Goal: Information Seeking & Learning: Learn about a topic

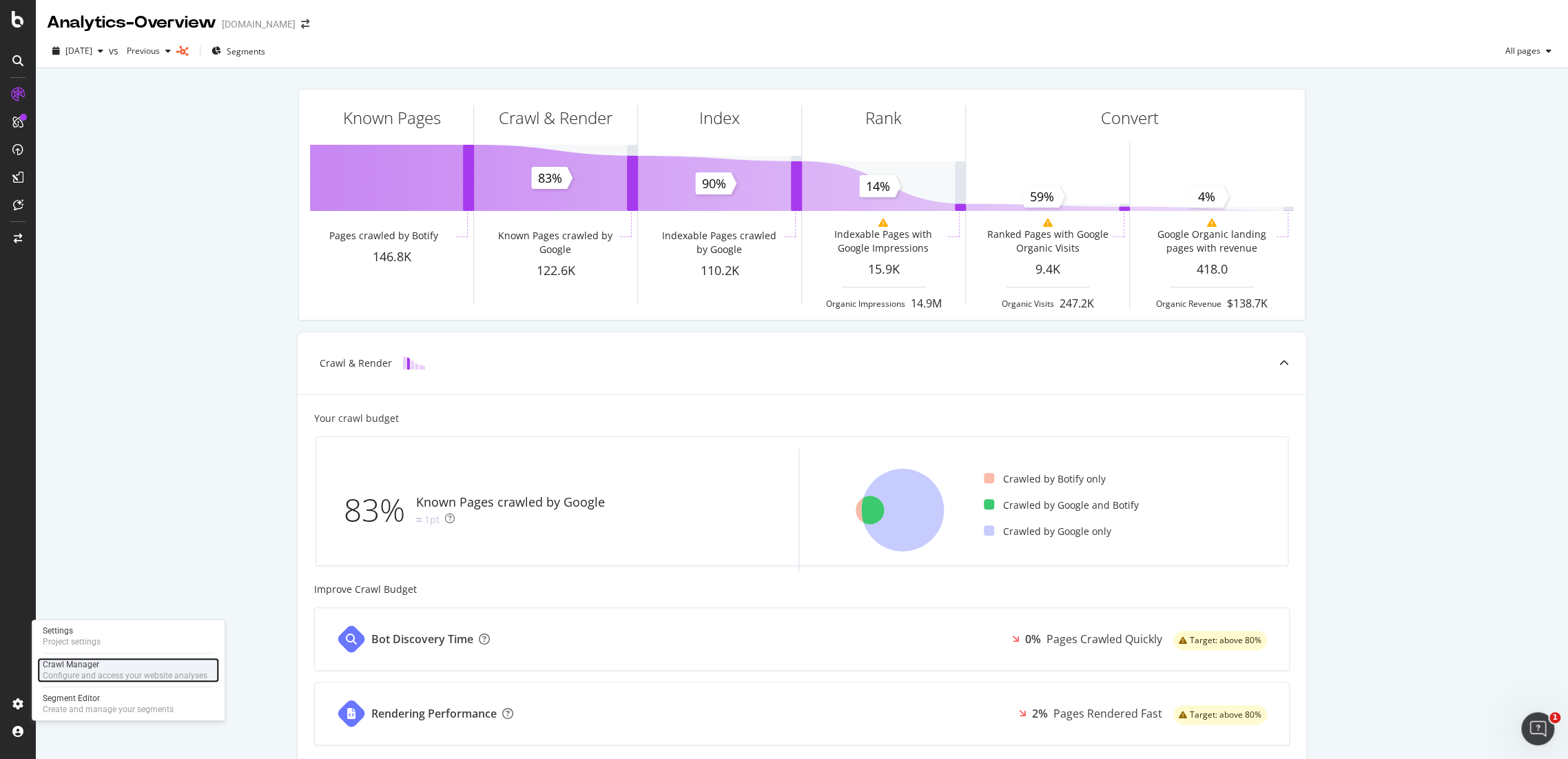
click at [102, 674] on div "Configure and access your website analyses" at bounding box center [125, 675] width 165 height 11
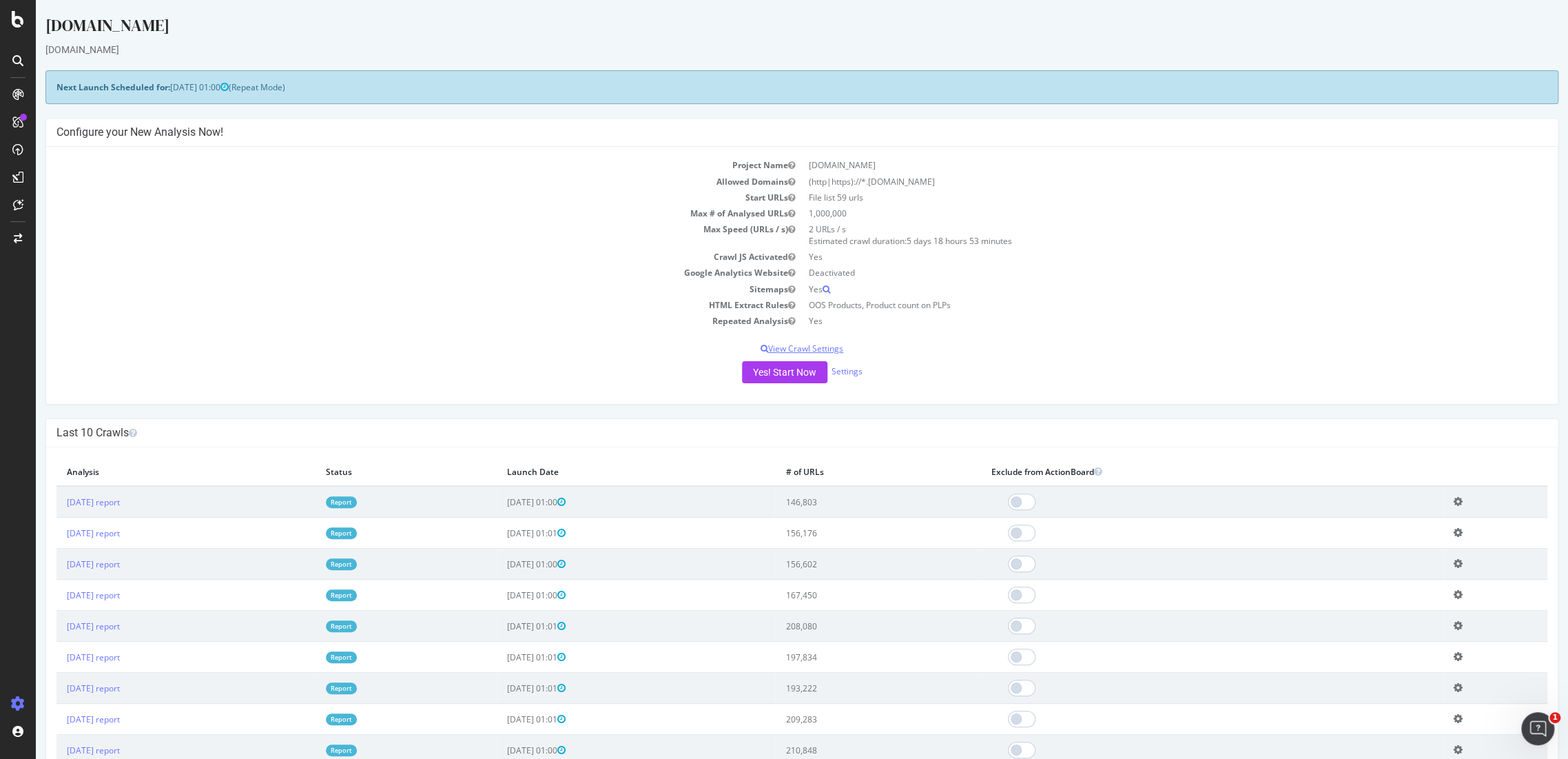
click at [820, 345] on p "View Crawl Settings" at bounding box center [802, 348] width 1491 height 12
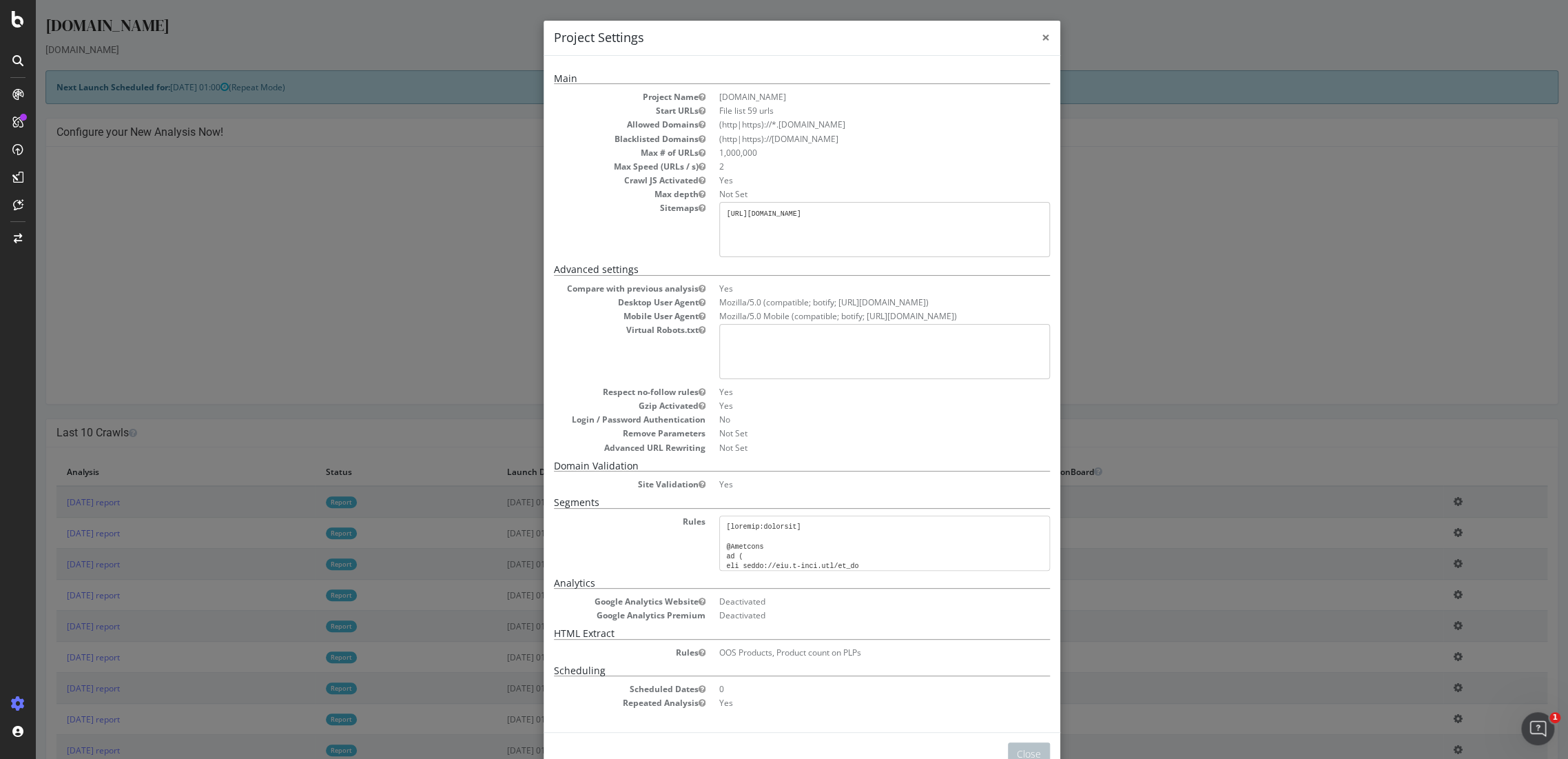
click at [1041, 40] on span "×" at bounding box center [1045, 37] width 9 height 19
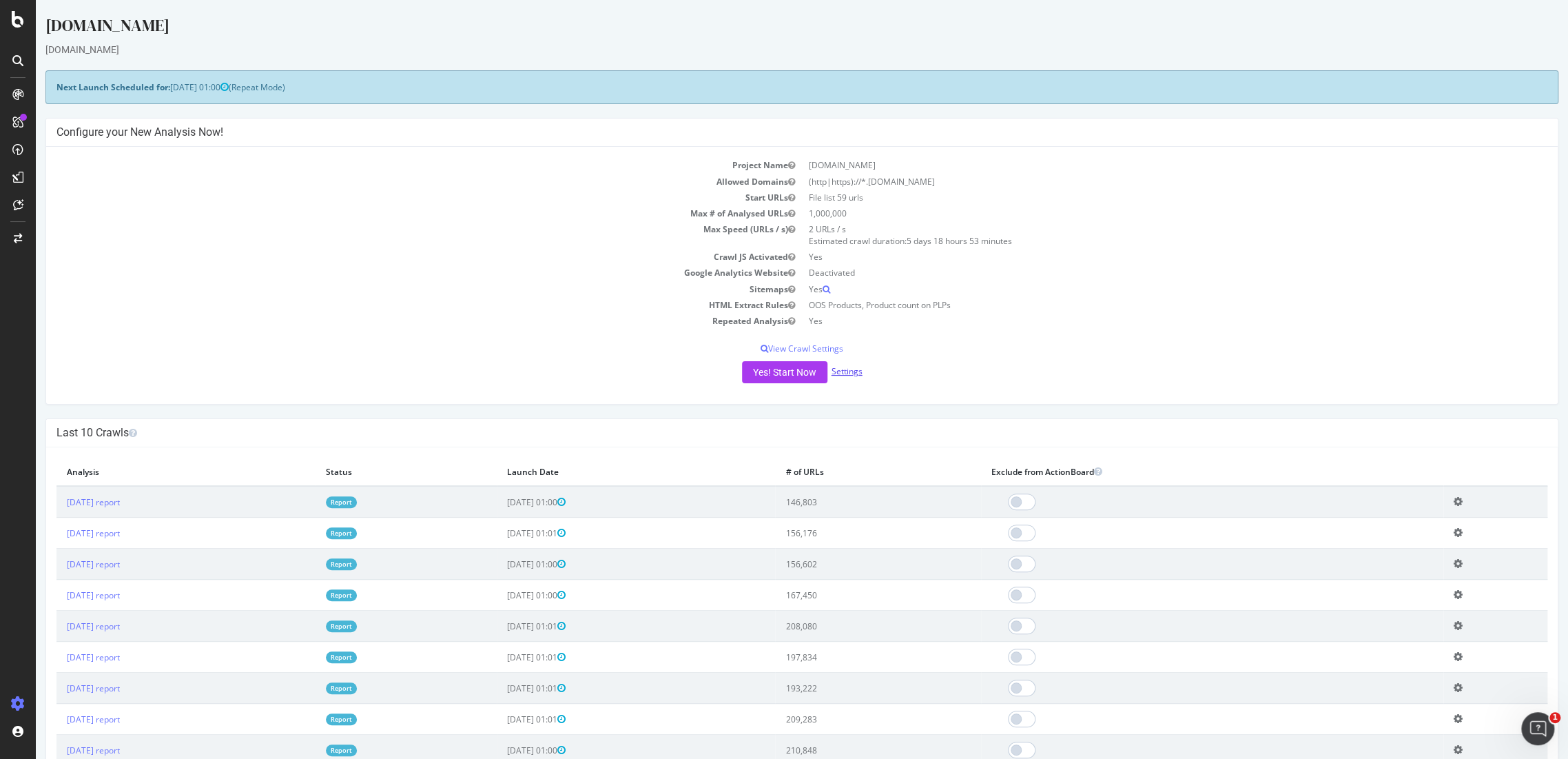
click at [849, 374] on link "Settings" at bounding box center [847, 371] width 31 height 12
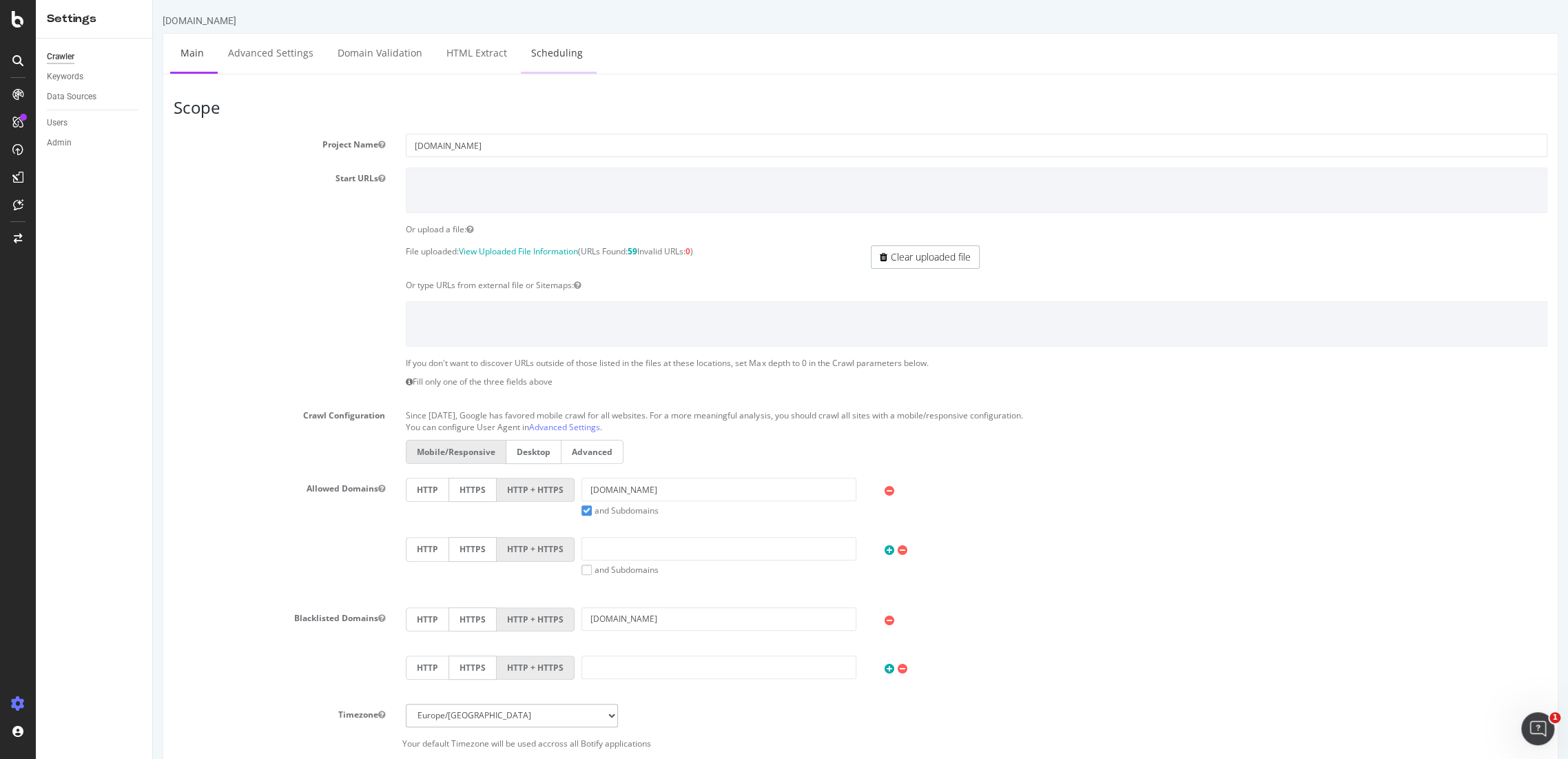
click at [551, 51] on link "Scheduling" at bounding box center [557, 52] width 72 height 38
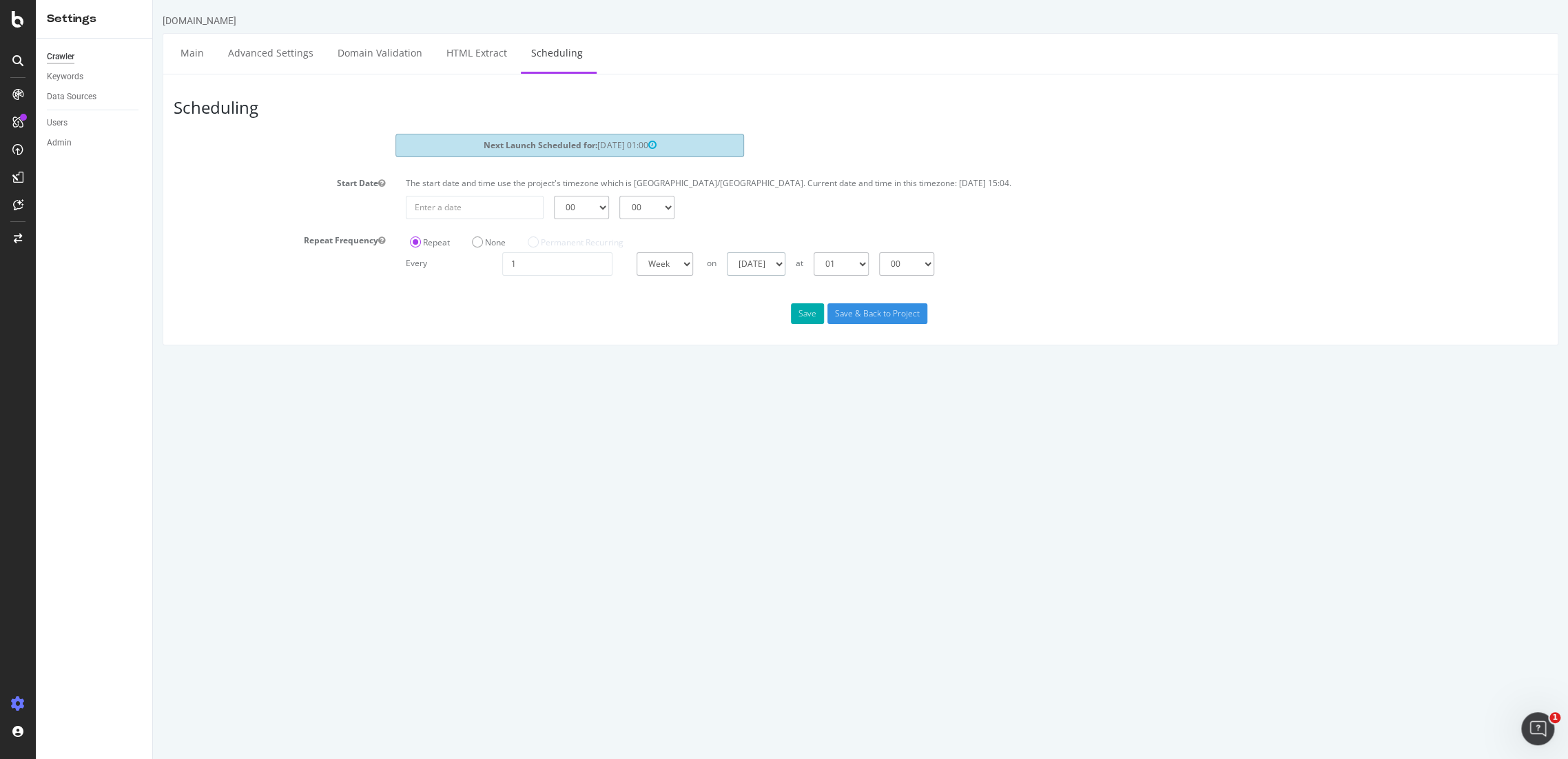
click at [777, 266] on select "Sunday Monday Tuesday Wednesday Thursday Friday Saturday" at bounding box center [756, 264] width 58 height 23
select select "1"
click at [727, 252] on select "Sunday Monday Tuesday Wednesday Thursday Friday Saturday" at bounding box center [756, 264] width 58 height 23
click at [863, 321] on input "Save & Back to Project" at bounding box center [877, 313] width 100 height 21
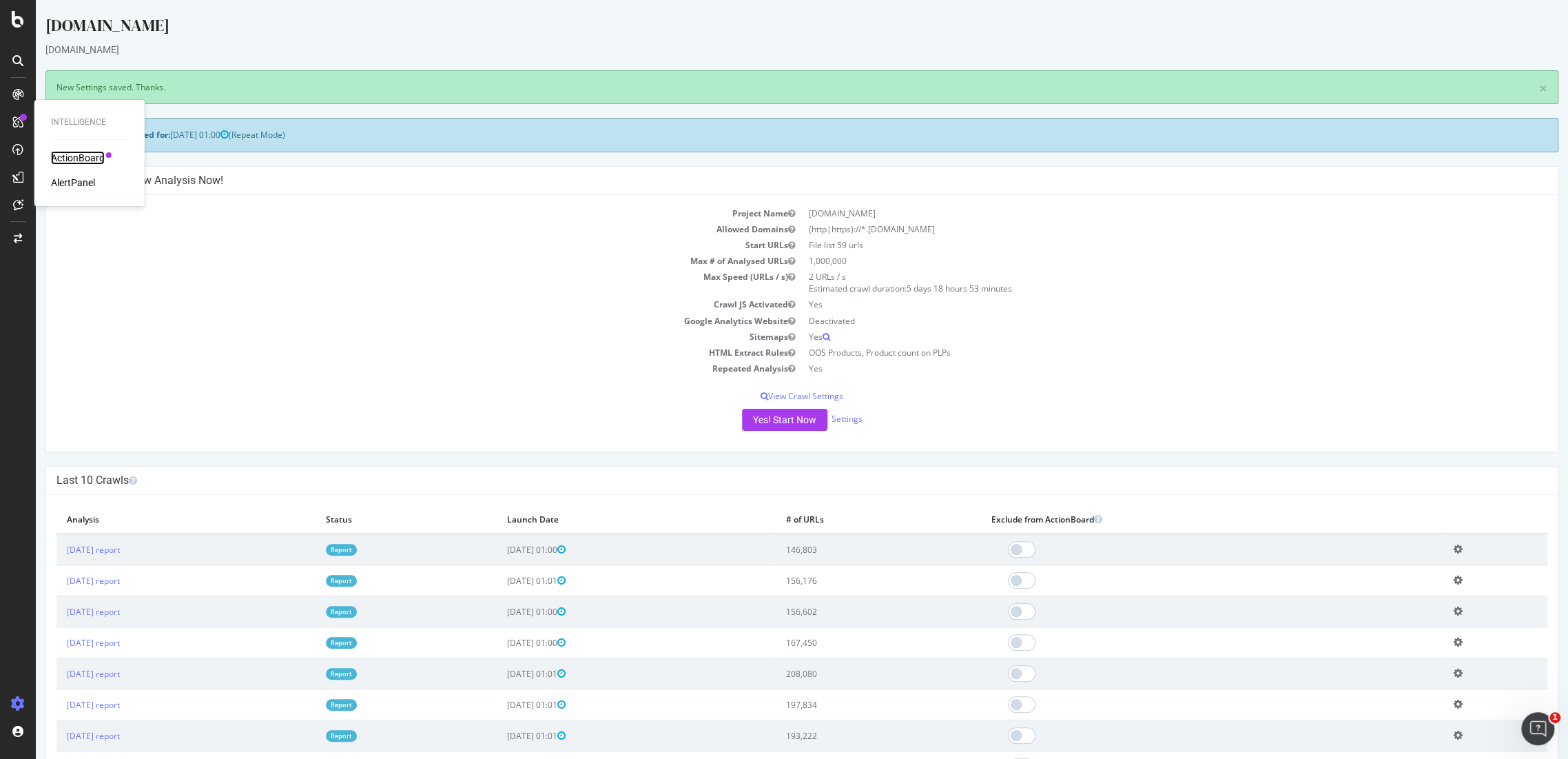
click at [76, 161] on div "ActionBoard" at bounding box center [78, 158] width 54 height 14
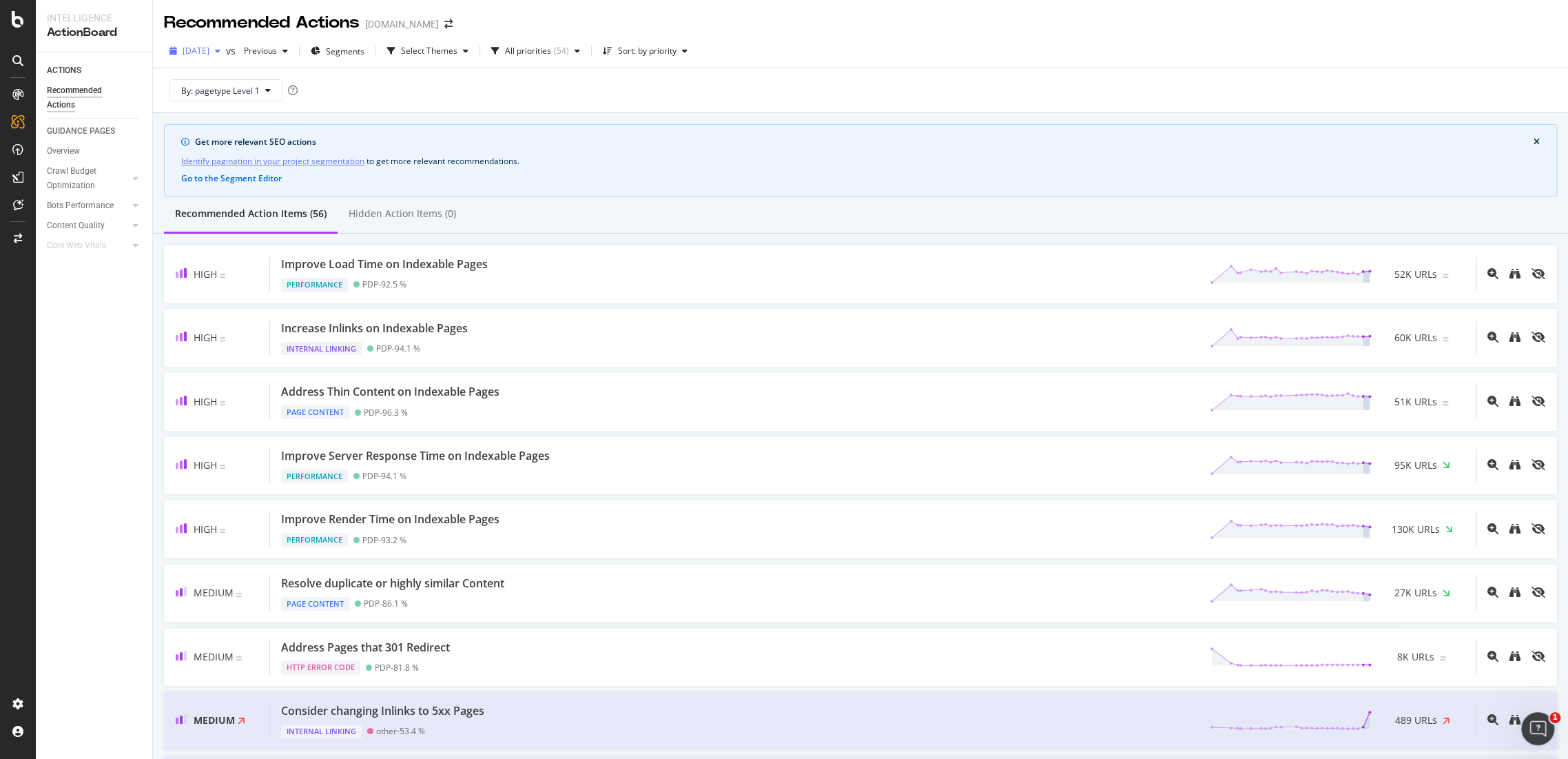
click at [226, 54] on div "button" at bounding box center [217, 50] width 16 height 9
click at [685, 148] on div "Get more relevant SEO actions" at bounding box center [864, 142] width 1339 height 12
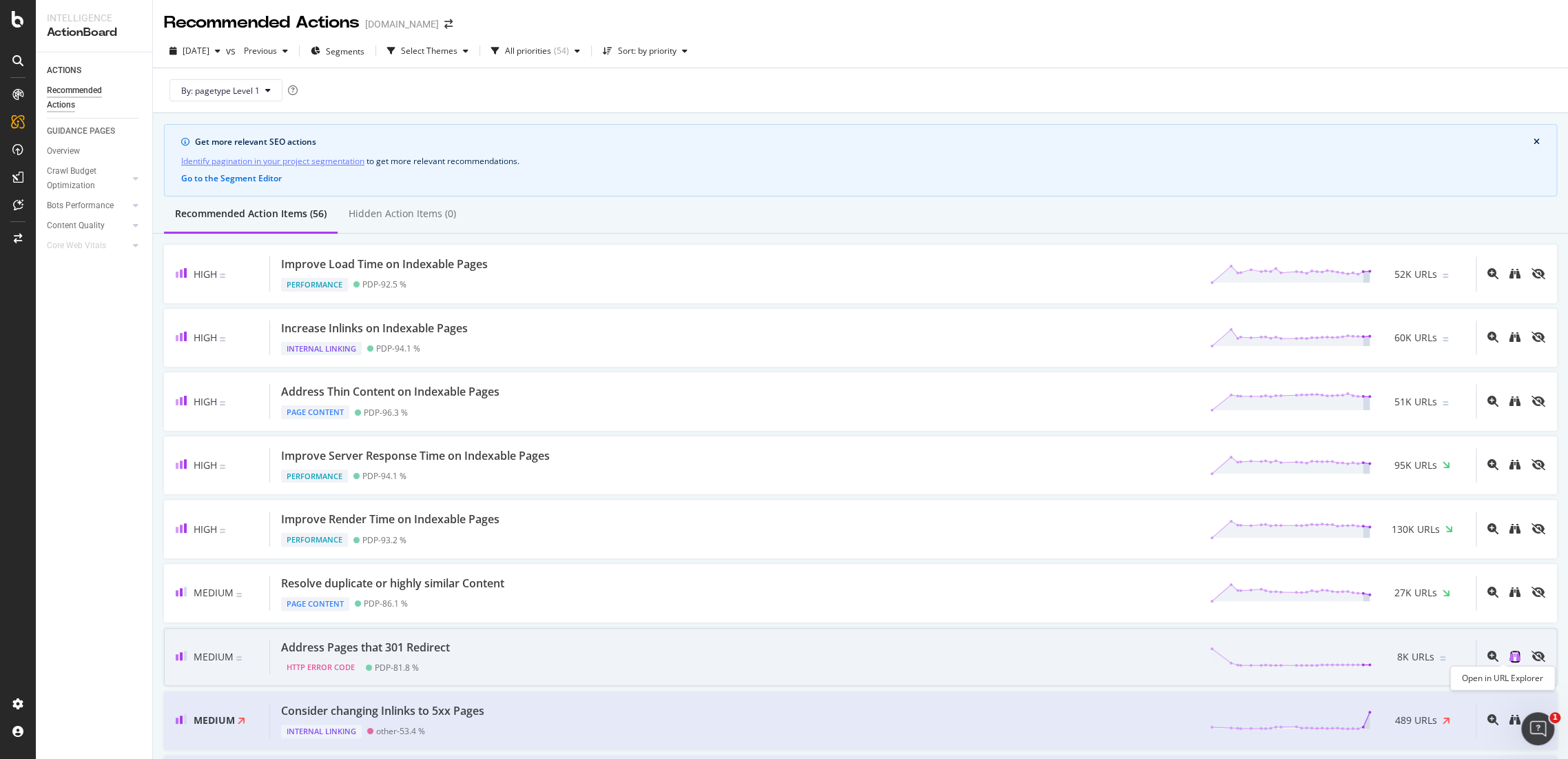
click at [1510, 656] on icon "binoculars" at bounding box center [1515, 656] width 11 height 11
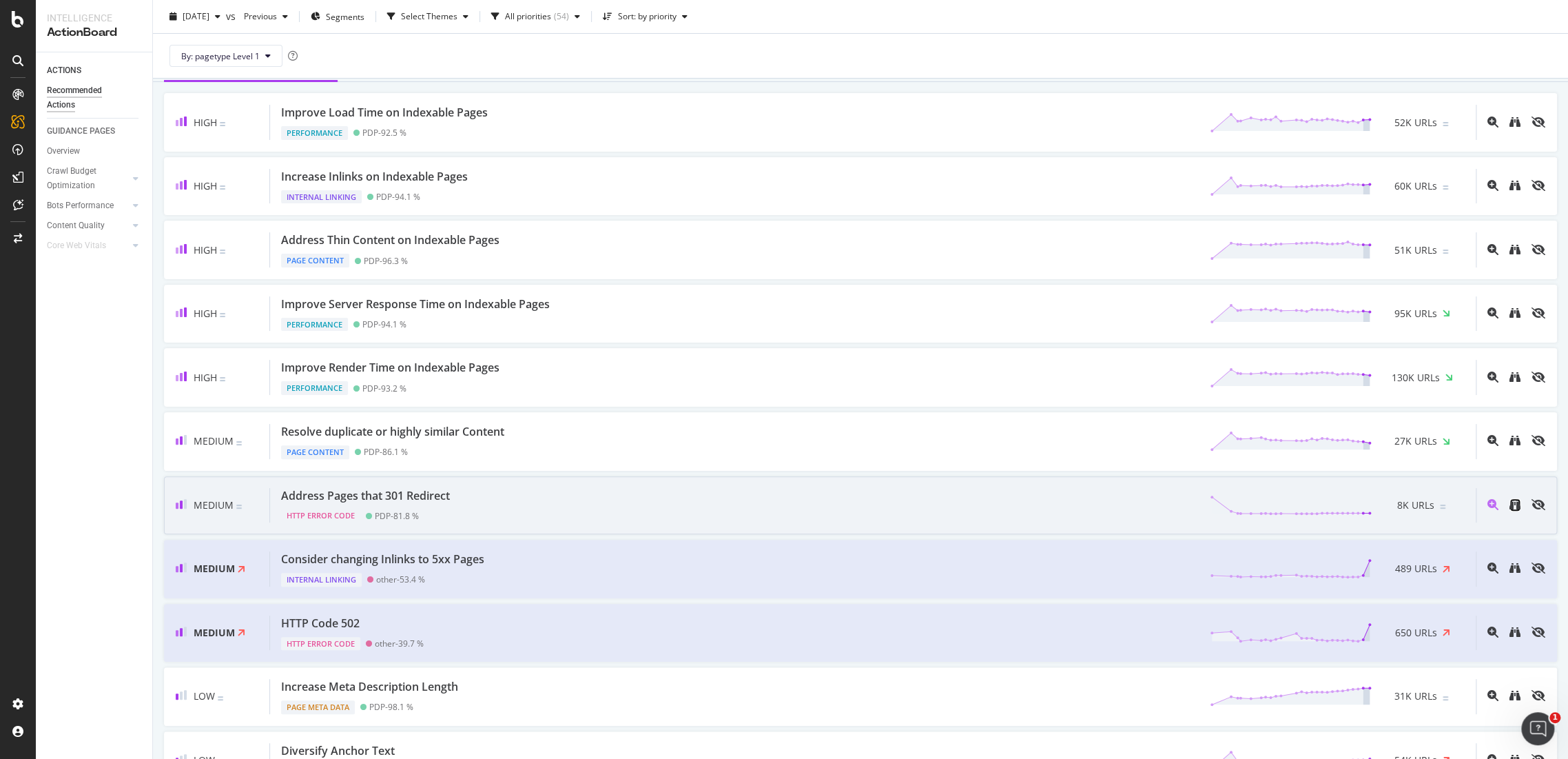
scroll to position [76, 0]
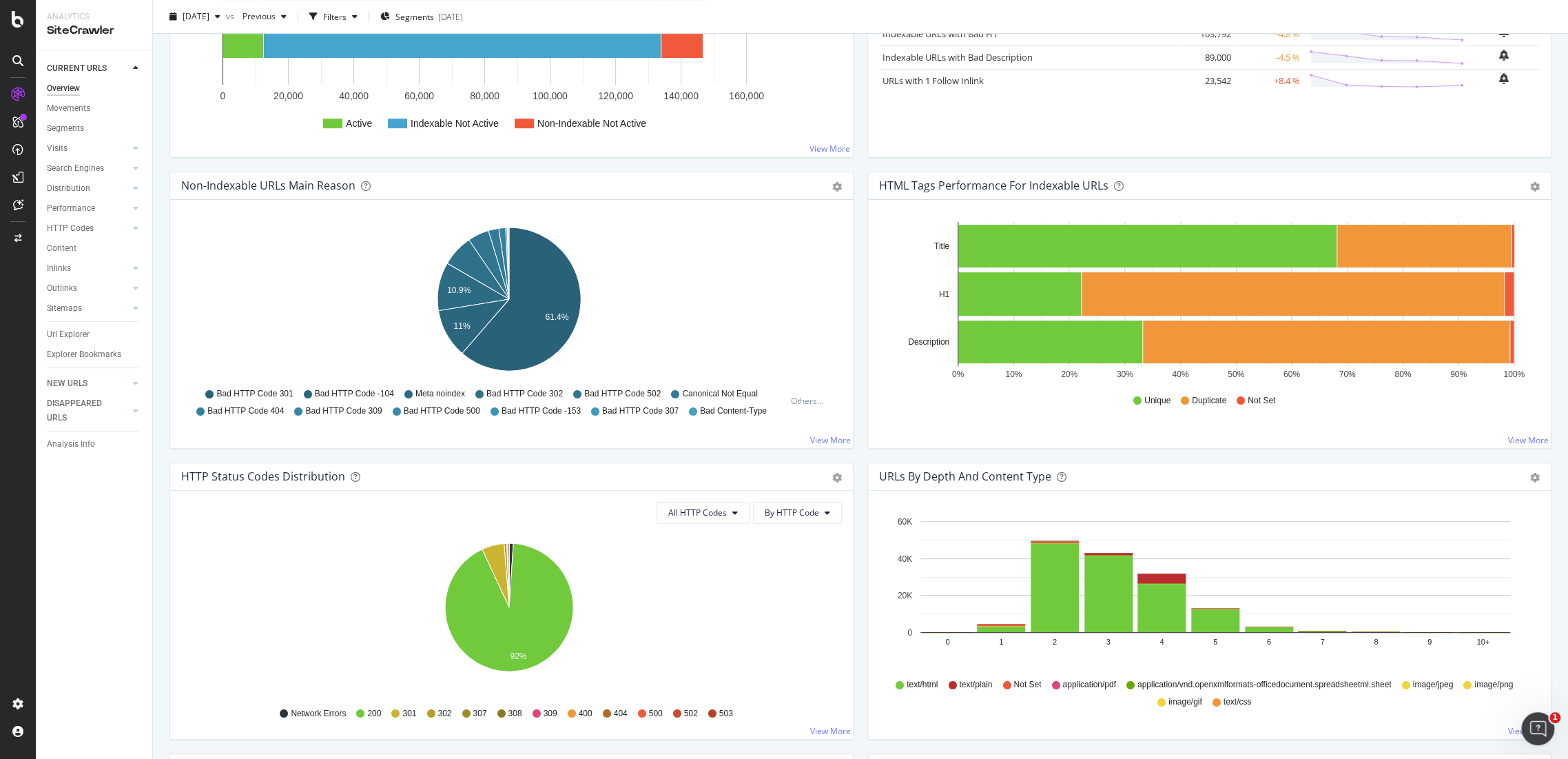
scroll to position [459, 0]
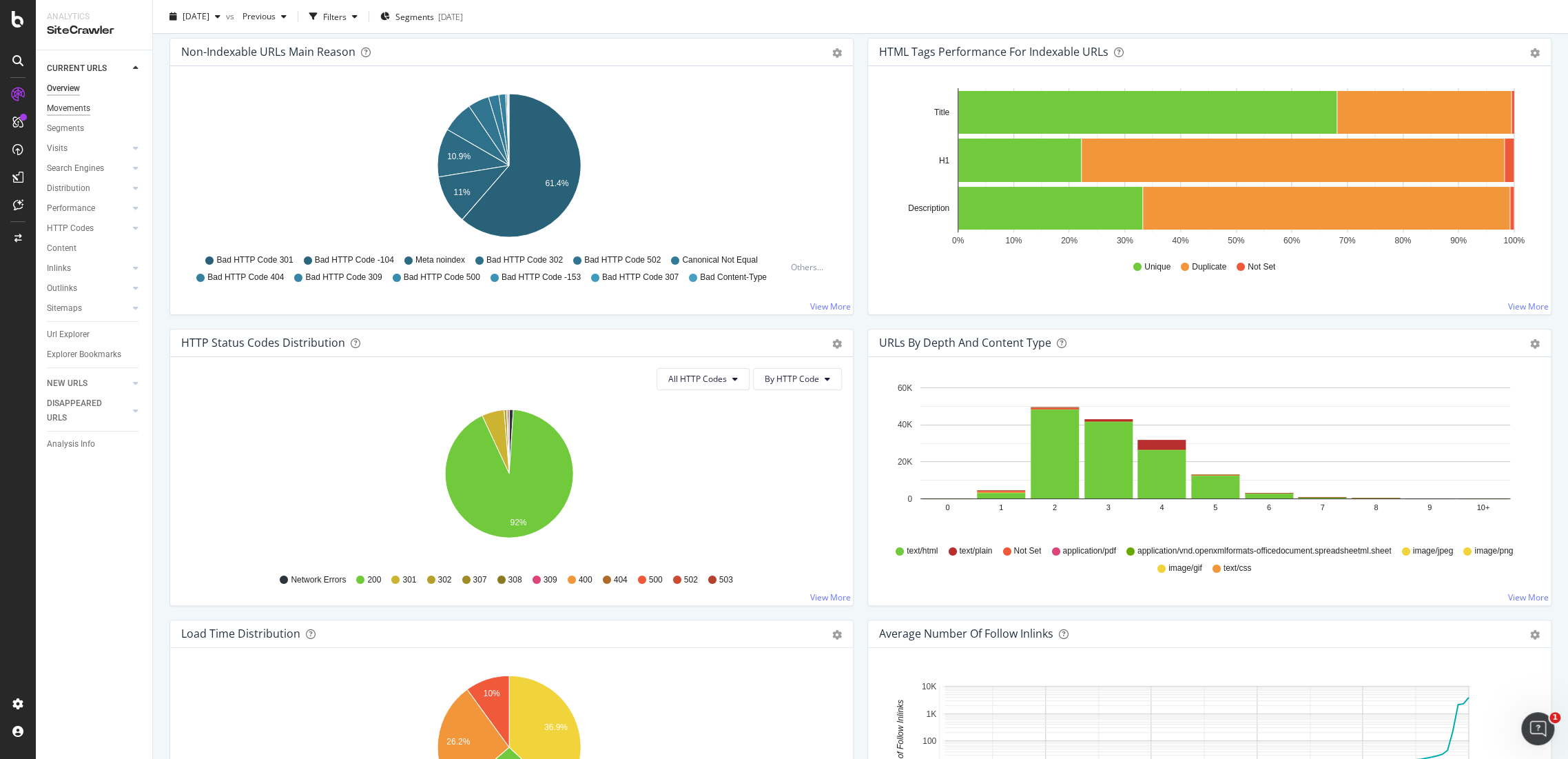
click at [76, 113] on div "Movements" at bounding box center [68, 108] width 43 height 15
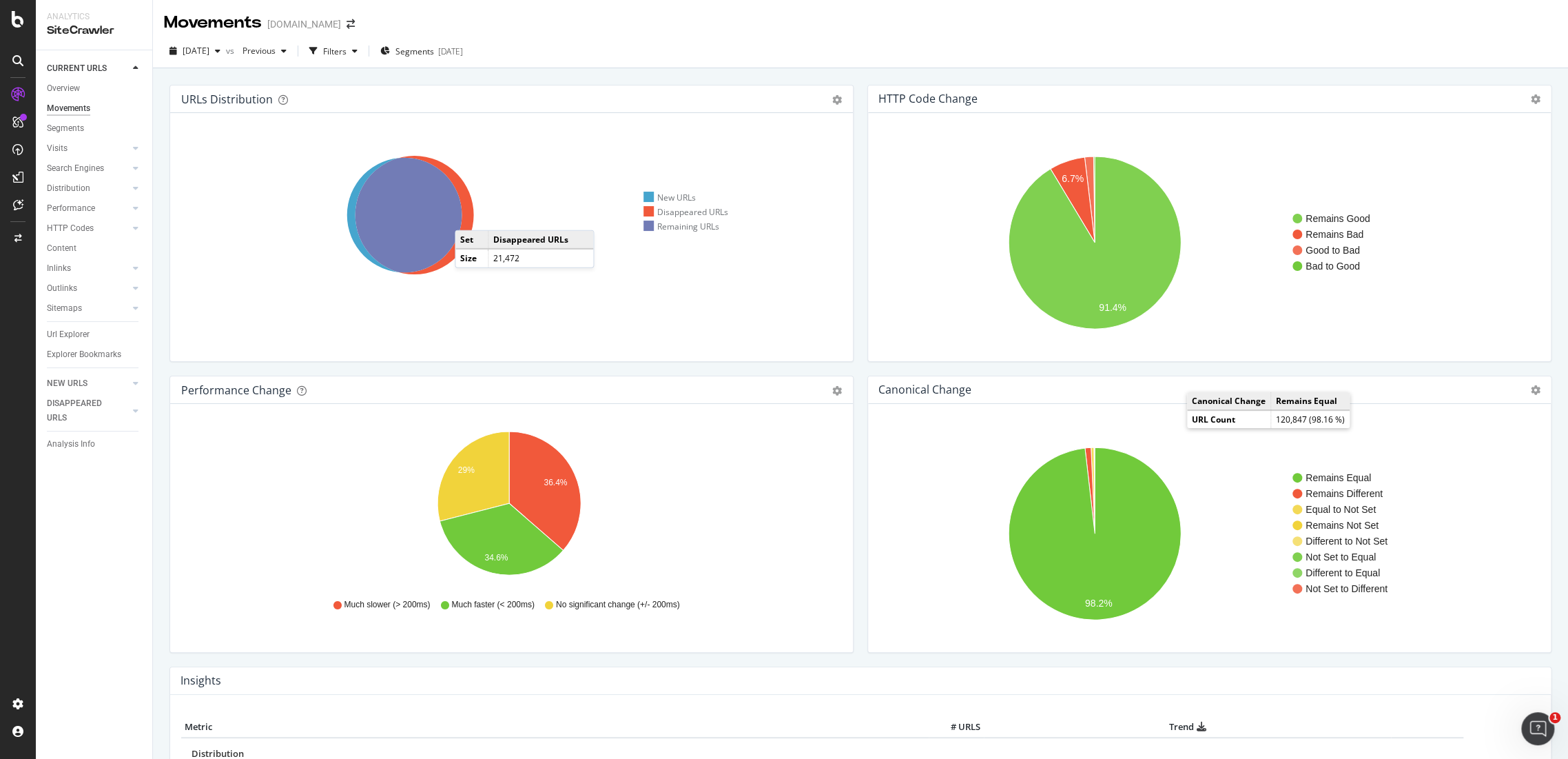
click at [468, 217] on icon at bounding box center [415, 214] width 119 height 119
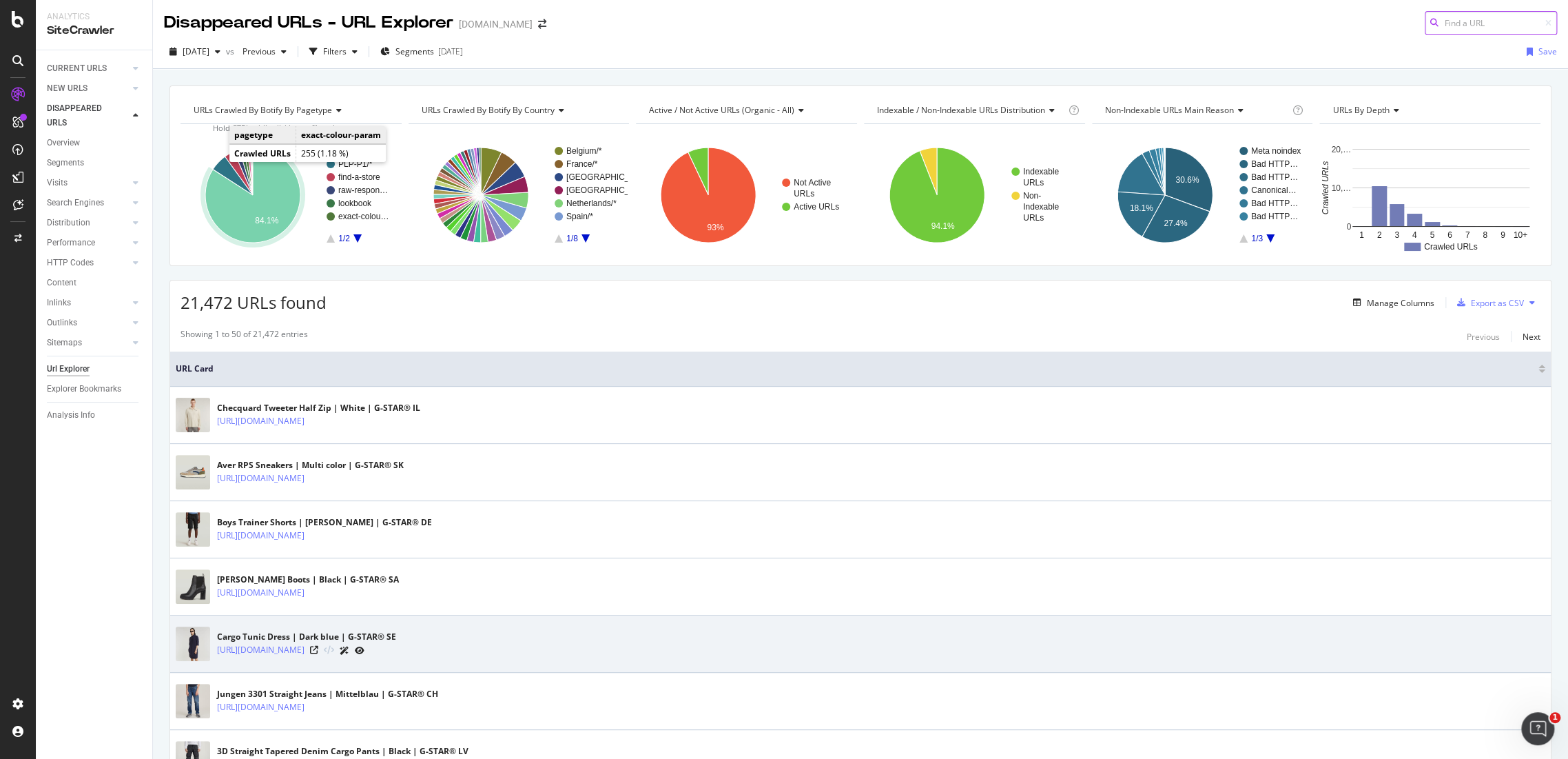
scroll to position [306, 0]
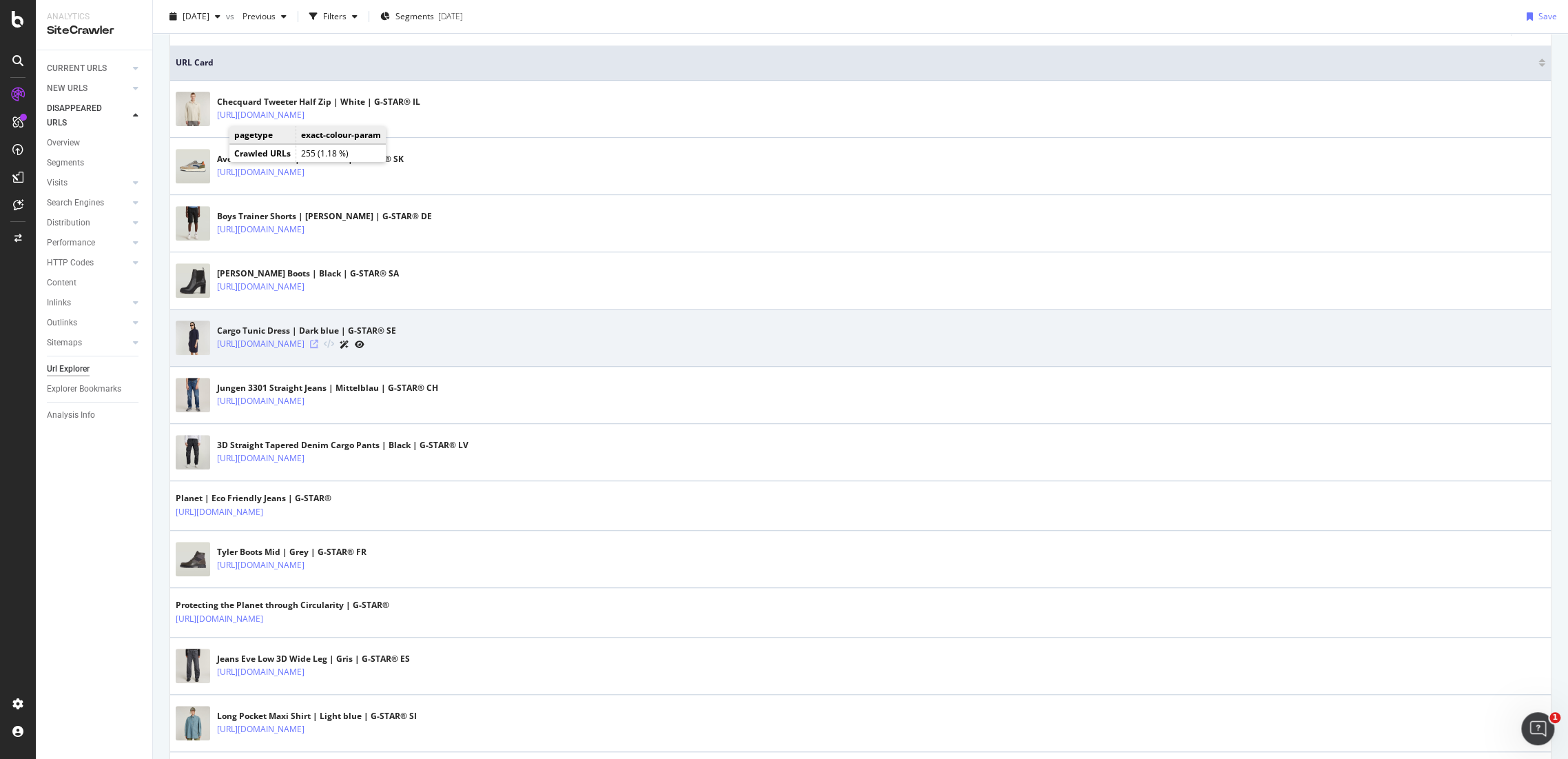
click at [318, 342] on icon at bounding box center [314, 343] width 9 height 9
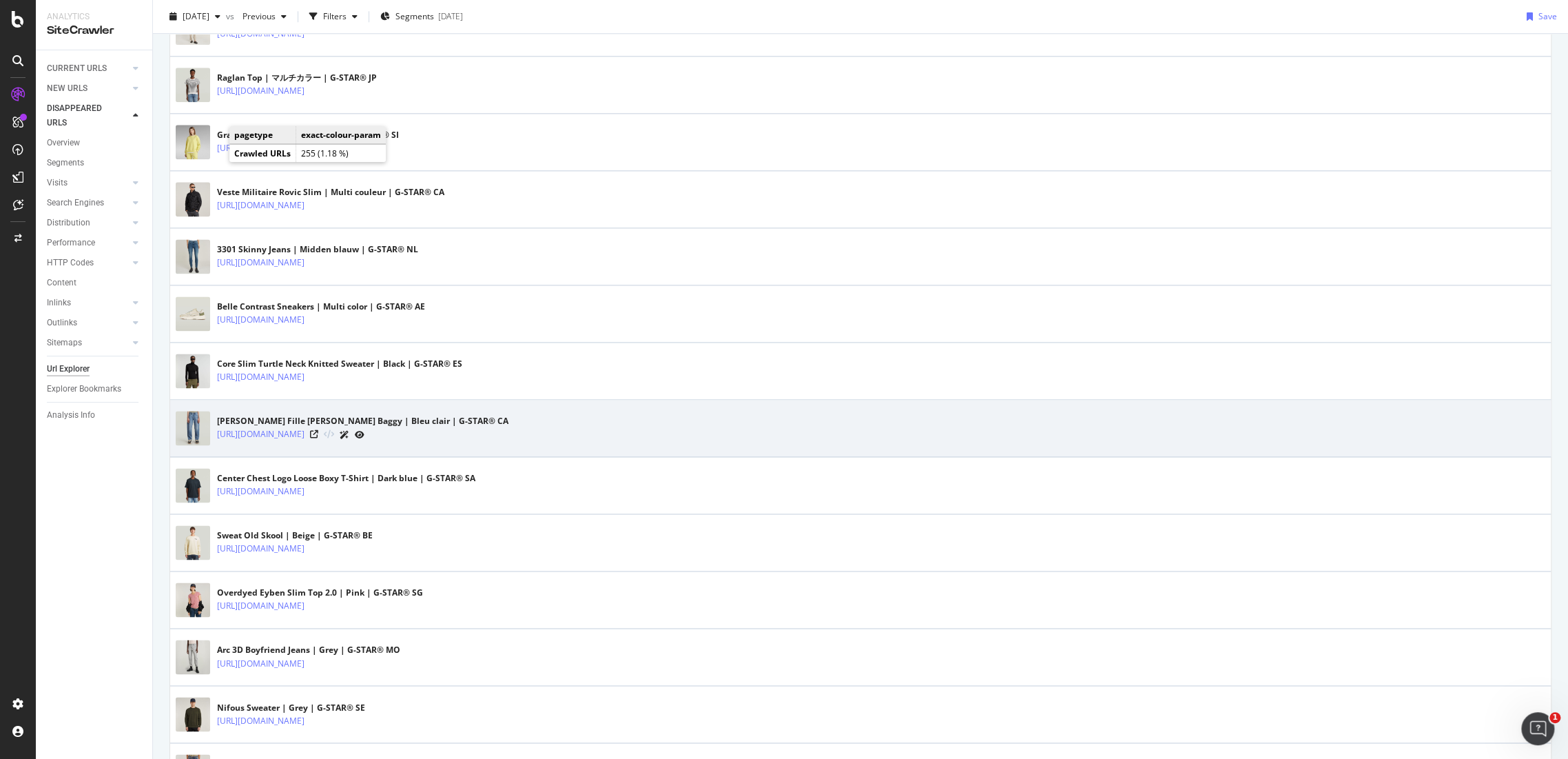
scroll to position [1224, 0]
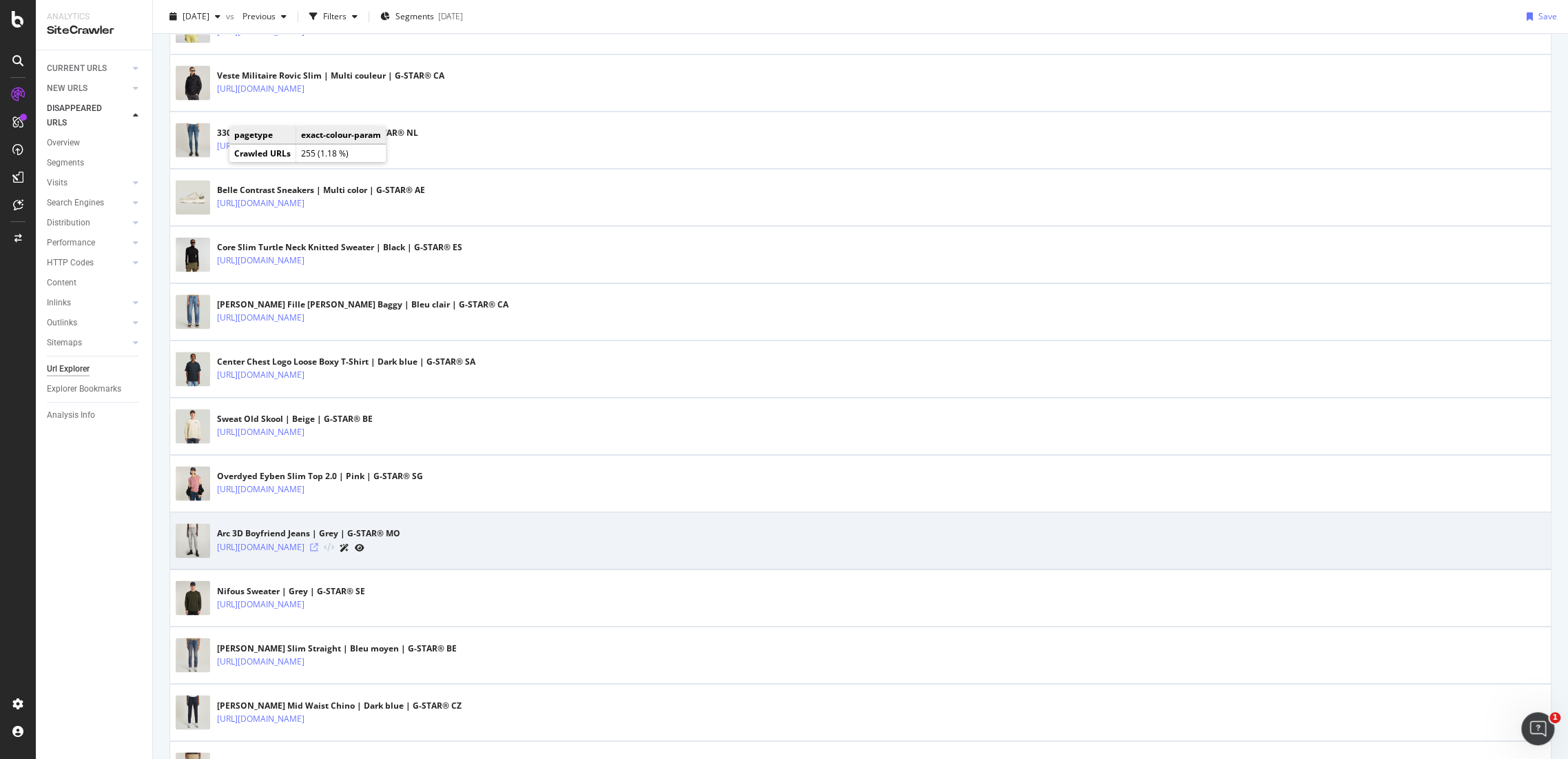
click at [318, 542] on icon at bounding box center [314, 546] width 9 height 9
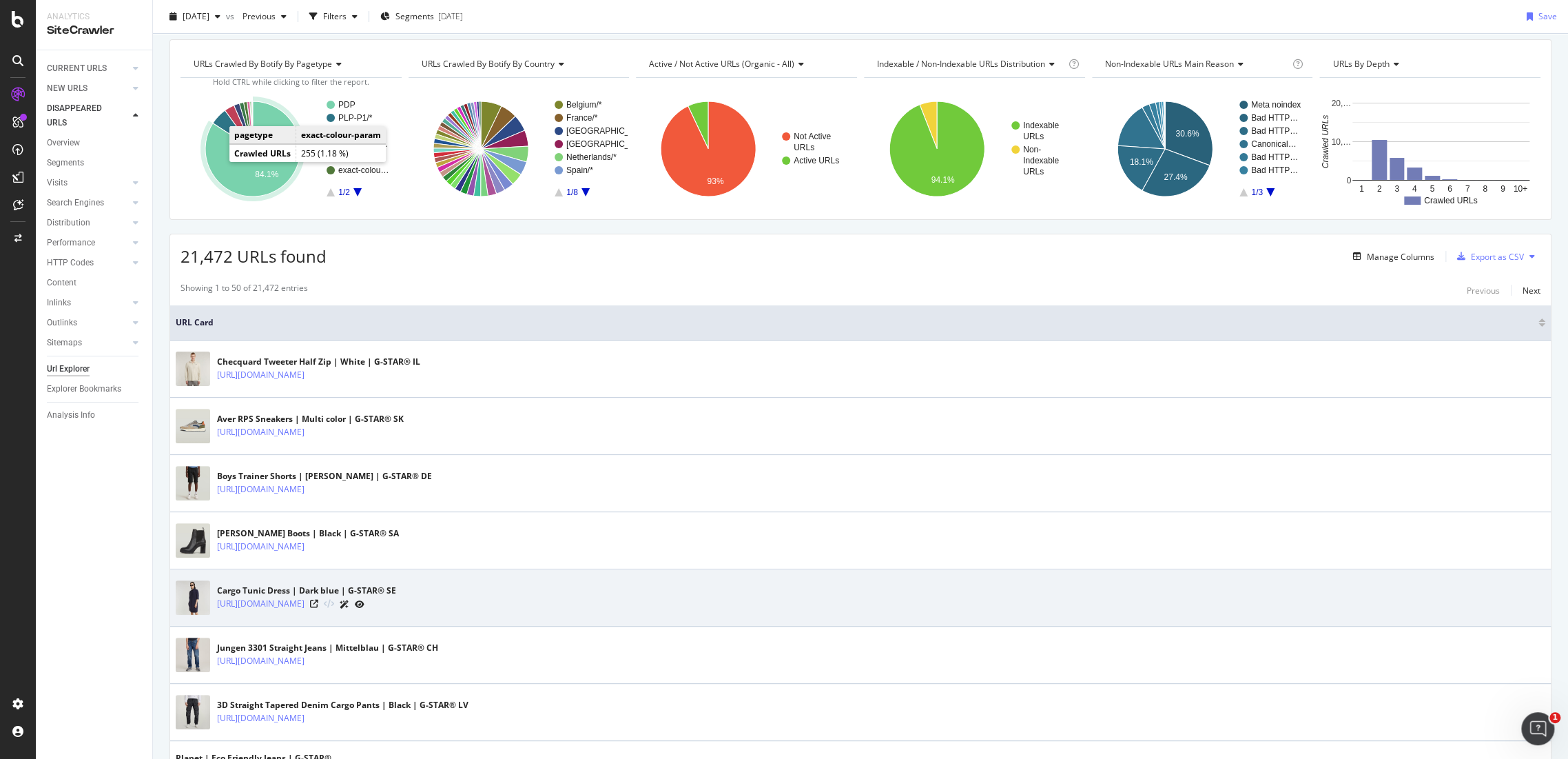
scroll to position [0, 0]
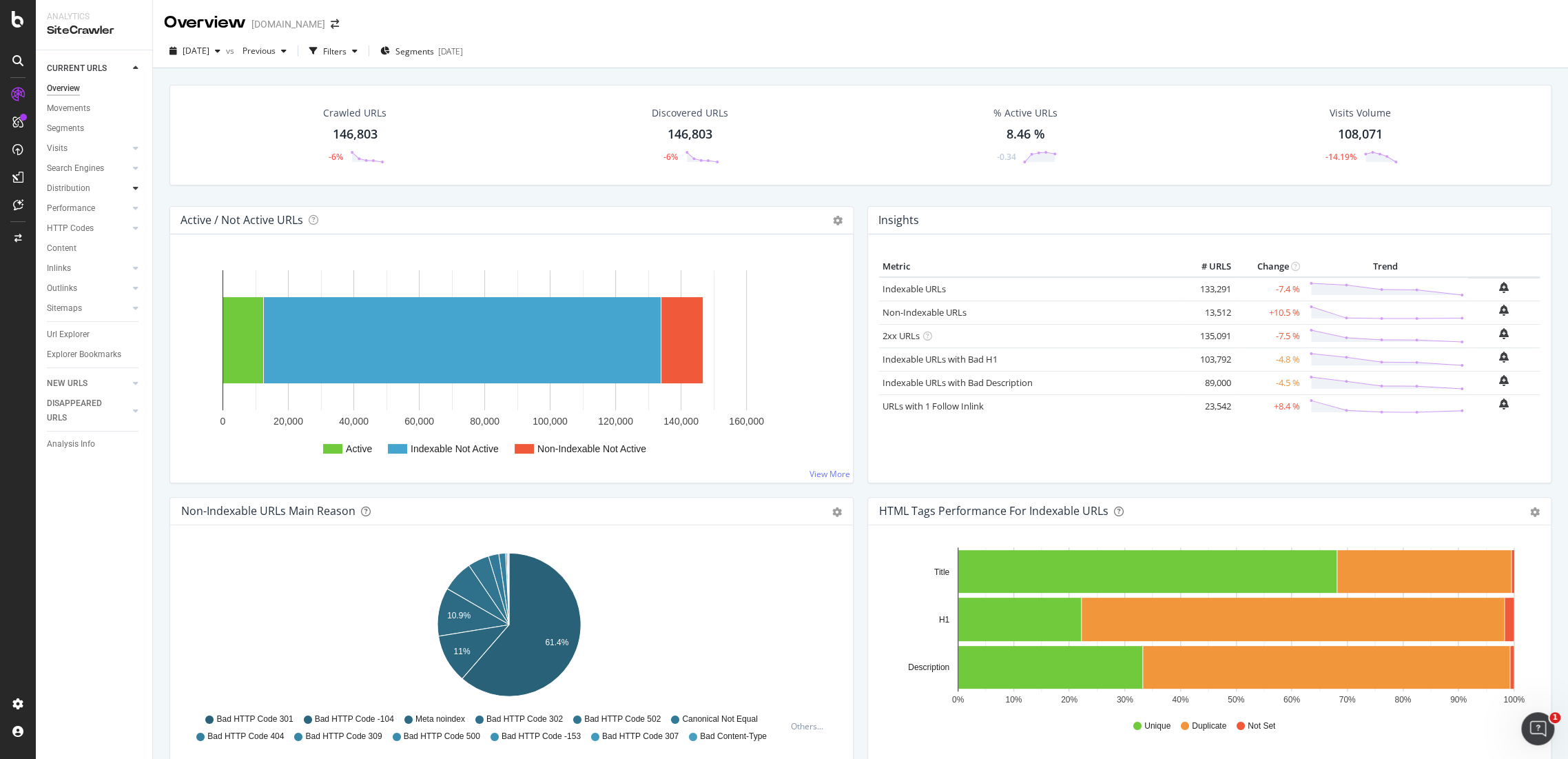
click at [133, 191] on icon at bounding box center [135, 188] width 5 height 9
click at [130, 285] on div at bounding box center [136, 288] width 14 height 14
click at [68, 287] on div "HTTP Codes" at bounding box center [70, 288] width 47 height 15
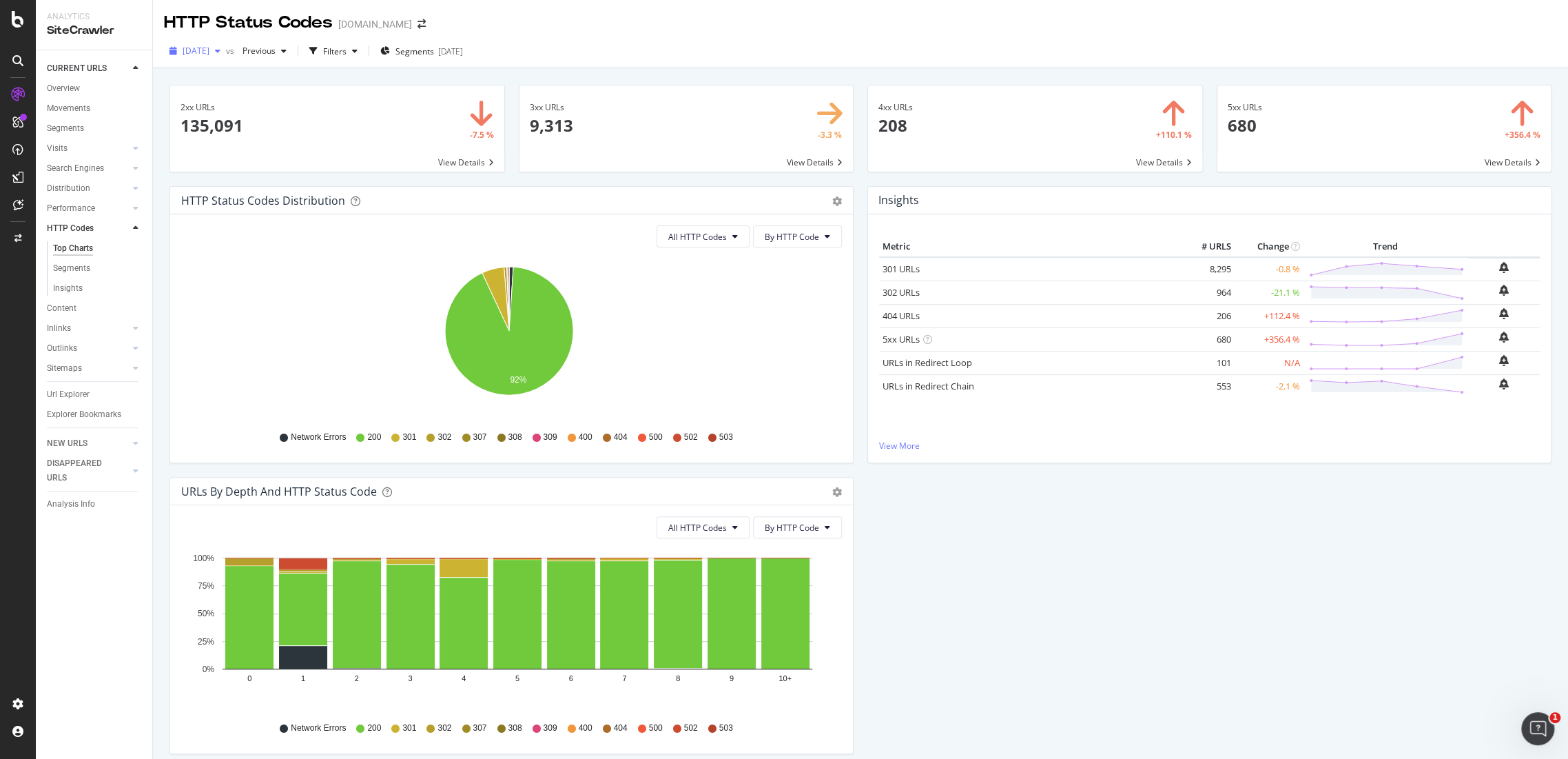
click at [195, 47] on span "[DATE]" at bounding box center [196, 50] width 27 height 12
click at [1108, 682] on div "HTTP Status Codes Distribution Pie Table Export as CSV Add to Custom Report All…" at bounding box center [860, 477] width 1396 height 582
click at [1460, 357] on circle at bounding box center [1462, 357] width 4 height 4
click at [916, 358] on link "URLs in Redirect Loop" at bounding box center [927, 363] width 89 height 12
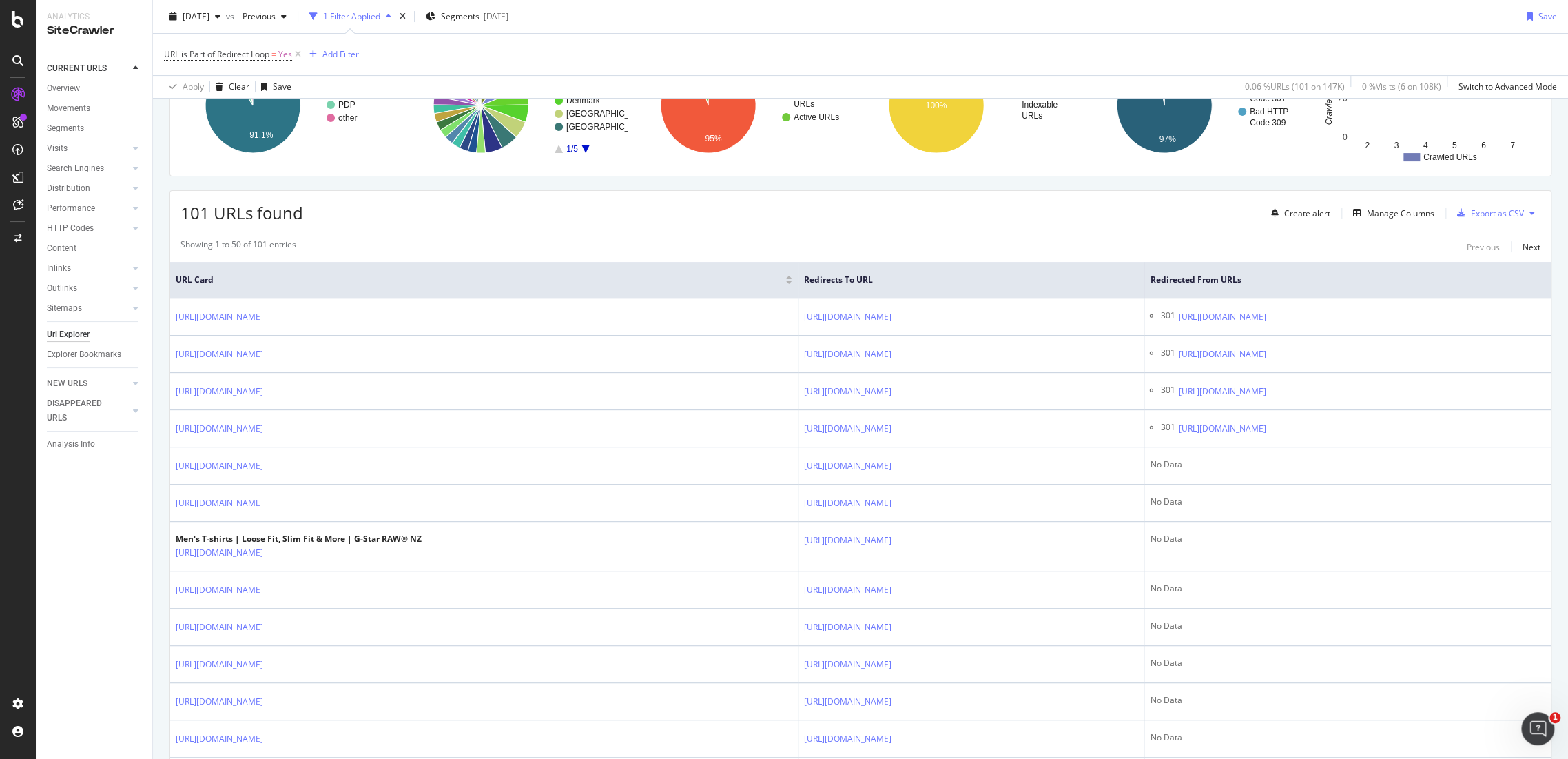
scroll to position [306, 0]
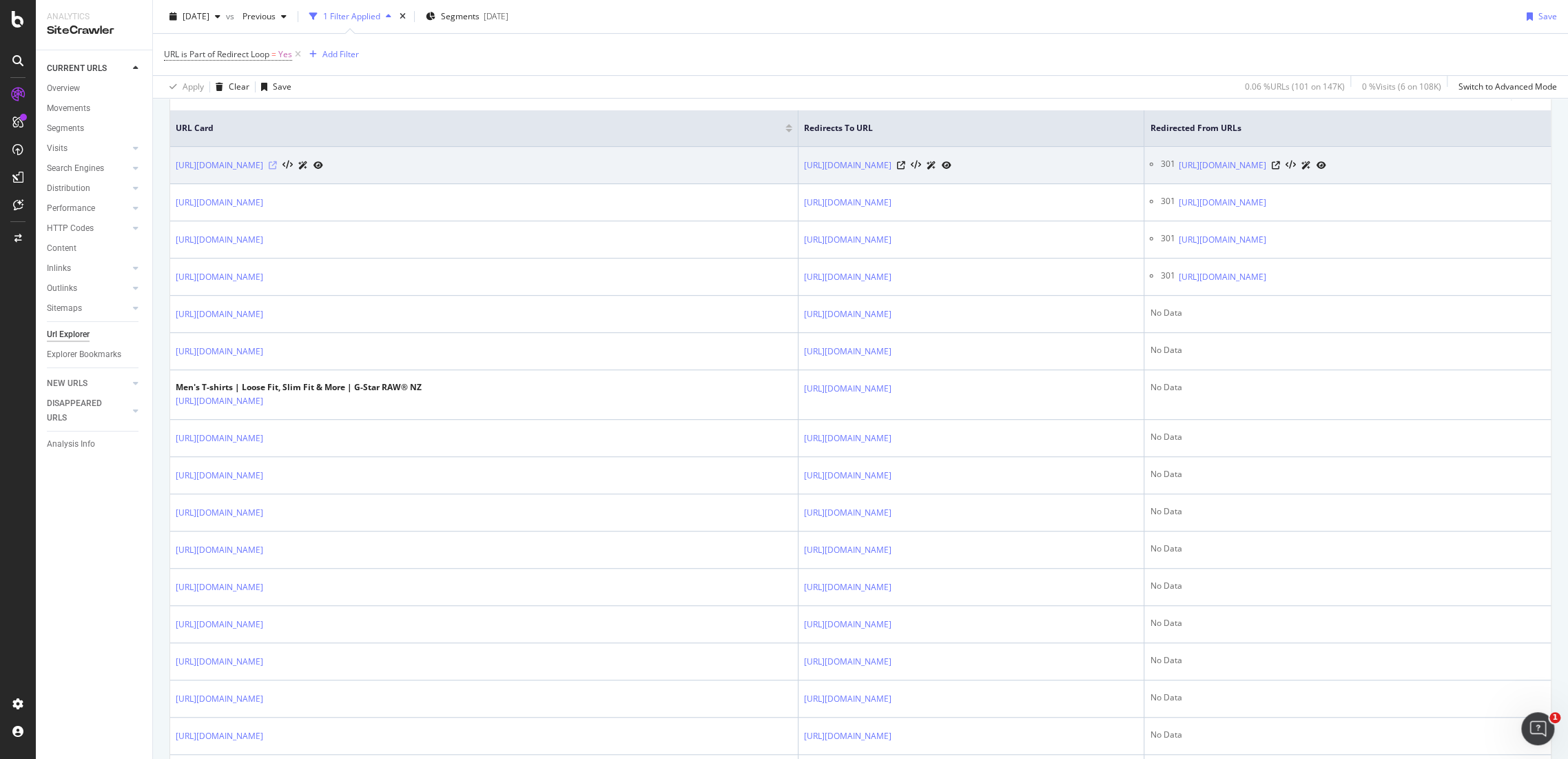
click at [277, 162] on icon at bounding box center [273, 165] width 9 height 9
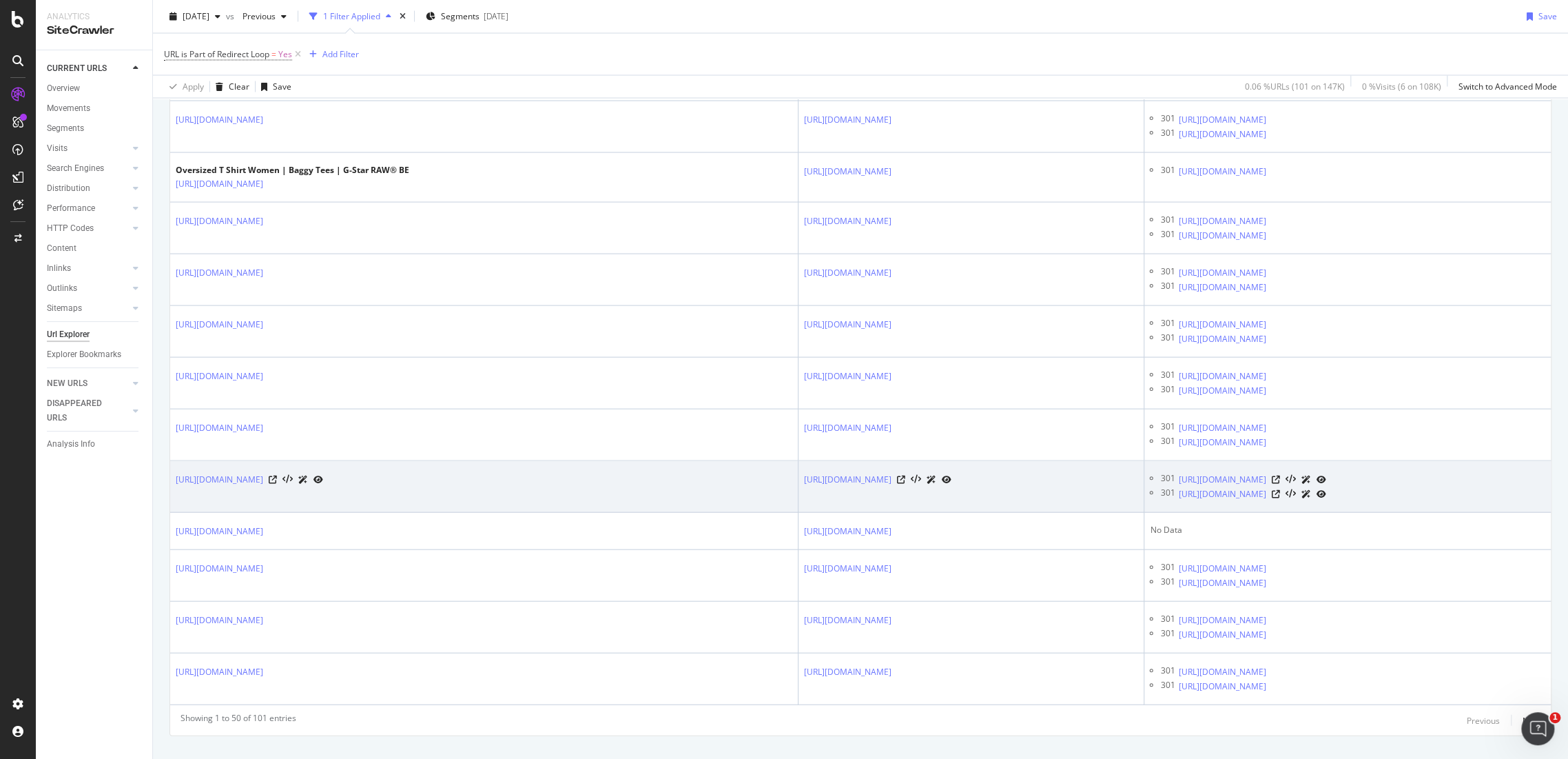
scroll to position [1828, 0]
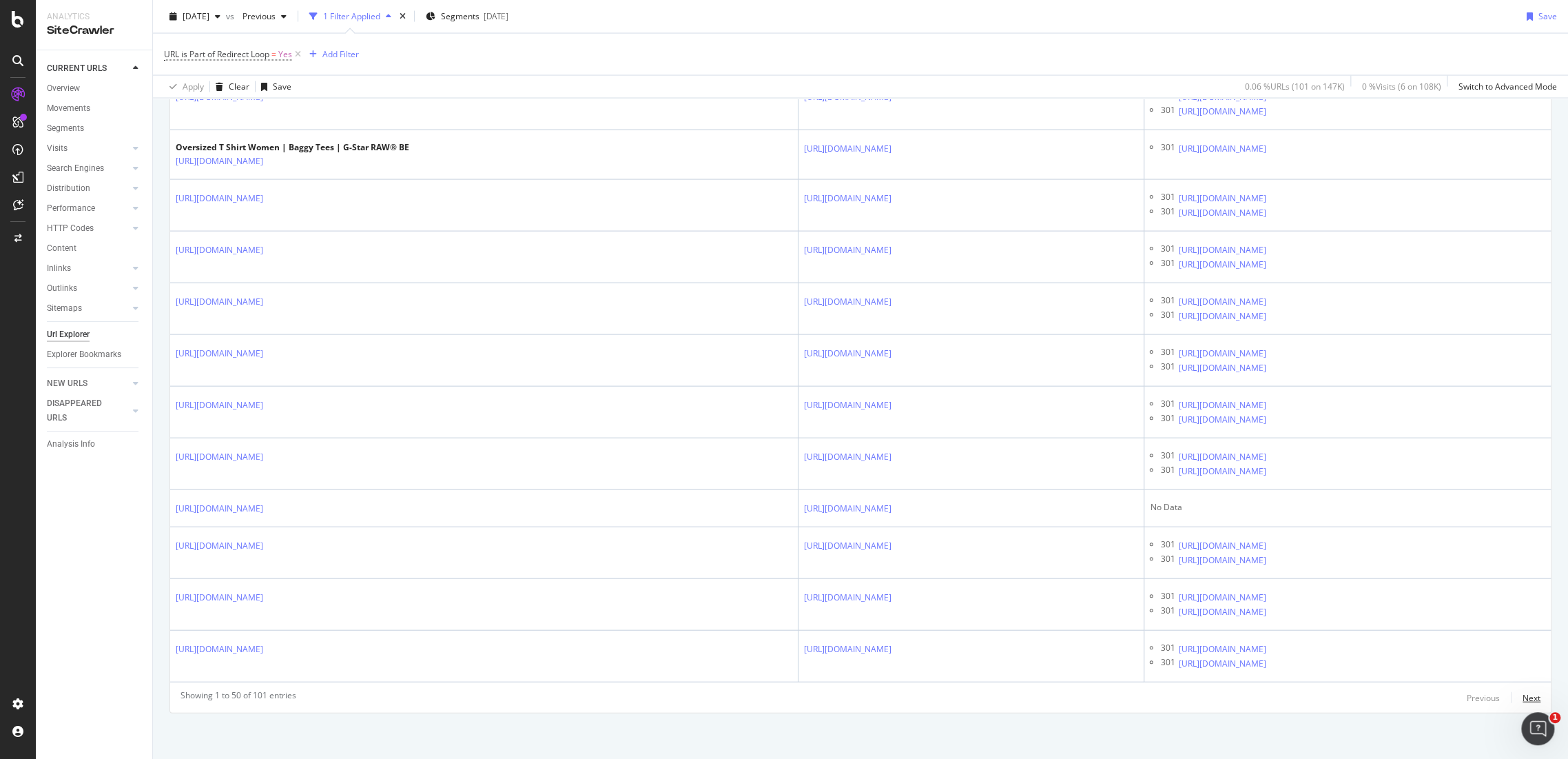
drag, startPoint x: 1515, startPoint y: 692, endPoint x: 1079, endPoint y: 693, distance: 436.0
click at [1523, 693] on div "Next" at bounding box center [1531, 698] width 18 height 12
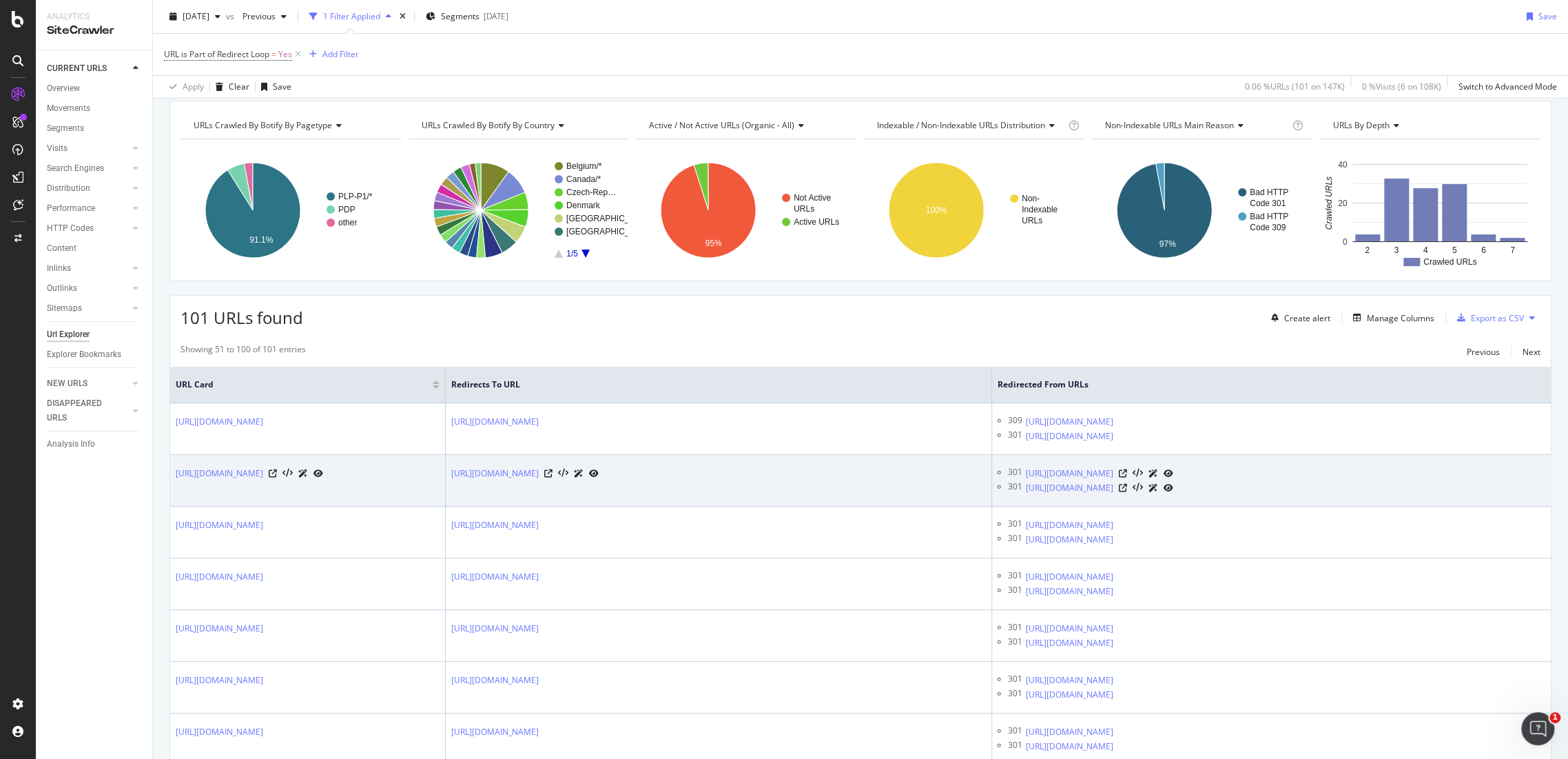
scroll to position [76, 0]
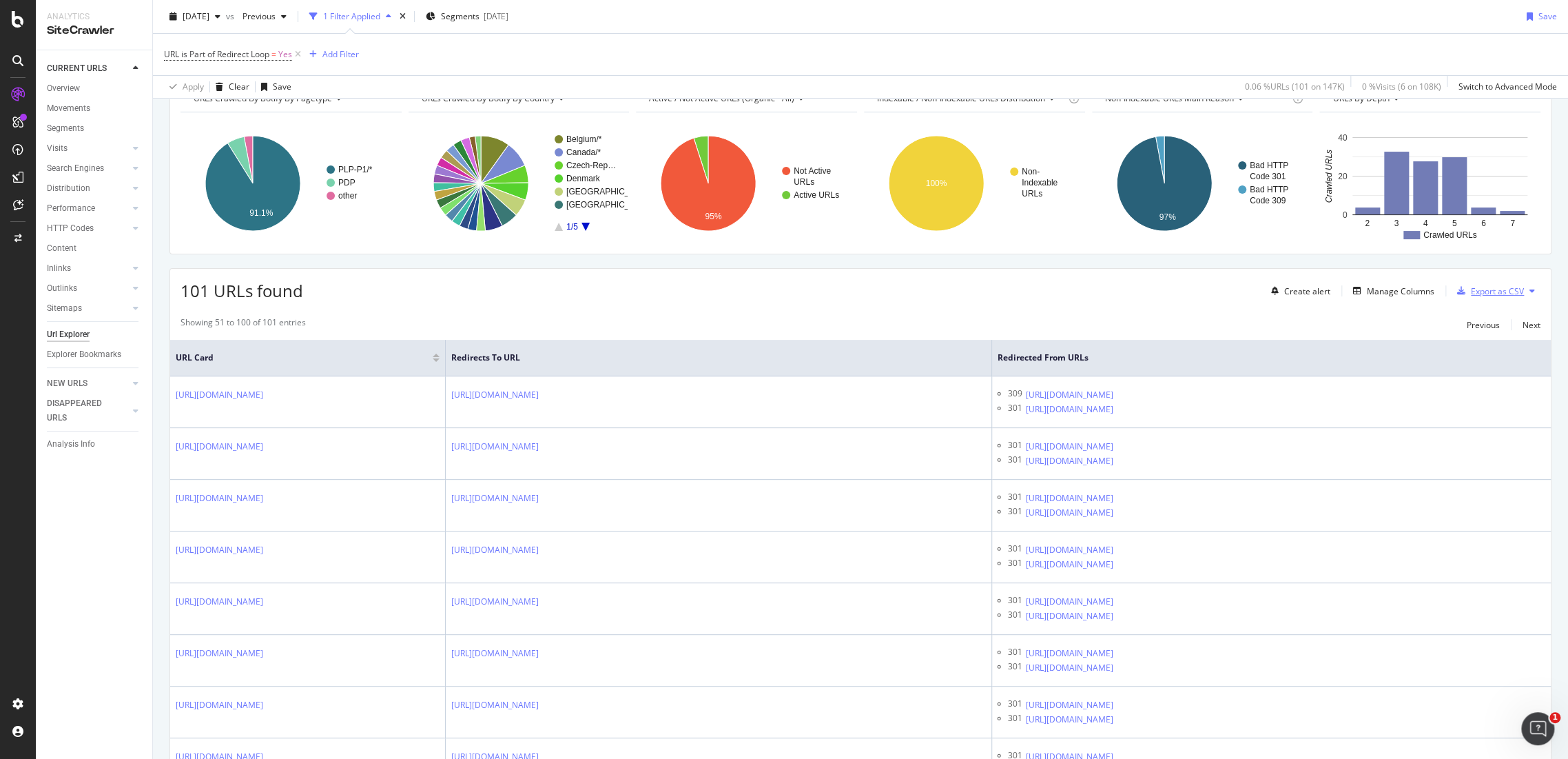
click at [1487, 290] on div "Export as CSV" at bounding box center [1497, 291] width 53 height 12
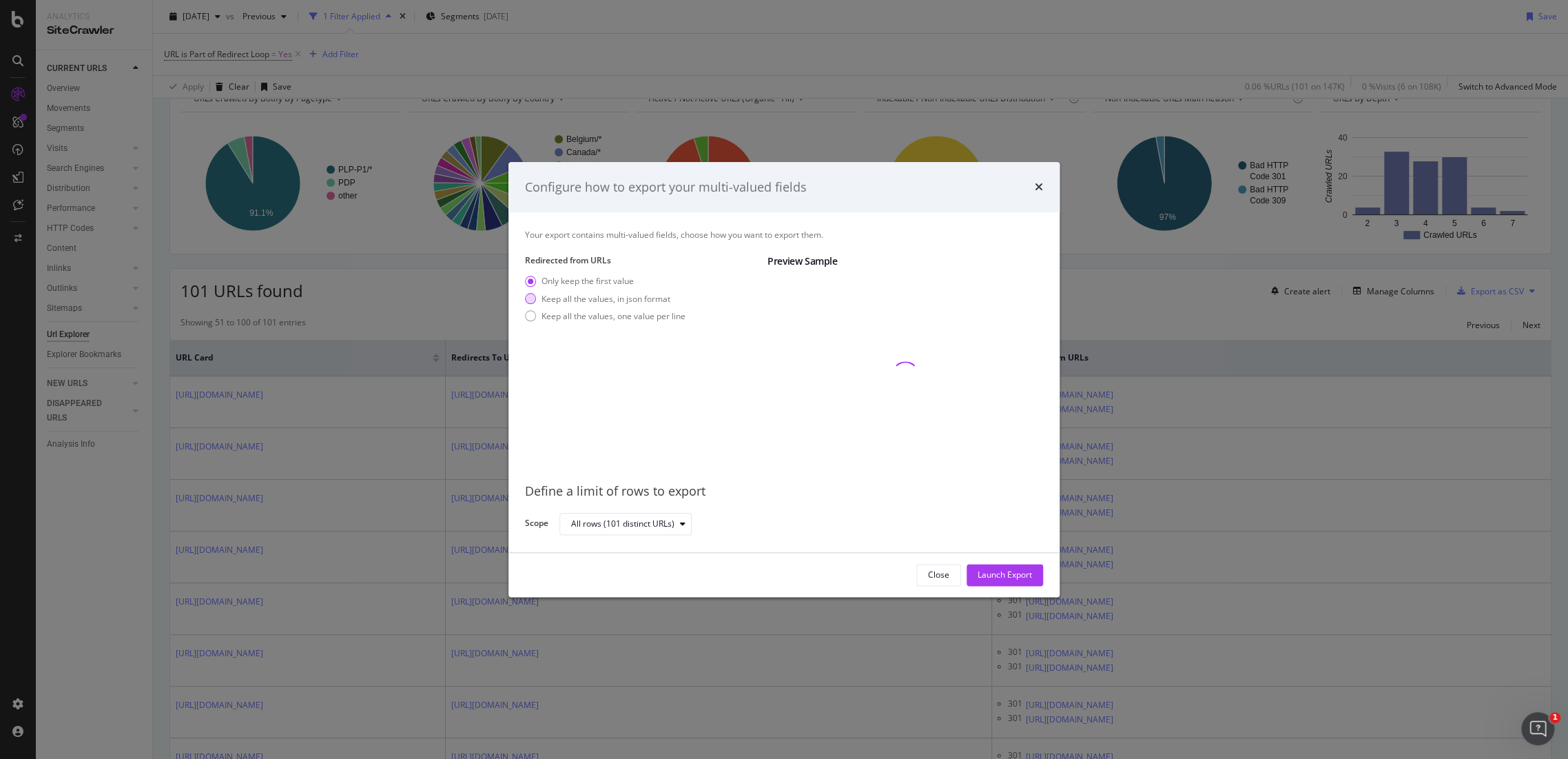
click at [603, 299] on div "Keep all the values, in json format" at bounding box center [606, 298] width 129 height 12
click at [579, 282] on div "Only keep the first value" at bounding box center [587, 281] width 92 height 12
click at [574, 298] on div "Keep all the values, in json format" at bounding box center [606, 298] width 129 height 12
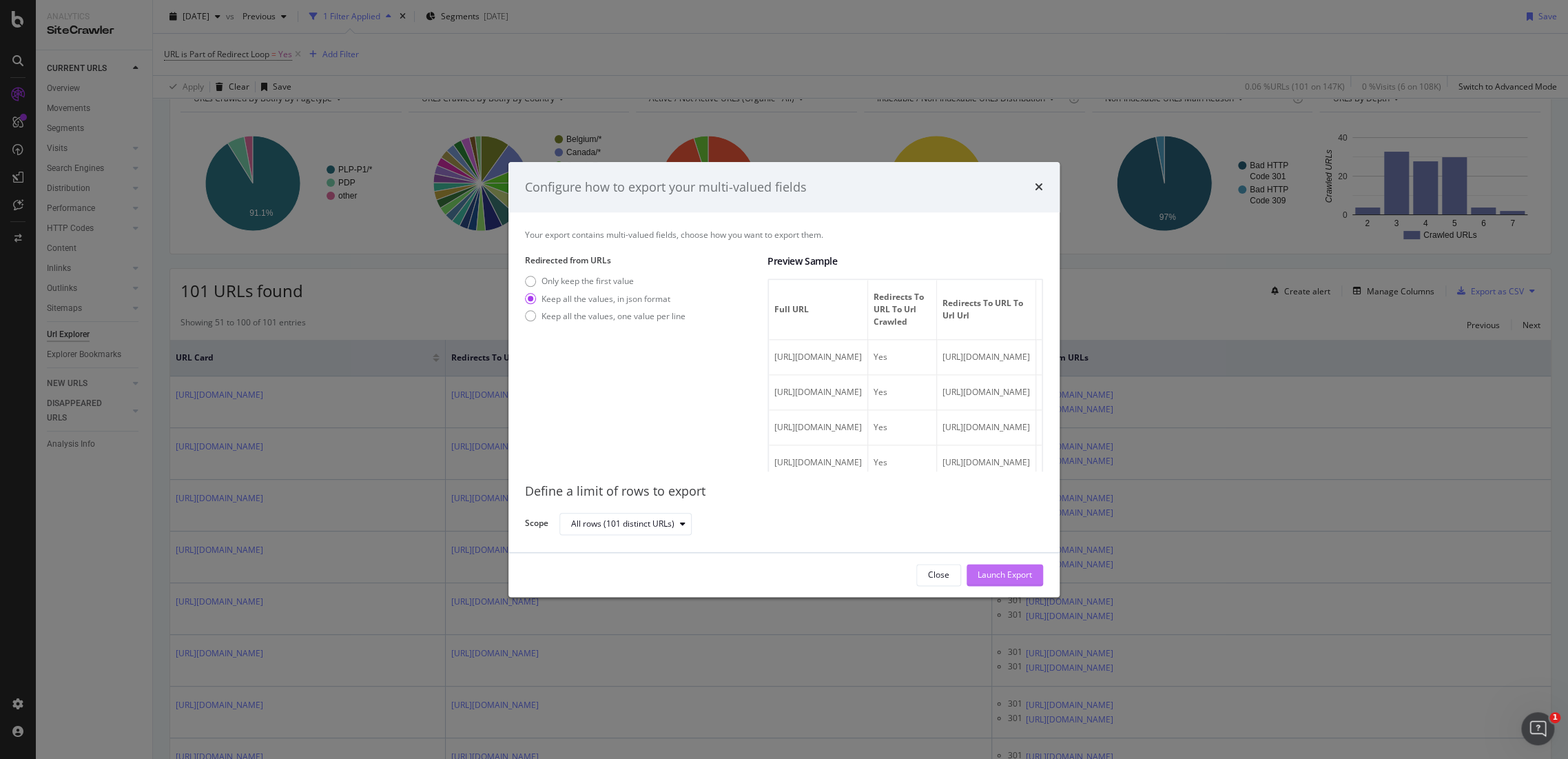
click at [986, 566] on div "Launch Export" at bounding box center [1005, 575] width 54 height 21
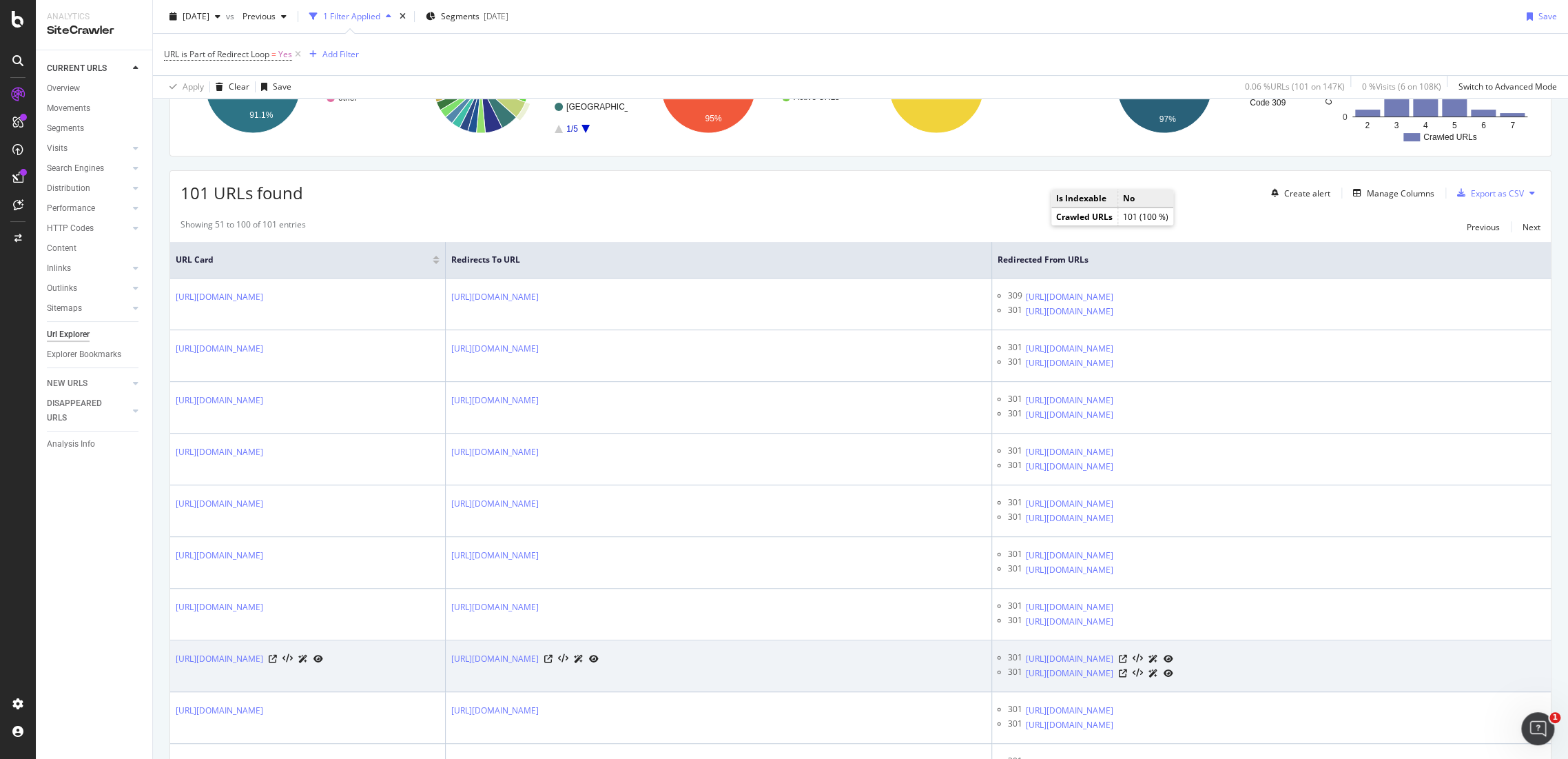
scroll to position [306, 0]
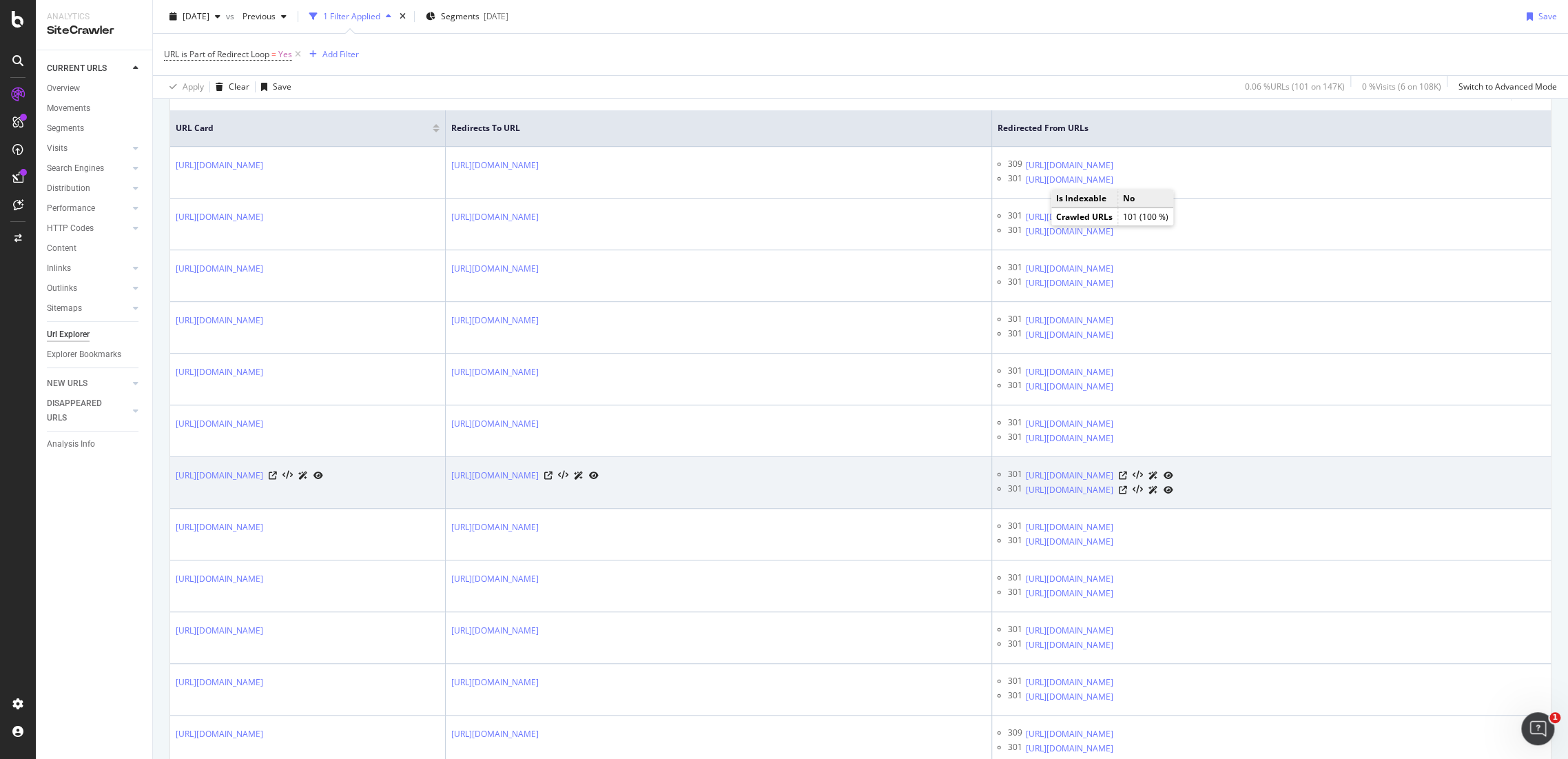
drag, startPoint x: 385, startPoint y: 493, endPoint x: 410, endPoint y: 495, distance: 25.1
click at [323, 482] on div "https://www.g-star.com/en_tw/shop/women/jeans/slim" at bounding box center [249, 475] width 148 height 15
click at [277, 479] on icon at bounding box center [273, 475] width 9 height 9
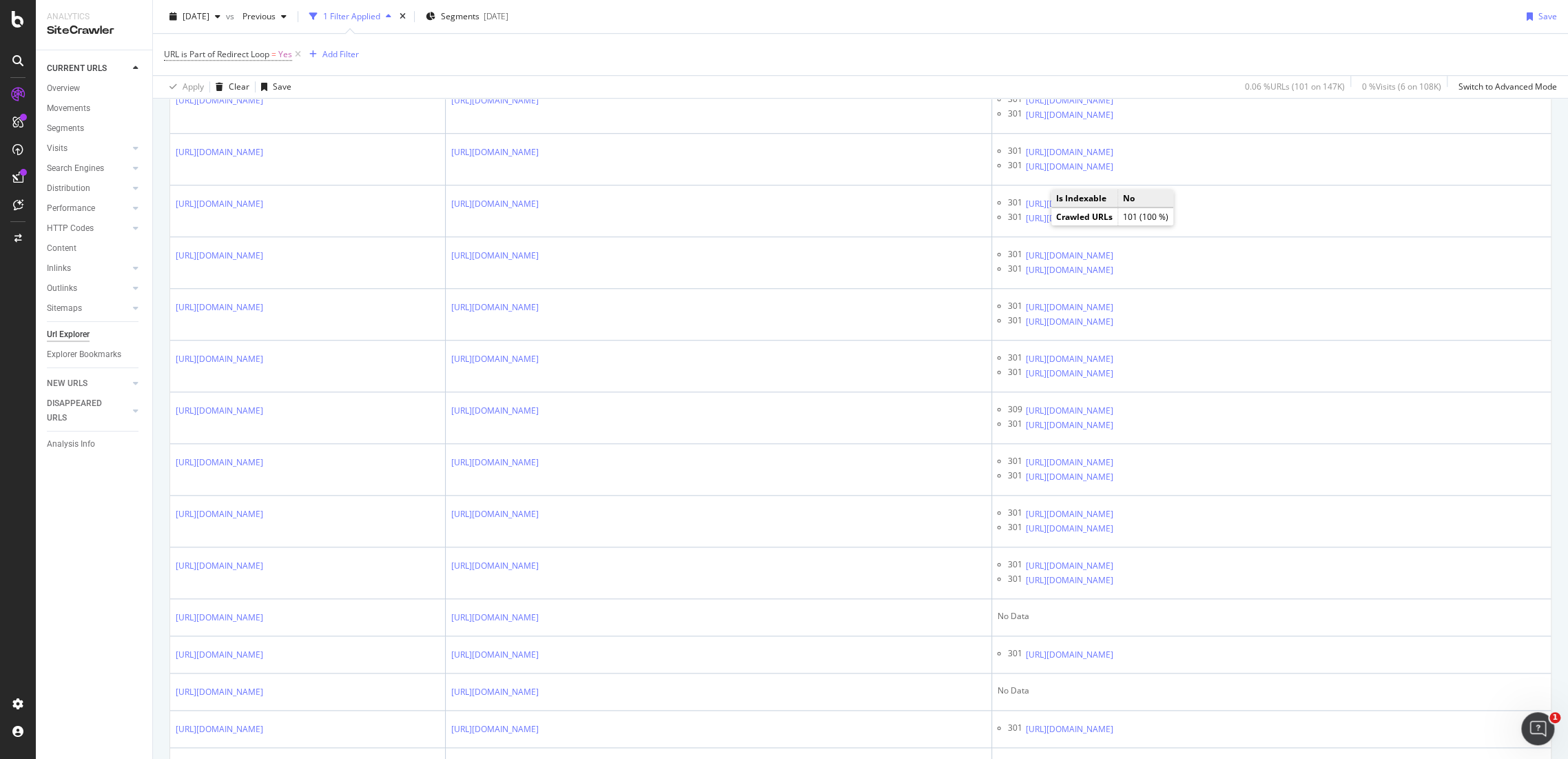
scroll to position [247, 0]
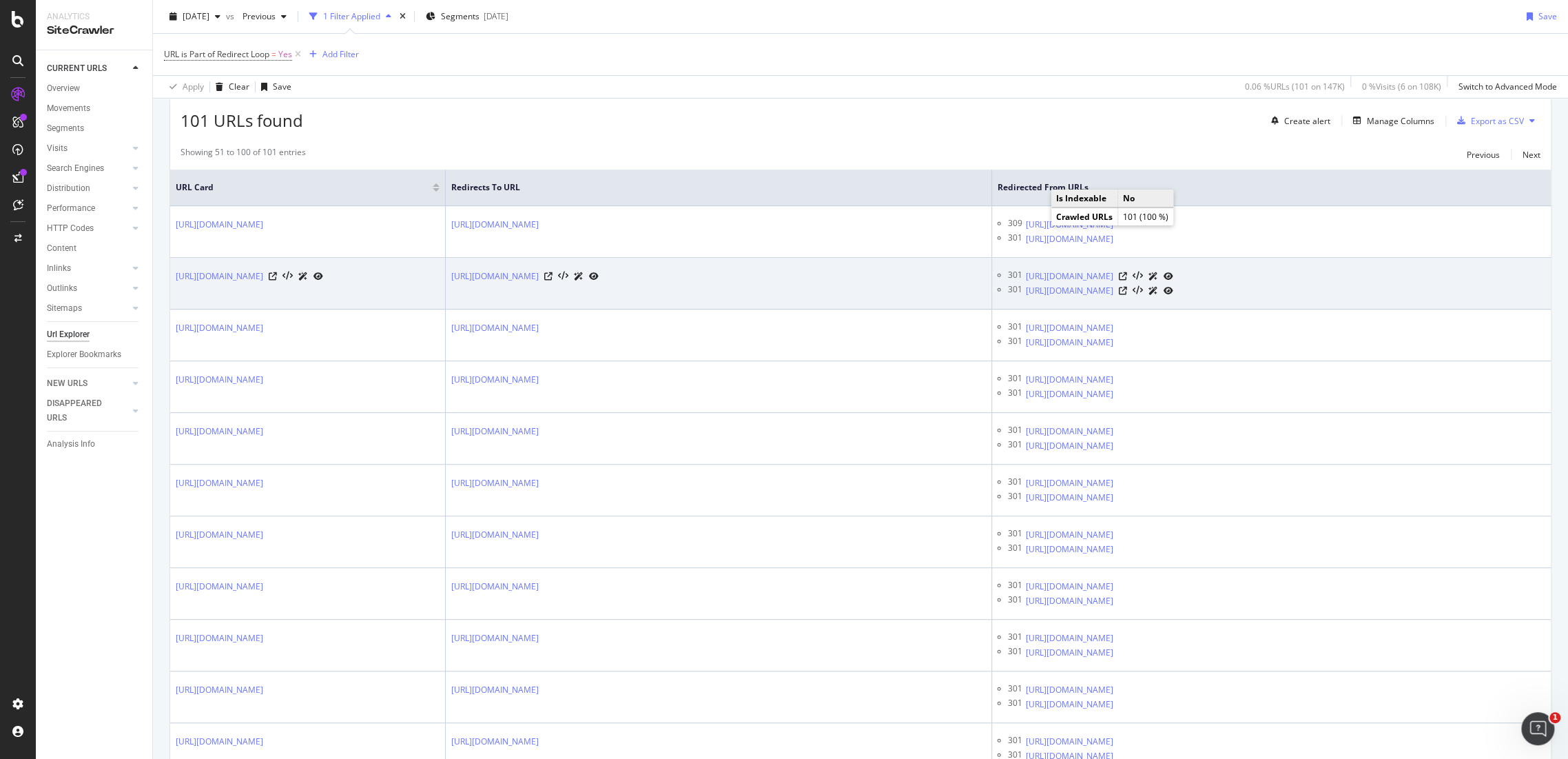
drag, startPoint x: 202, startPoint y: 313, endPoint x: 173, endPoint y: 291, distance: 36.4
click at [173, 291] on td "https://www.g-star.com/en_be/shop/men/t-shirts/loose" at bounding box center [308, 284] width 276 height 52
copy link "https://www.g-star.com/en_be/shop/men/t-shirts/loose"
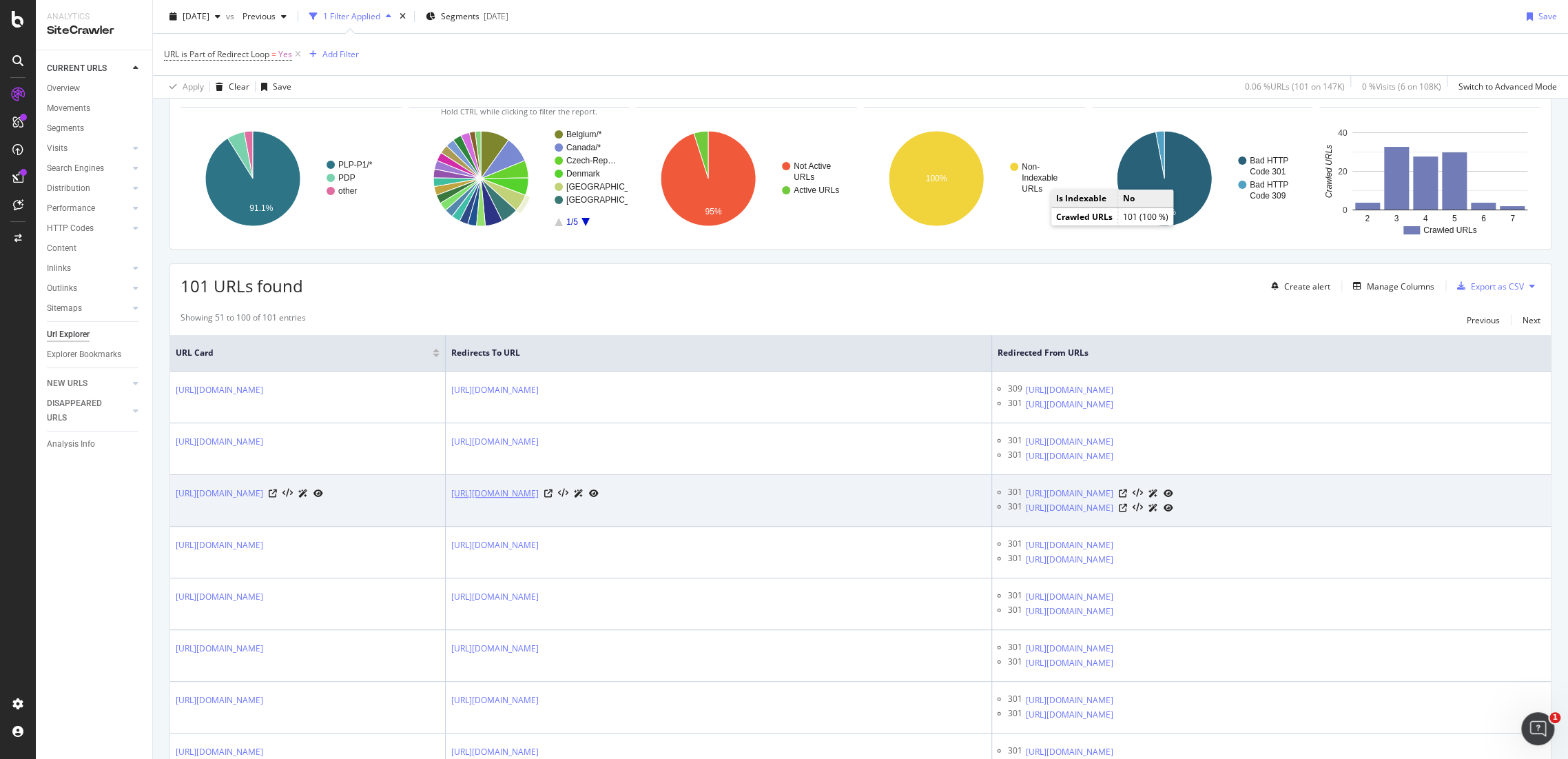
scroll to position [0, 0]
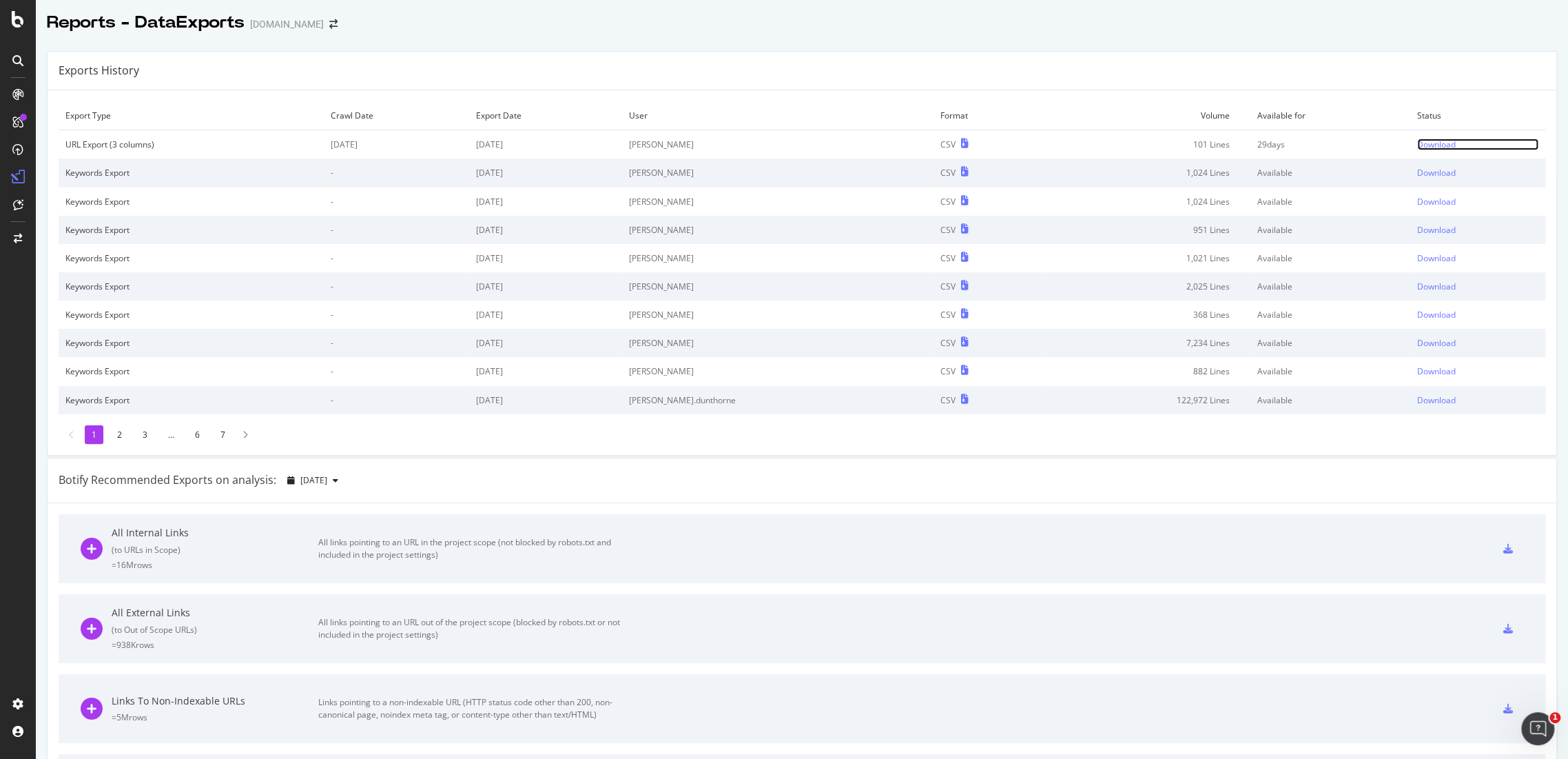
click at [1420, 138] on div "Download" at bounding box center [1437, 144] width 39 height 12
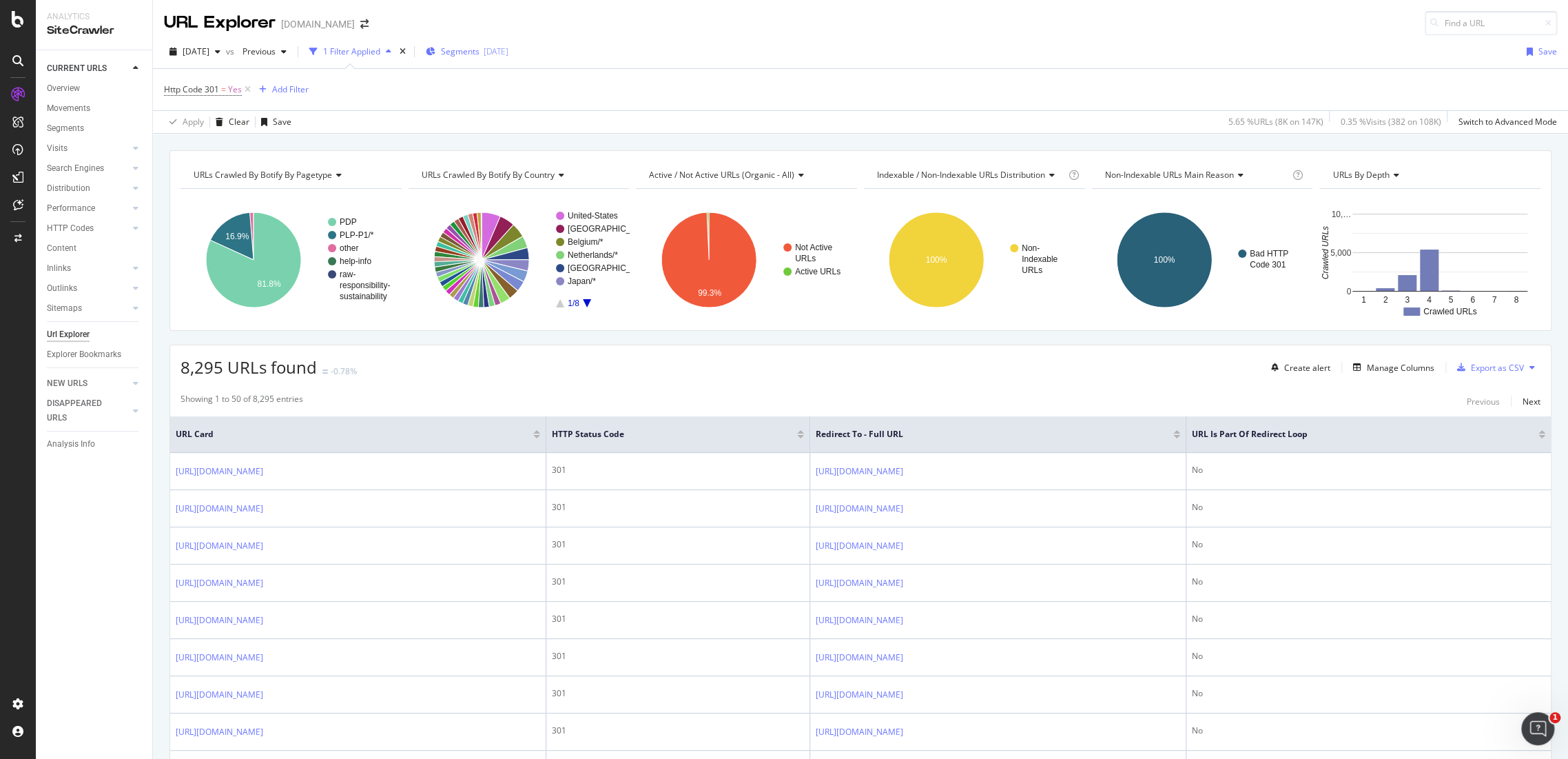
click at [479, 48] on span "Segments" at bounding box center [461, 51] width 39 height 12
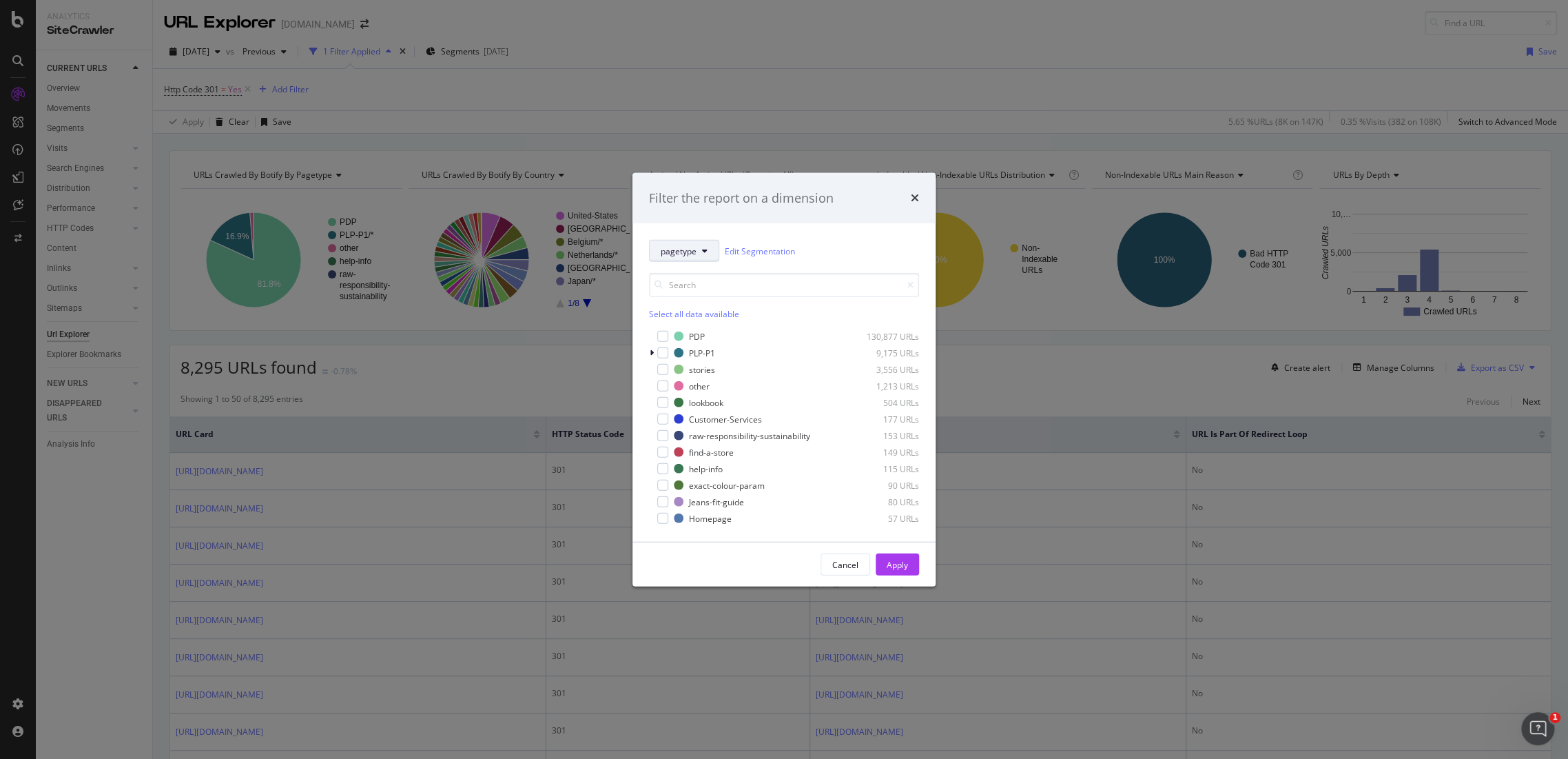
click at [708, 242] on button "pagetype" at bounding box center [684, 251] width 70 height 22
click at [705, 324] on span "country" at bounding box center [704, 326] width 89 height 12
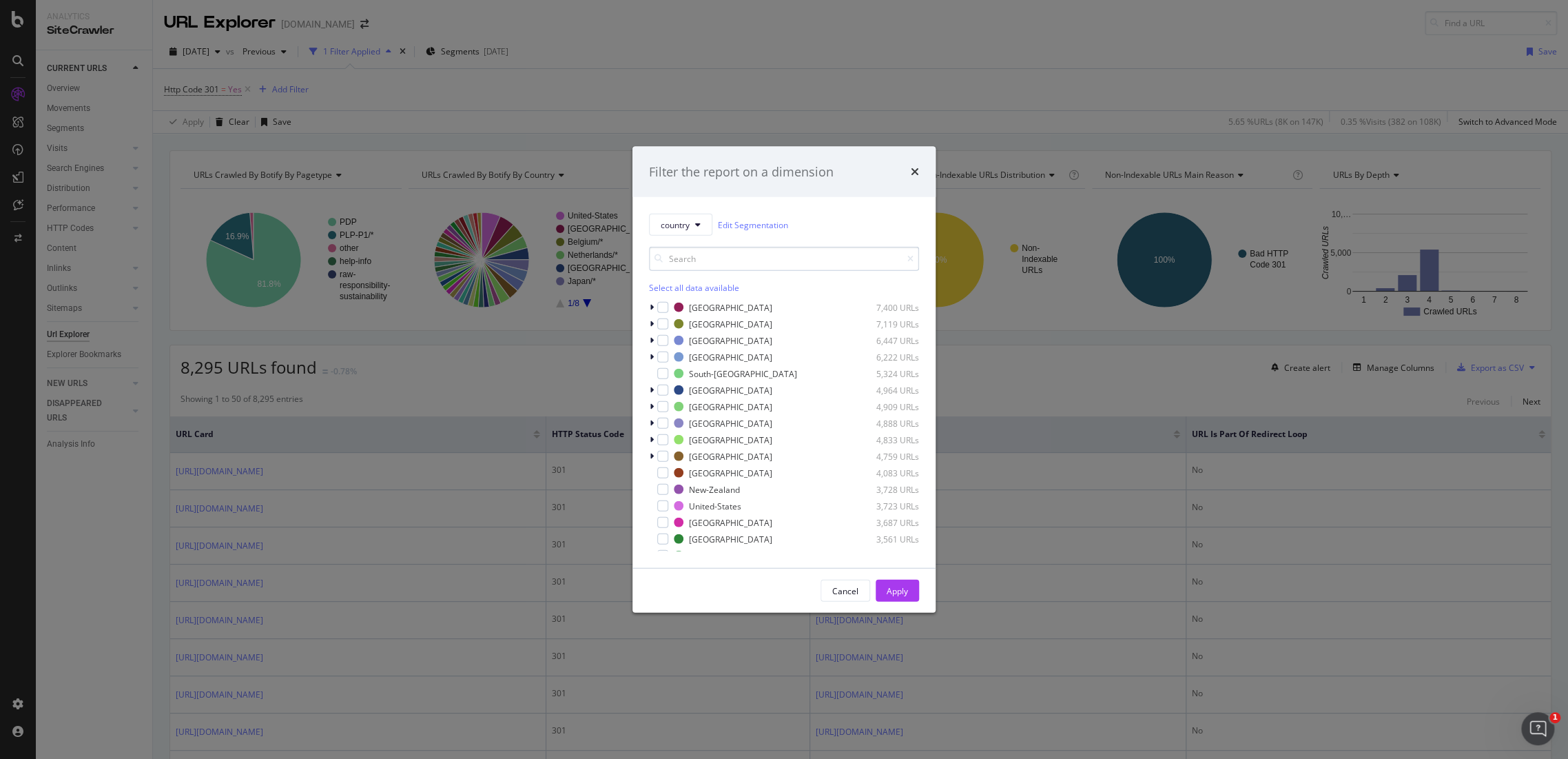
click at [696, 258] on input "modal" at bounding box center [784, 259] width 270 height 24
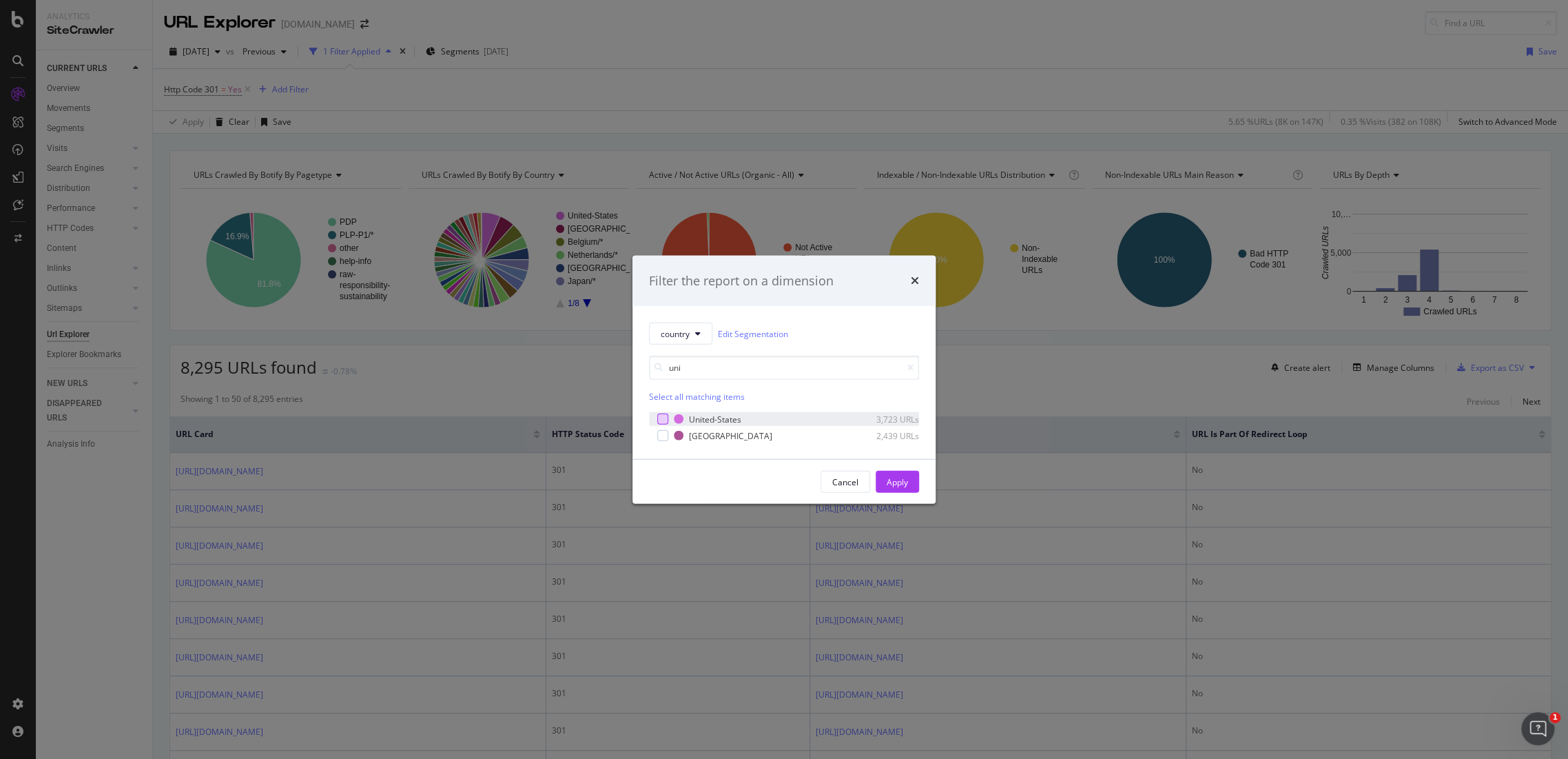
type input "uni"
click at [665, 418] on div "modal" at bounding box center [662, 419] width 11 height 11
click at [900, 475] on div "Apply" at bounding box center [898, 481] width 22 height 12
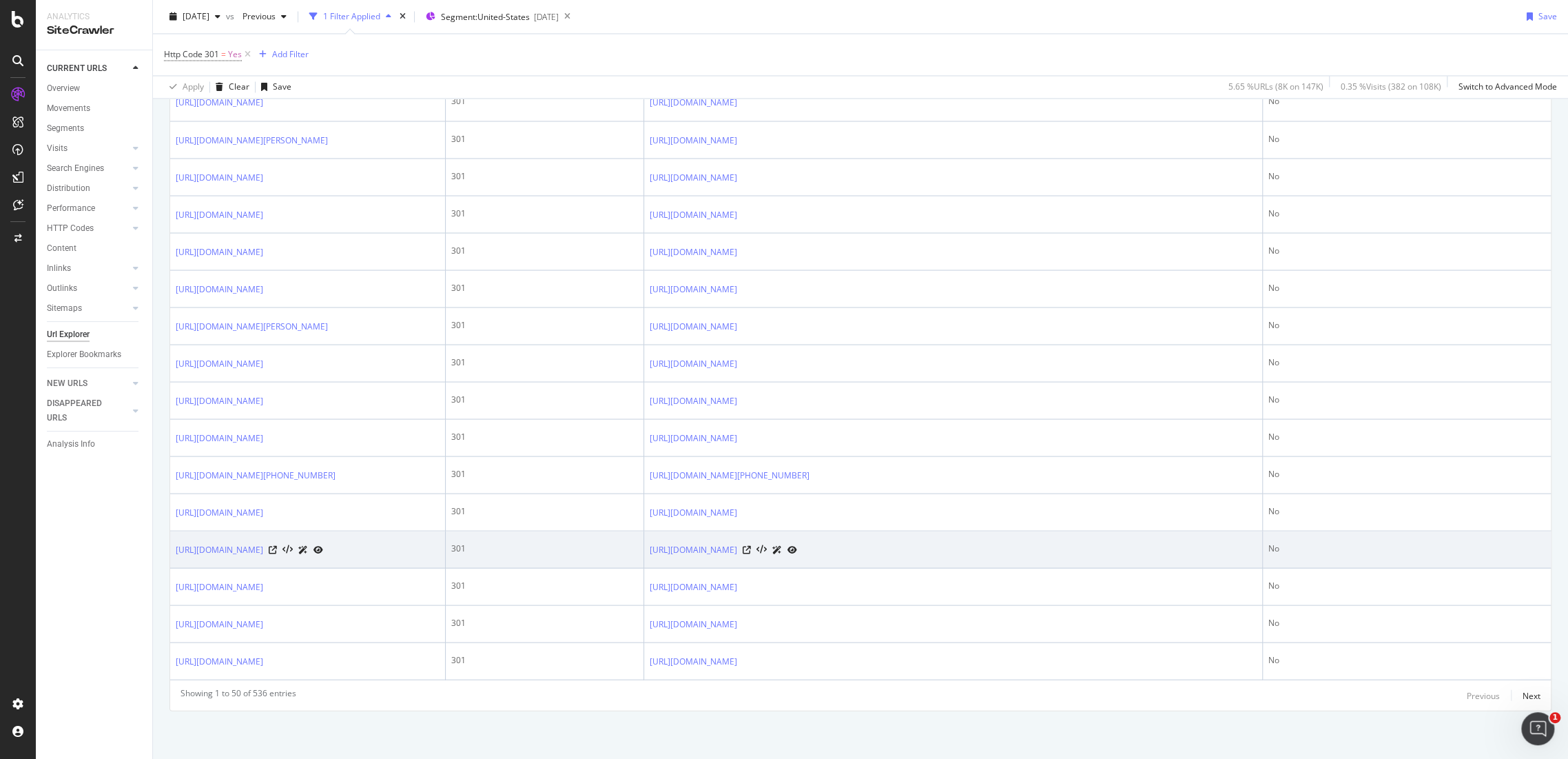
scroll to position [2219, 0]
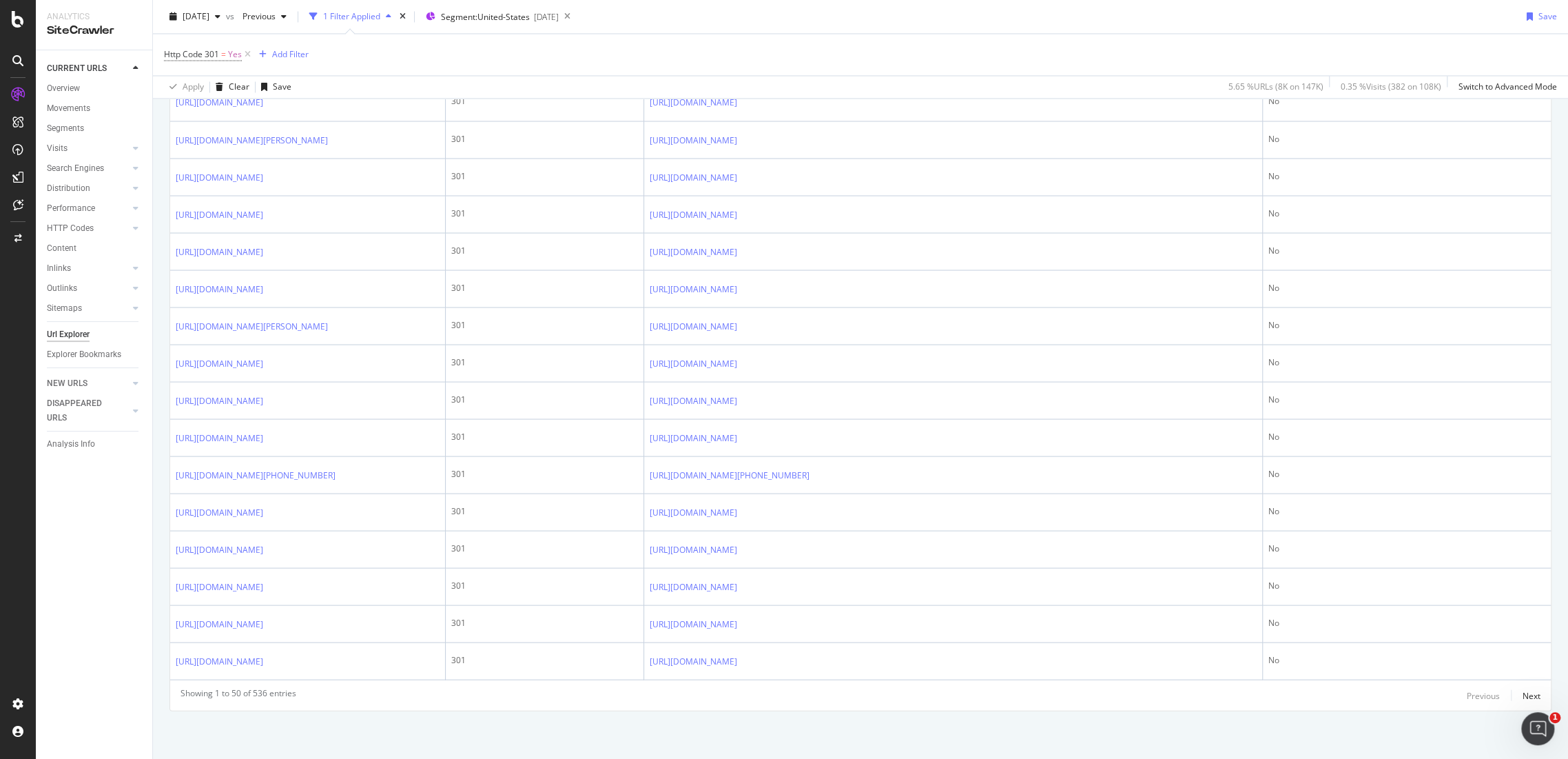
click at [1531, 697] on div "Showing 1 to 50 of 536 entries Previous Next" at bounding box center [860, 695] width 1381 height 16
click at [1523, 696] on div "Next" at bounding box center [1531, 695] width 18 height 12
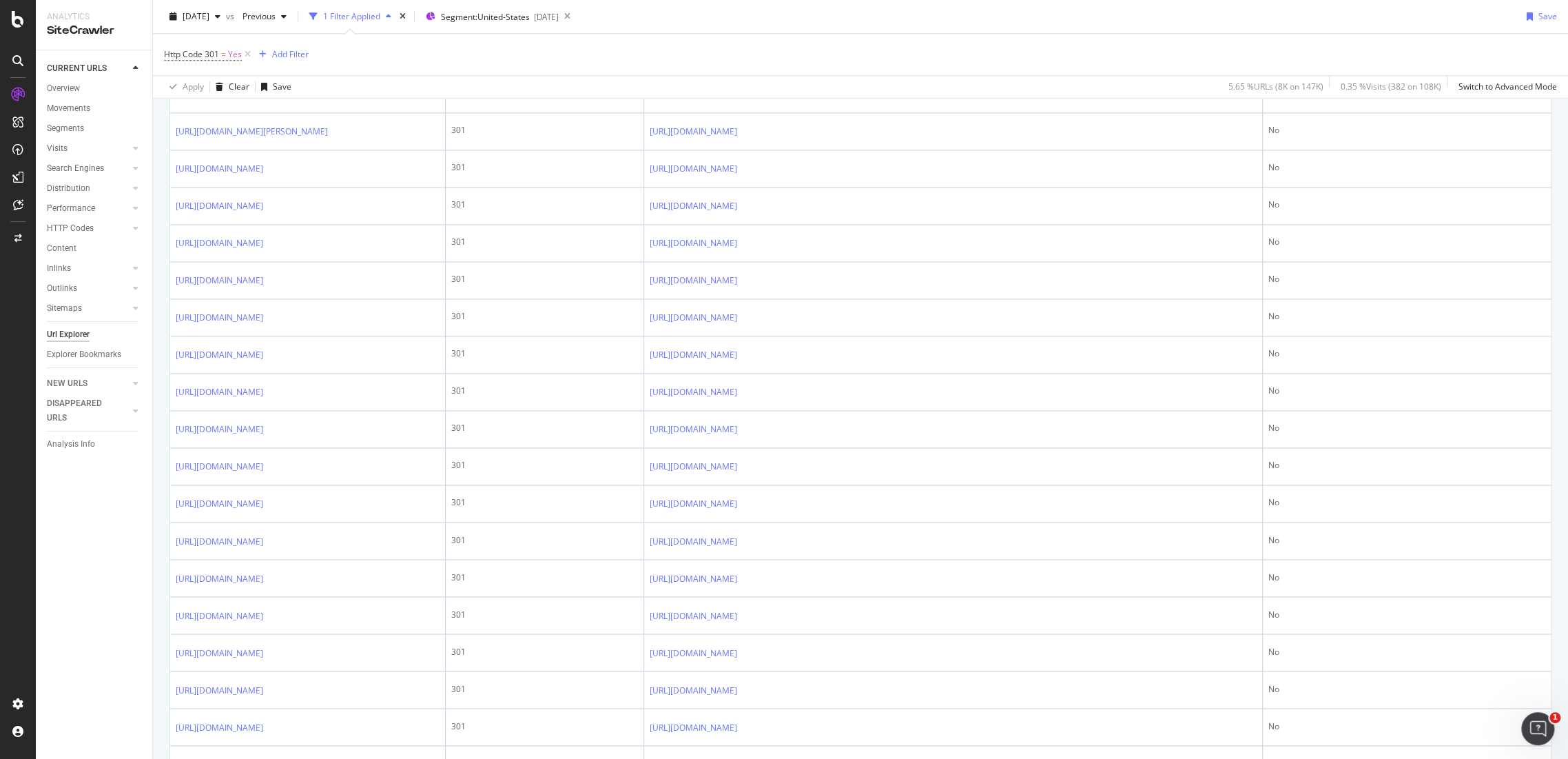
scroll to position [0, 0]
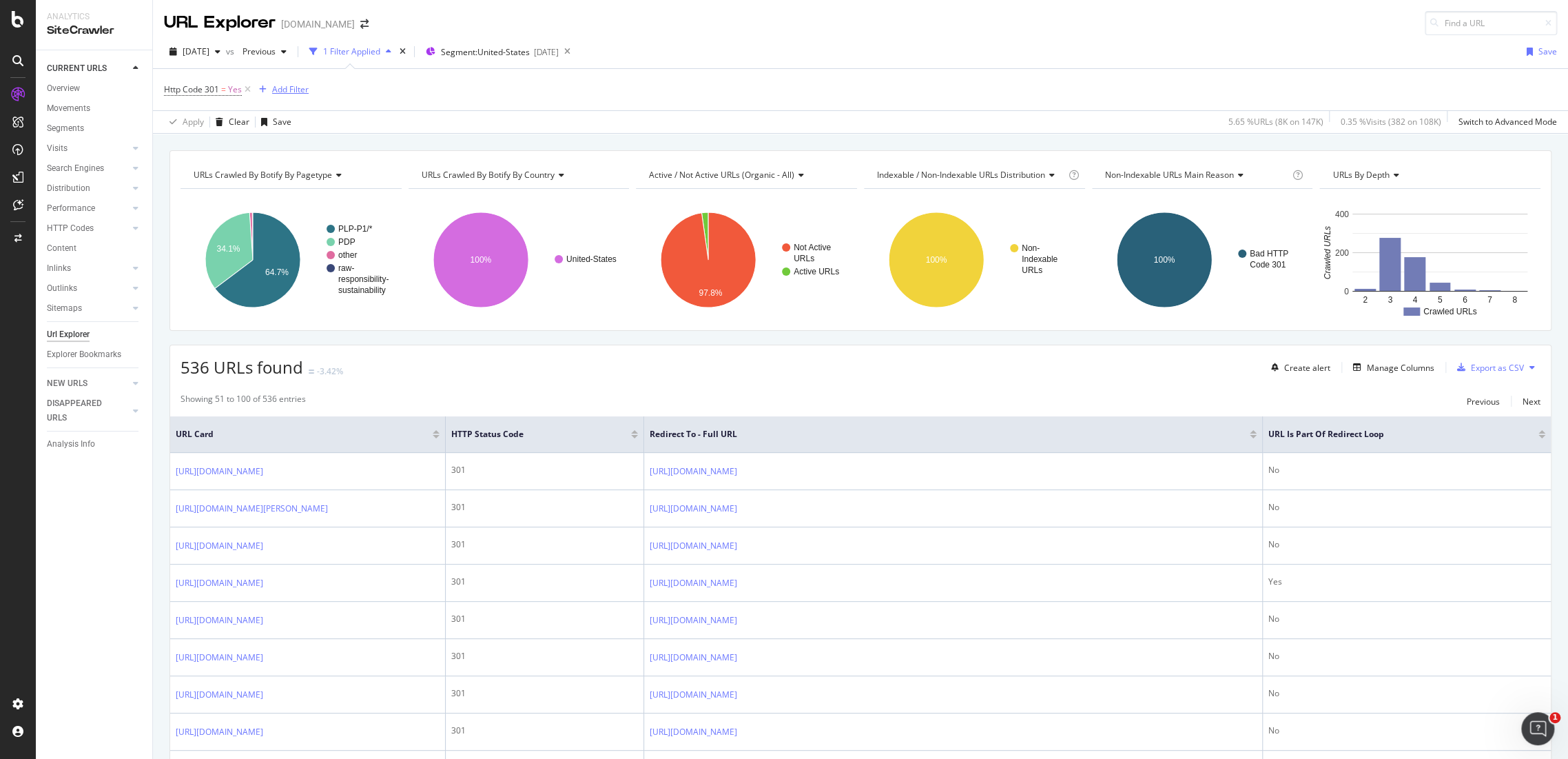
click at [290, 86] on div "Add Filter" at bounding box center [290, 89] width 37 height 12
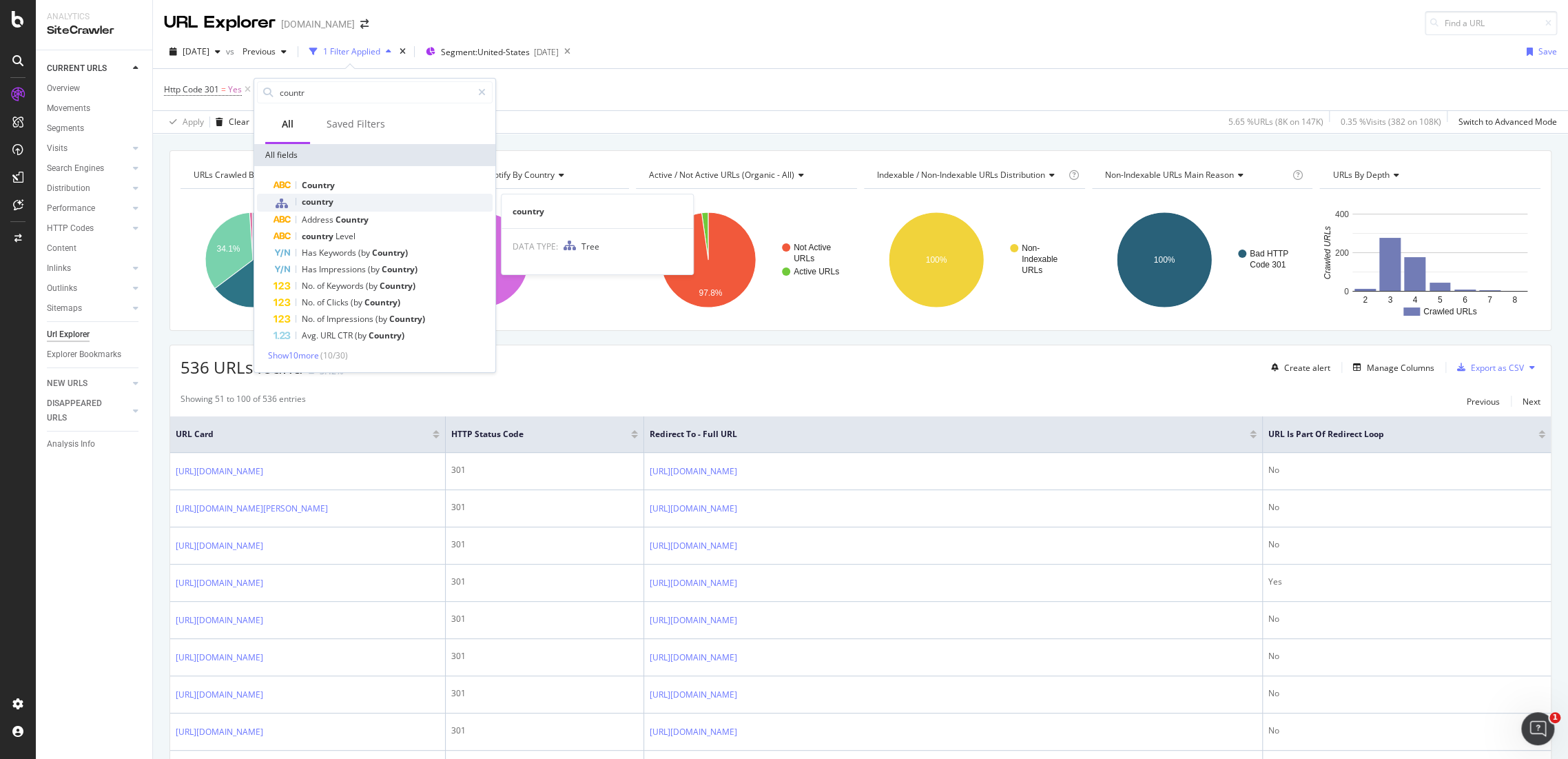
type input "countr"
drag, startPoint x: 372, startPoint y: 193, endPoint x: 317, endPoint y: 182, distance: 56.1
click at [317, 182] on div "Country Country The name of the country to which the corresponding GSC Keywords…" at bounding box center [374, 260] width 235 height 167
click at [317, 182] on span "Country" at bounding box center [318, 185] width 33 height 12
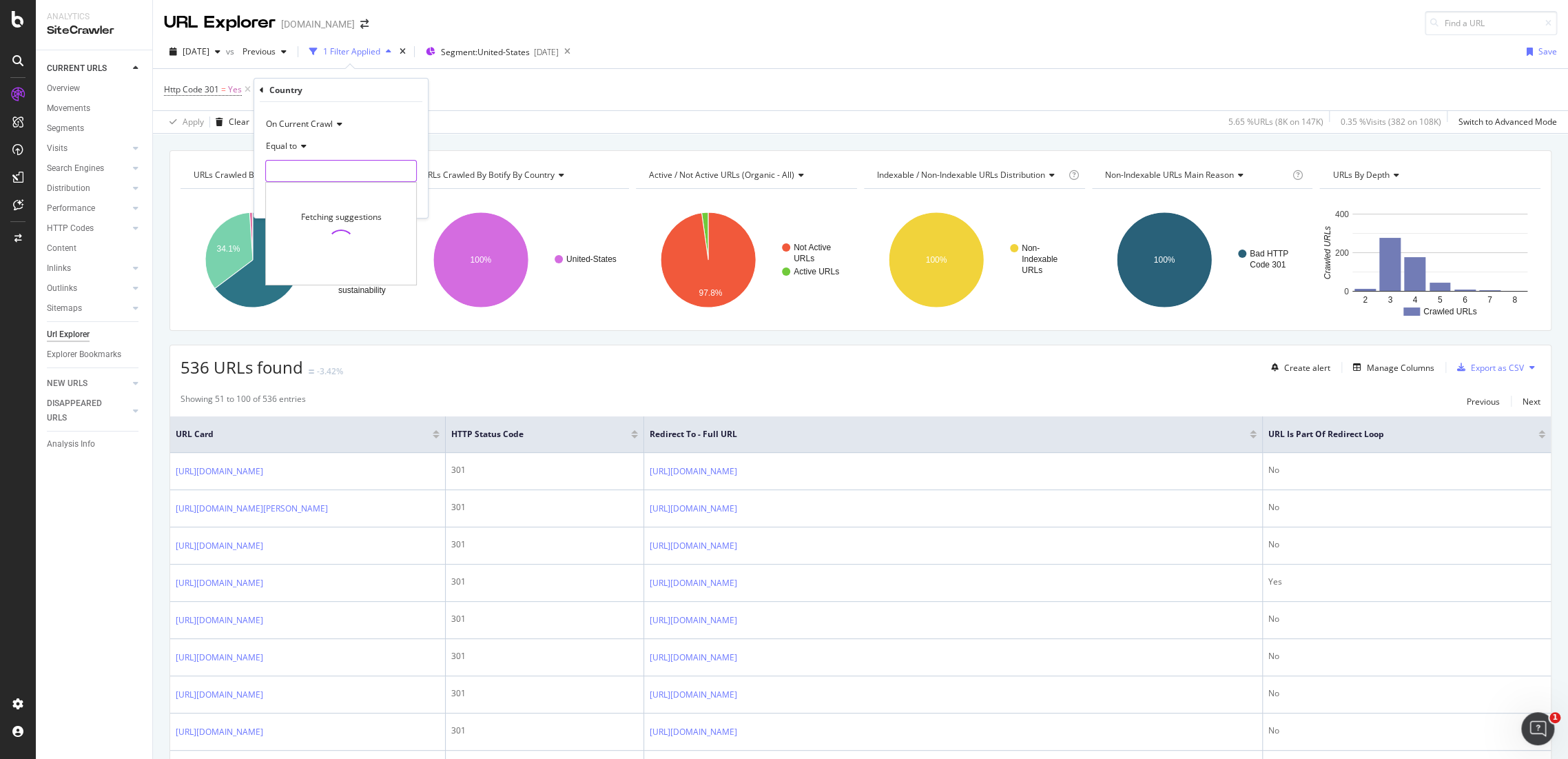
click at [321, 180] on input "text" at bounding box center [340, 171] width 150 height 22
click at [325, 187] on span "United States of America" at bounding box center [320, 189] width 101 height 12
type input "United States of America"
click at [405, 198] on div "Apply" at bounding box center [406, 199] width 22 height 12
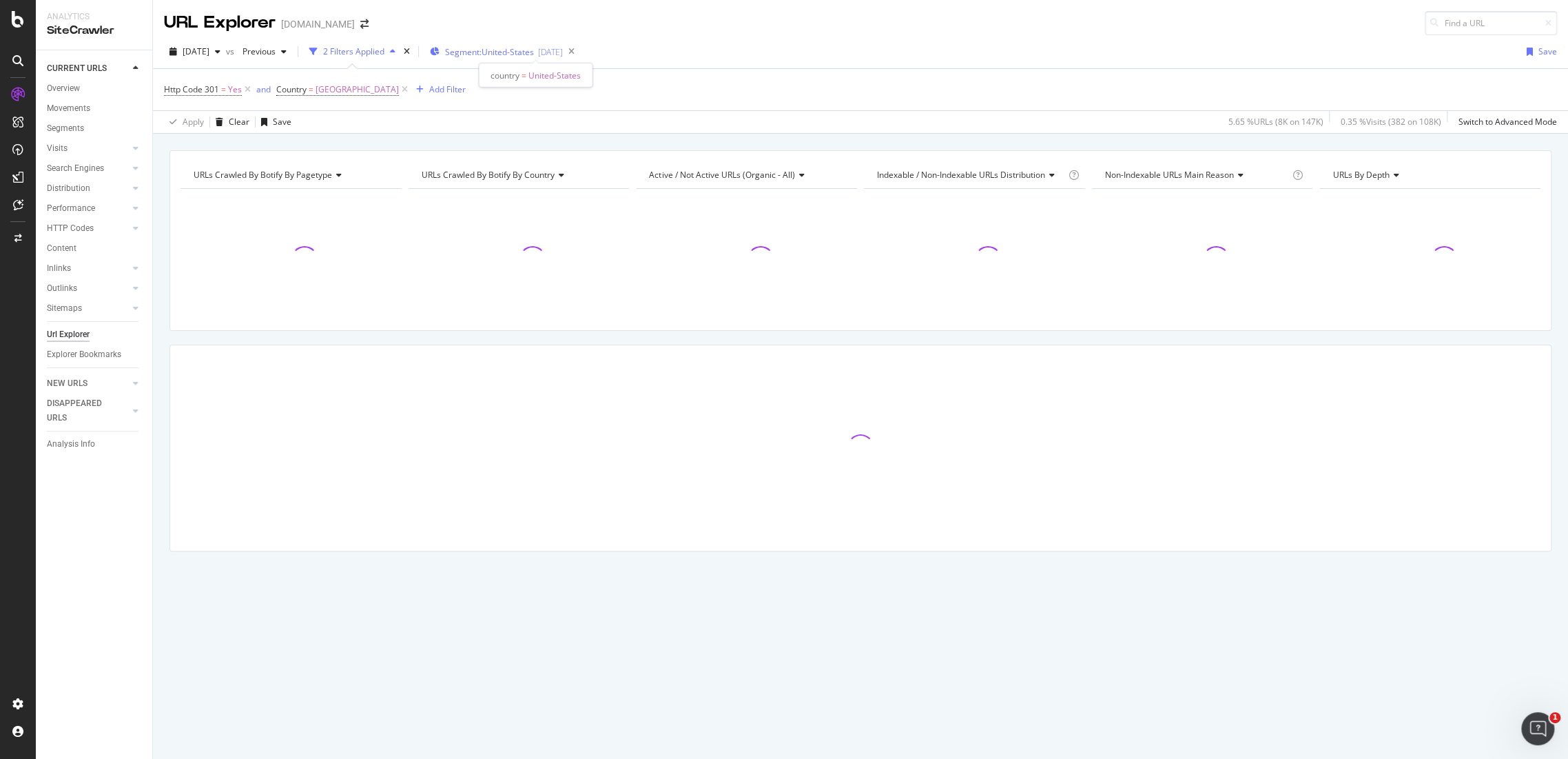
click at [520, 52] on span "Segment: United-States" at bounding box center [489, 51] width 89 height 12
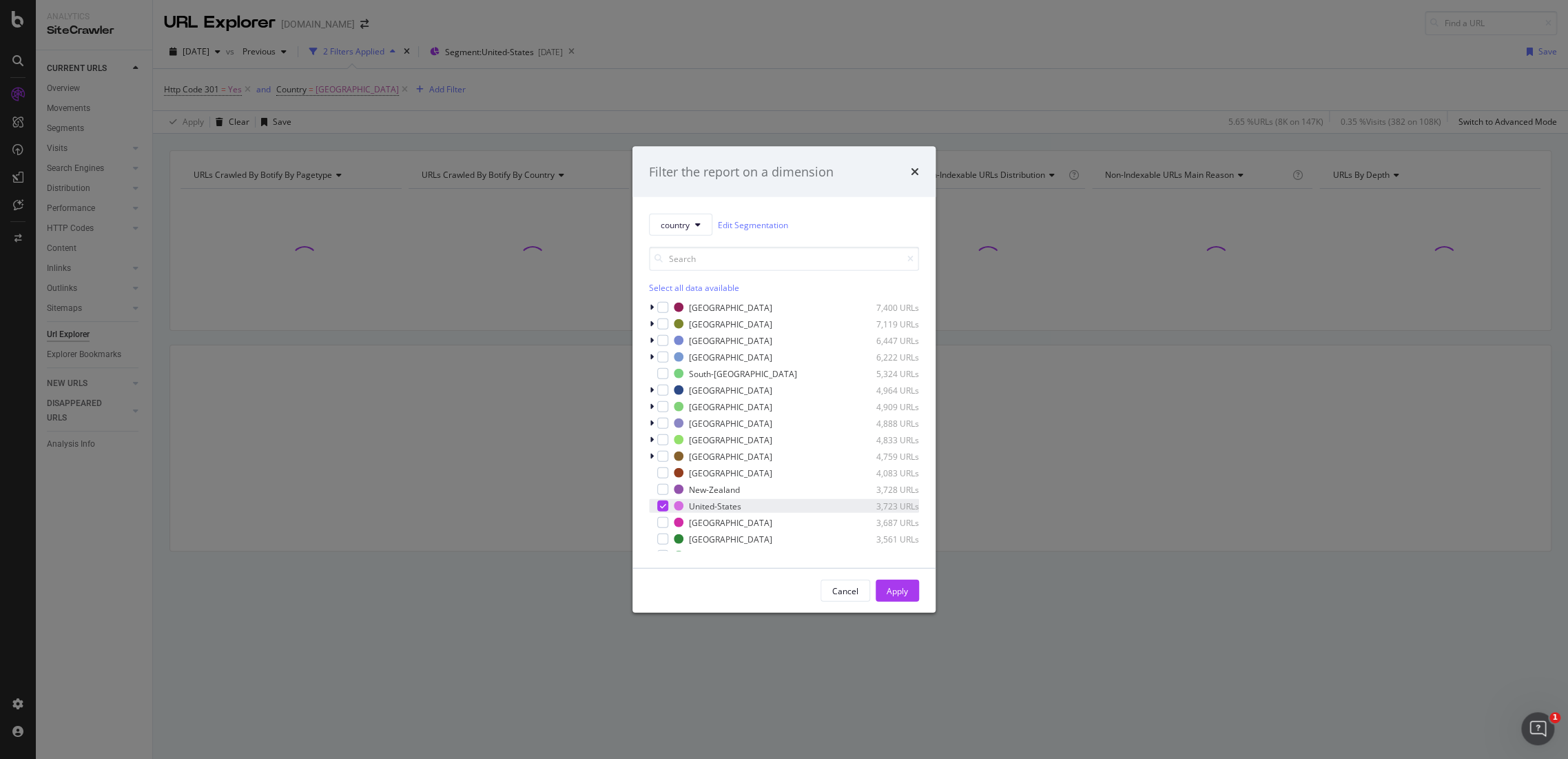
click at [667, 502] on div "modal" at bounding box center [662, 506] width 11 height 11
click at [705, 232] on button "country" at bounding box center [681, 225] width 64 height 22
drag, startPoint x: 707, startPoint y: 289, endPoint x: 680, endPoint y: 273, distance: 31.4
click at [680, 273] on div "SEGMENTS pagetype country" at bounding box center [704, 273] width 111 height 73
click at [680, 273] on span "pagetype" at bounding box center [704, 274] width 89 height 12
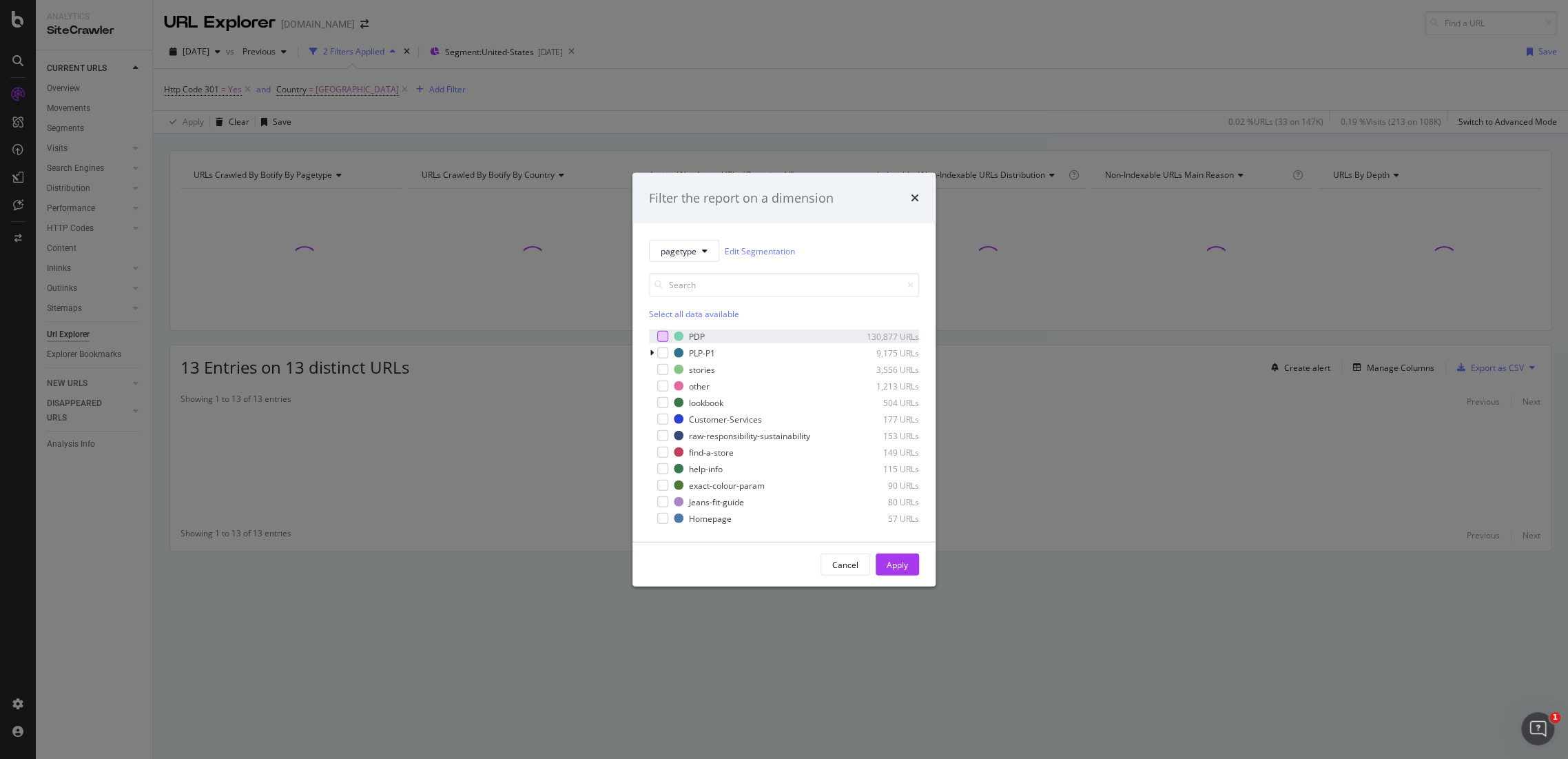
click at [667, 333] on div "modal" at bounding box center [662, 336] width 11 height 11
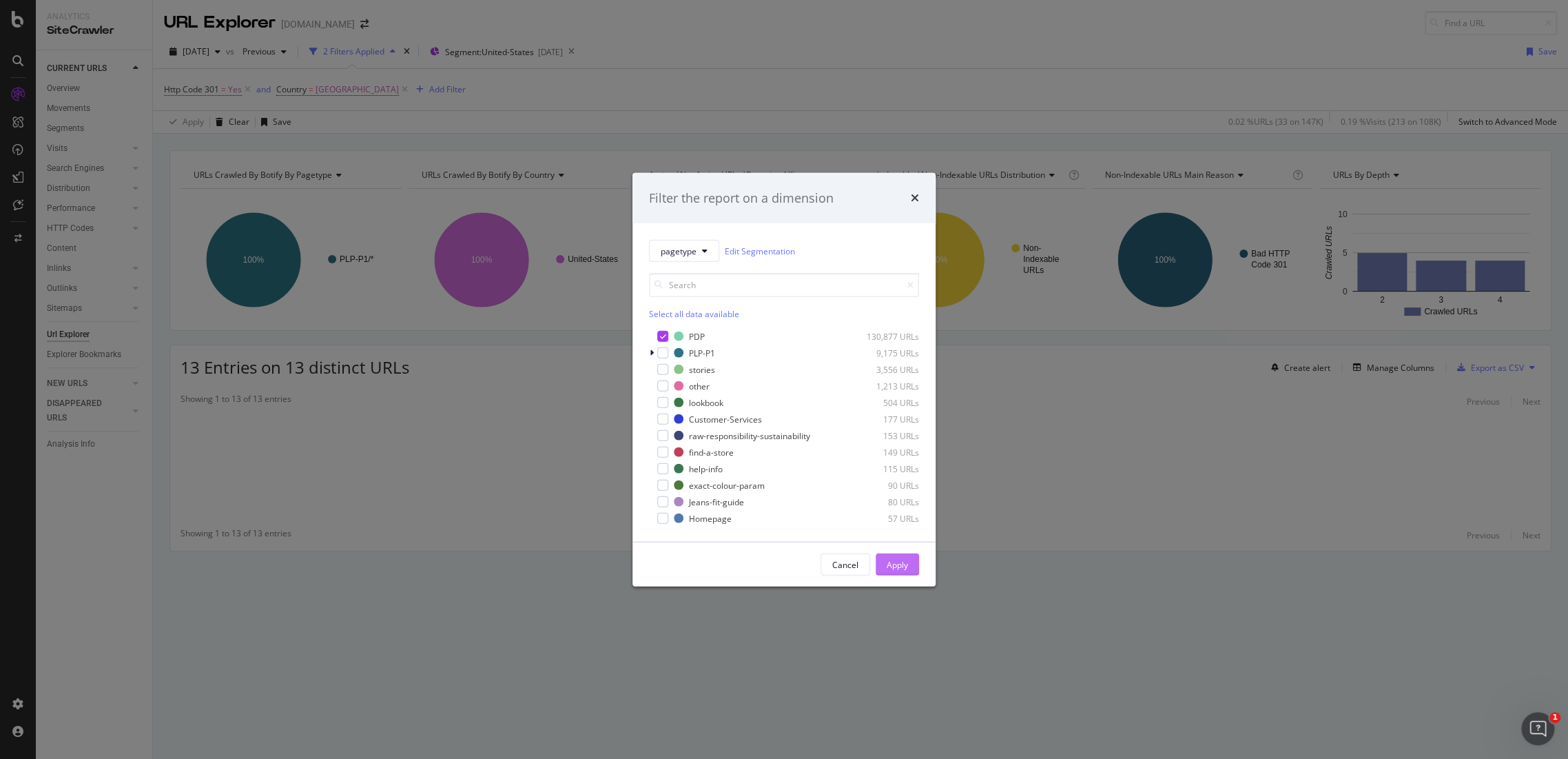
click at [913, 565] on button "Apply" at bounding box center [898, 564] width 43 height 22
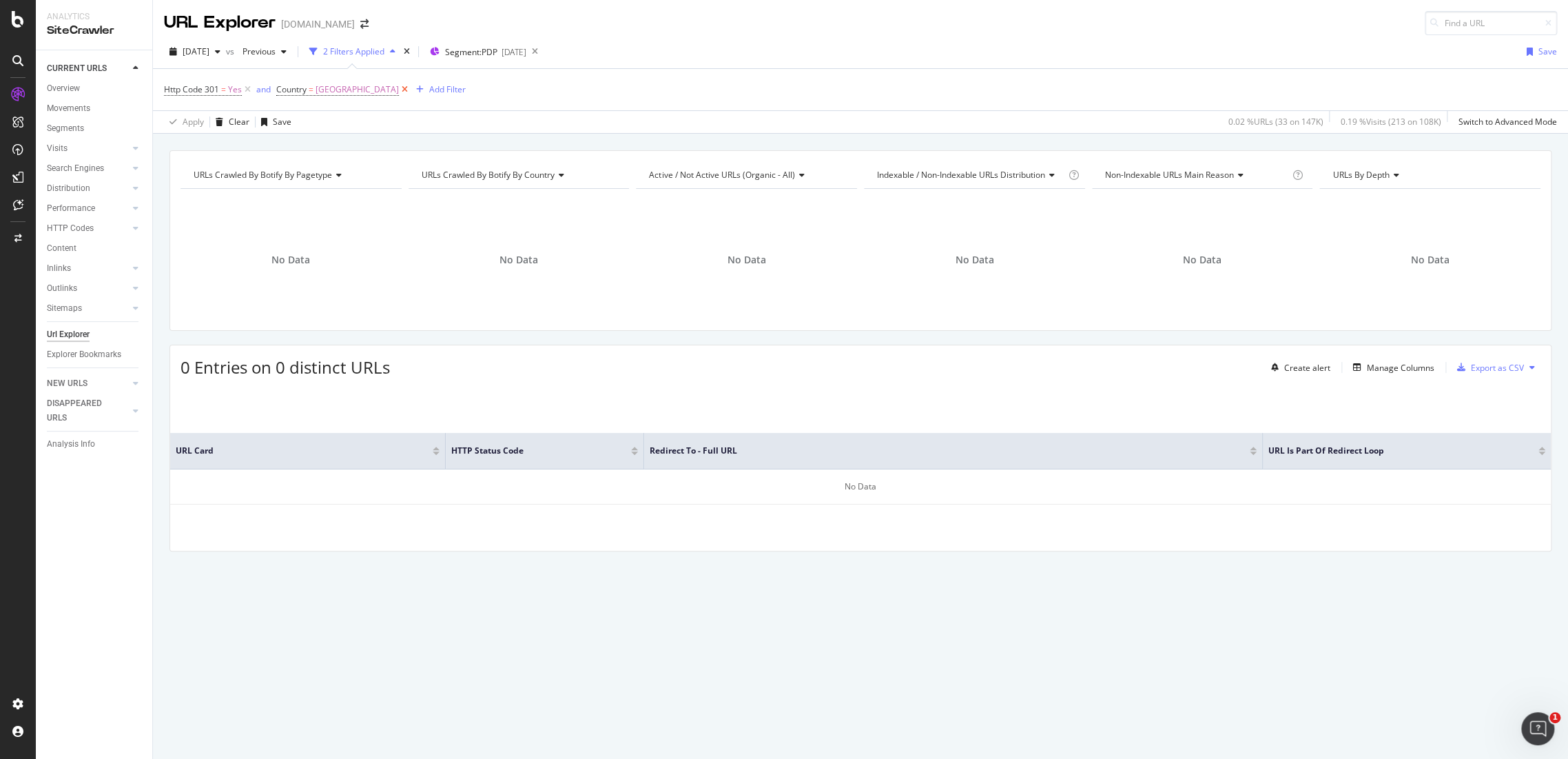
click at [411, 89] on icon at bounding box center [405, 89] width 12 height 14
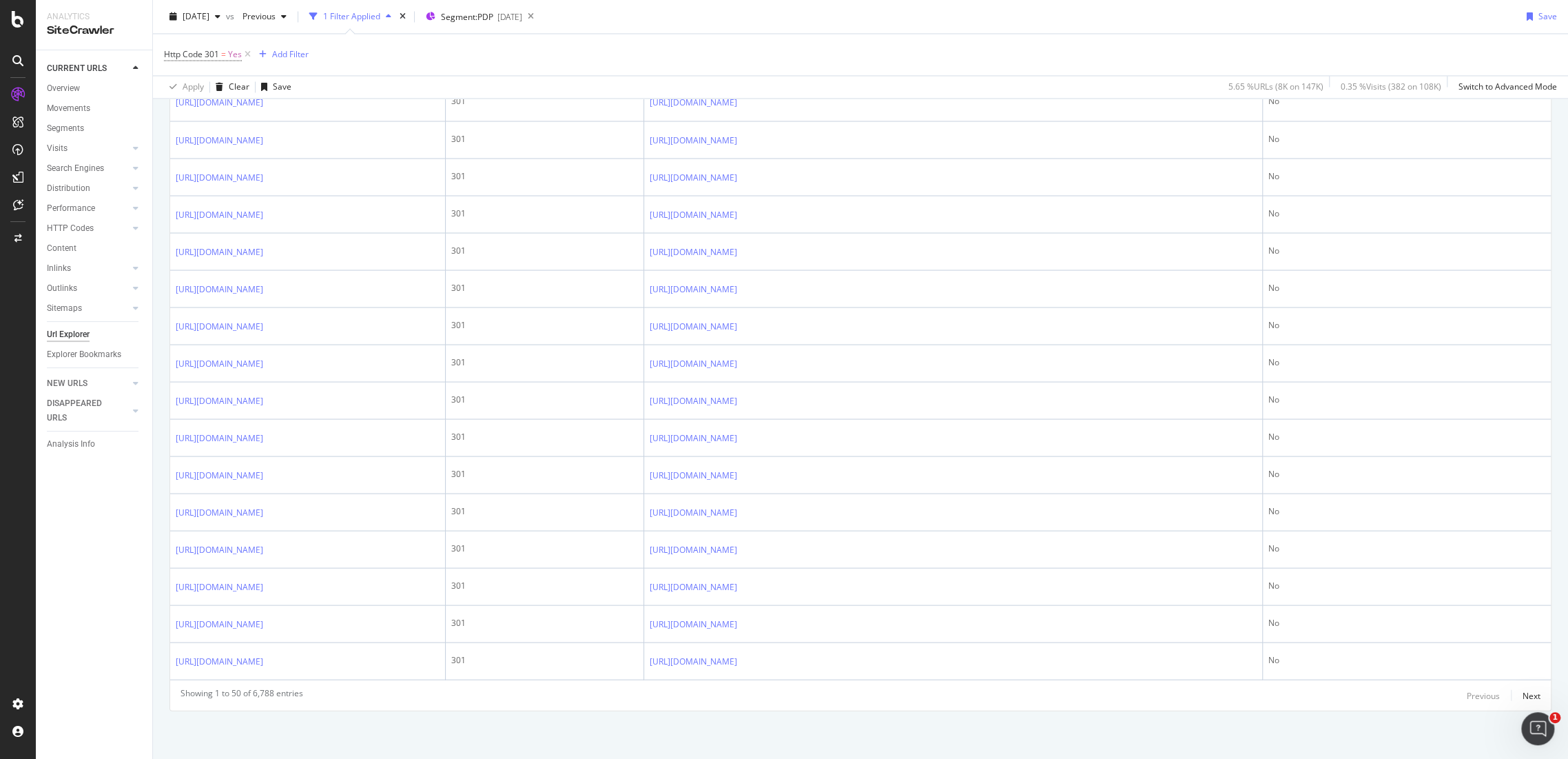
scroll to position [2284, 0]
click at [1528, 696] on div "Next" at bounding box center [1531, 695] width 18 height 12
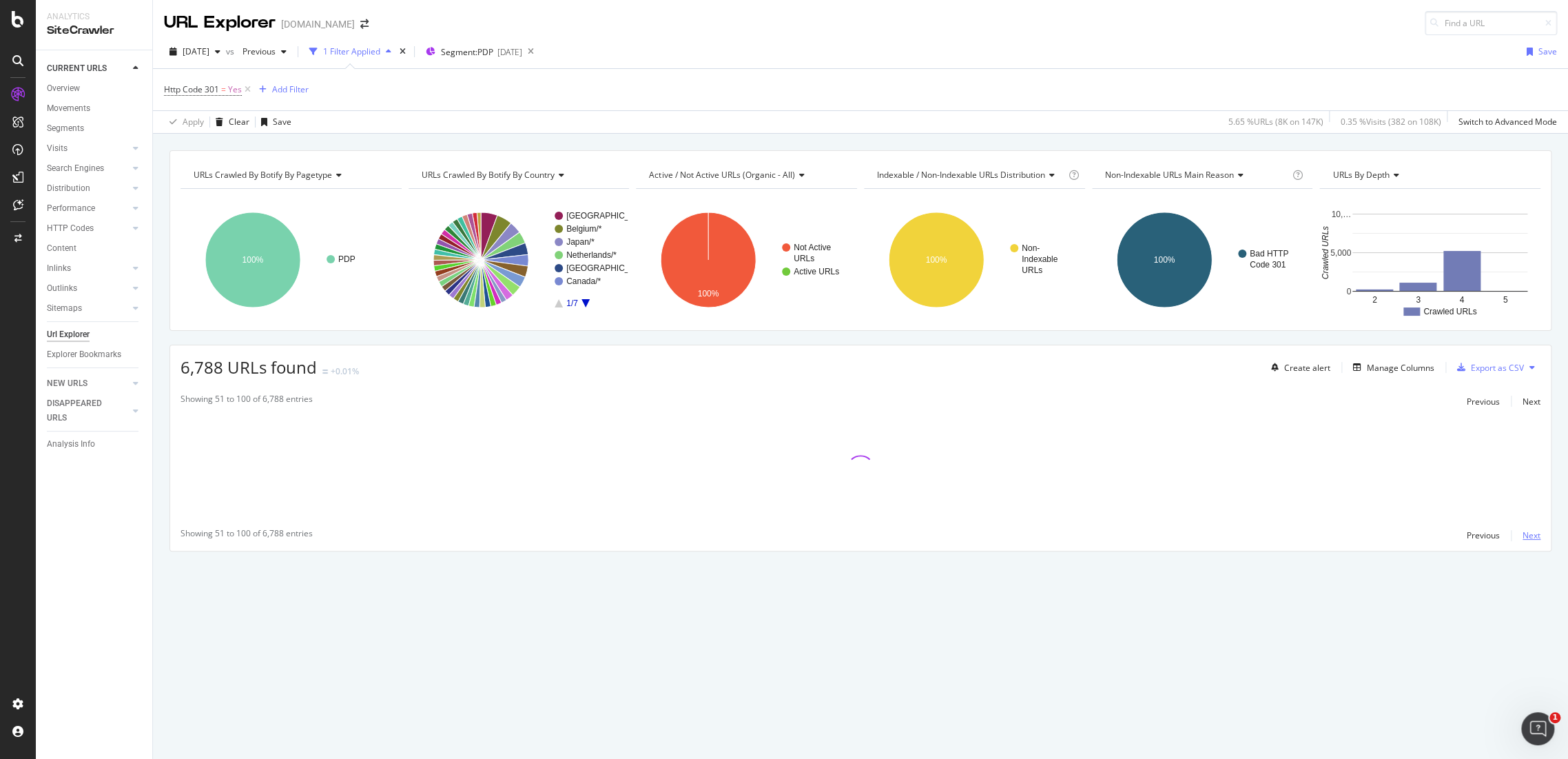
scroll to position [0, 0]
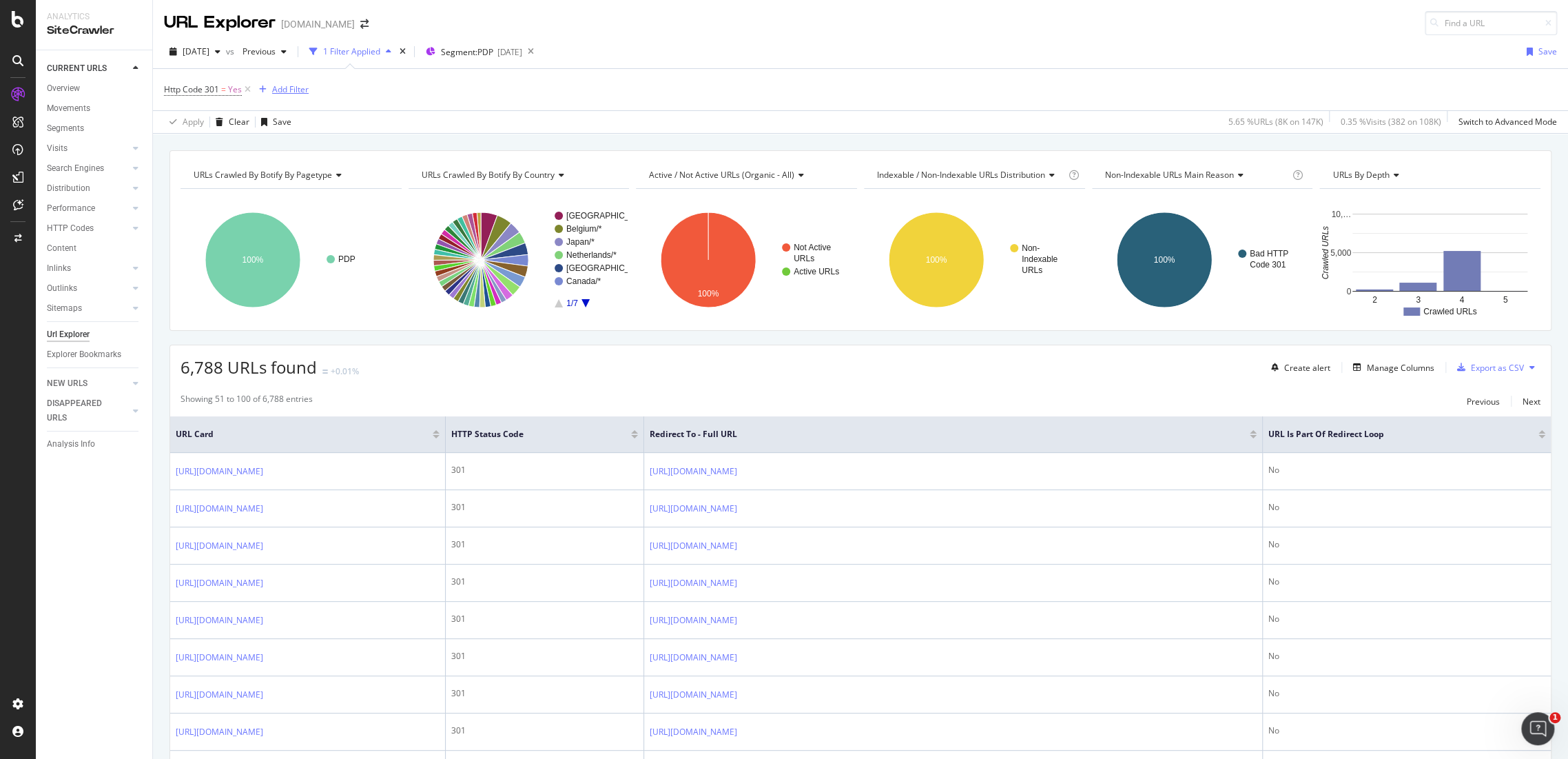
click at [295, 95] on div "Add Filter" at bounding box center [290, 89] width 37 height 12
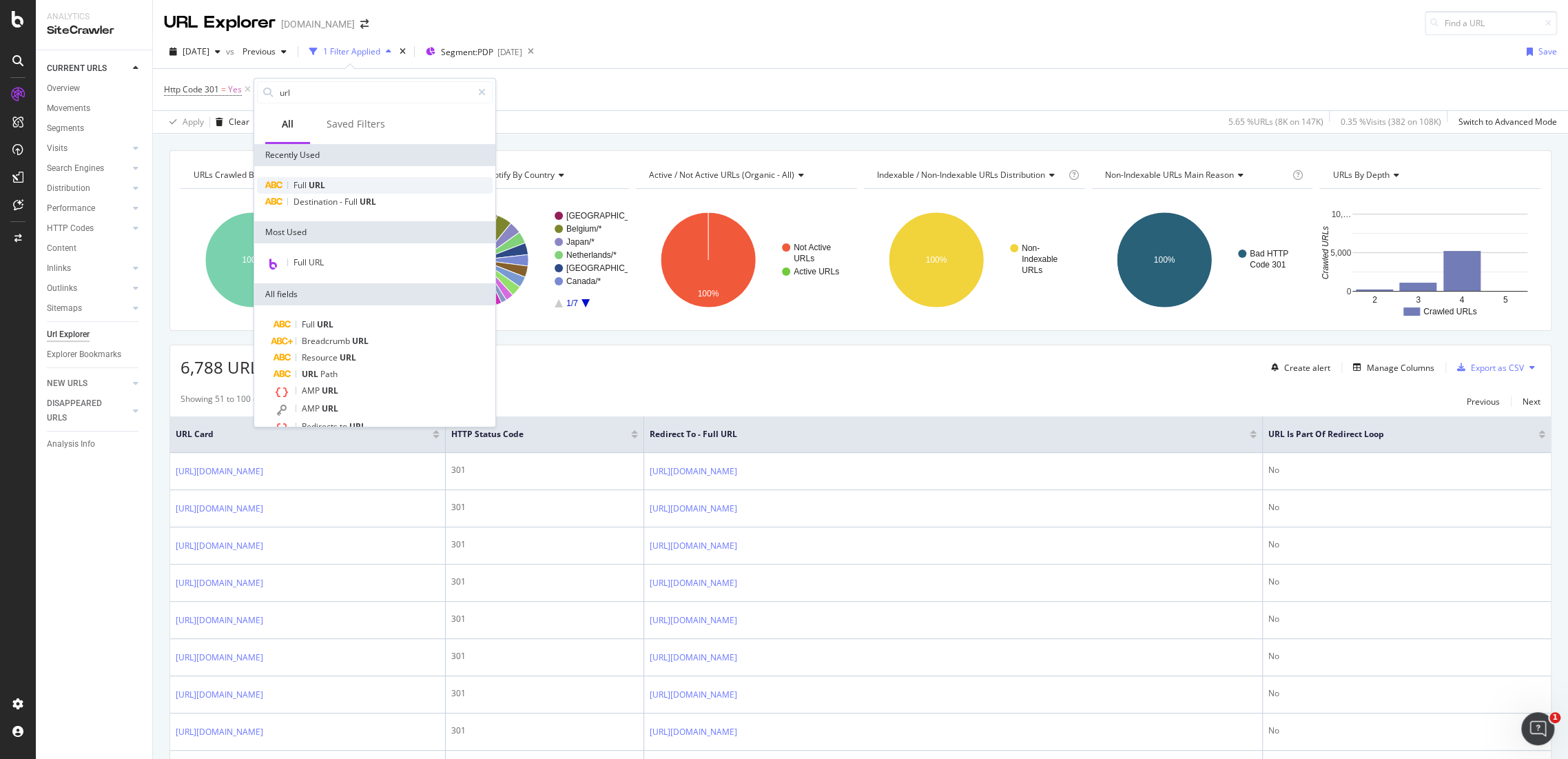
type input "url"
click at [315, 188] on span "URL" at bounding box center [316, 185] width 16 height 12
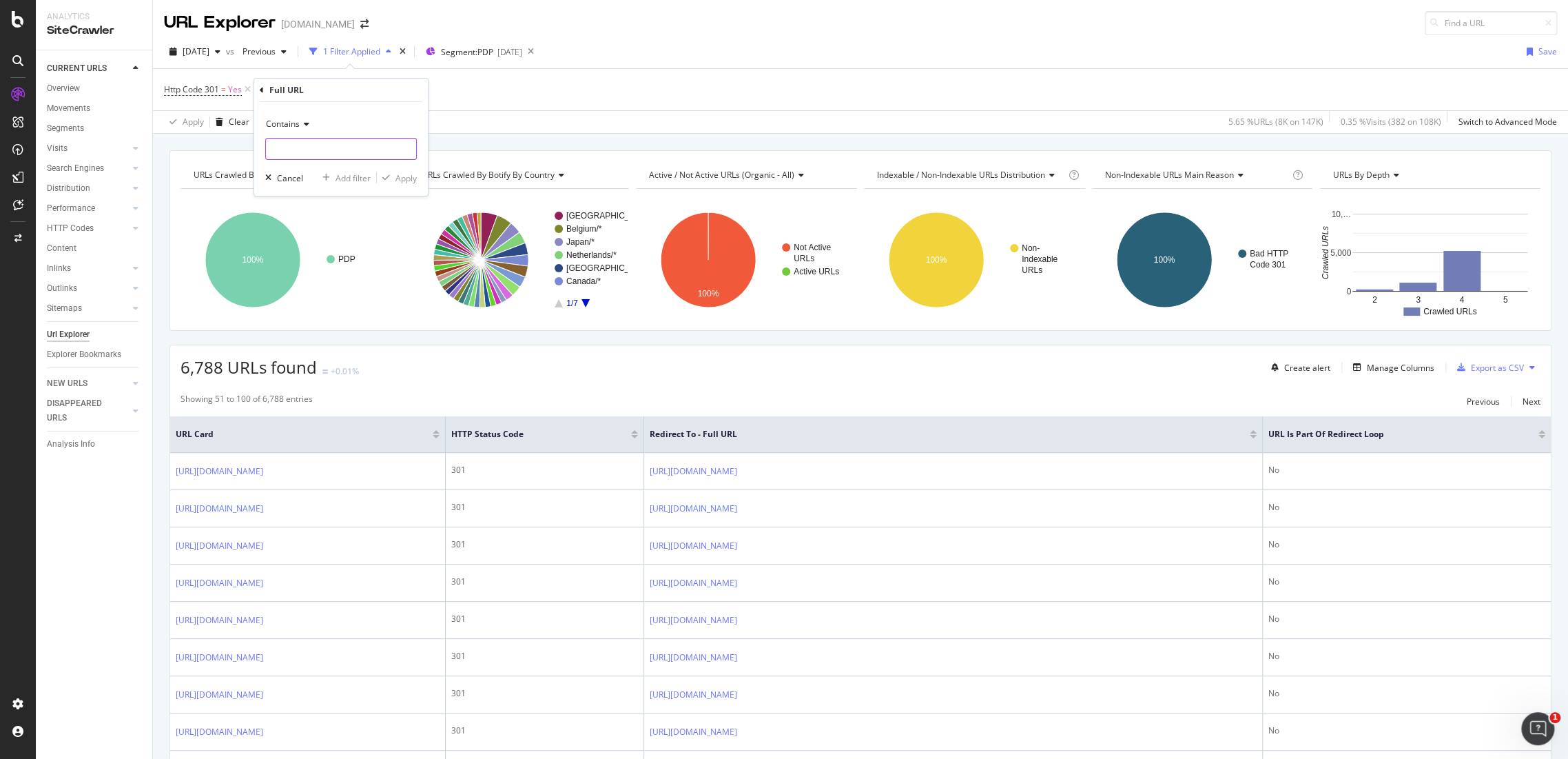
click at [311, 144] on input "text" at bounding box center [340, 148] width 150 height 22
type input "/product/"
click at [290, 121] on span "Contains" at bounding box center [282, 124] width 33 height 12
click at [315, 279] on span "Doesn't contain" at bounding box center [301, 277] width 60 height 12
click at [412, 182] on div "Apply" at bounding box center [406, 177] width 22 height 12
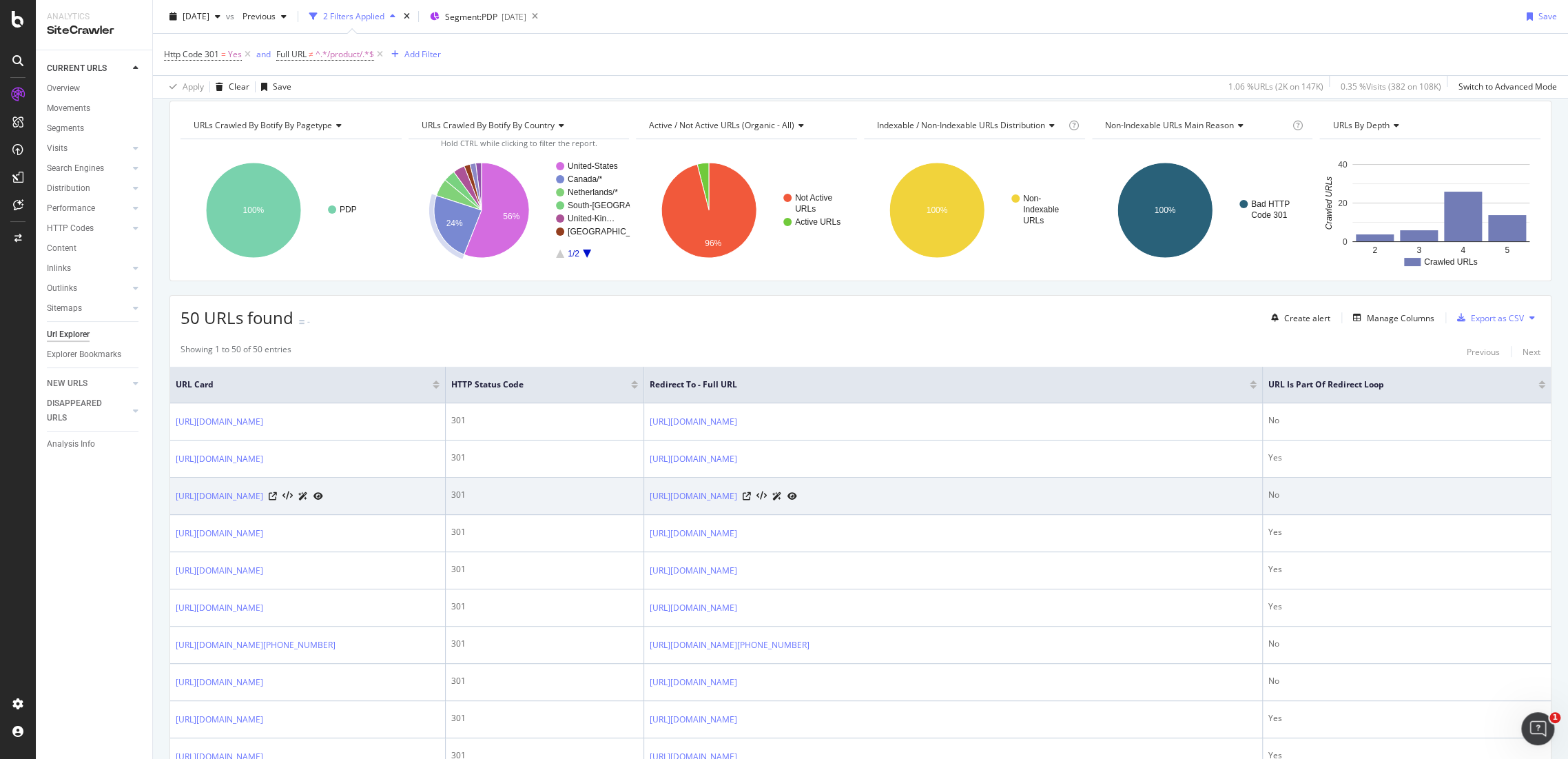
scroll to position [76, 0]
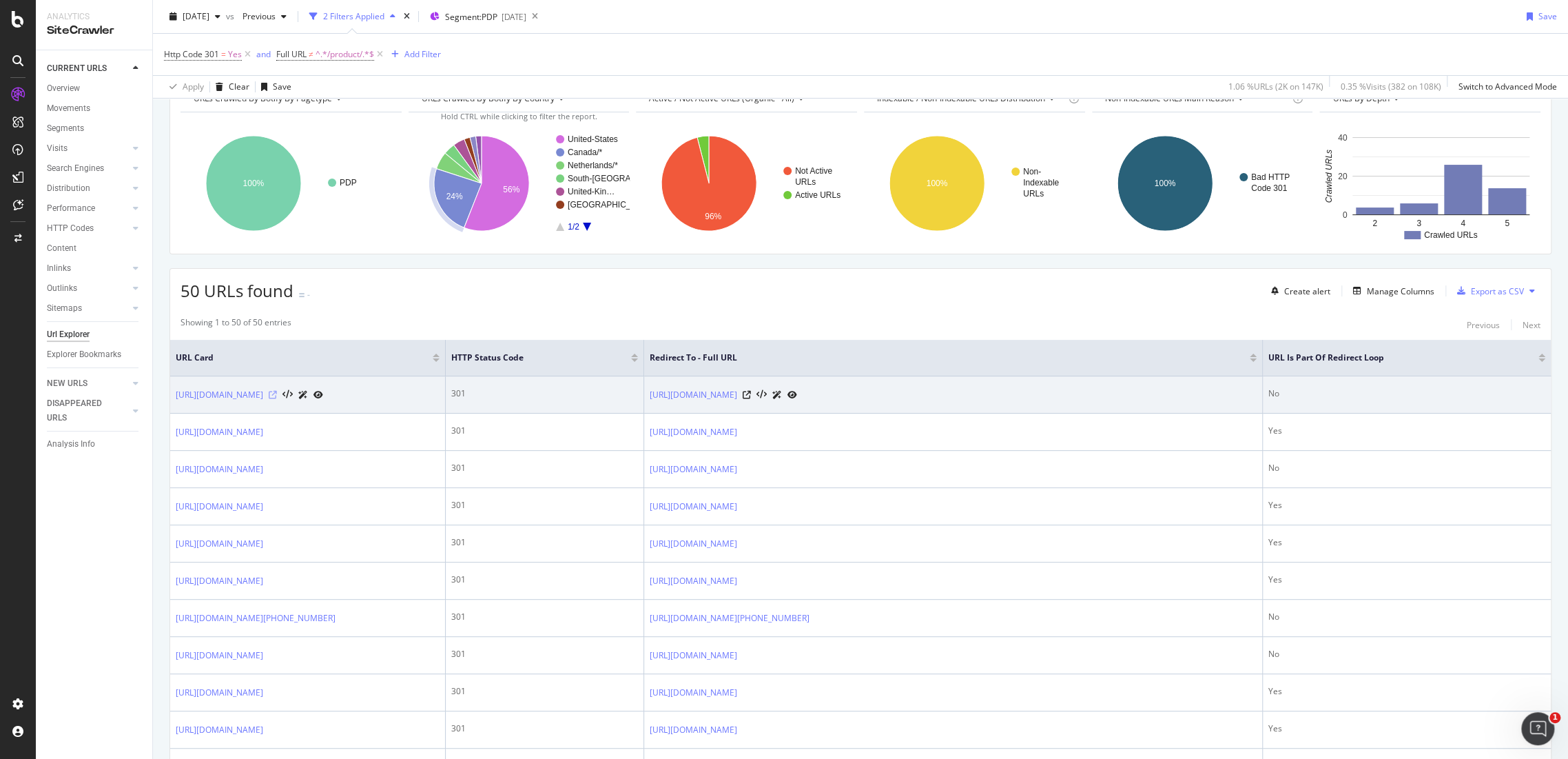
click at [277, 399] on icon at bounding box center [273, 395] width 9 height 9
click at [797, 395] on div at bounding box center [770, 395] width 54 height 15
click at [797, 388] on div at bounding box center [770, 395] width 54 height 15
click at [751, 397] on icon at bounding box center [746, 395] width 9 height 9
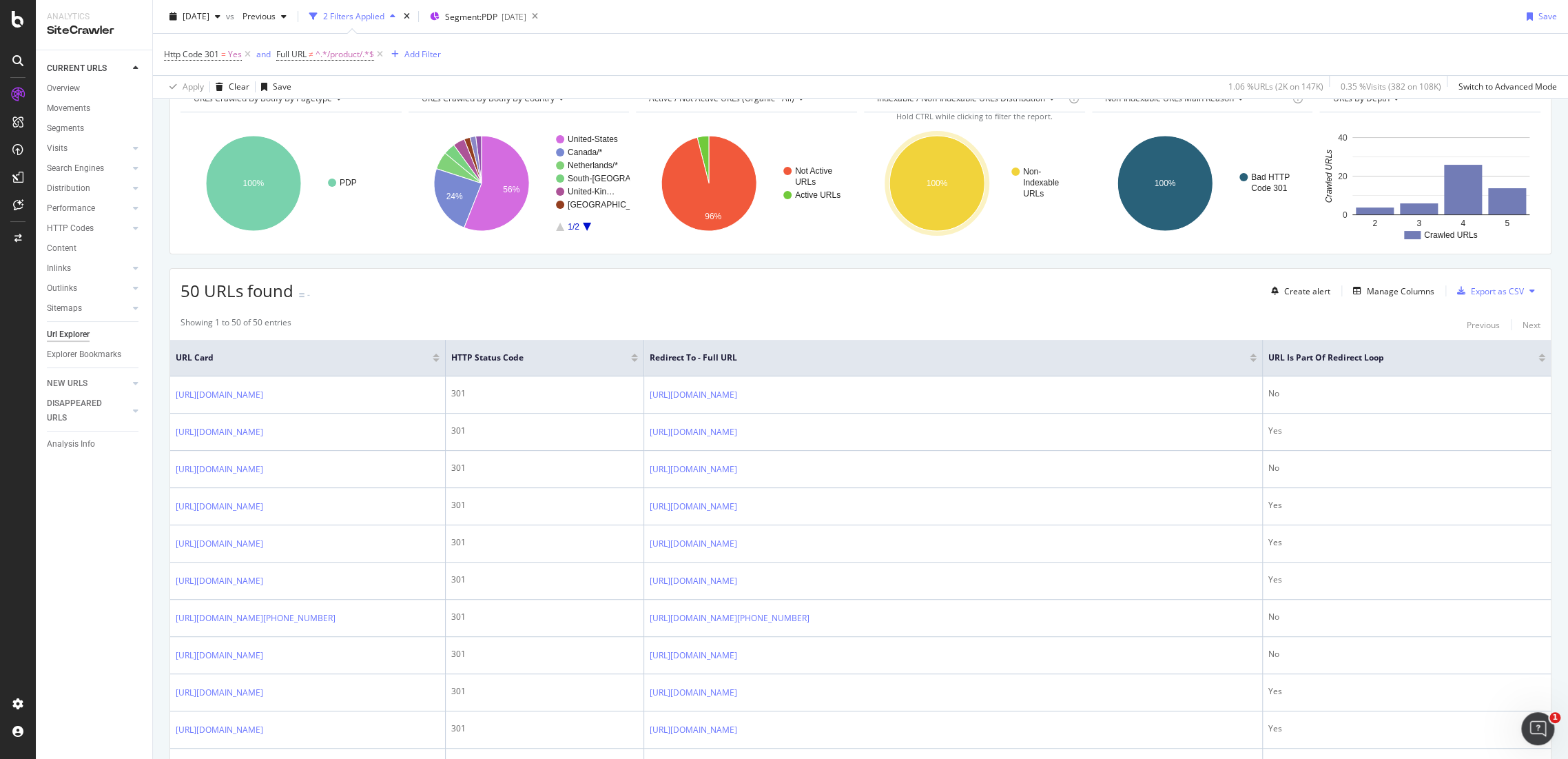
drag, startPoint x: 272, startPoint y: 416, endPoint x: 169, endPoint y: 395, distance: 105.1
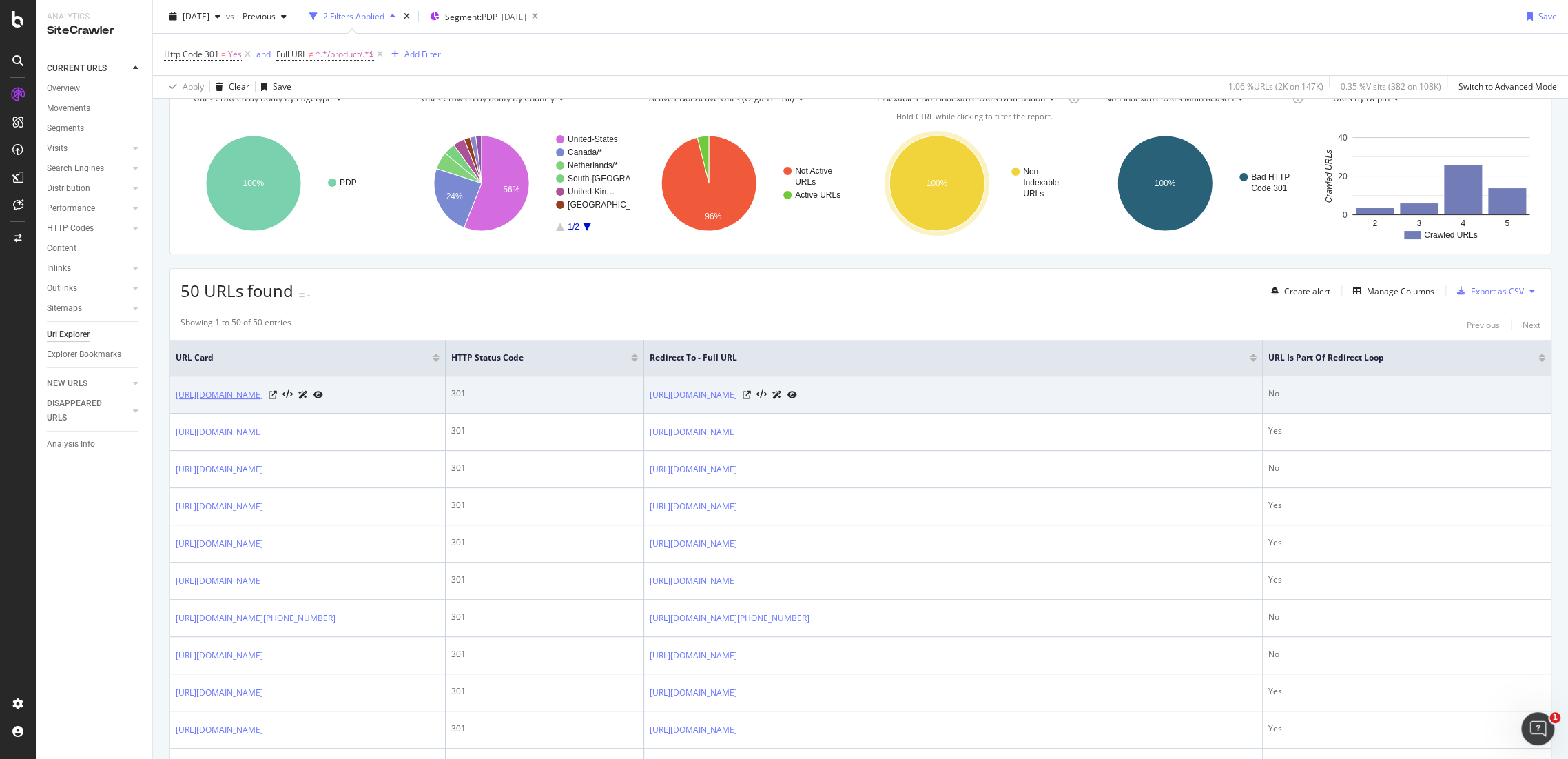
copy table "https://www.g-star.com/en_nz/shop/men/pants/d27153-d566-6484"
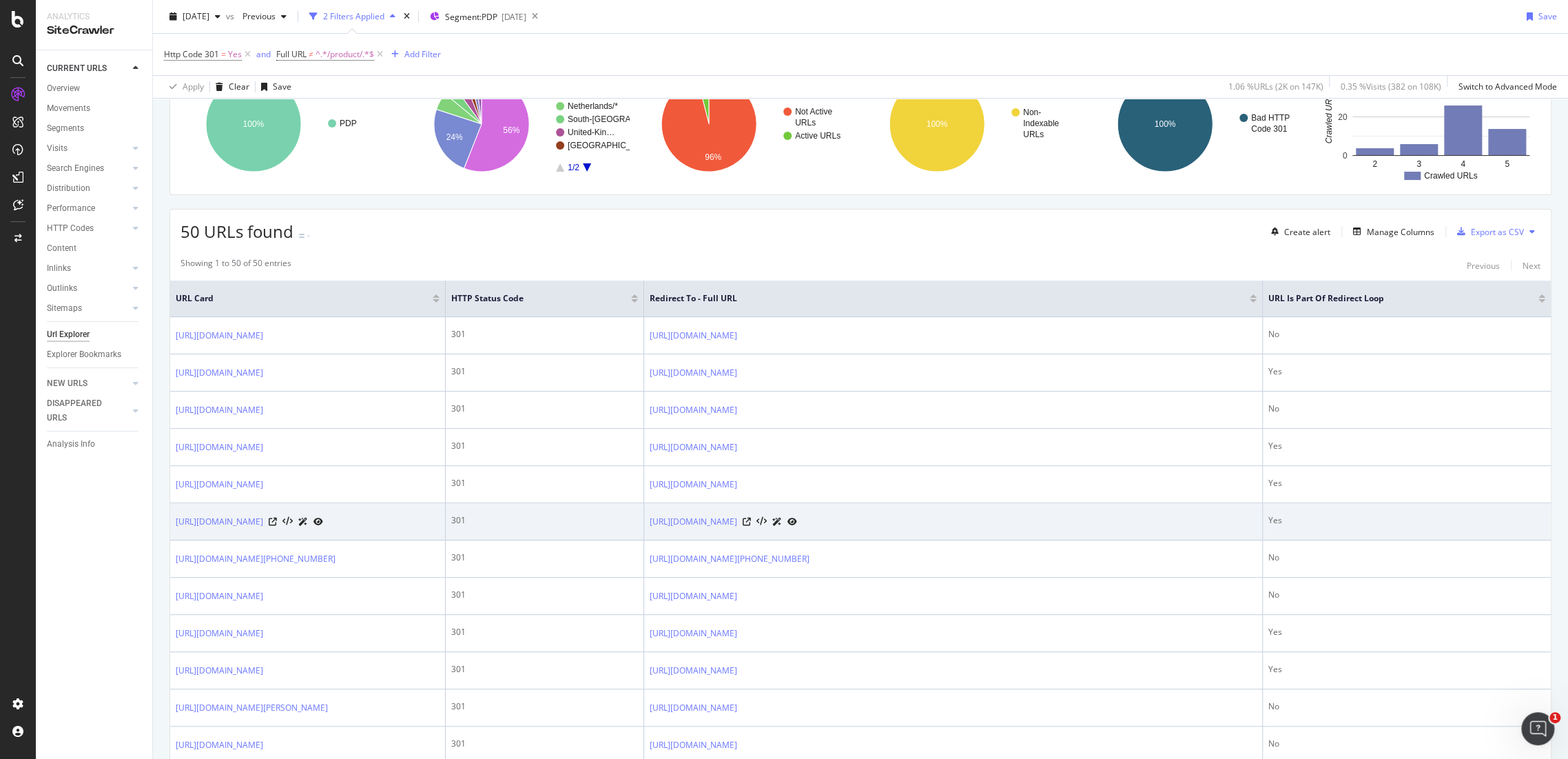
scroll to position [0, 0]
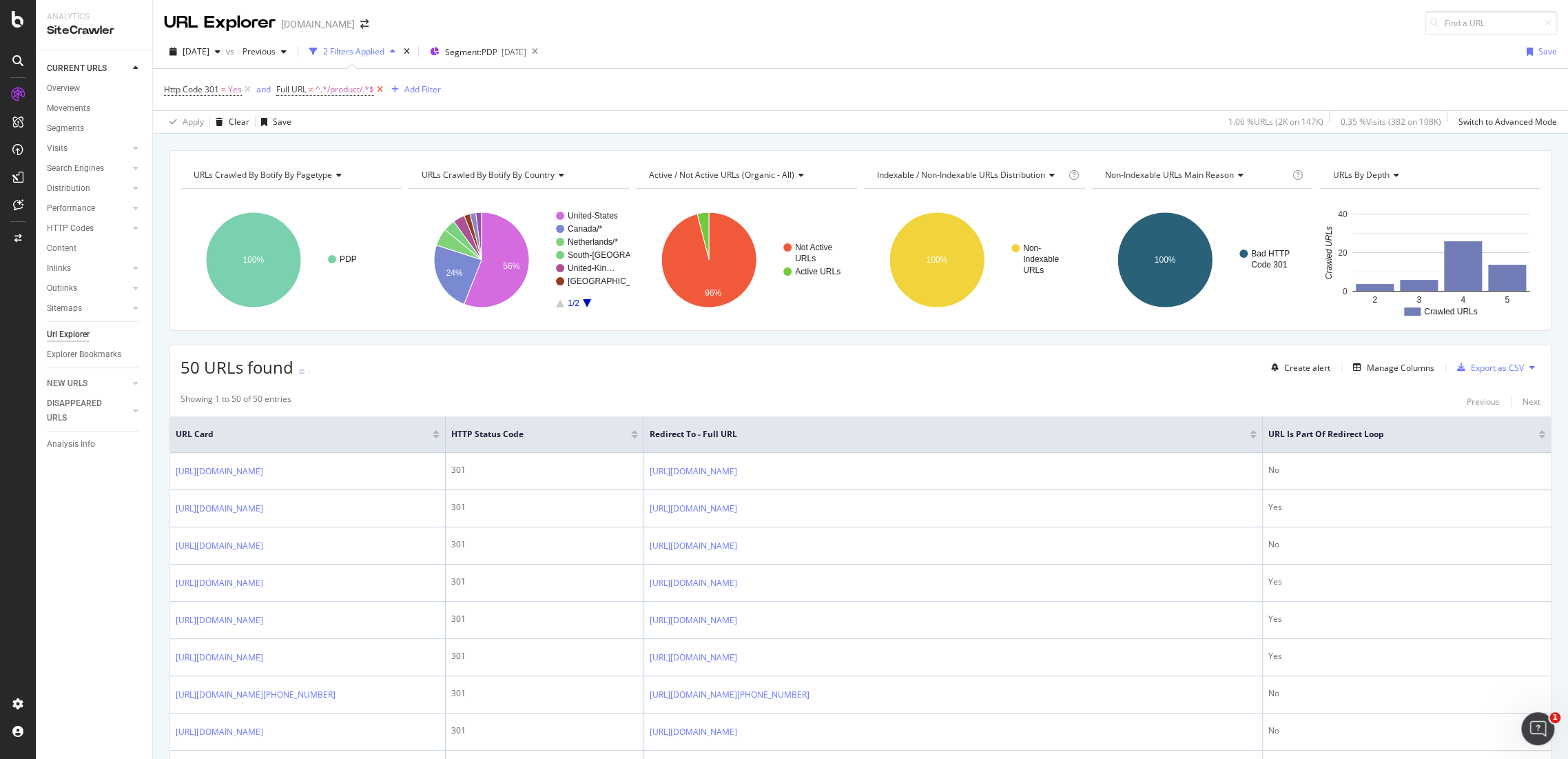
click at [383, 87] on icon at bounding box center [380, 89] width 12 height 14
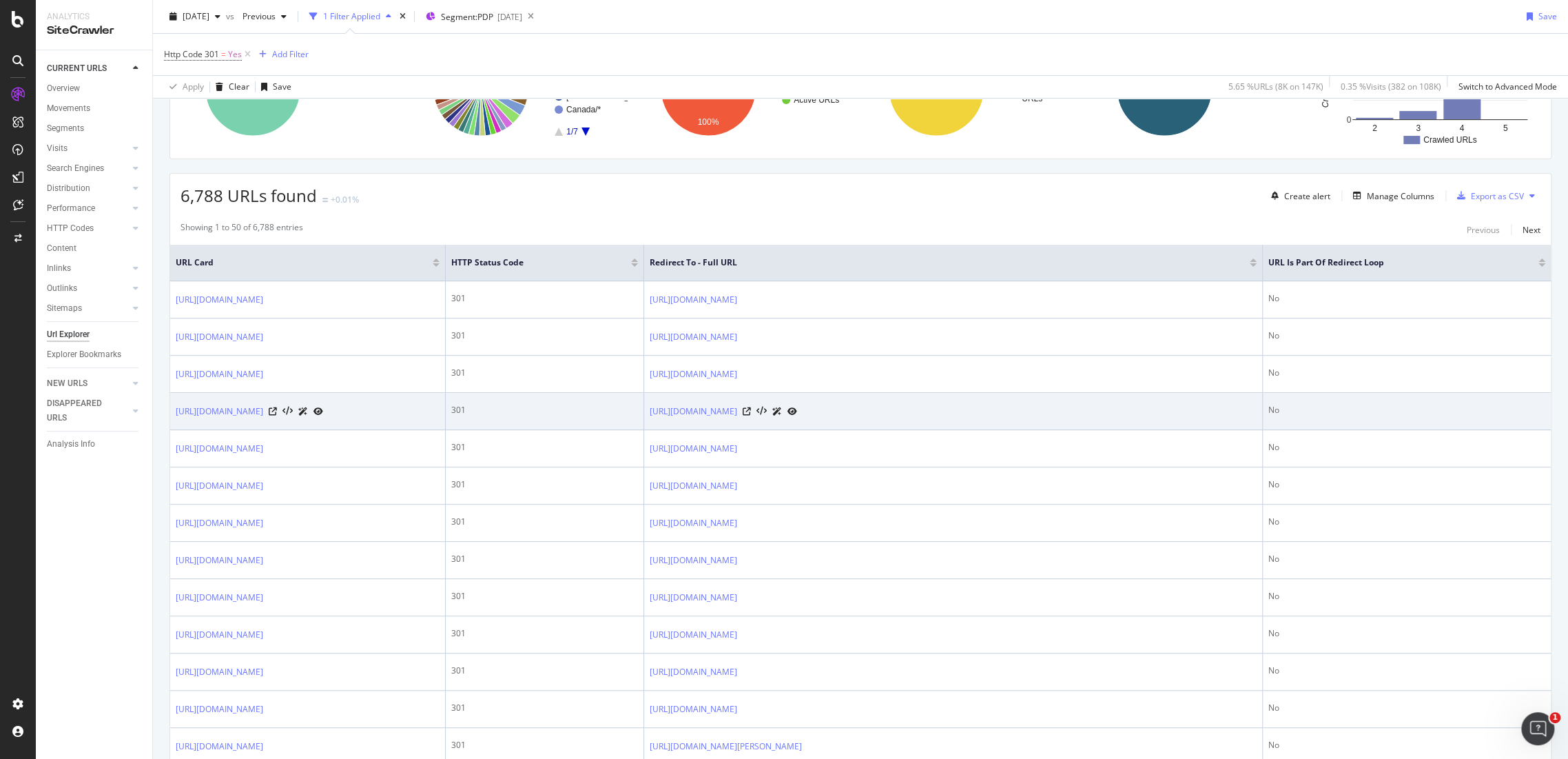
scroll to position [382, 0]
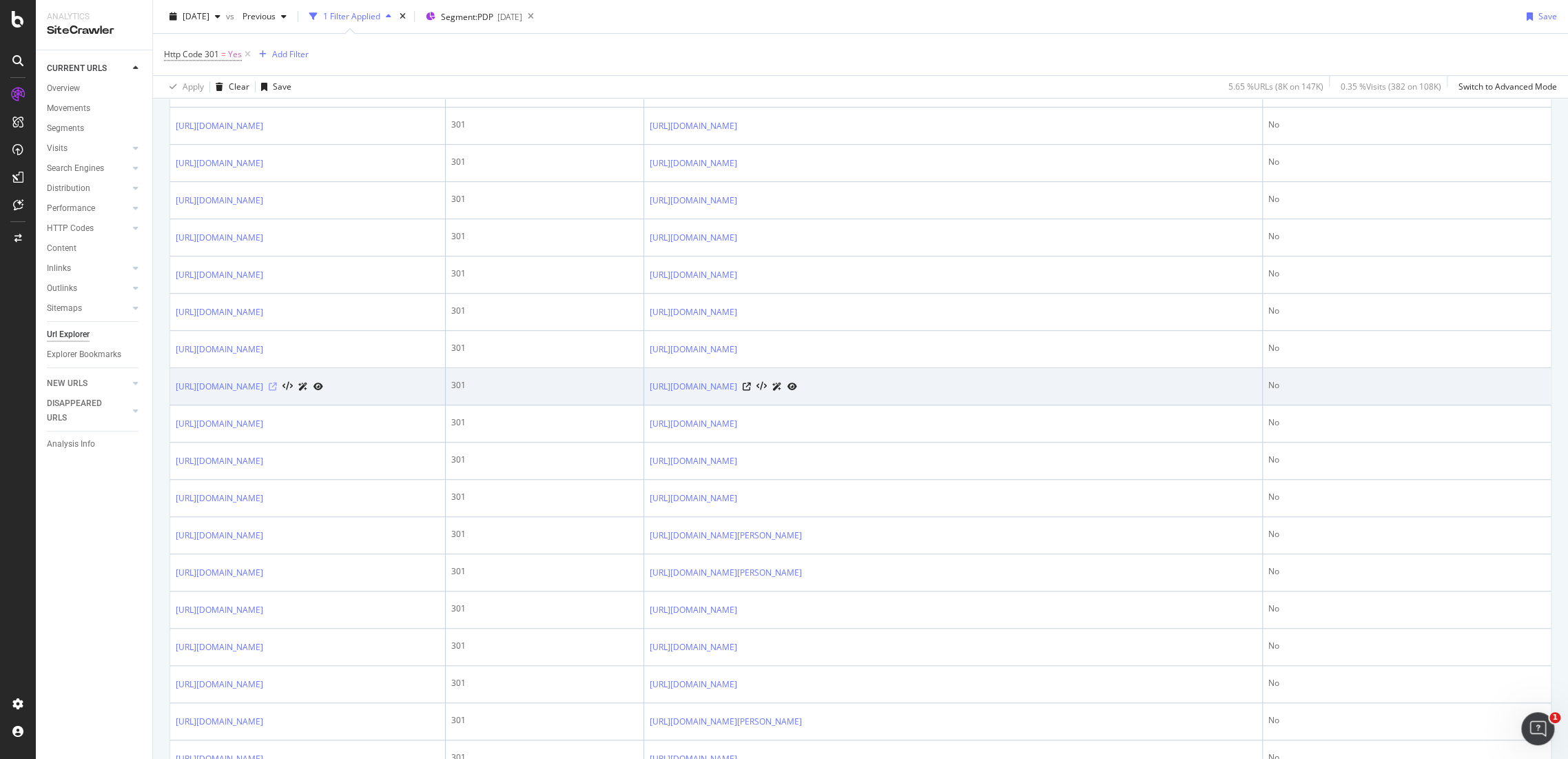
click at [277, 391] on icon at bounding box center [273, 386] width 9 height 9
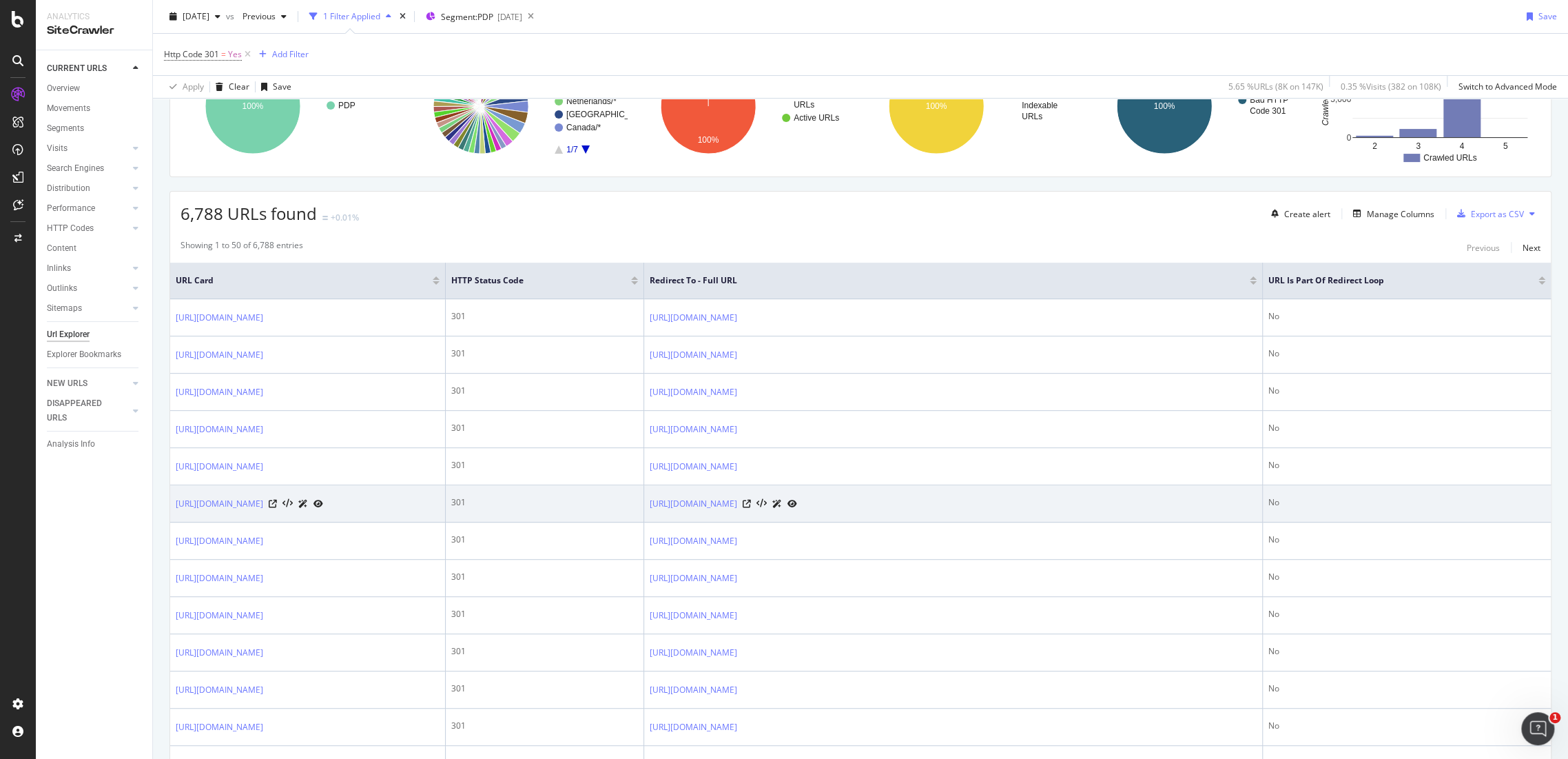
scroll to position [0, 0]
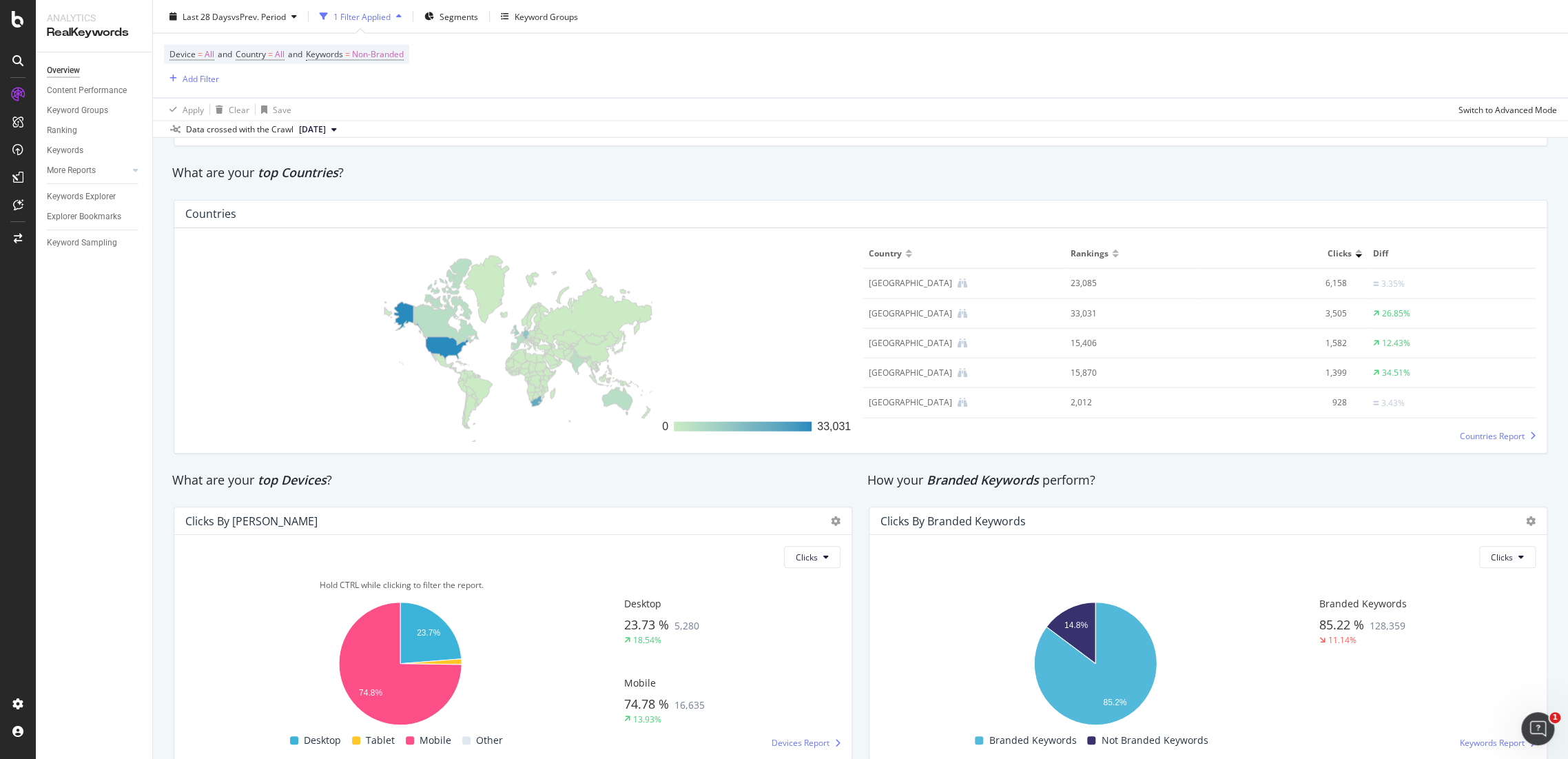
scroll to position [2038, 0]
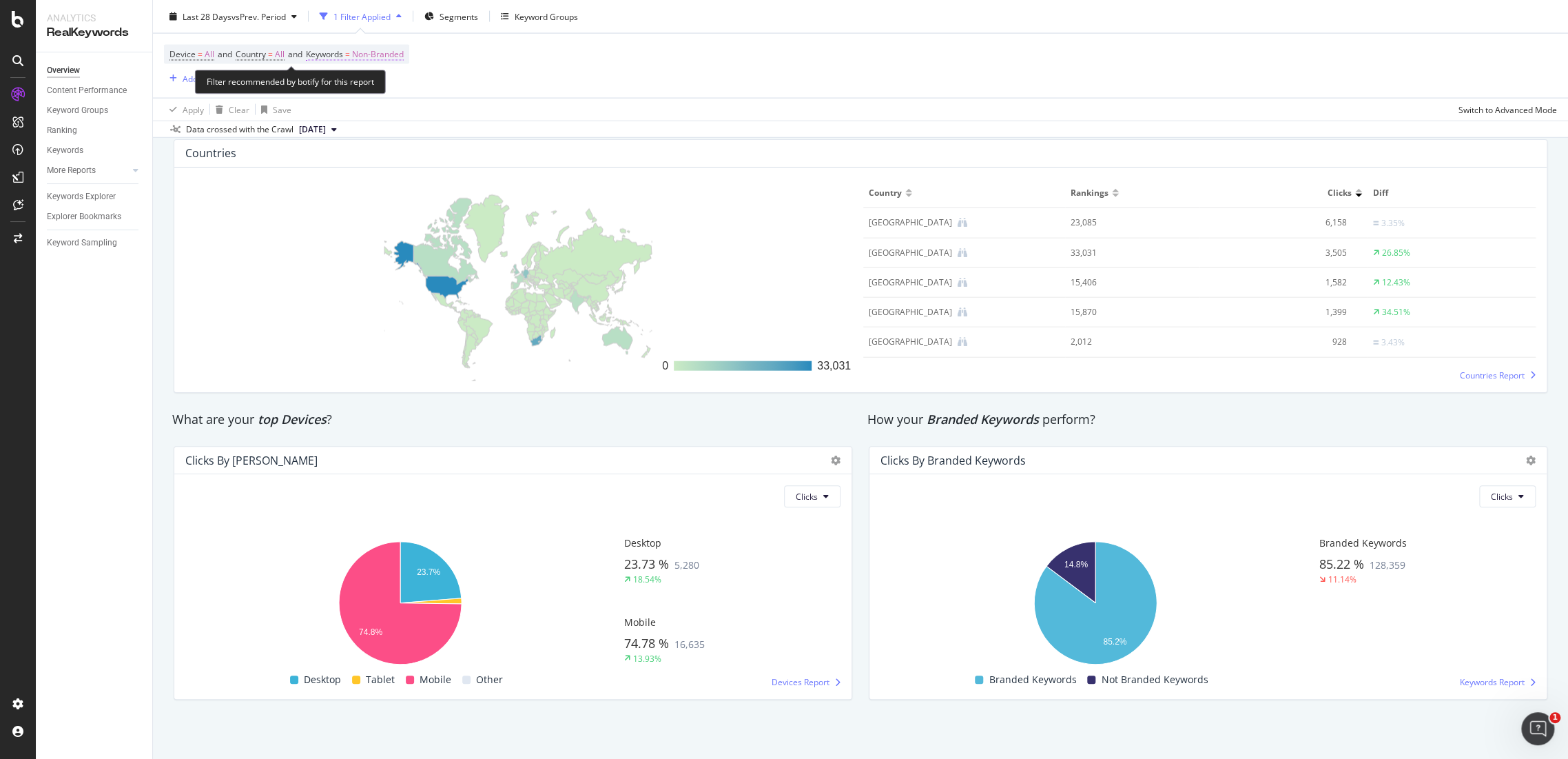
click at [404, 47] on span "Non-Branded" at bounding box center [377, 54] width 52 height 19
click at [388, 81] on div "Non-Branded" at bounding box center [363, 86] width 74 height 21
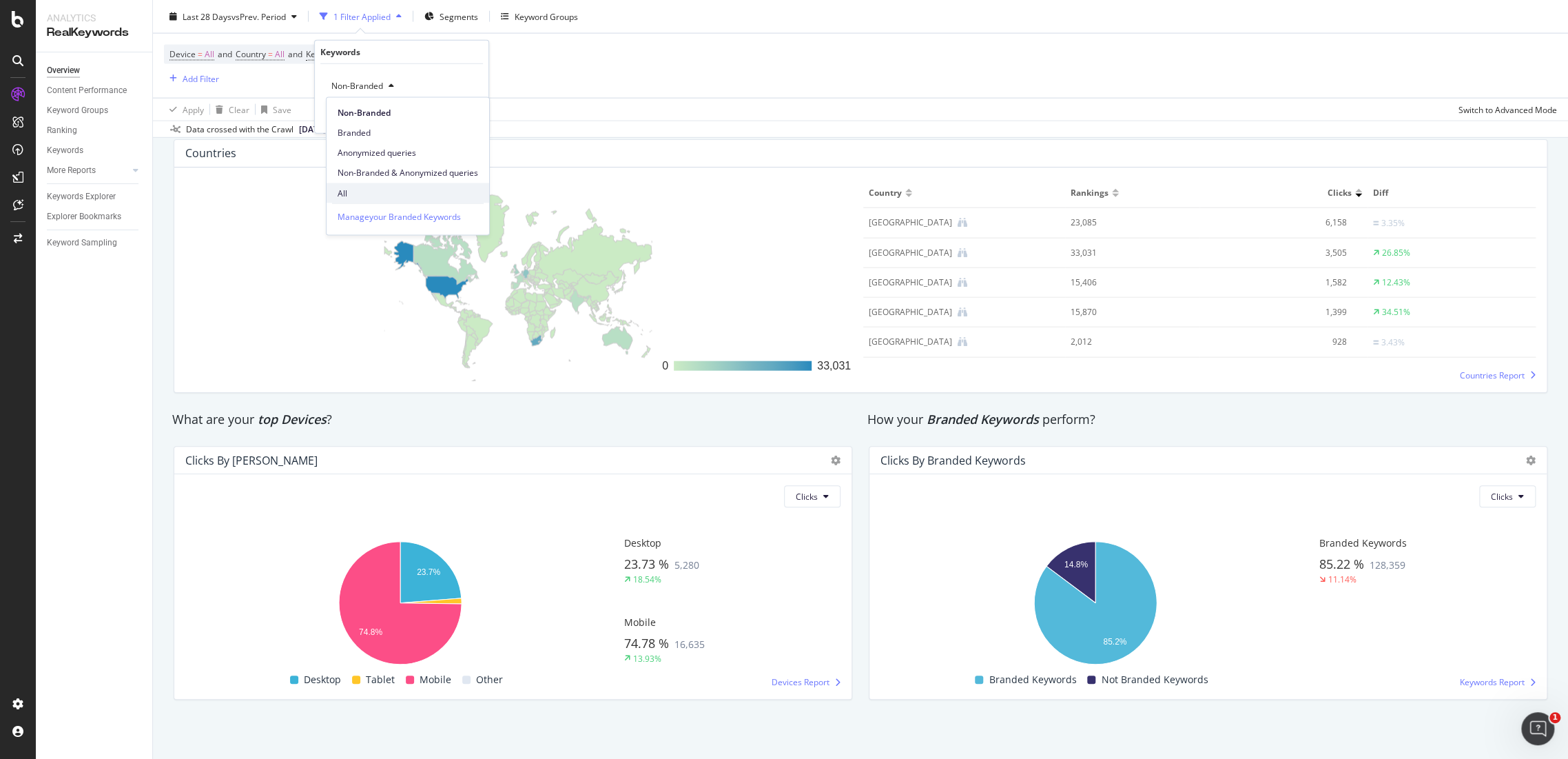
click at [368, 194] on span "All" at bounding box center [408, 193] width 141 height 12
drag, startPoint x: 468, startPoint y: 106, endPoint x: 471, endPoint y: 120, distance: 14.3
click at [469, 109] on div "All Cancel Add filter Apply" at bounding box center [402, 99] width 174 height 69
click at [471, 120] on div "Apply" at bounding box center [467, 114] width 22 height 12
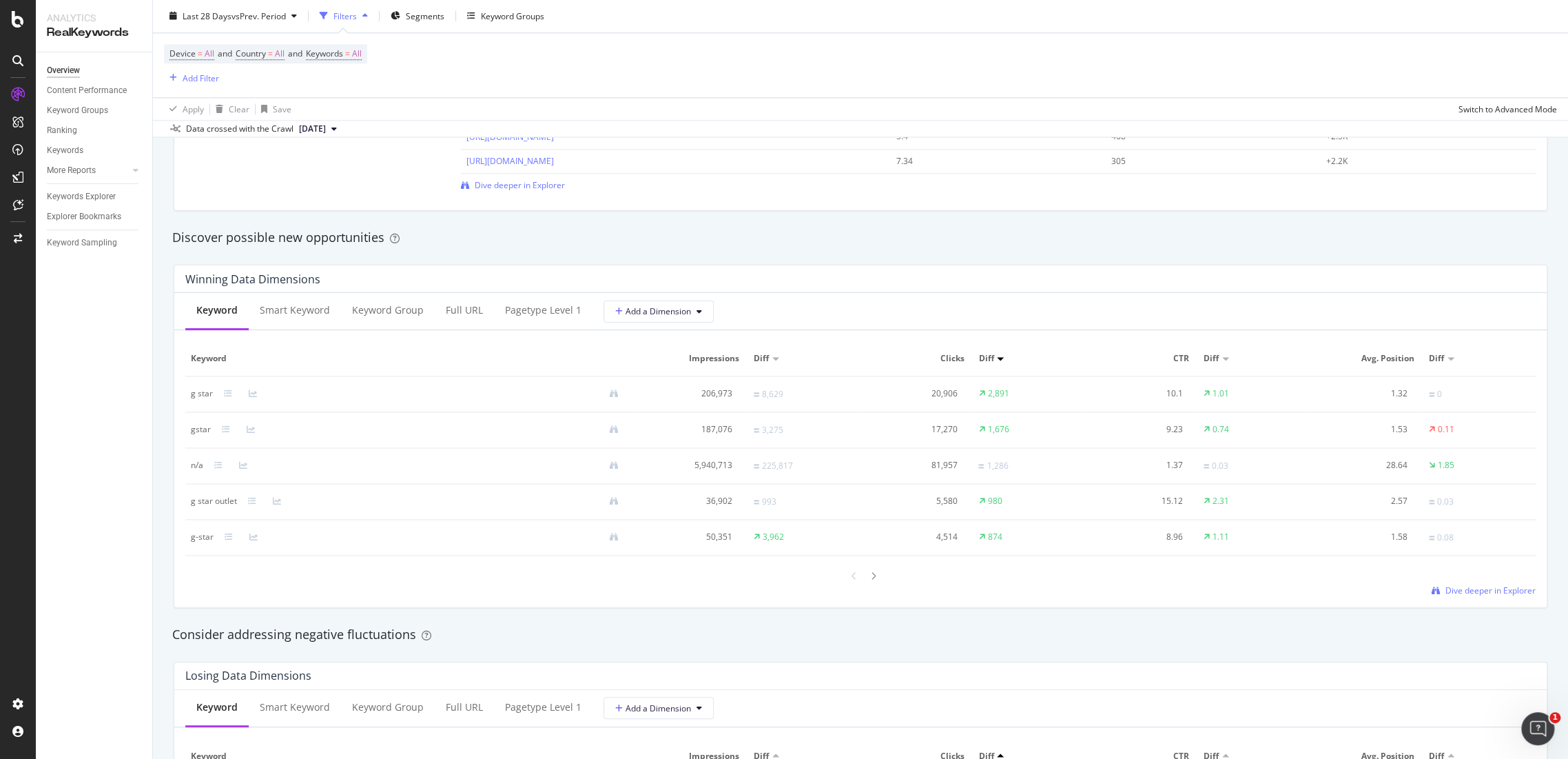
scroll to position [967, 0]
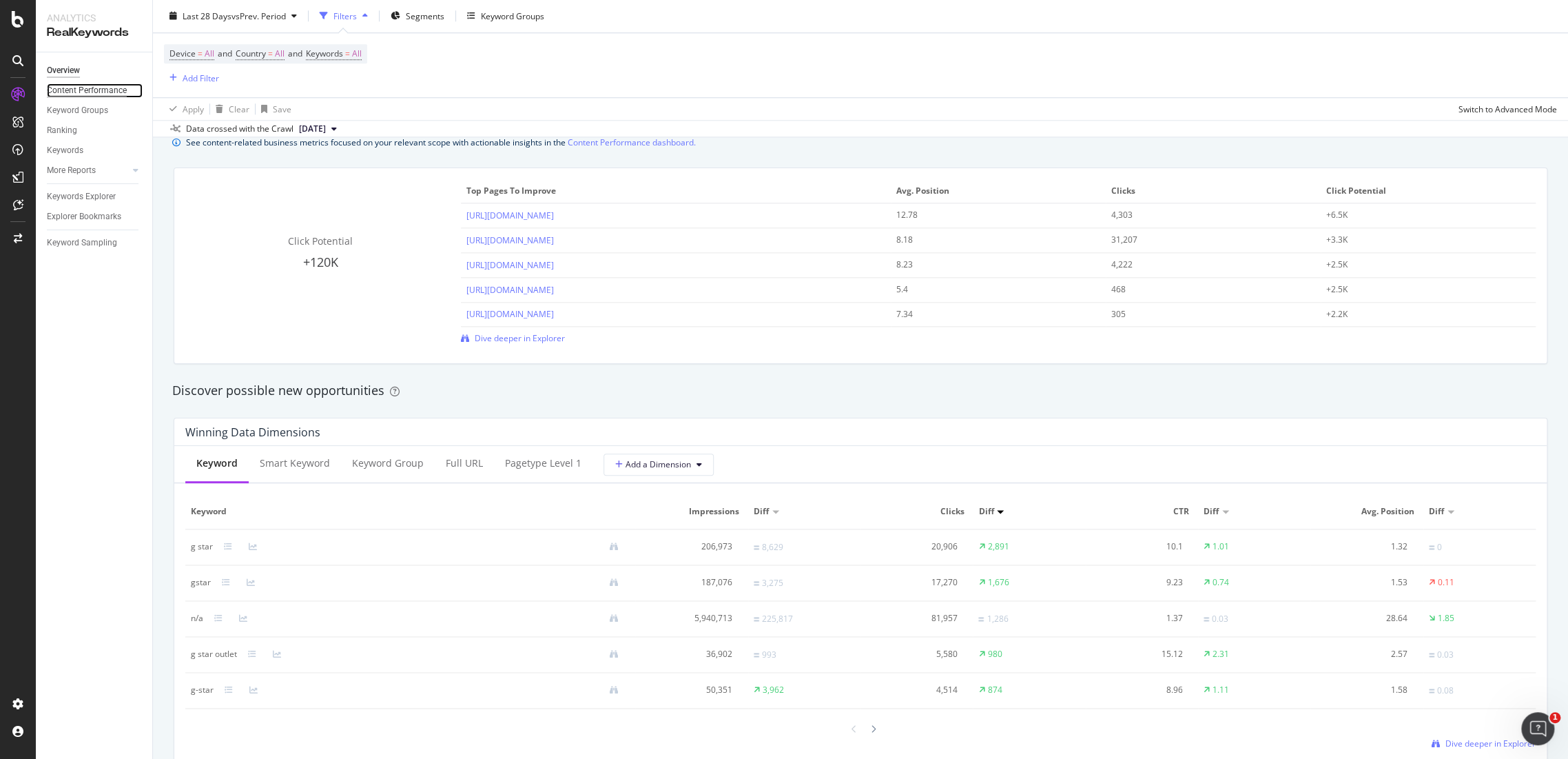
click at [71, 91] on div "Content Performance" at bounding box center [86, 90] width 80 height 15
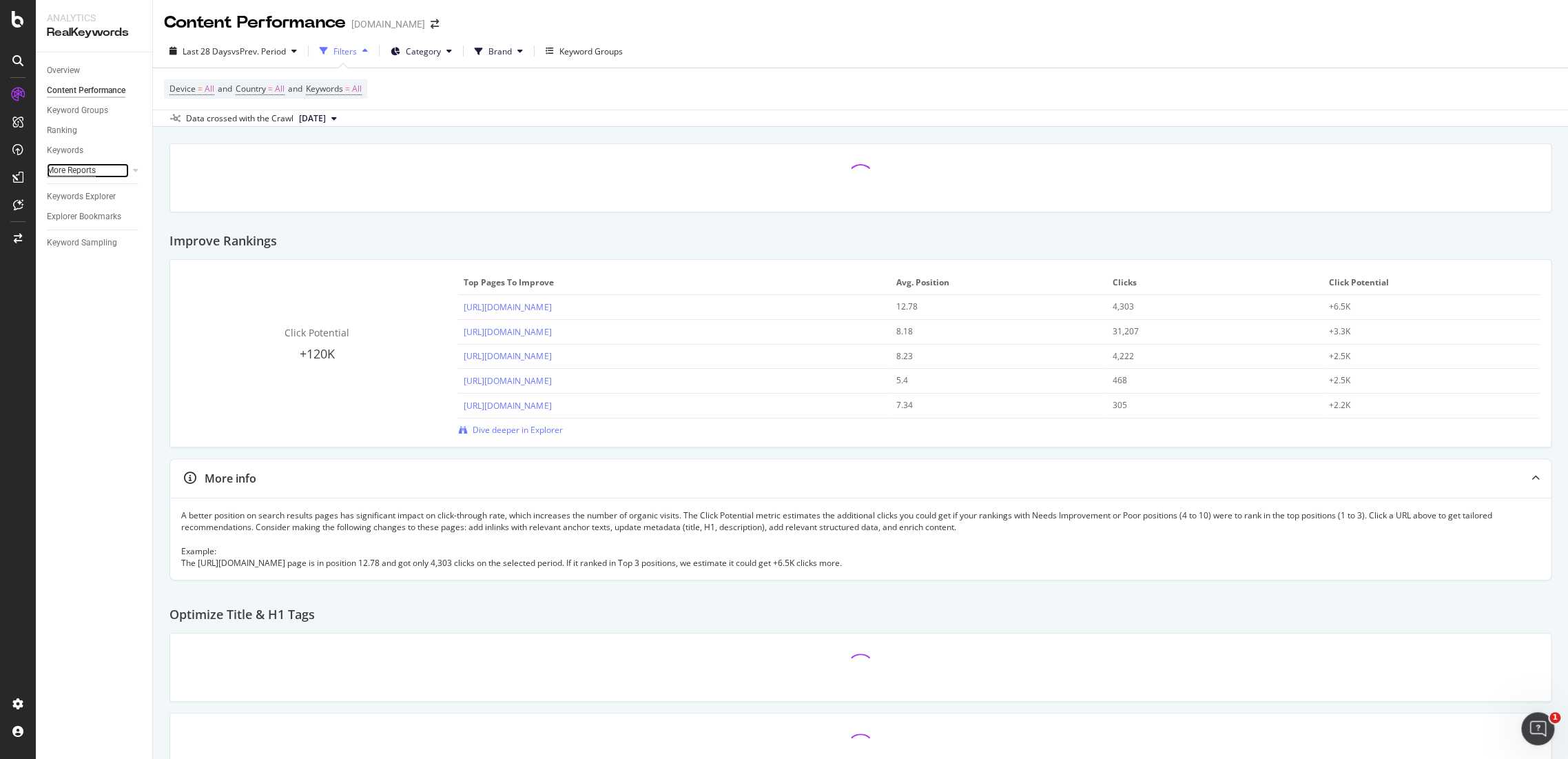
click at [85, 165] on div "More Reports" at bounding box center [71, 170] width 49 height 15
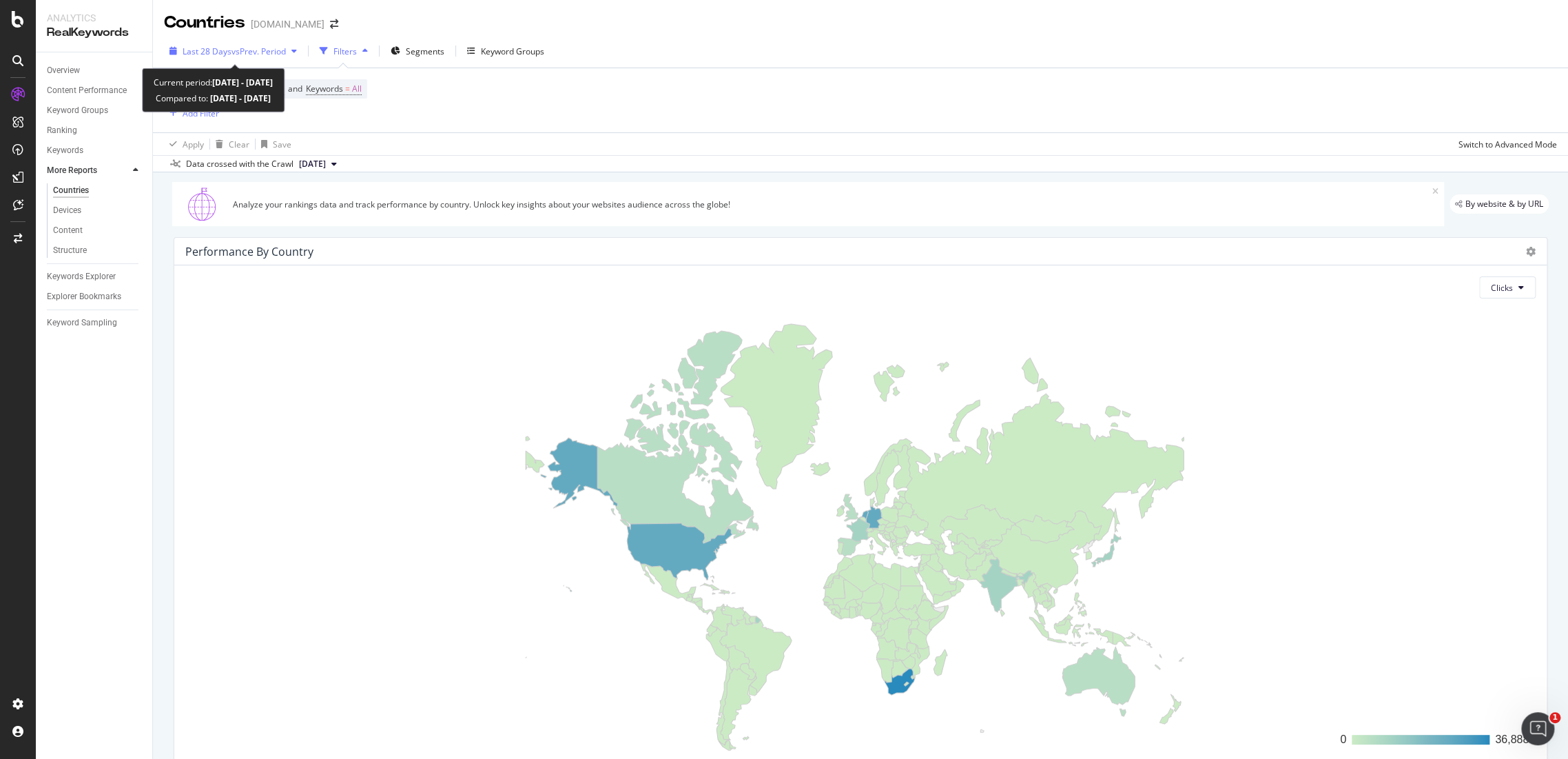
click at [257, 44] on div "Last 28 Days vs Prev. Period" at bounding box center [233, 50] width 138 height 21
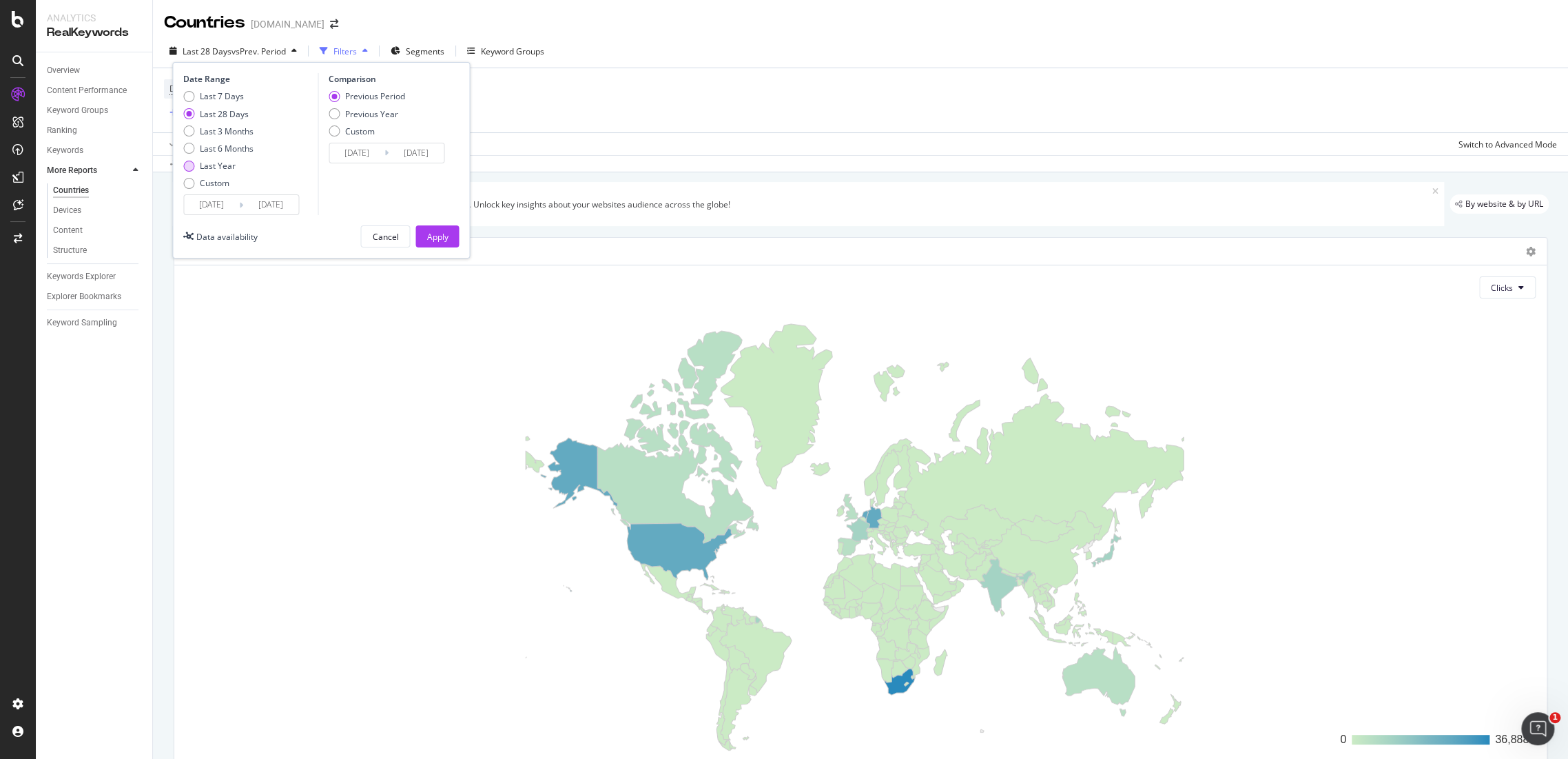
click at [187, 167] on div "Last Year" at bounding box center [189, 166] width 11 height 11
type input "2024/08/20"
click at [449, 235] on button "Apply" at bounding box center [437, 236] width 43 height 22
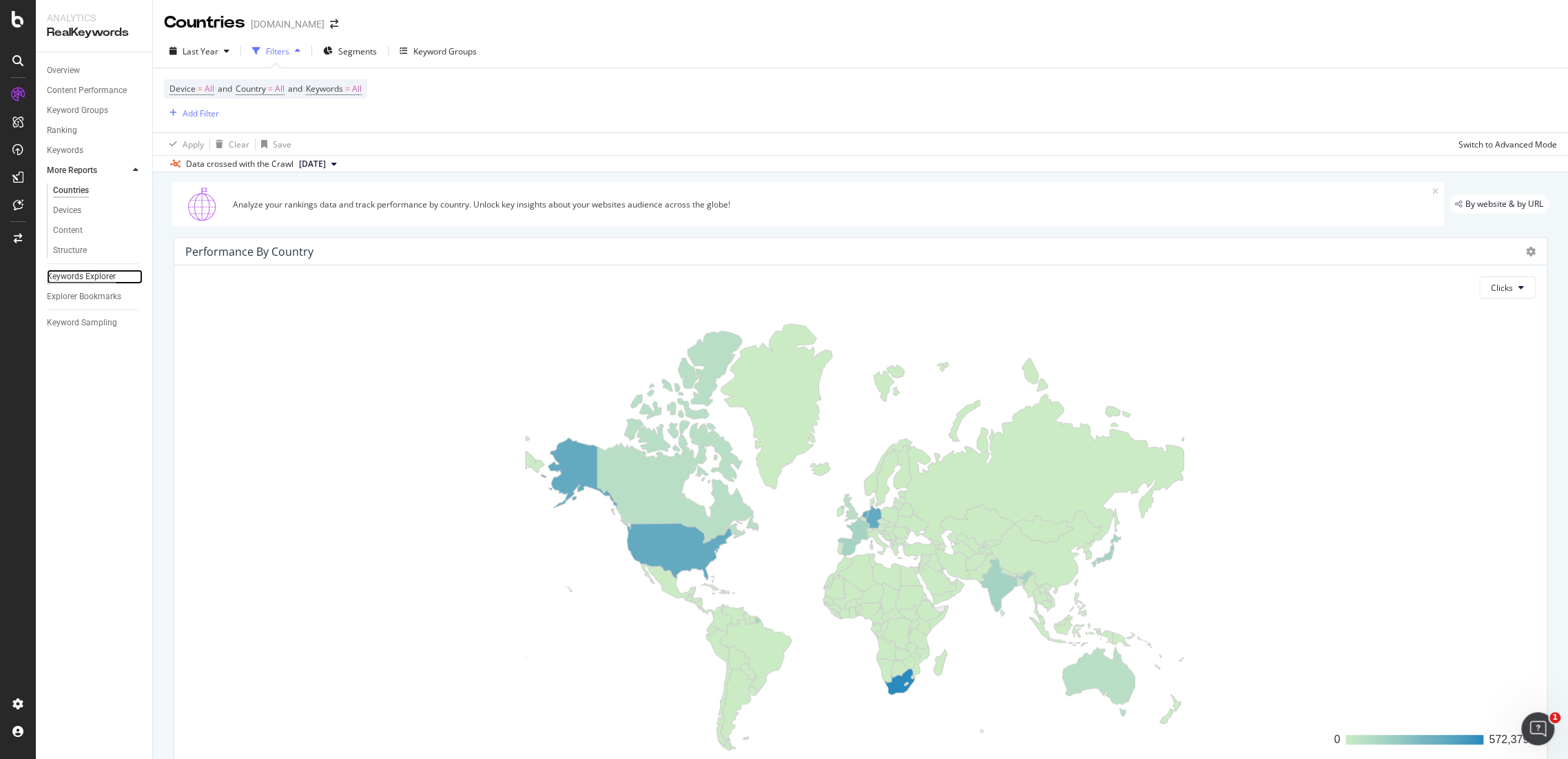
click at [107, 274] on div "Keywords Explorer" at bounding box center [81, 277] width 69 height 15
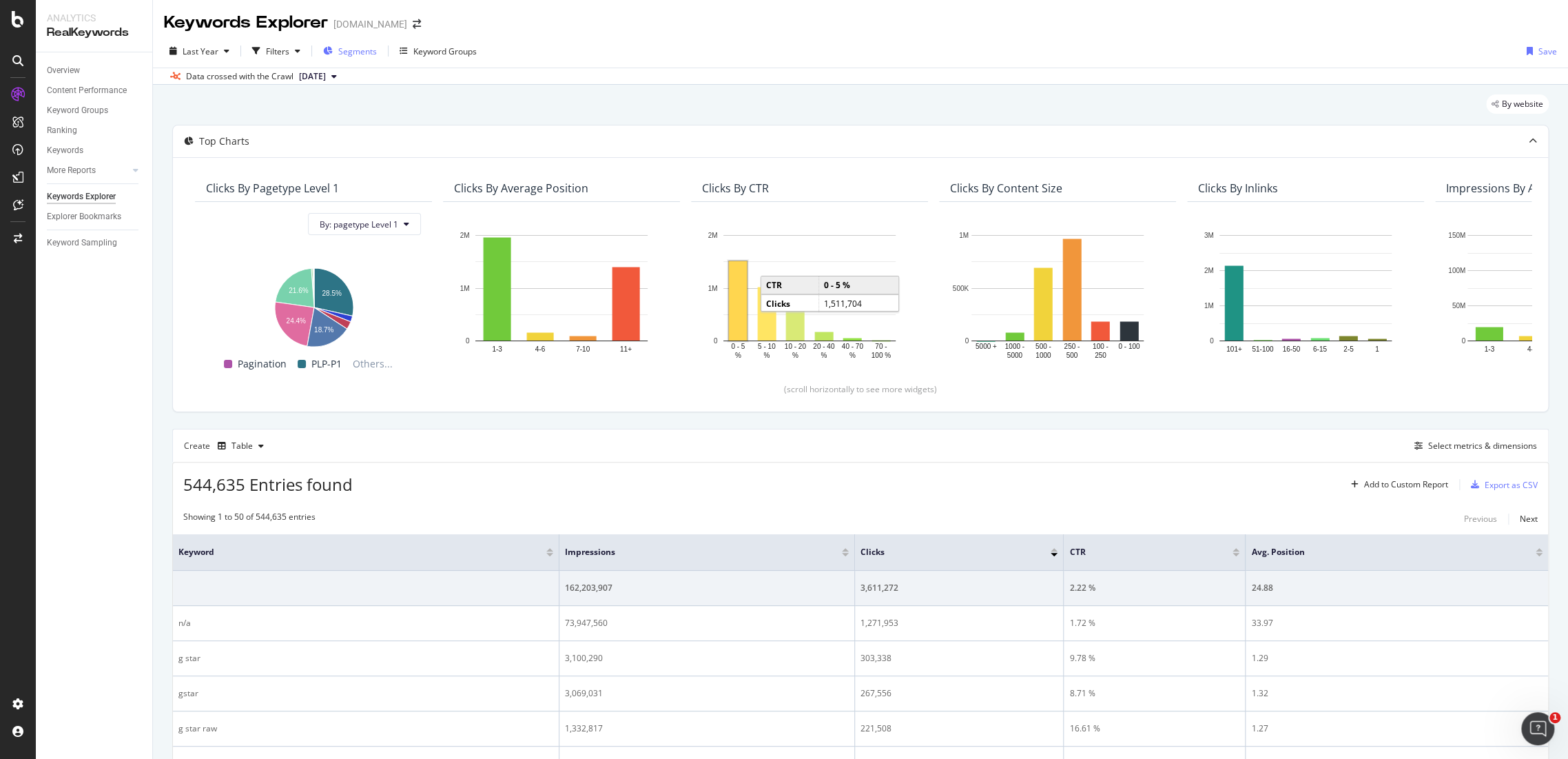
click at [363, 50] on span "Segments" at bounding box center [358, 51] width 39 height 12
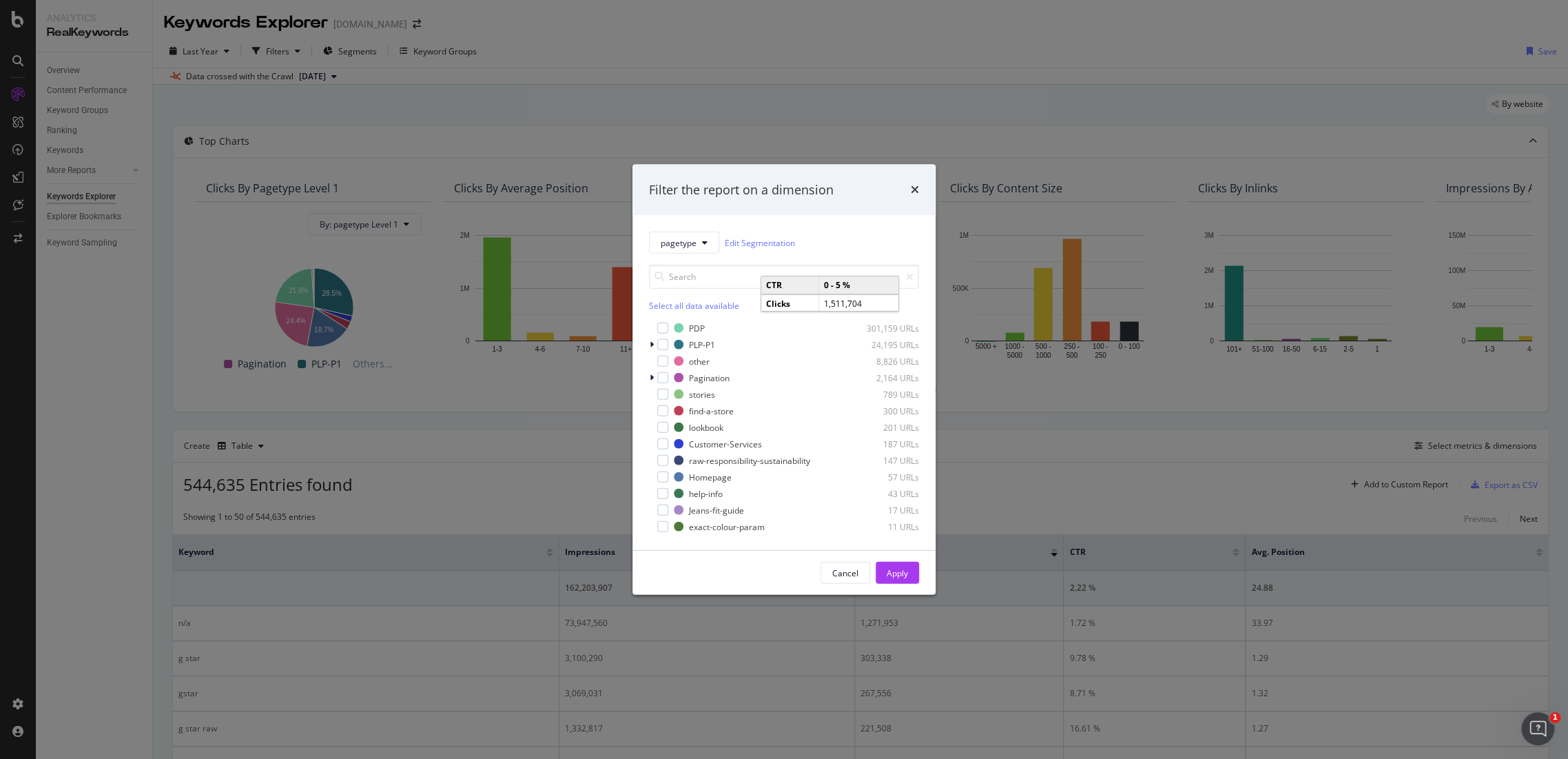
click at [672, 215] on div "pagetype Edit Segmentation Select all data available PDP 301,159 URLs PLP-P1 24…" at bounding box center [784, 382] width 303 height 335
click at [689, 249] on button "pagetype" at bounding box center [684, 242] width 70 height 22
click at [728, 314] on span "country" at bounding box center [704, 318] width 89 height 12
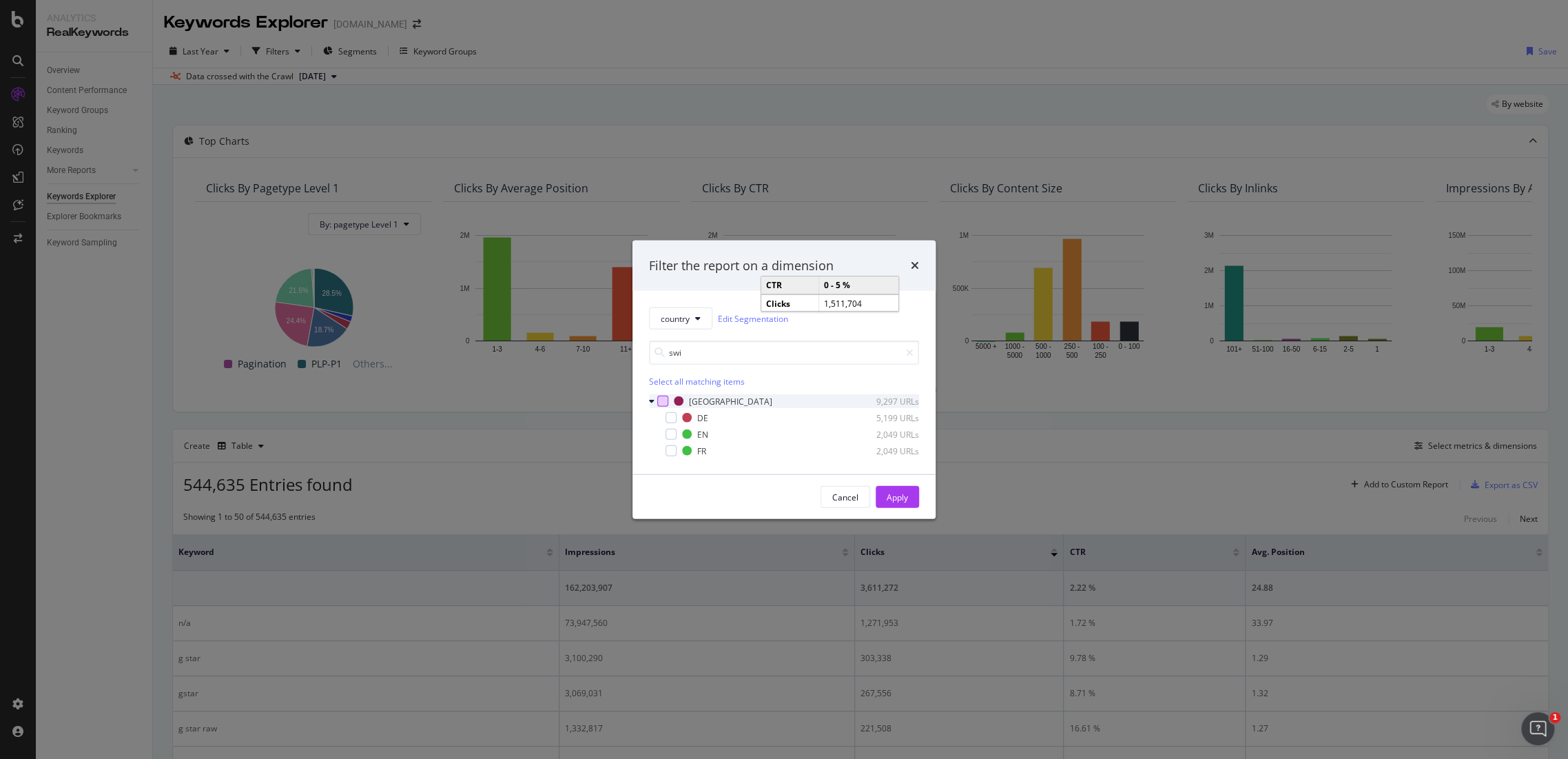
type input "swi"
click at [666, 399] on div "modal" at bounding box center [662, 401] width 11 height 11
click at [909, 498] on button "Apply" at bounding box center [898, 496] width 43 height 22
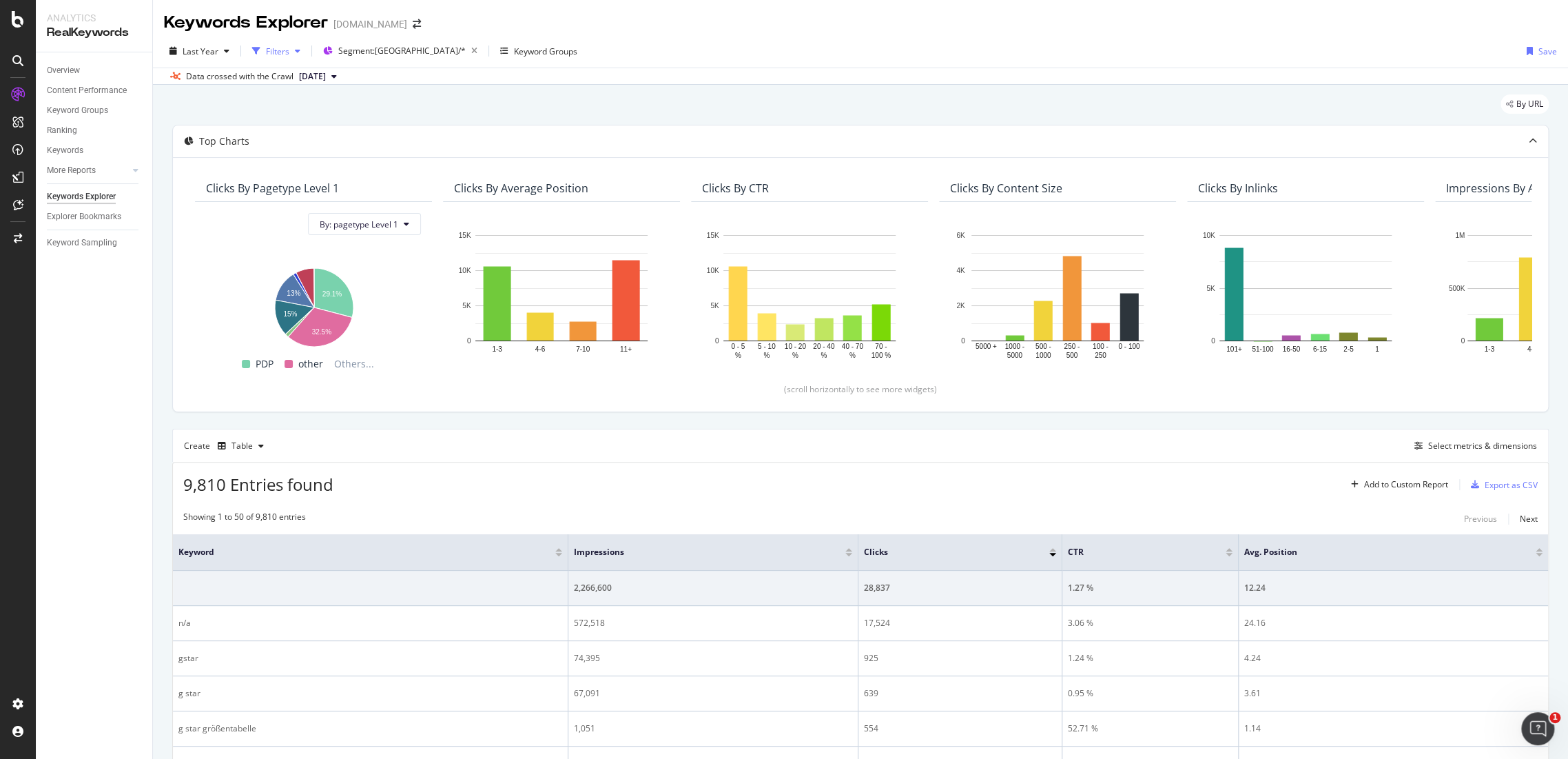
click at [266, 50] on div "Filters" at bounding box center [277, 51] width 23 height 12
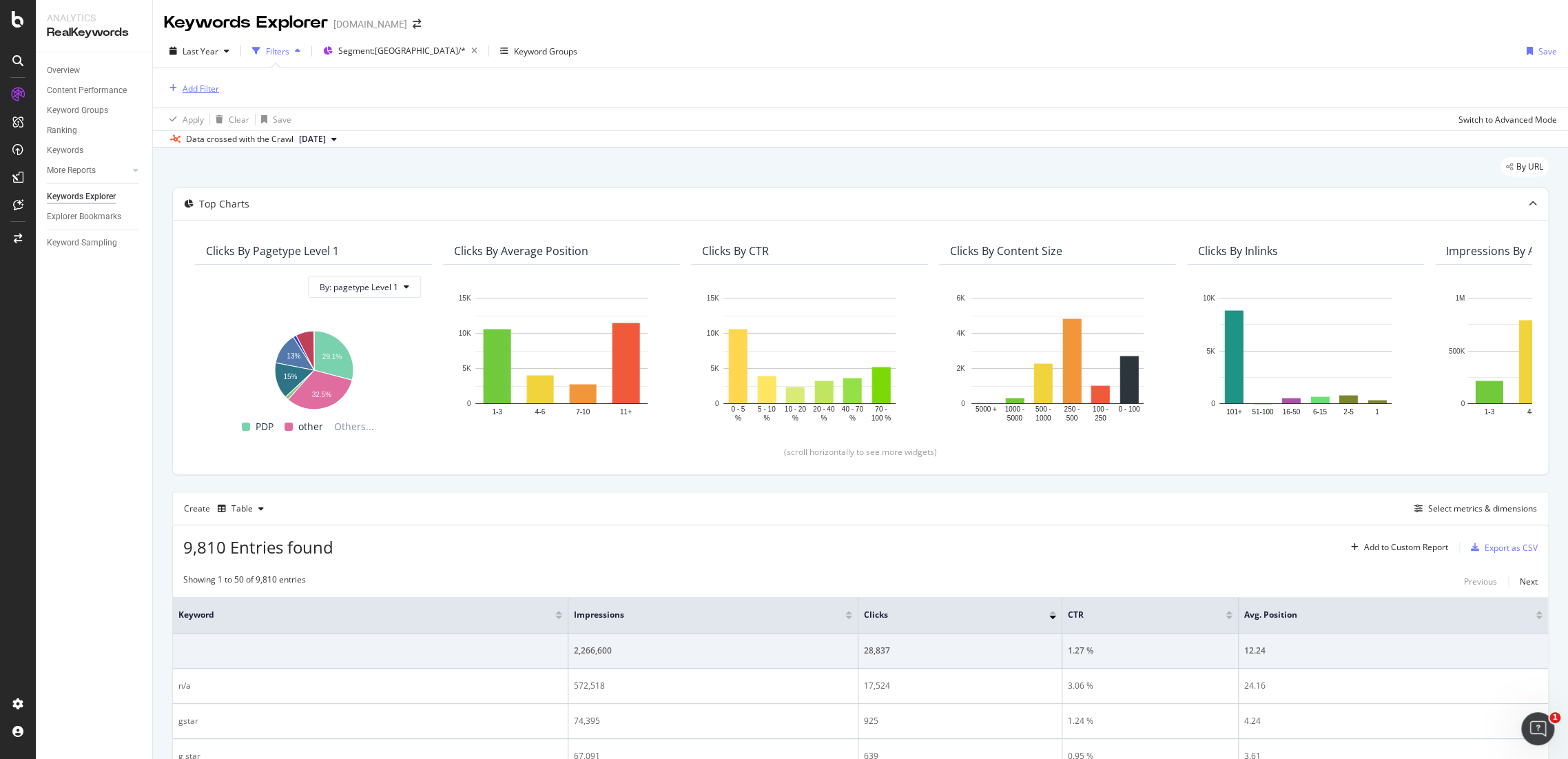
click at [190, 85] on div "Add Filter" at bounding box center [200, 88] width 37 height 12
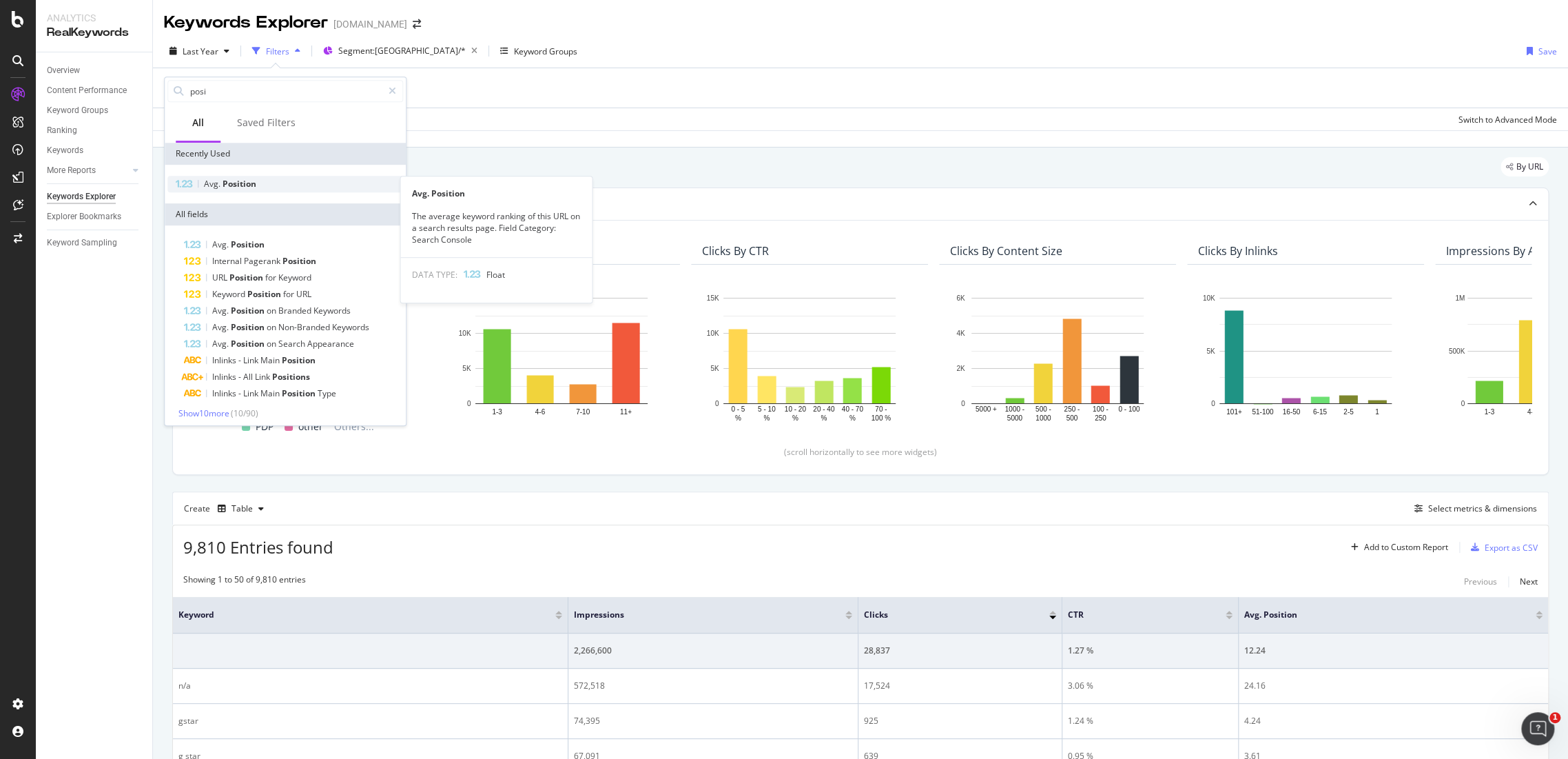
type input "posi"
click at [248, 185] on span "Position" at bounding box center [239, 183] width 33 height 12
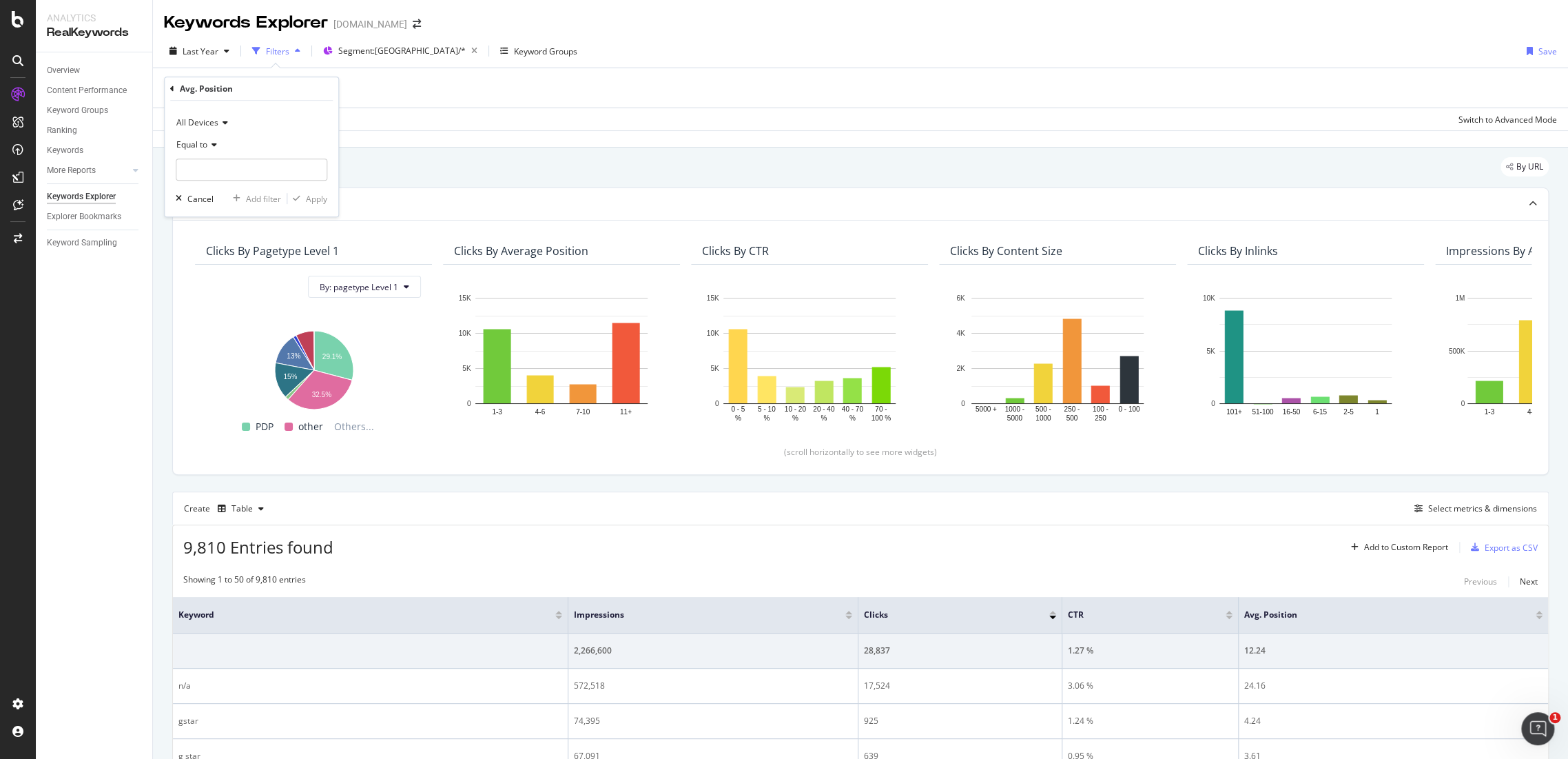
click at [263, 180] on div "All Devices Equal to Cancel Add filter Apply" at bounding box center [252, 158] width 174 height 116
click at [200, 171] on input "number" at bounding box center [251, 169] width 151 height 22
type input "1"
click at [313, 202] on div "Apply" at bounding box center [317, 198] width 22 height 12
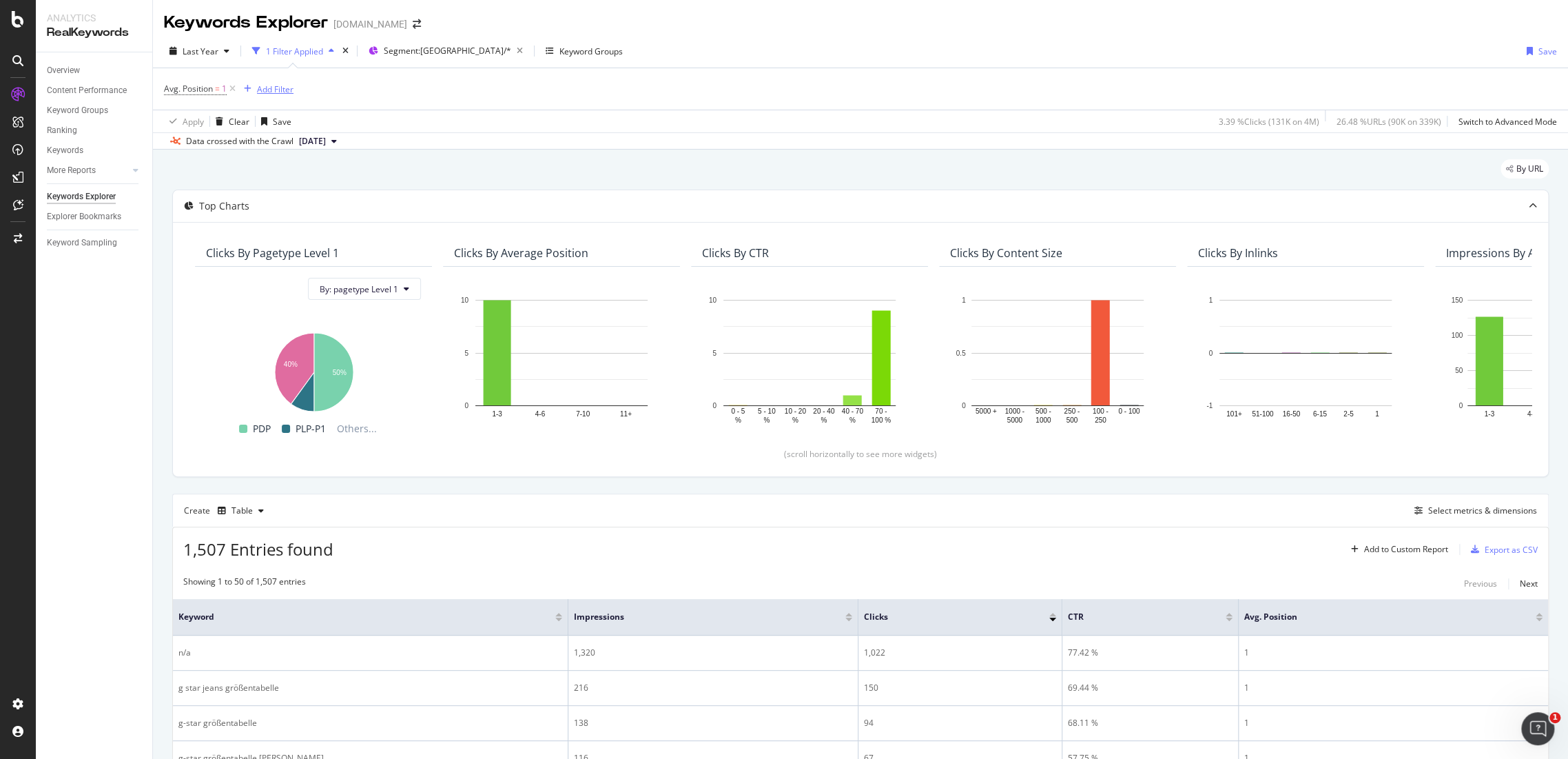
click at [276, 89] on div "Add Filter" at bounding box center [275, 89] width 37 height 12
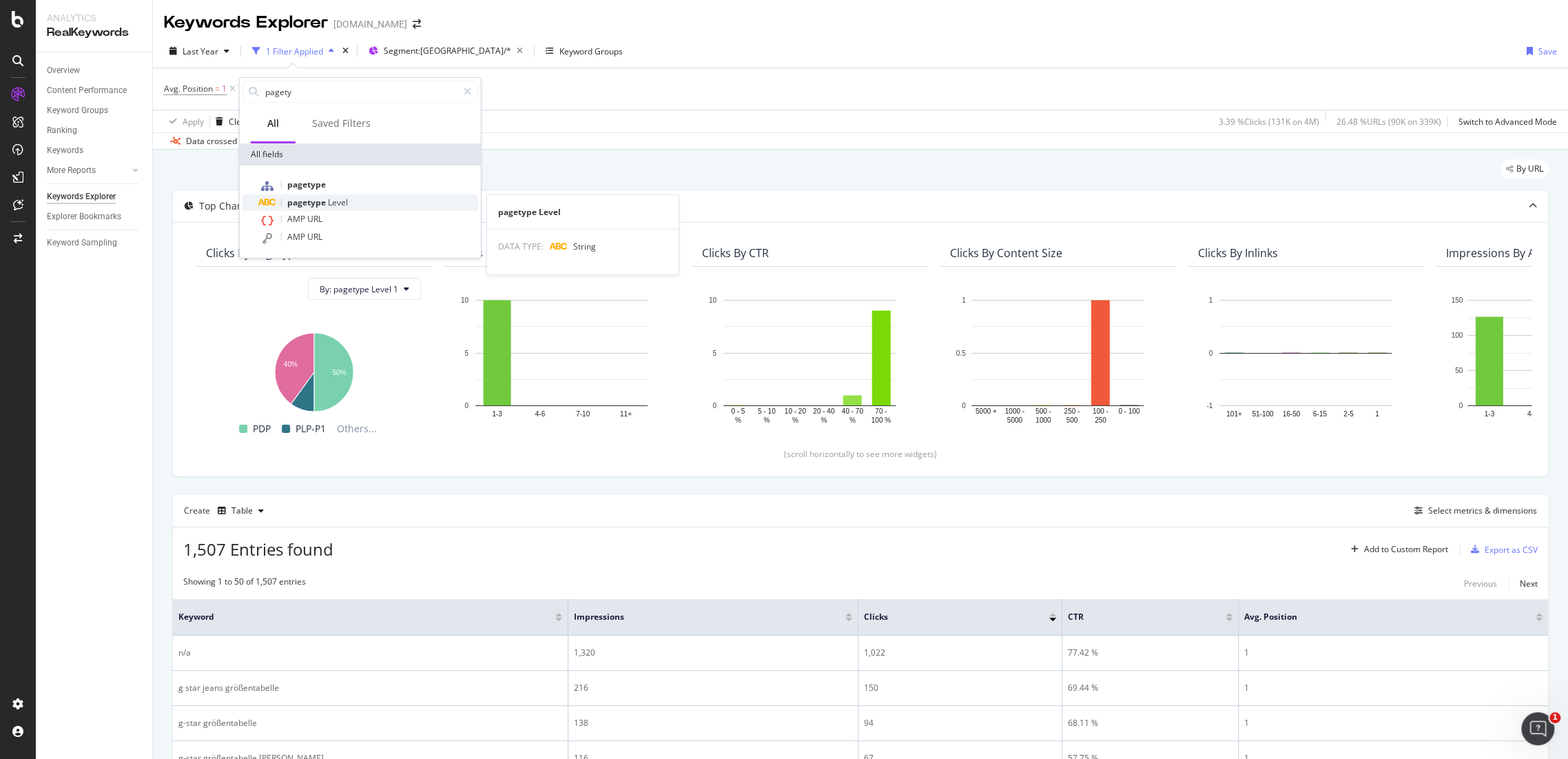
type input "pagety"
click at [347, 201] on div "pagetype Level" at bounding box center [369, 202] width 219 height 16
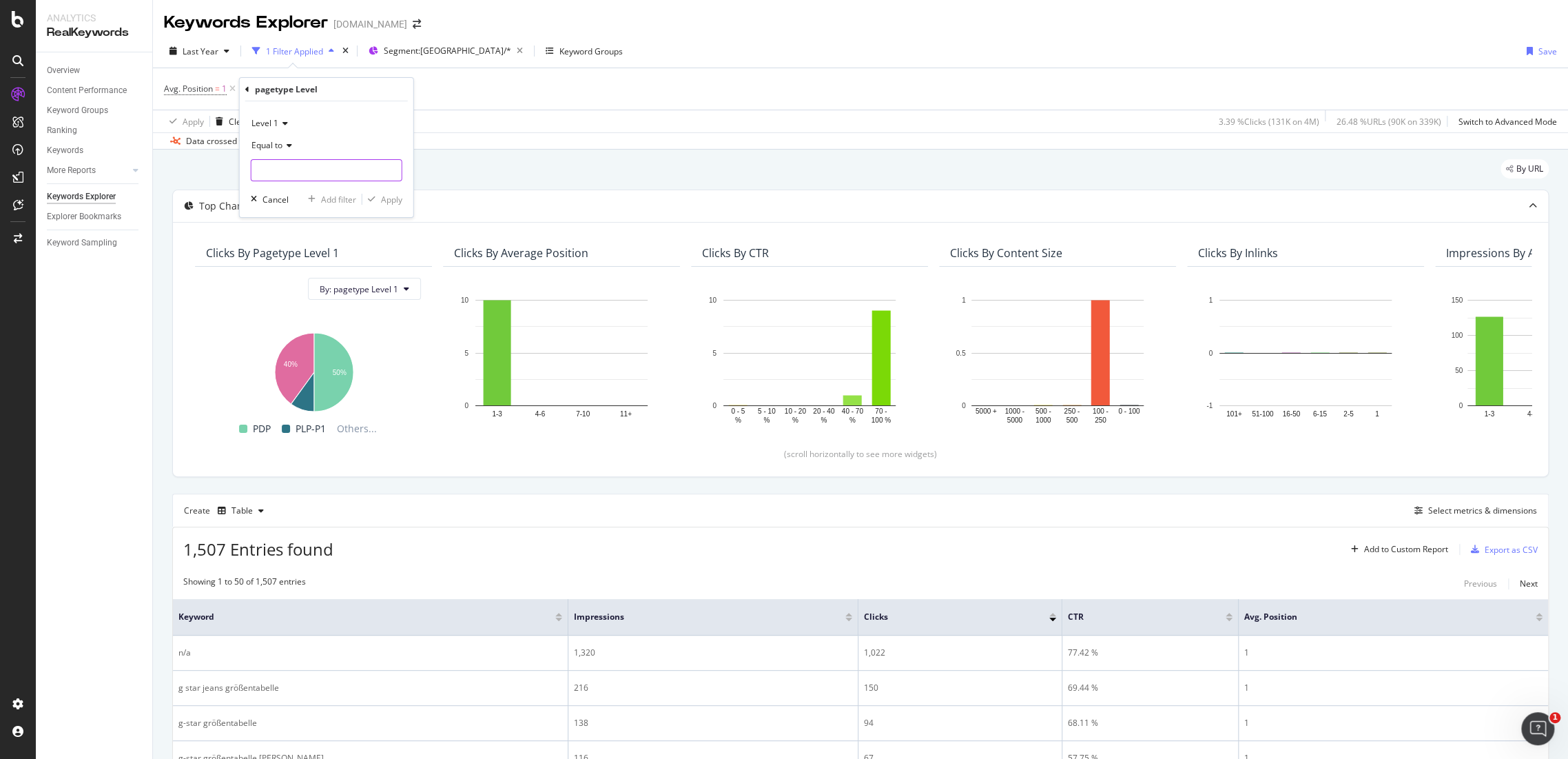
click at [327, 177] on input "text" at bounding box center [326, 170] width 150 height 22
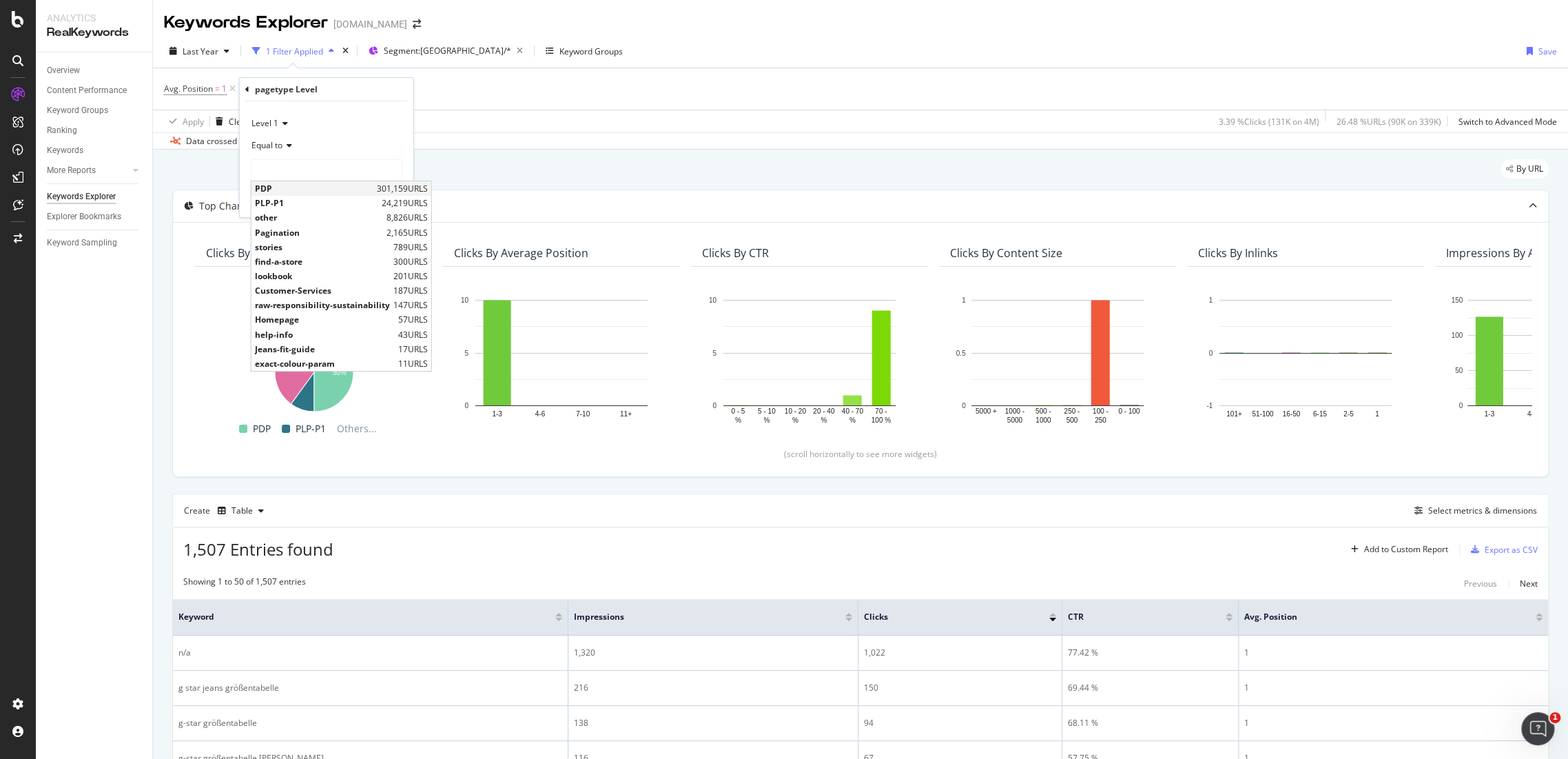
click at [296, 186] on span "PDP" at bounding box center [314, 188] width 119 height 12
type input "PDP"
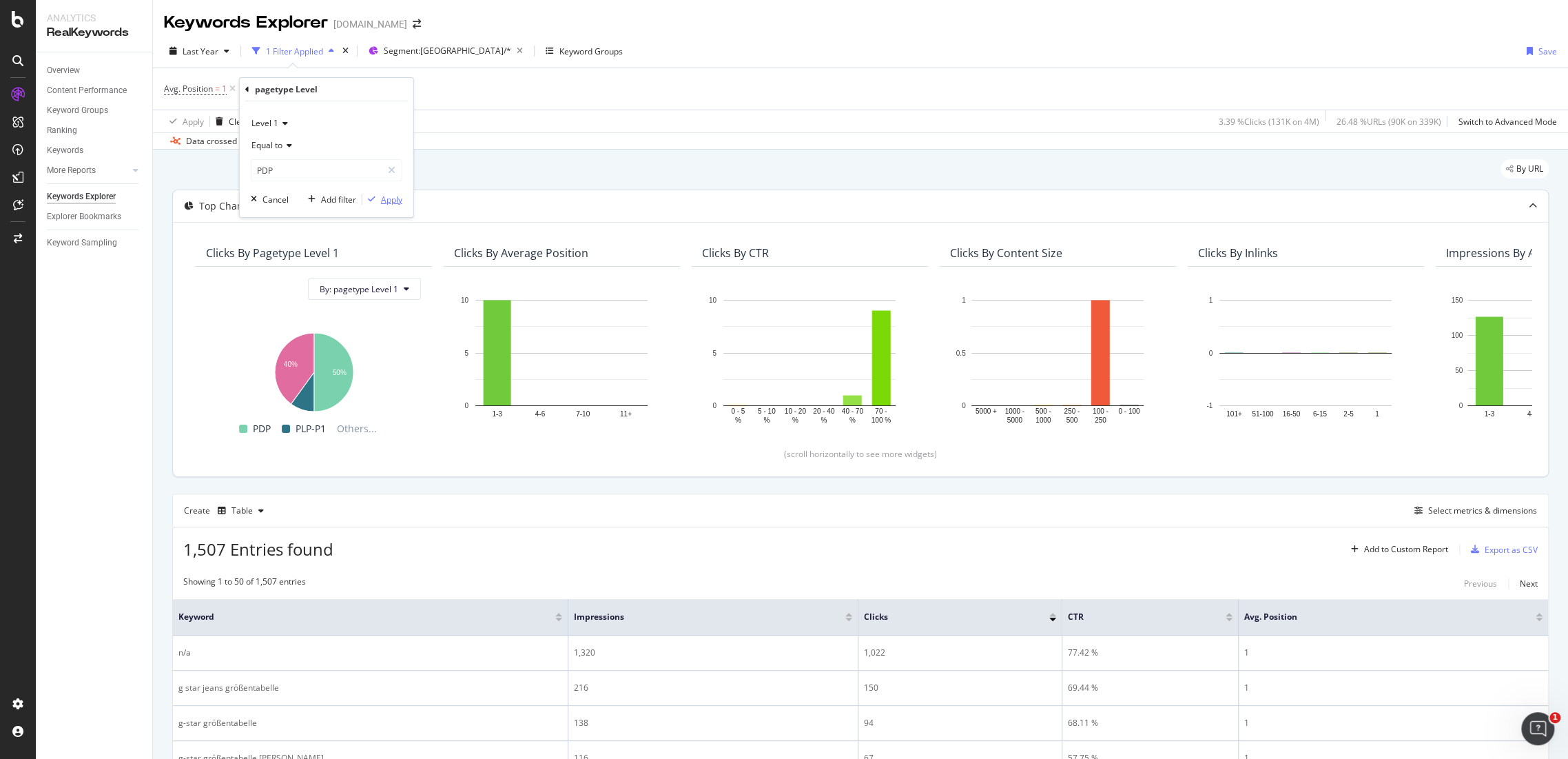
drag, startPoint x: 387, startPoint y: 201, endPoint x: 297, endPoint y: 253, distance: 103.9
click at [388, 200] on div "Apply" at bounding box center [392, 199] width 22 height 12
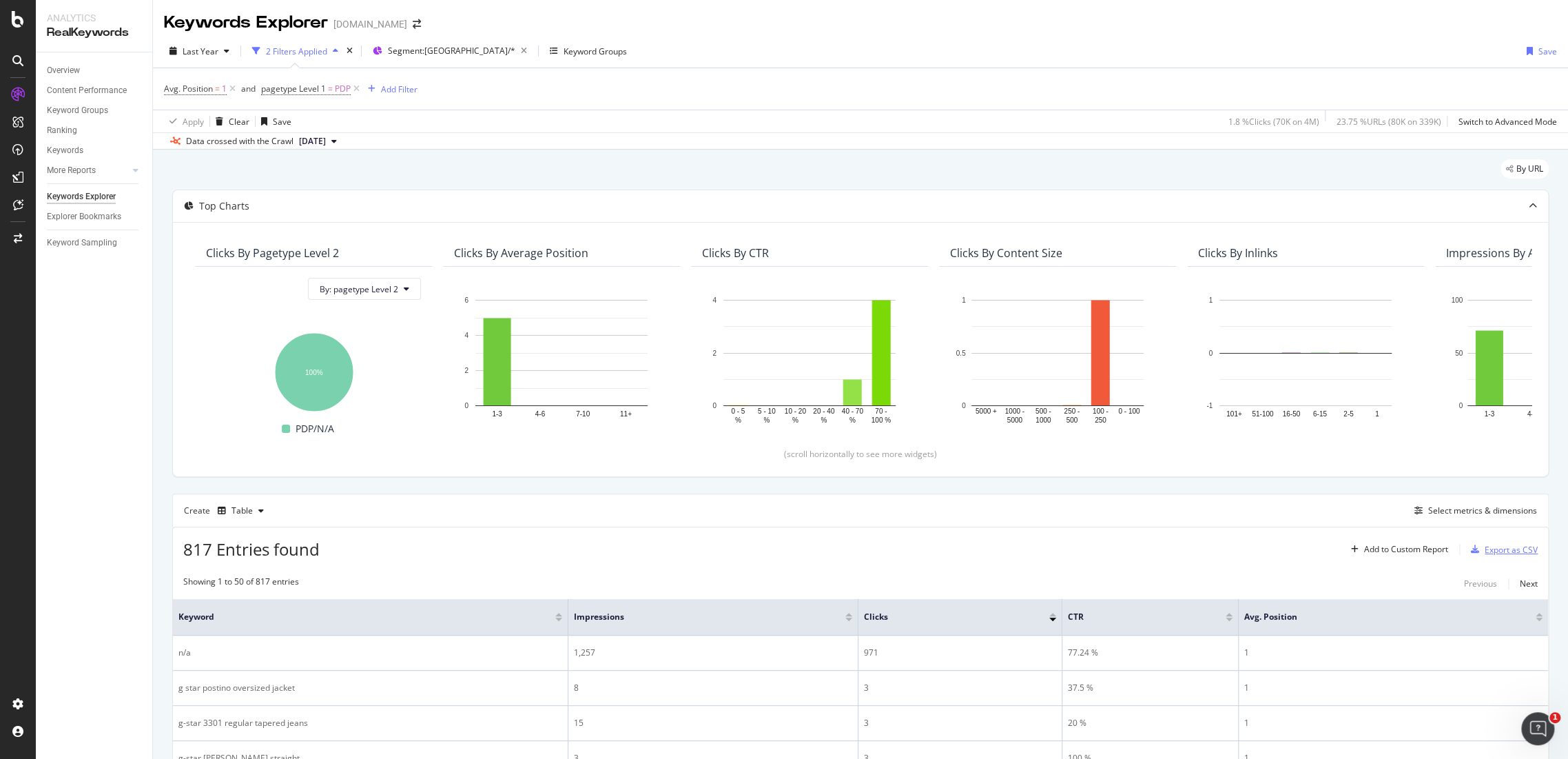
click at [1485, 553] on div "Export as CSV" at bounding box center [1511, 549] width 53 height 12
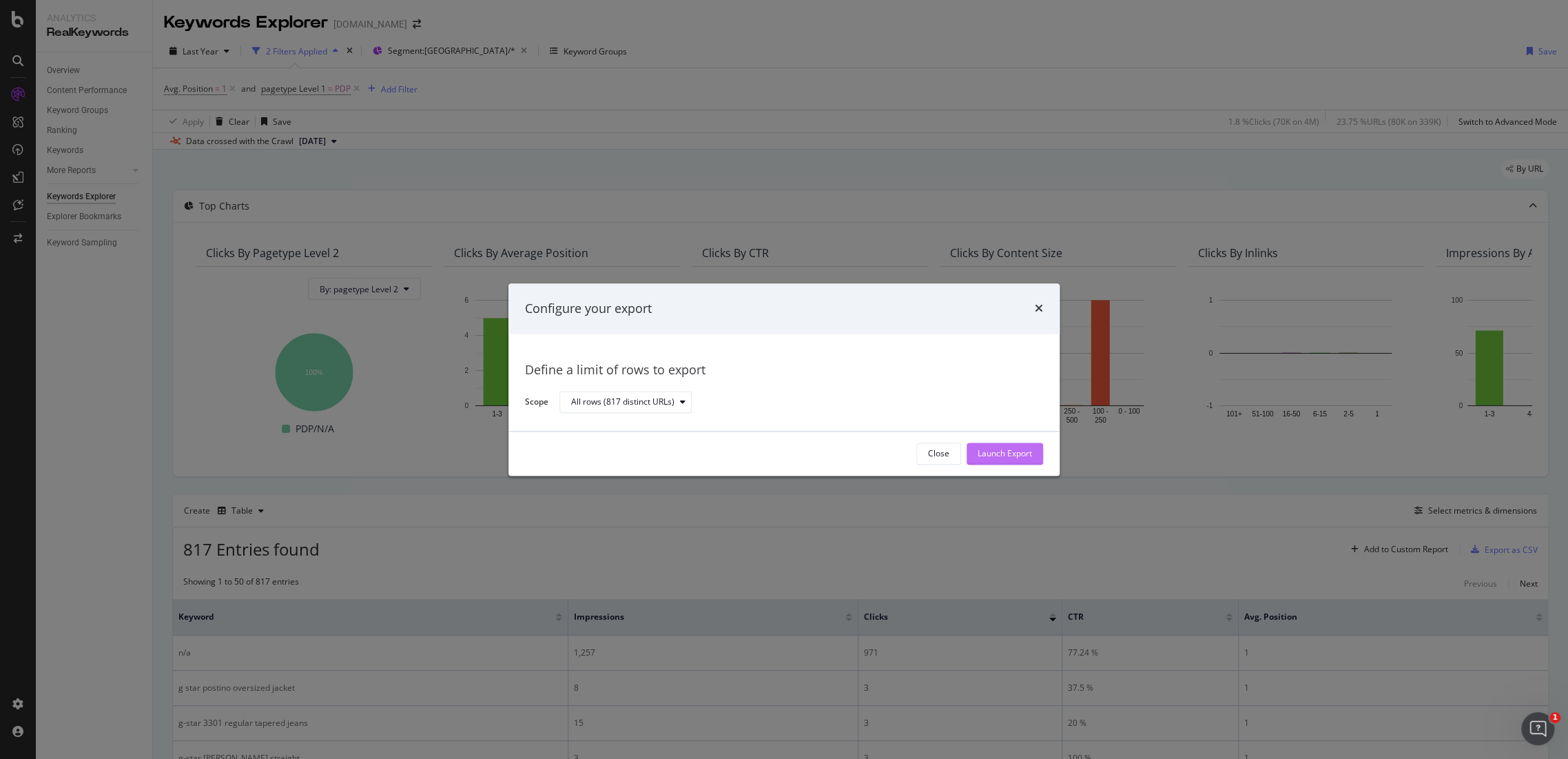
click at [992, 450] on div "Launch Export" at bounding box center [1005, 454] width 54 height 12
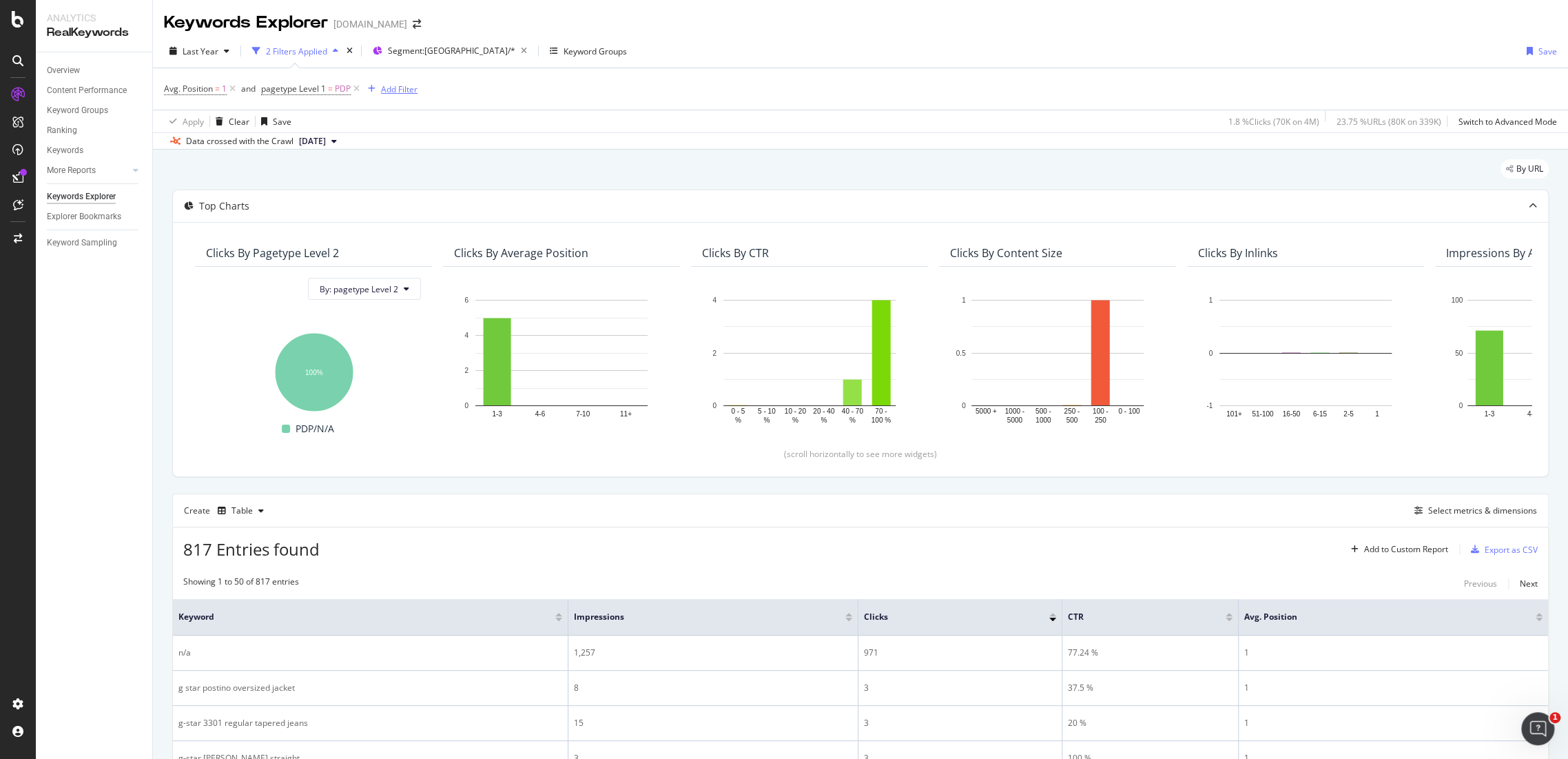
click at [400, 83] on div "Add Filter" at bounding box center [399, 89] width 37 height 12
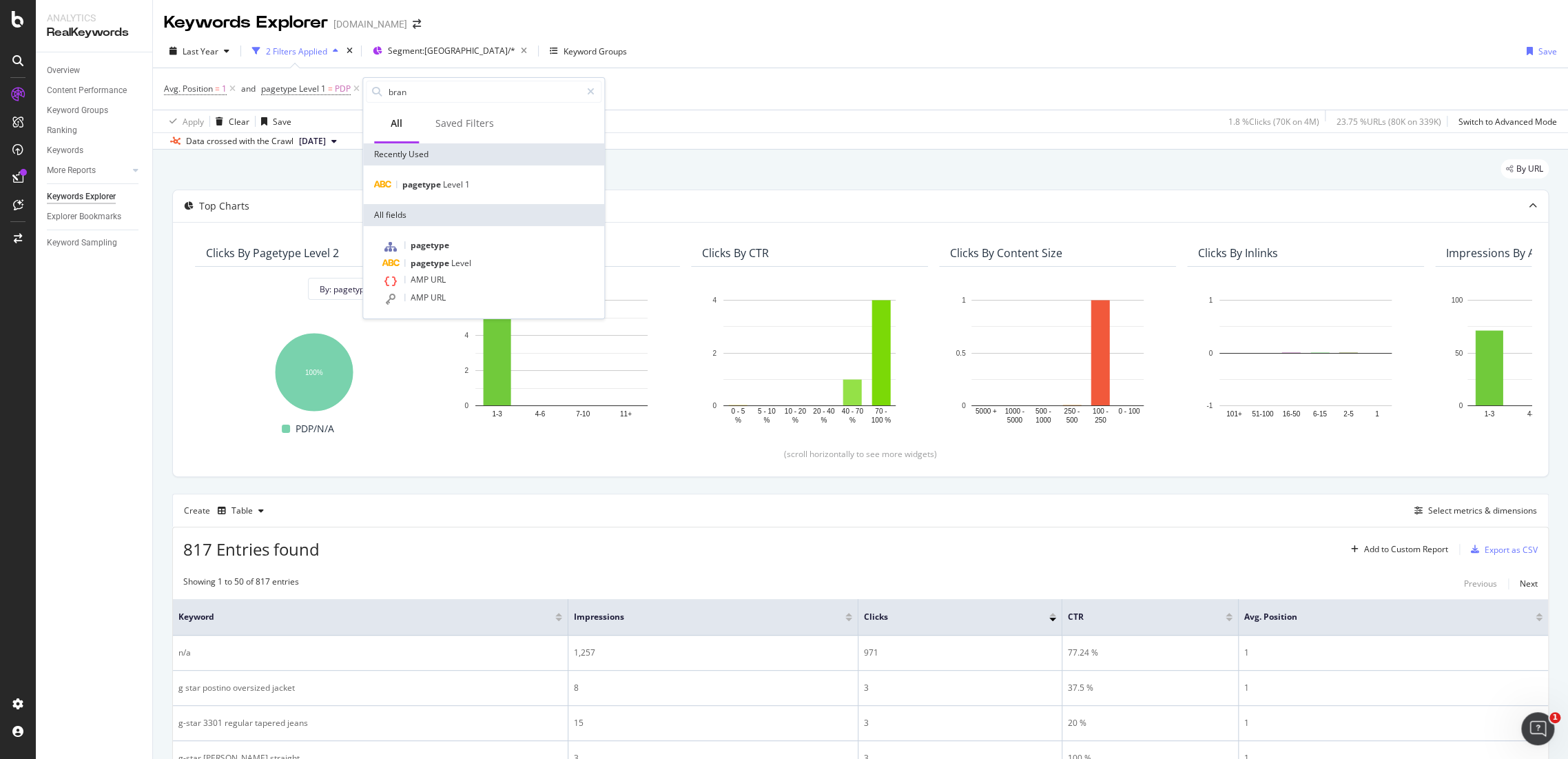
type input "brand"
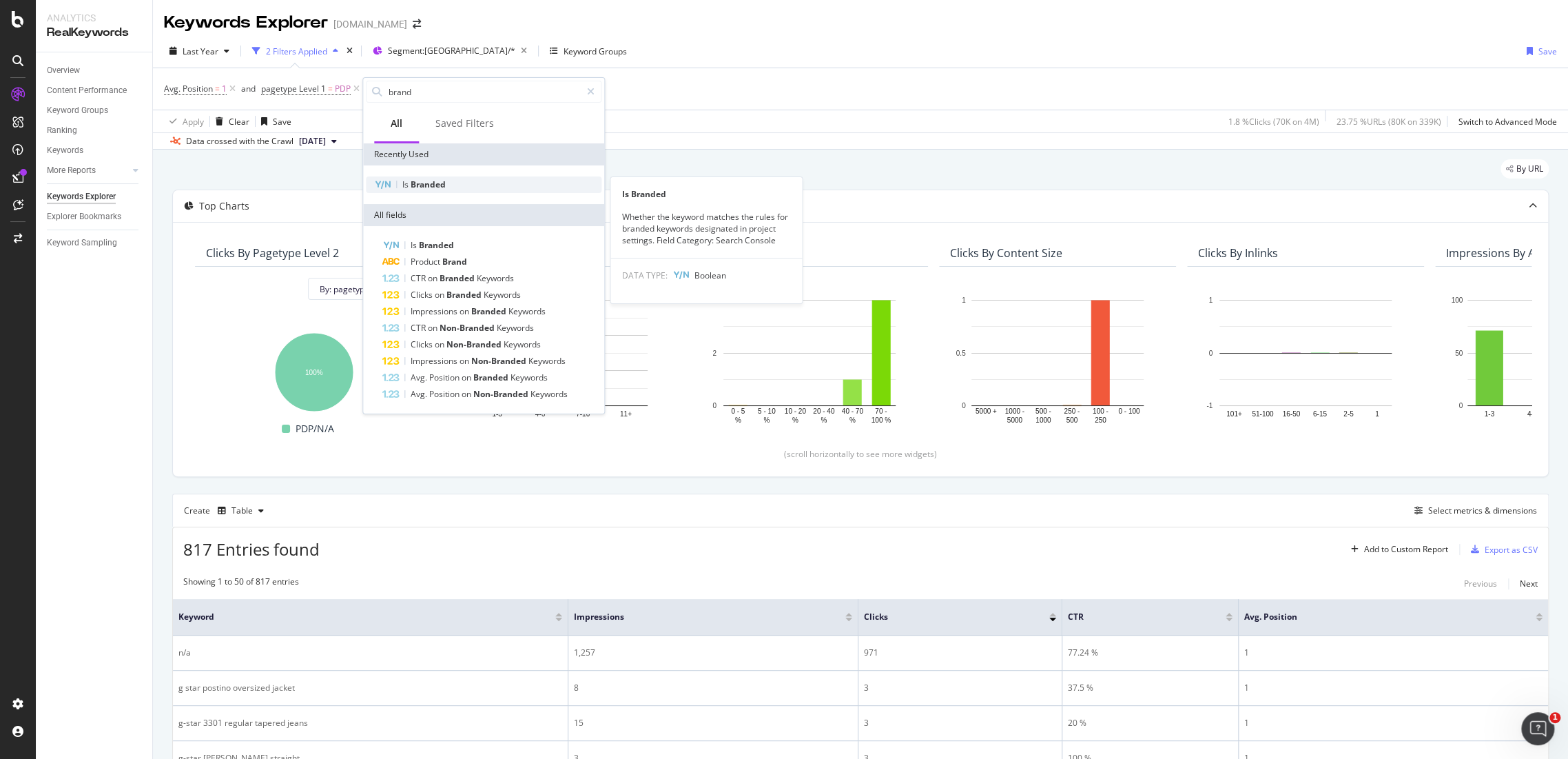
click at [430, 189] on span "Branded" at bounding box center [428, 184] width 35 height 12
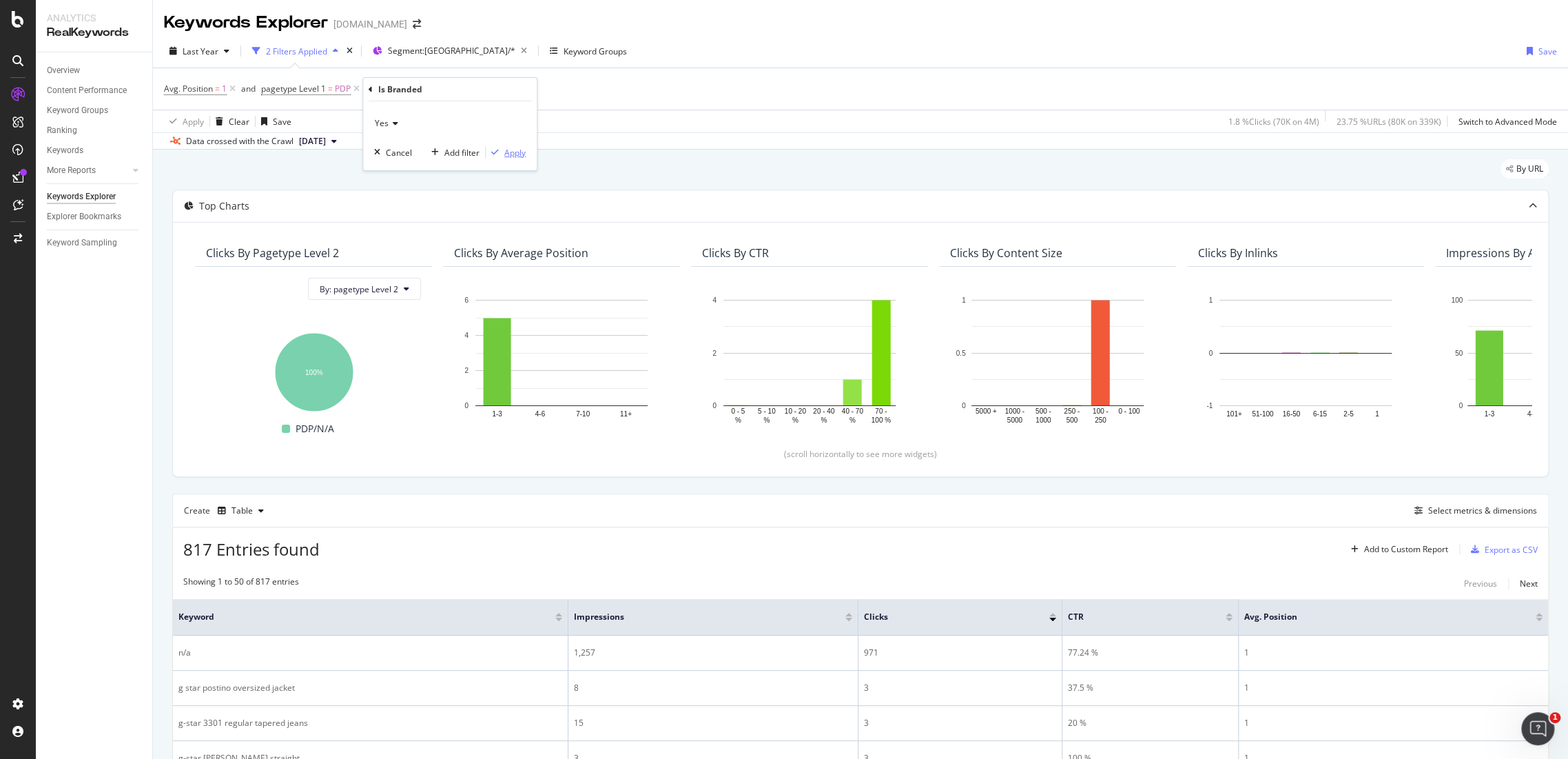
click at [517, 156] on div "Apply" at bounding box center [515, 152] width 22 height 12
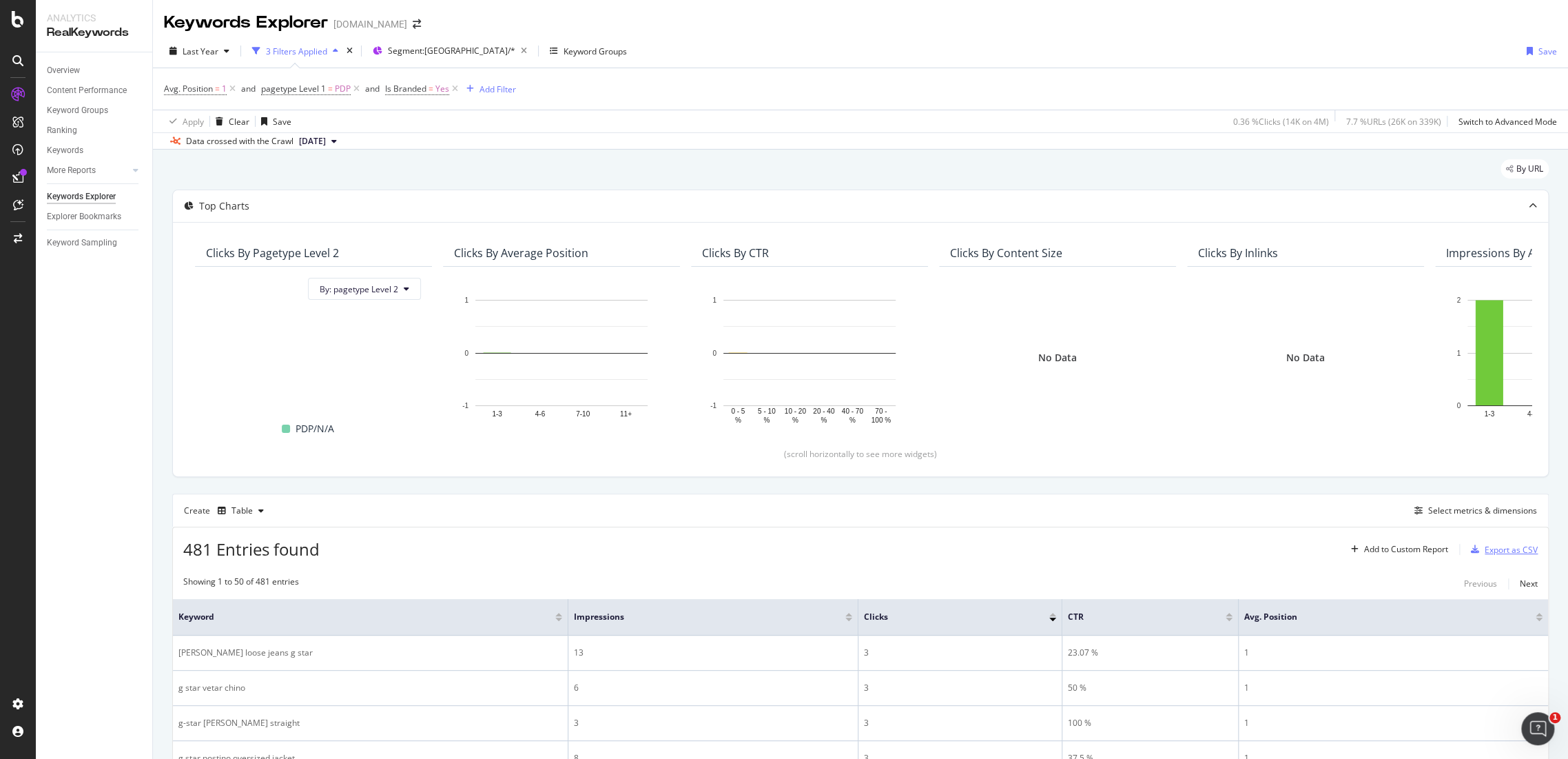
click at [1496, 549] on div "Export as CSV" at bounding box center [1511, 549] width 53 height 12
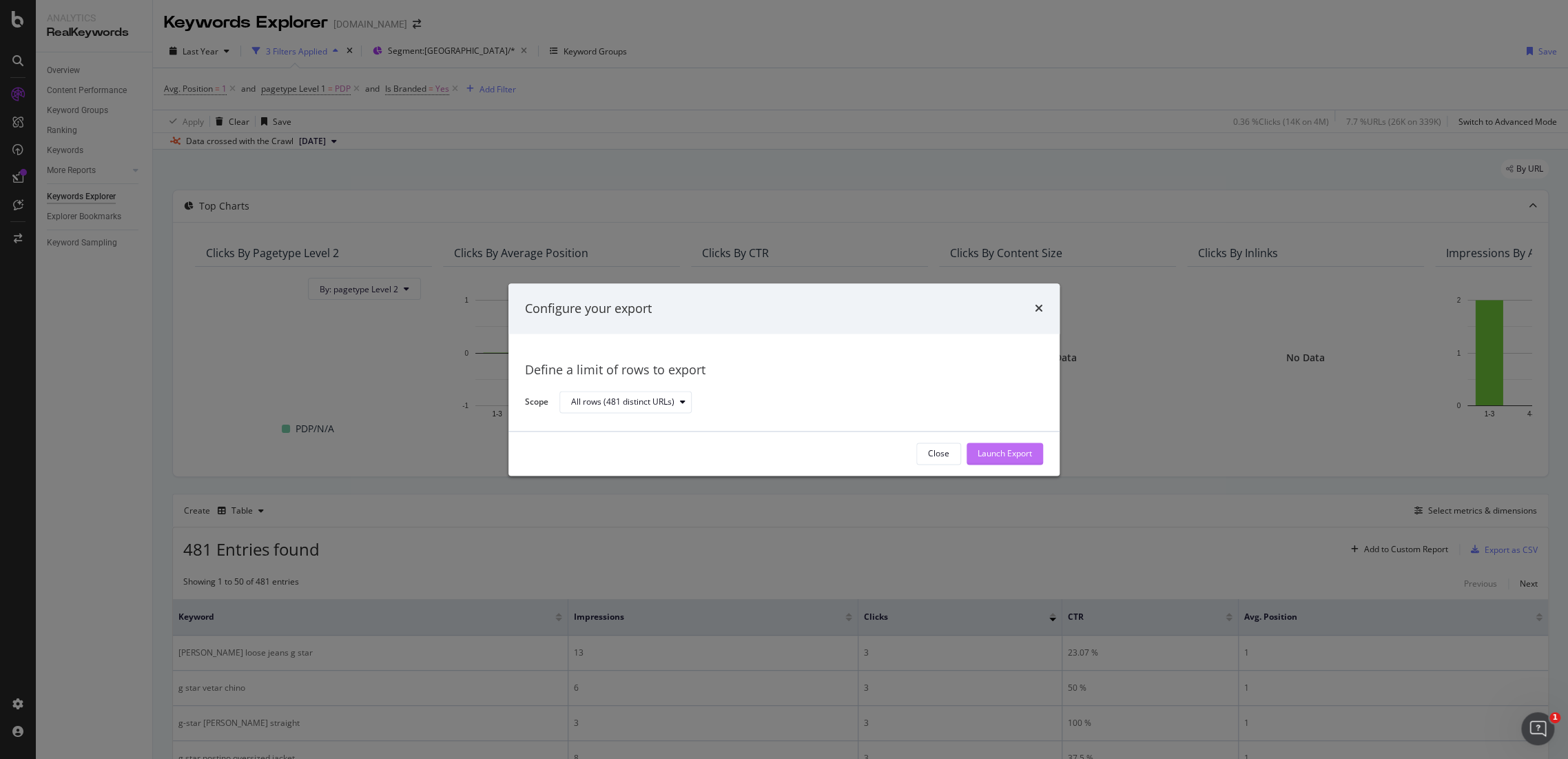
click at [1007, 454] on div "Launch Export" at bounding box center [1005, 454] width 54 height 12
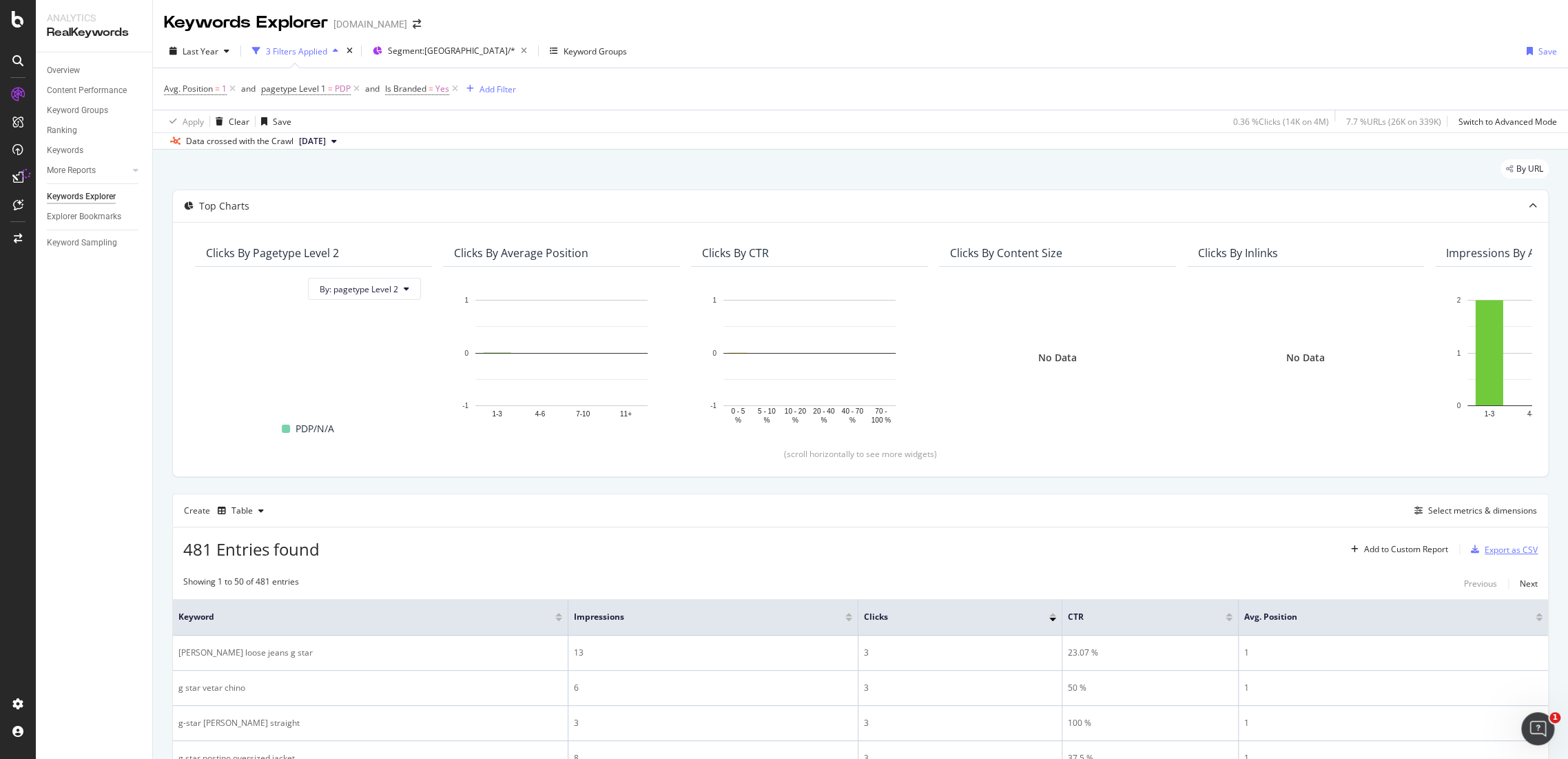
click at [1505, 550] on div "Export as CSV" at bounding box center [1511, 549] width 53 height 12
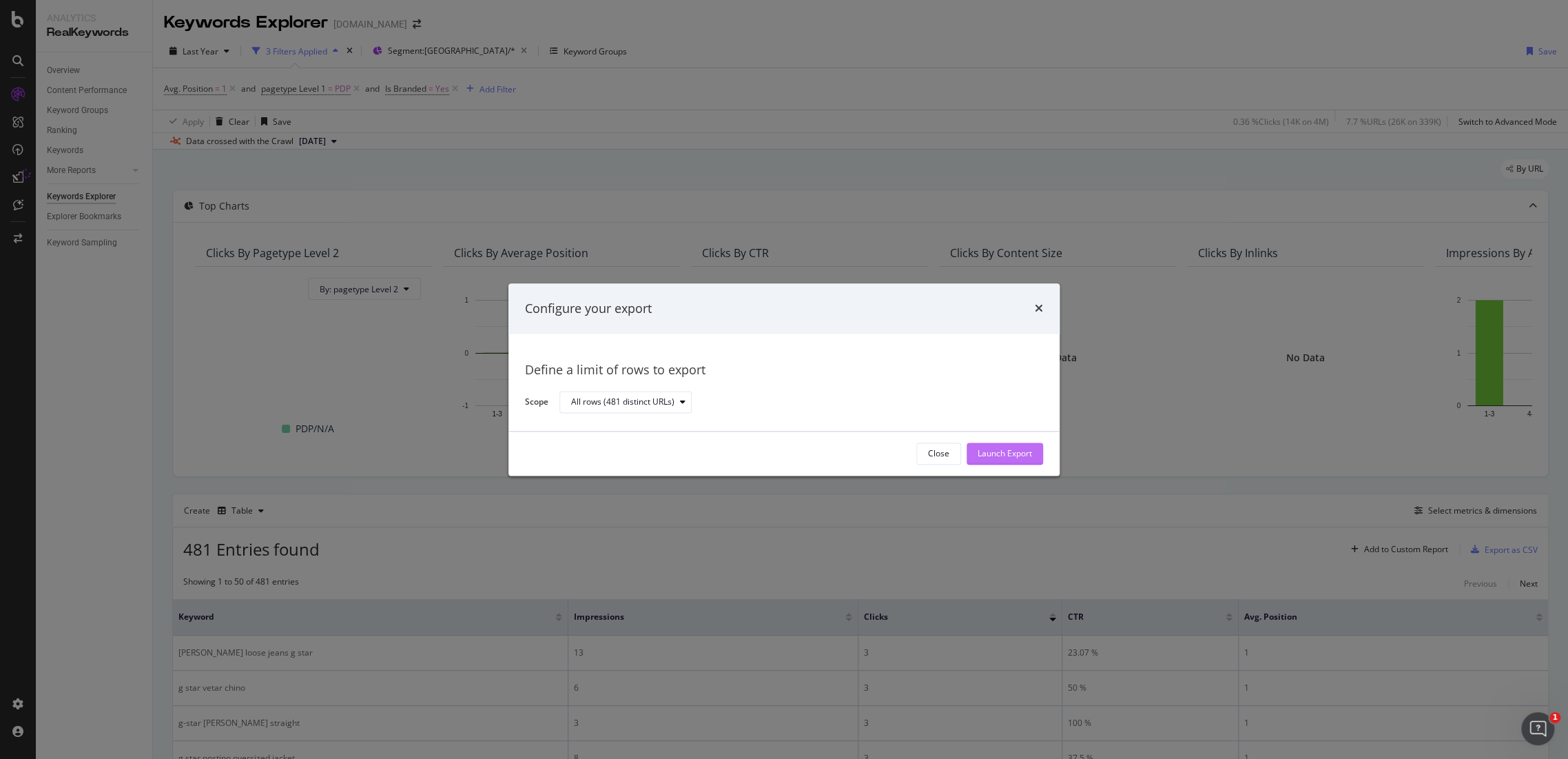
click at [1019, 446] on div "Launch Export" at bounding box center [1005, 453] width 54 height 21
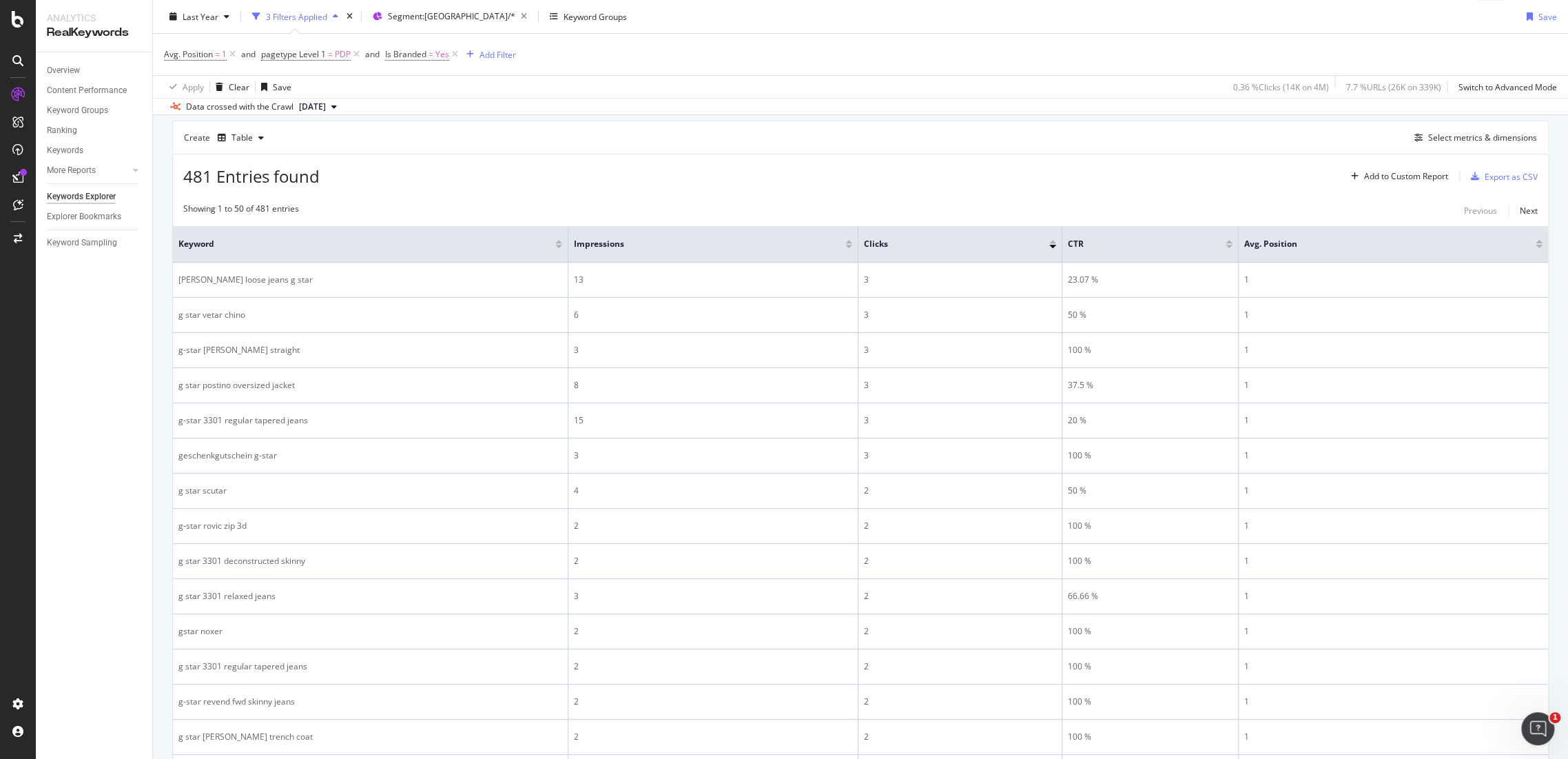
scroll to position [229, 0]
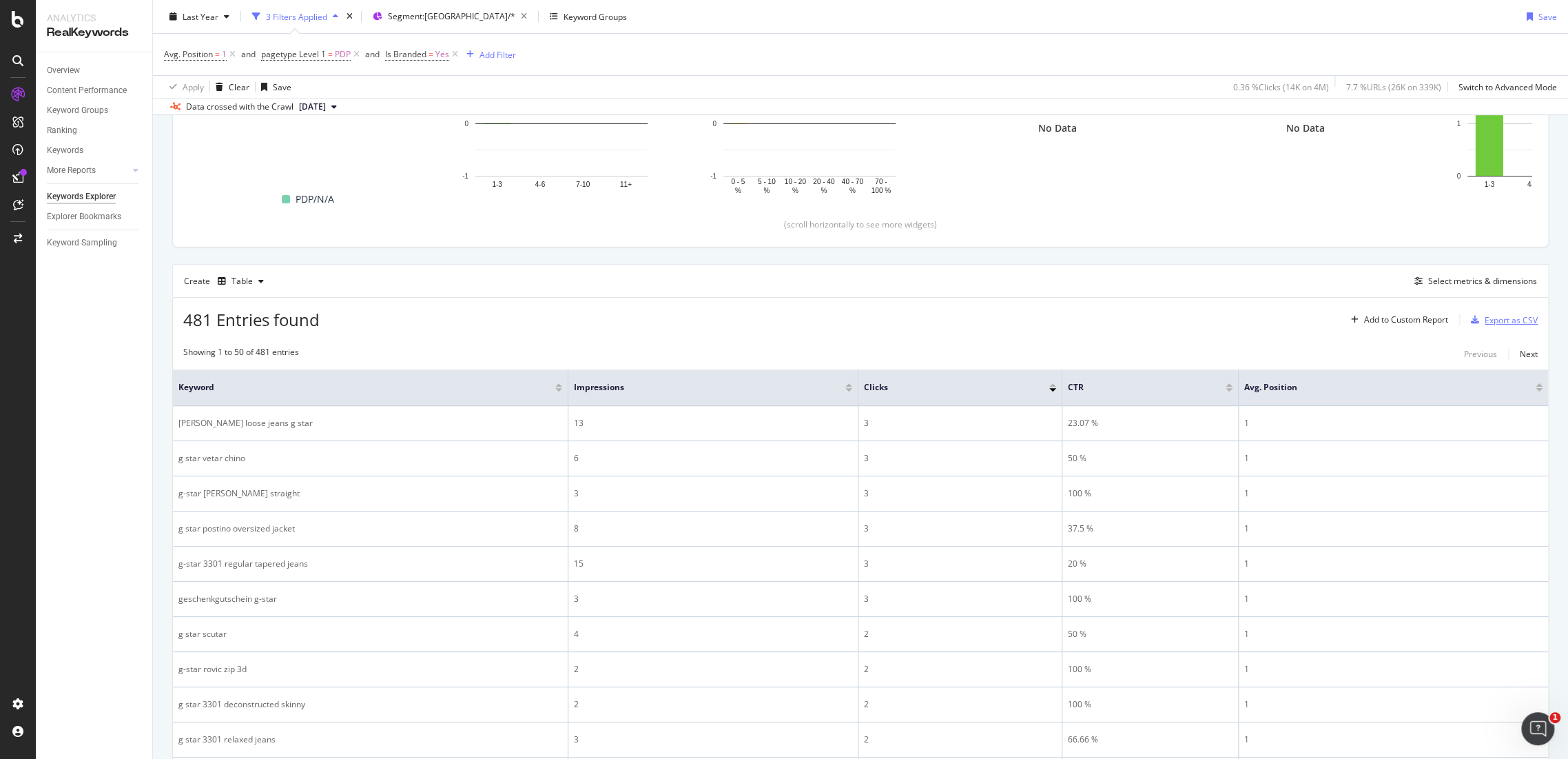
click at [1496, 321] on div "Export as CSV" at bounding box center [1511, 320] width 53 height 12
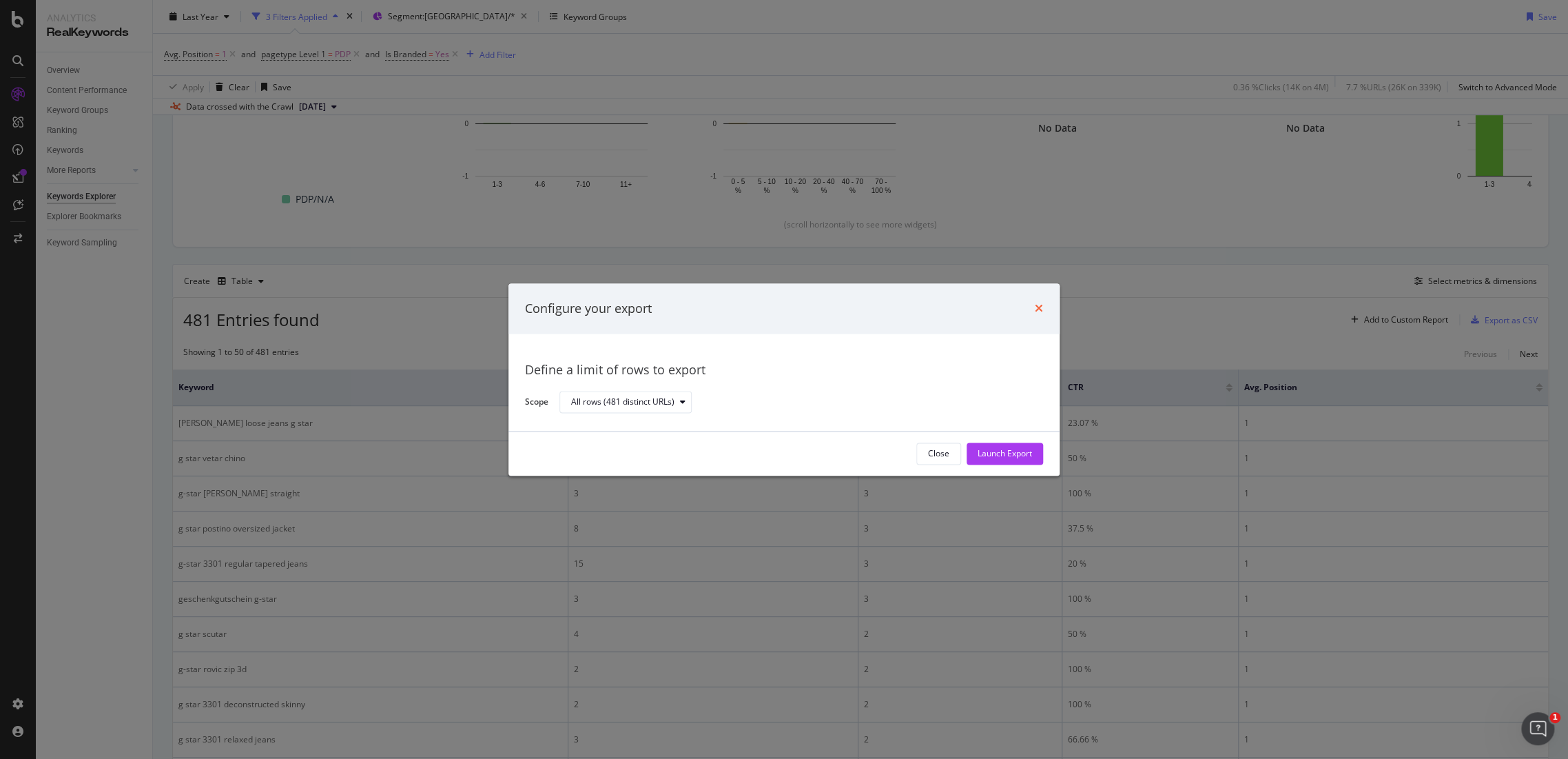
click at [1041, 311] on icon "times" at bounding box center [1039, 308] width 9 height 11
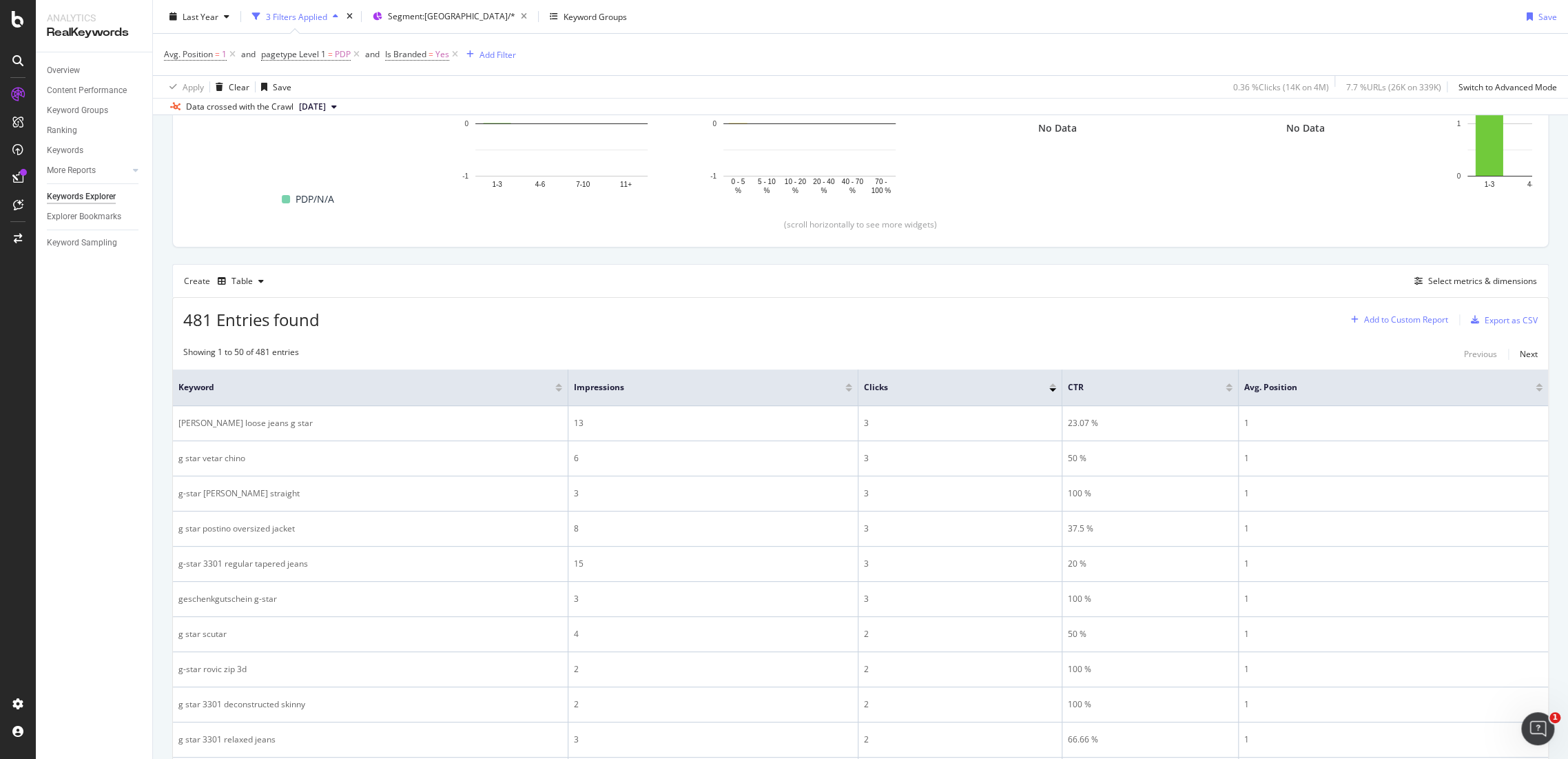
click at [1383, 312] on div "Add to Custom Report" at bounding box center [1397, 319] width 103 height 21
click at [1455, 281] on div "Select metrics & dimensions" at bounding box center [1483, 280] width 109 height 12
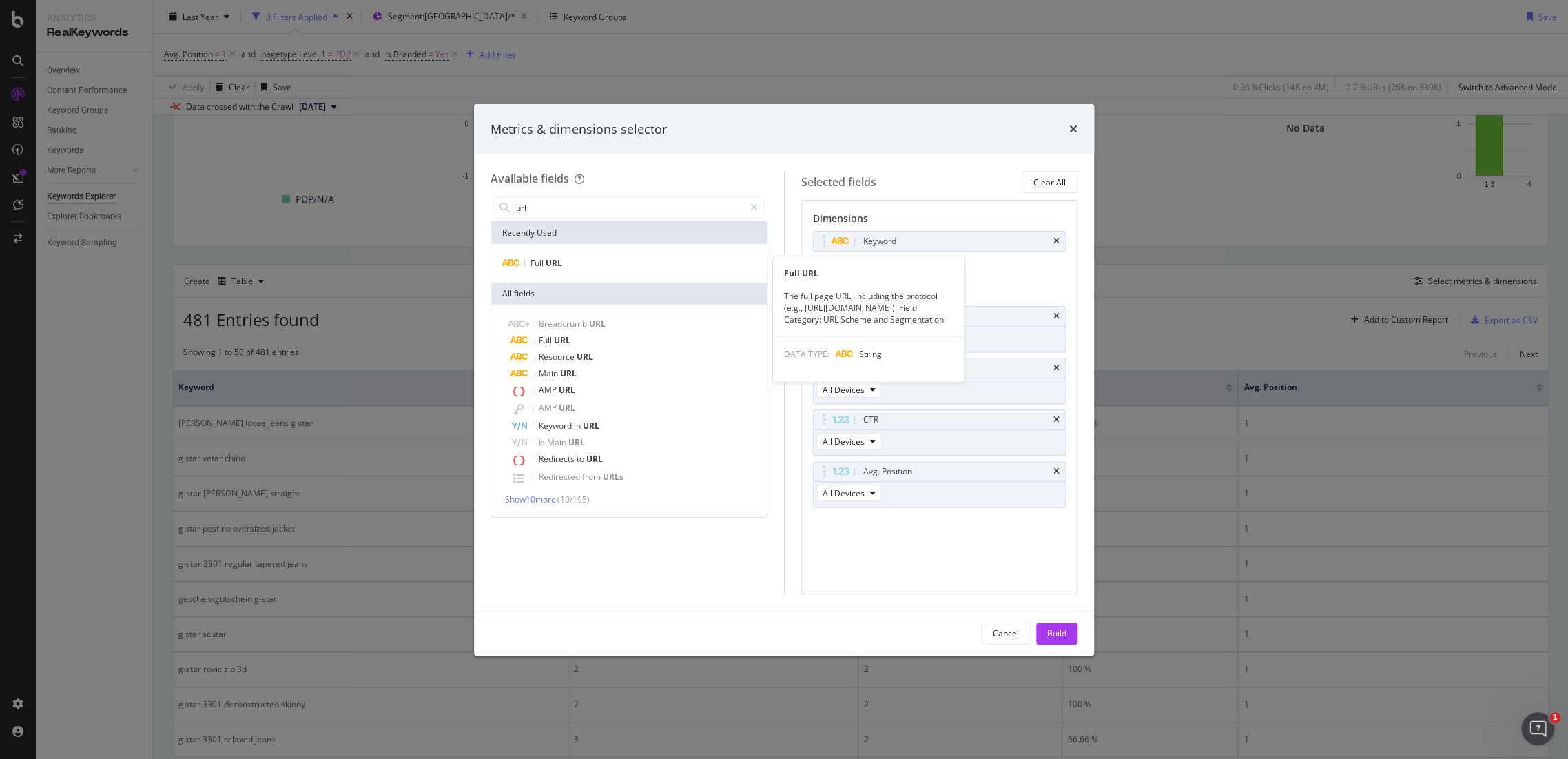
type input "url"
click at [599, 266] on div "Full URL" at bounding box center [629, 263] width 270 height 16
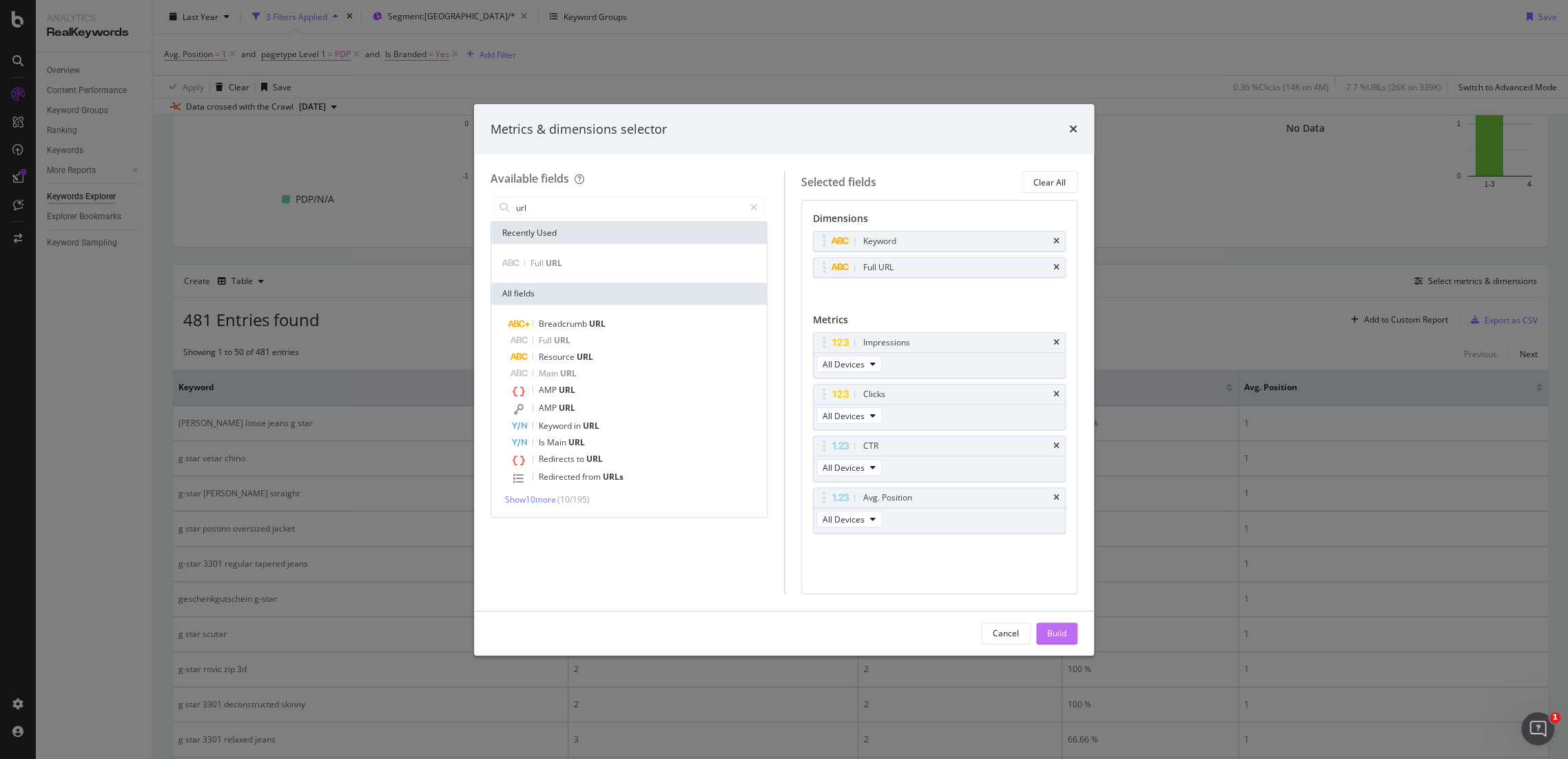
click at [1048, 625] on div "Build" at bounding box center [1056, 633] width 19 height 21
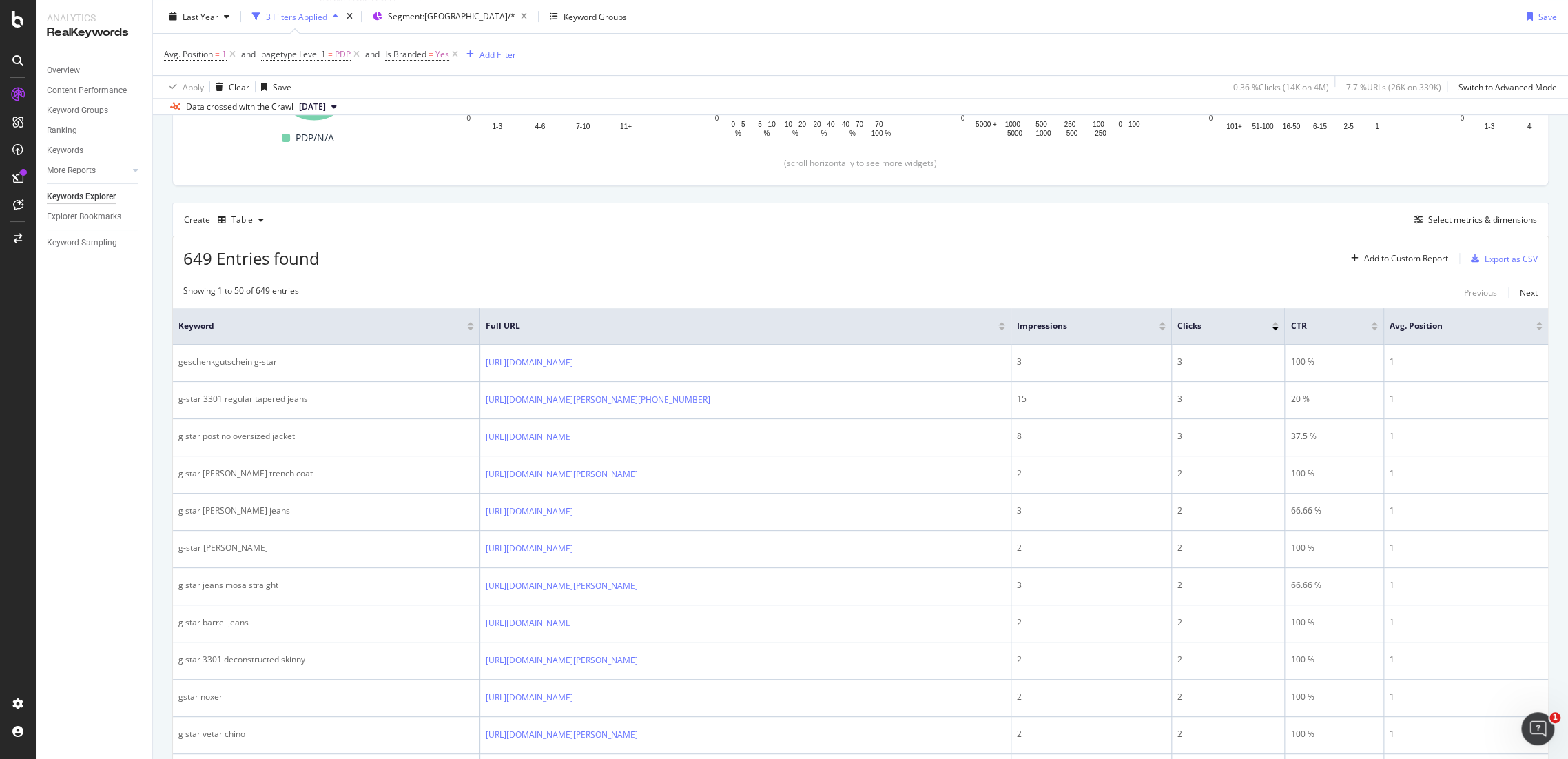
scroll to position [204, 0]
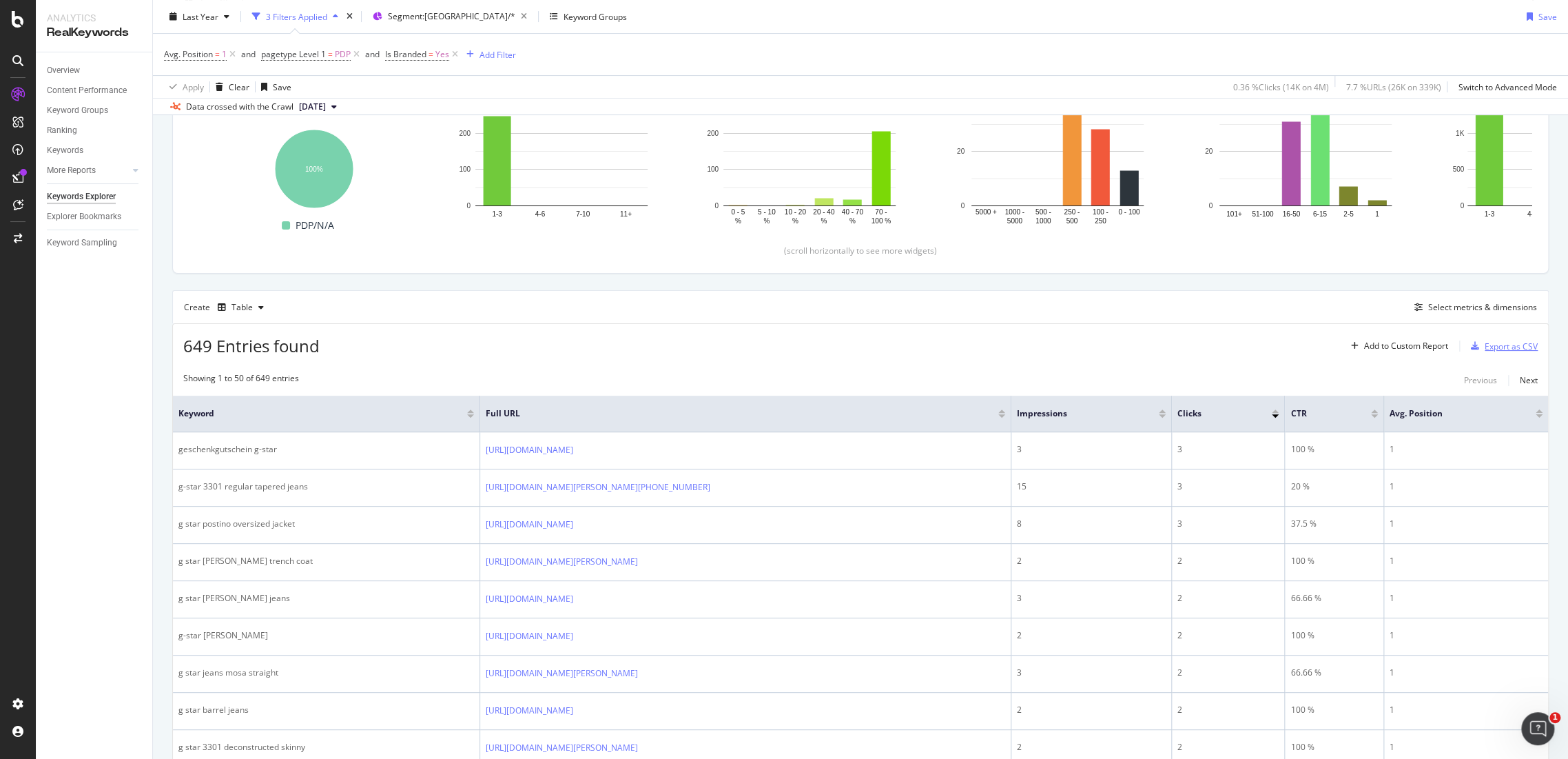
click at [1501, 346] on div "Export as CSV" at bounding box center [1511, 346] width 53 height 12
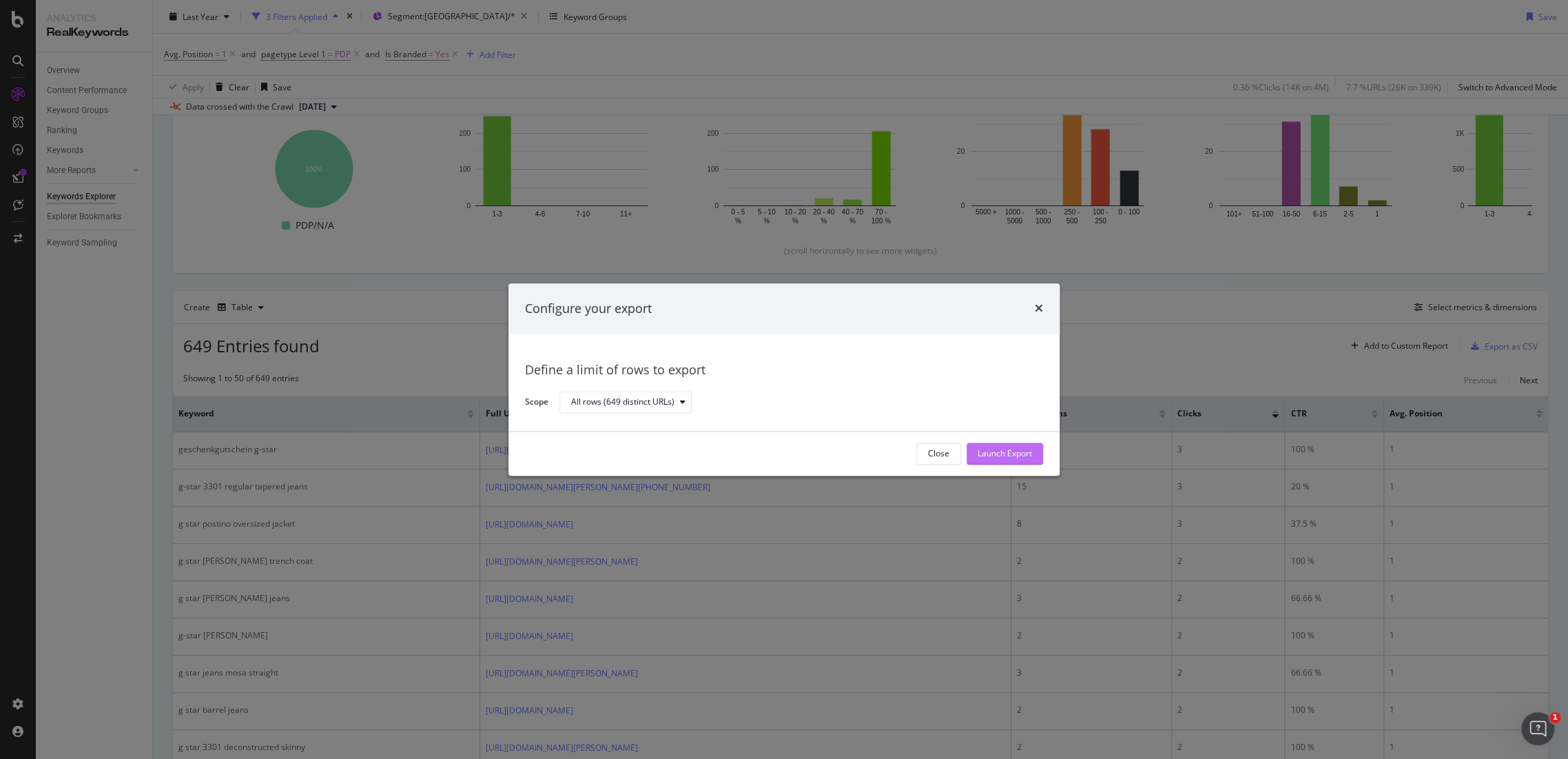
click at [1024, 458] on div "Launch Export" at bounding box center [1005, 454] width 54 height 12
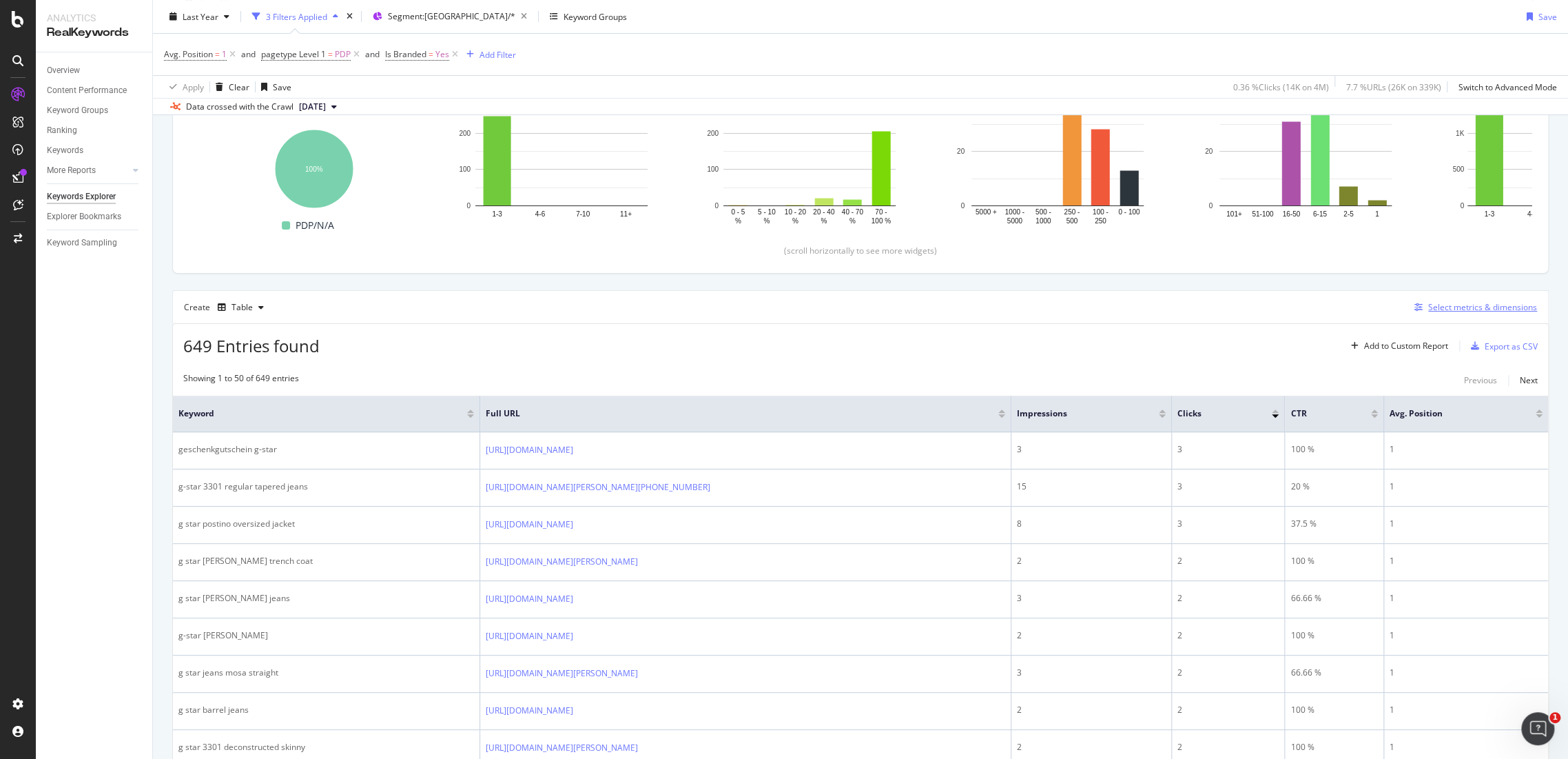
click at [1456, 300] on div "Select metrics & dimensions" at bounding box center [1472, 308] width 128 height 16
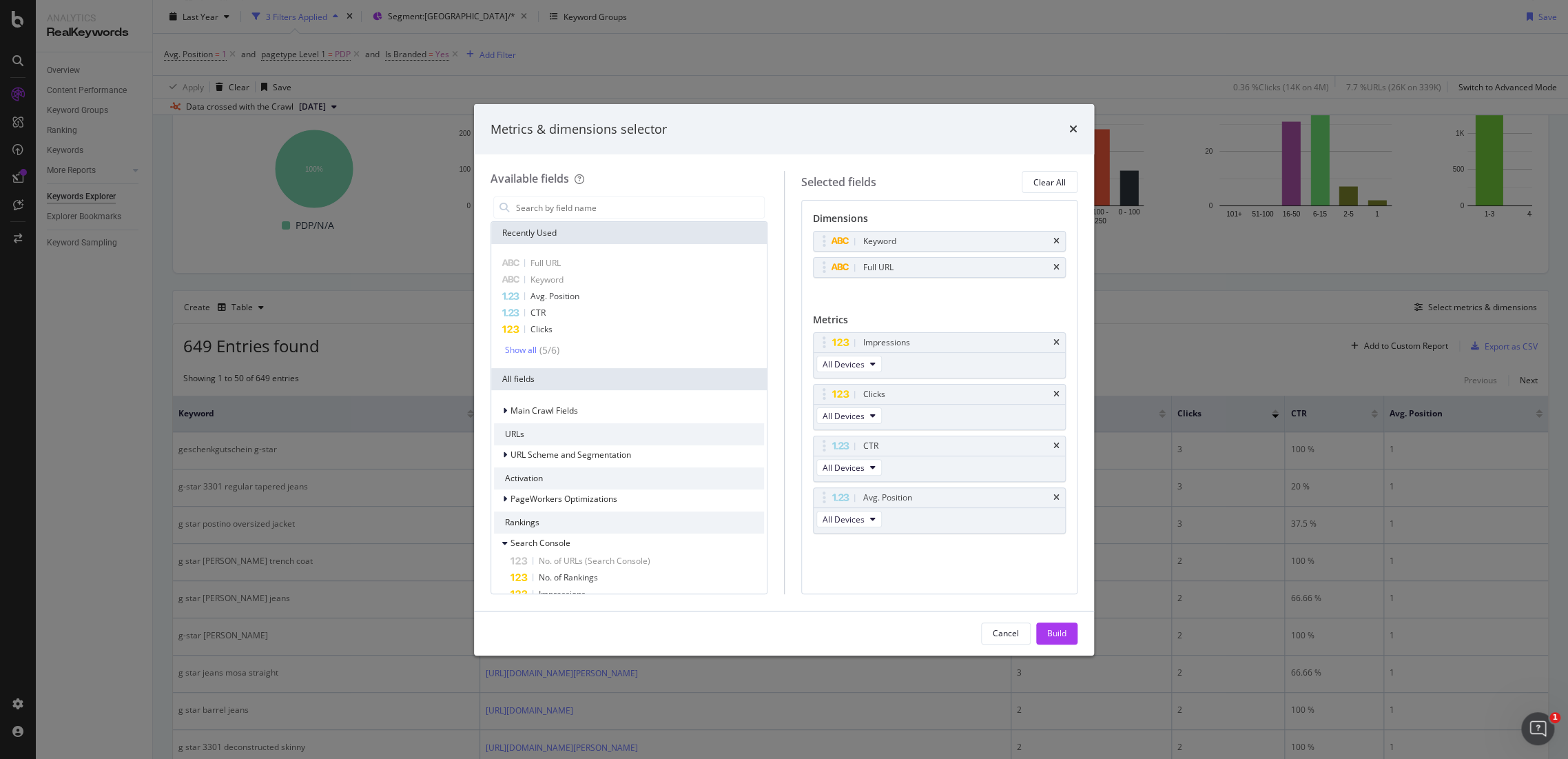
click at [1058, 266] on icon "times" at bounding box center [1056, 267] width 6 height 9
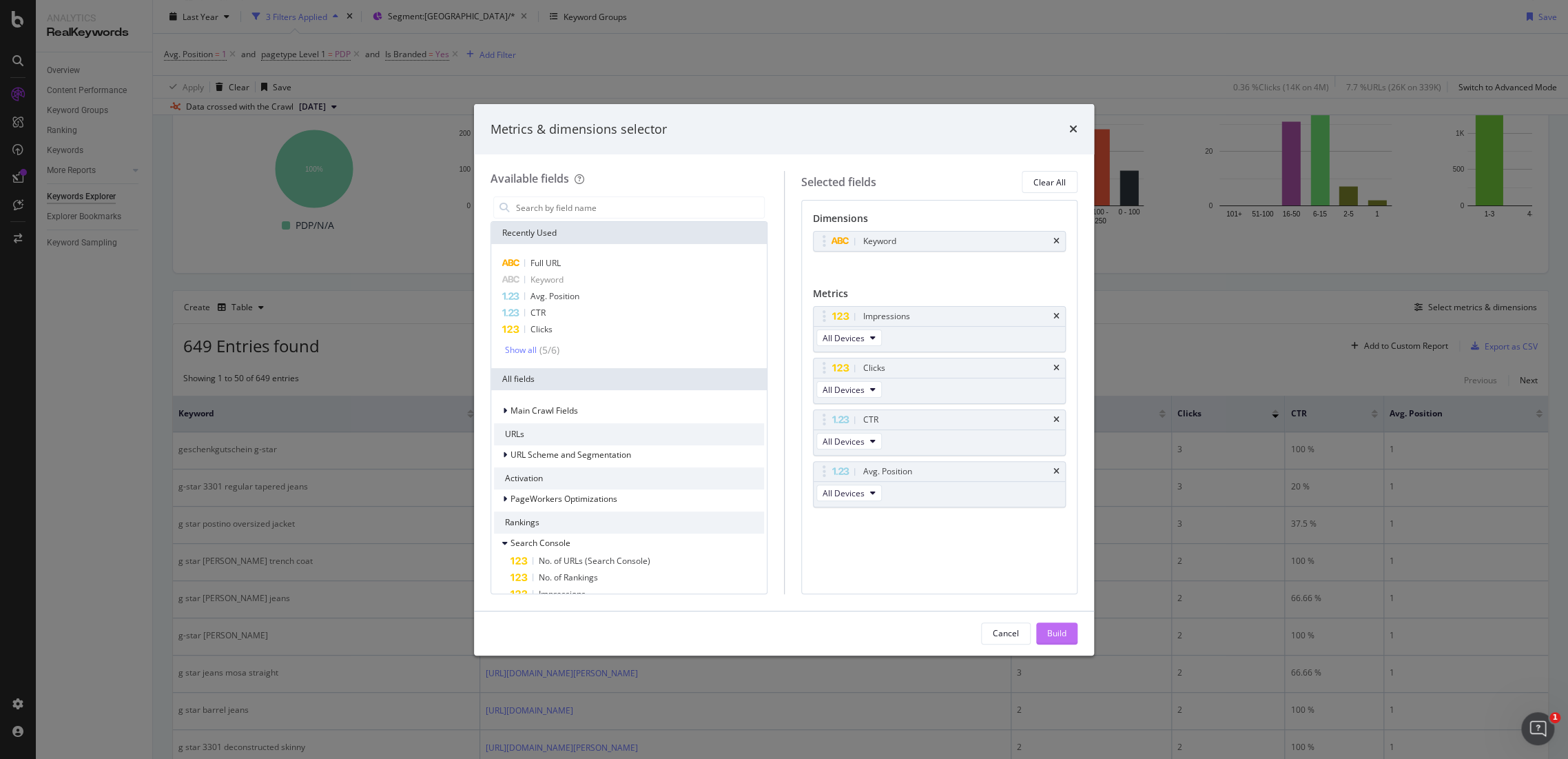
click at [1041, 638] on button "Build" at bounding box center [1056, 633] width 41 height 22
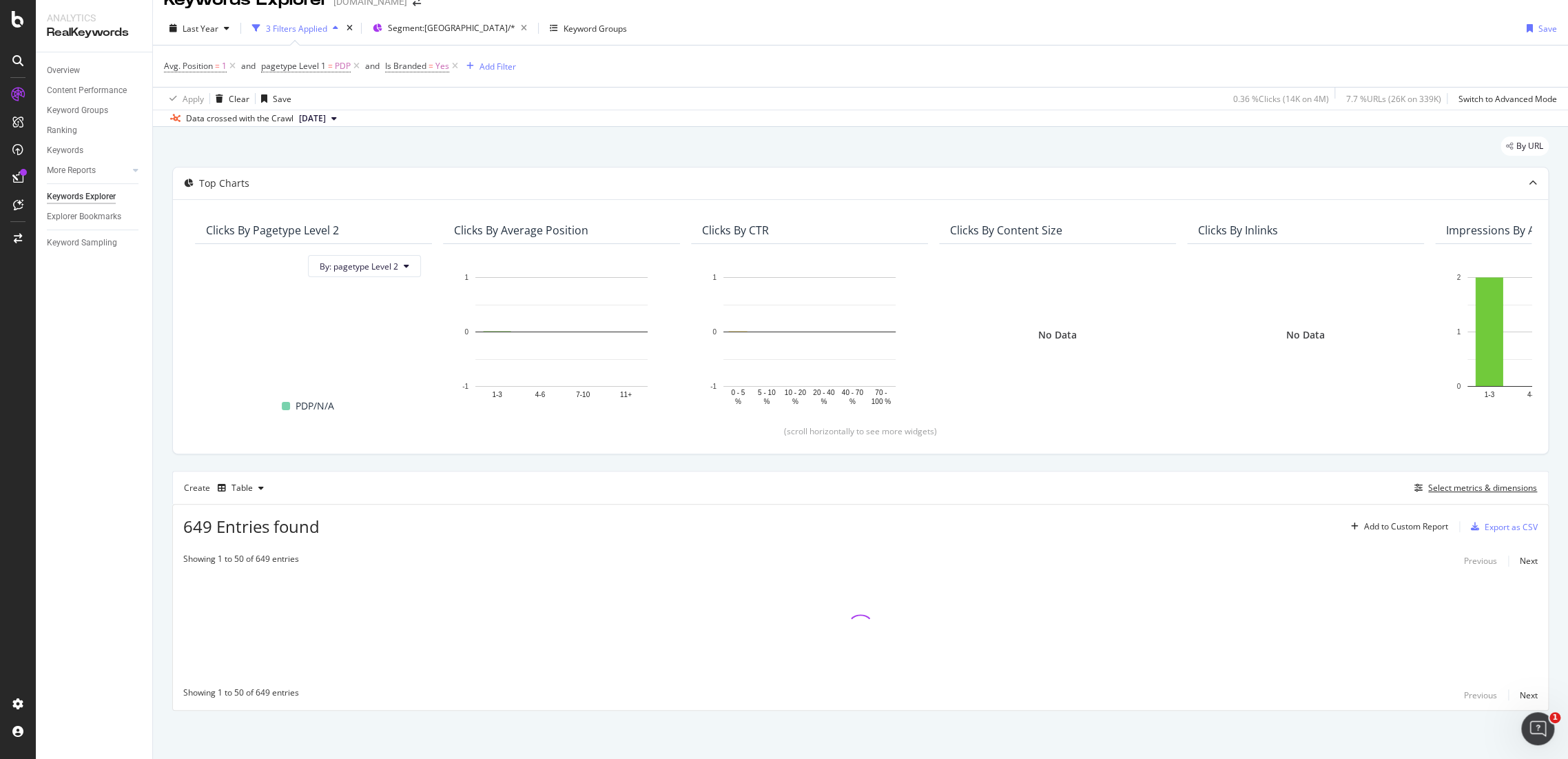
scroll to position [22, 0]
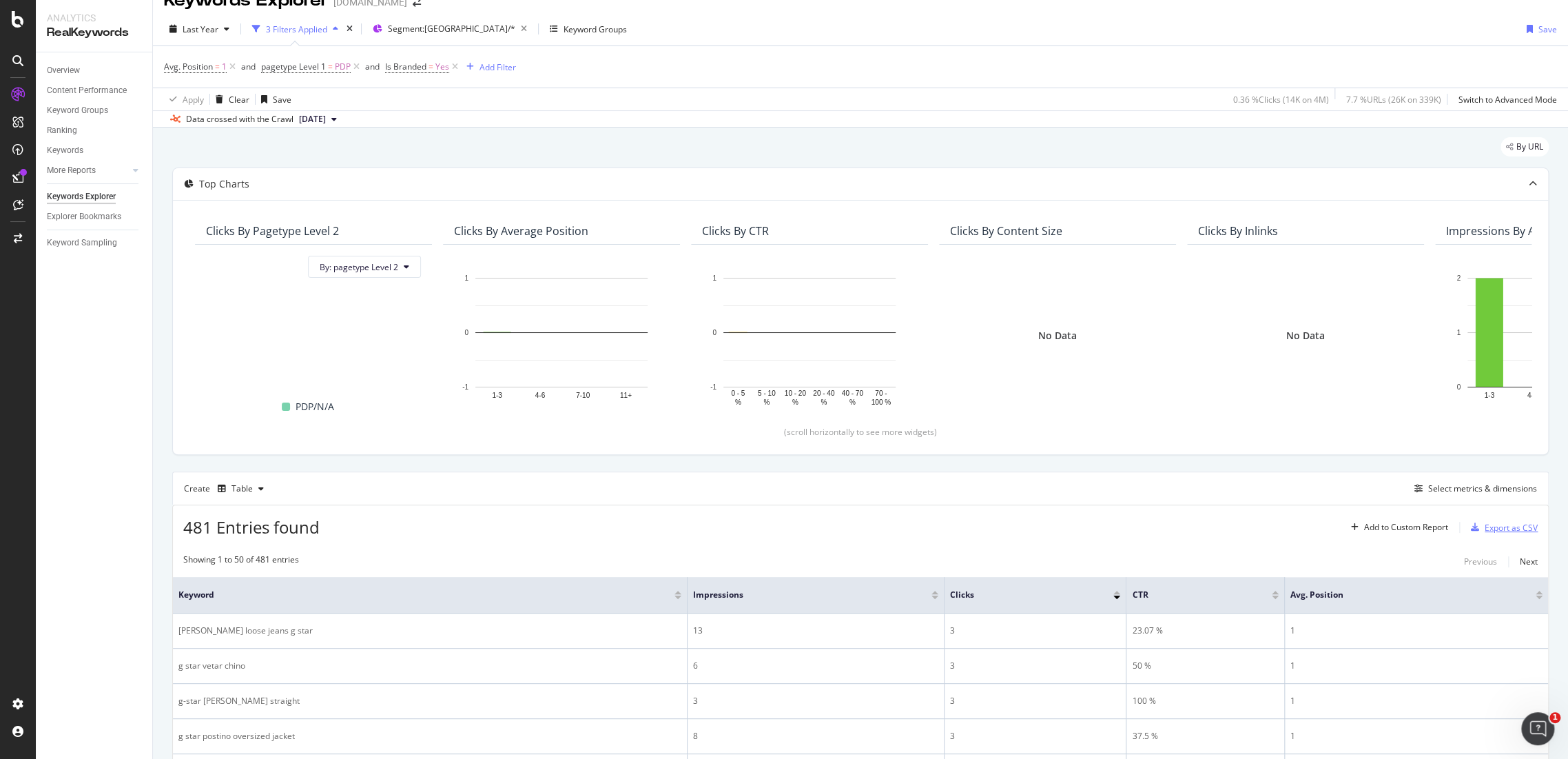
click at [1485, 524] on div "Export as CSV" at bounding box center [1511, 527] width 53 height 12
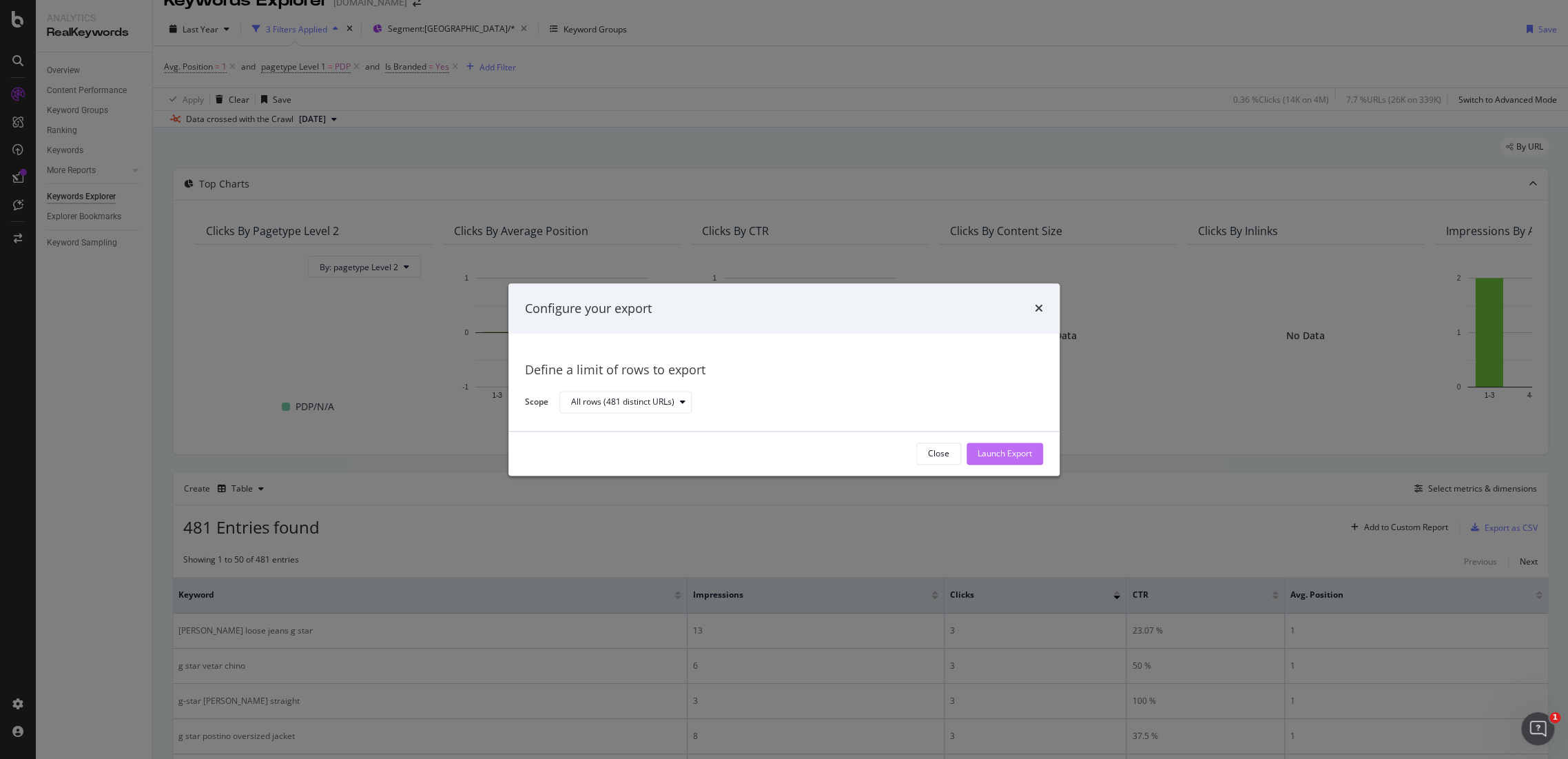
click at [1032, 454] on button "Launch Export" at bounding box center [1005, 454] width 76 height 22
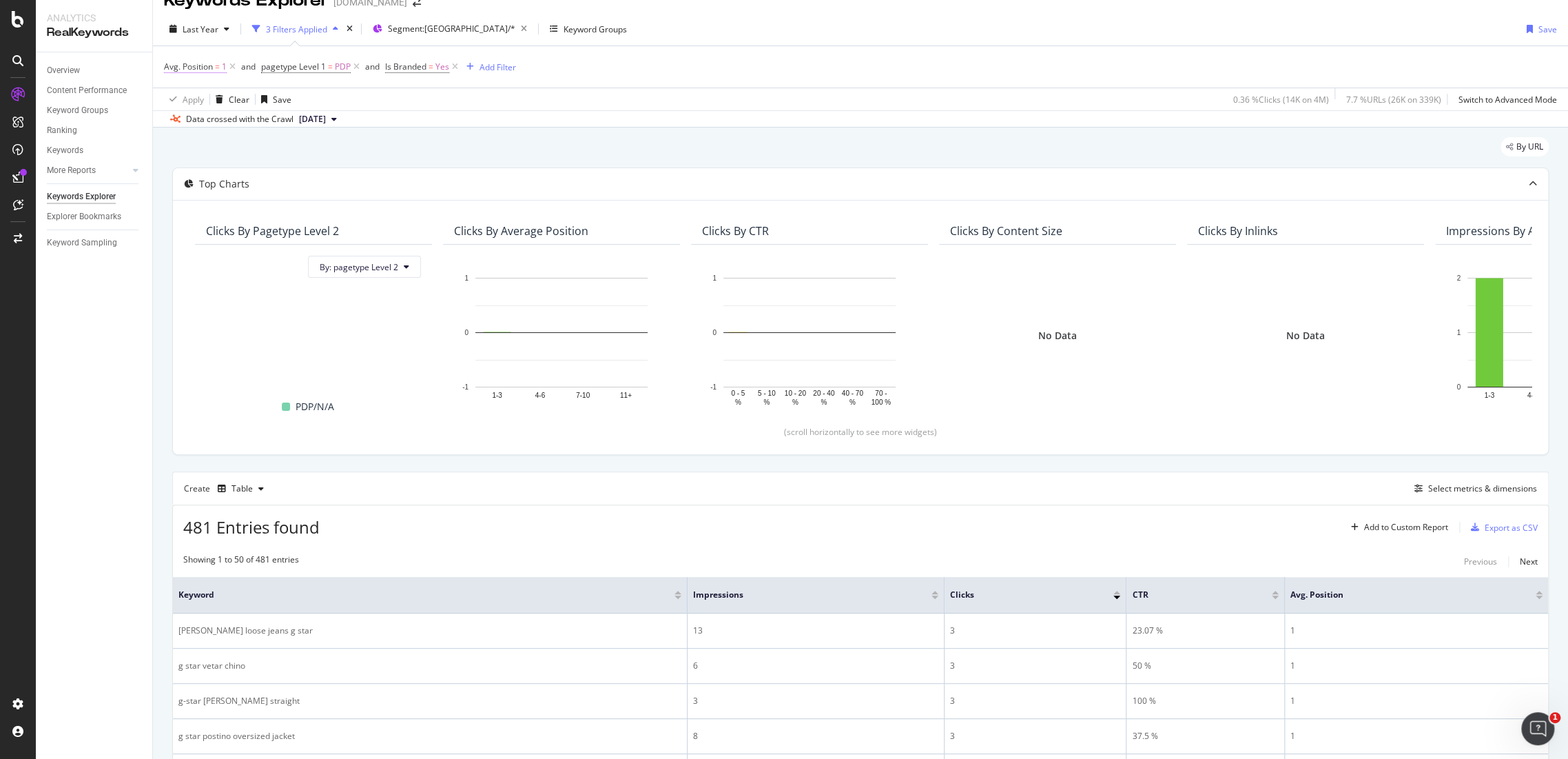
click at [199, 68] on span "Avg. Position" at bounding box center [188, 66] width 49 height 12
click at [757, 144] on div "By URL" at bounding box center [860, 152] width 1377 height 30
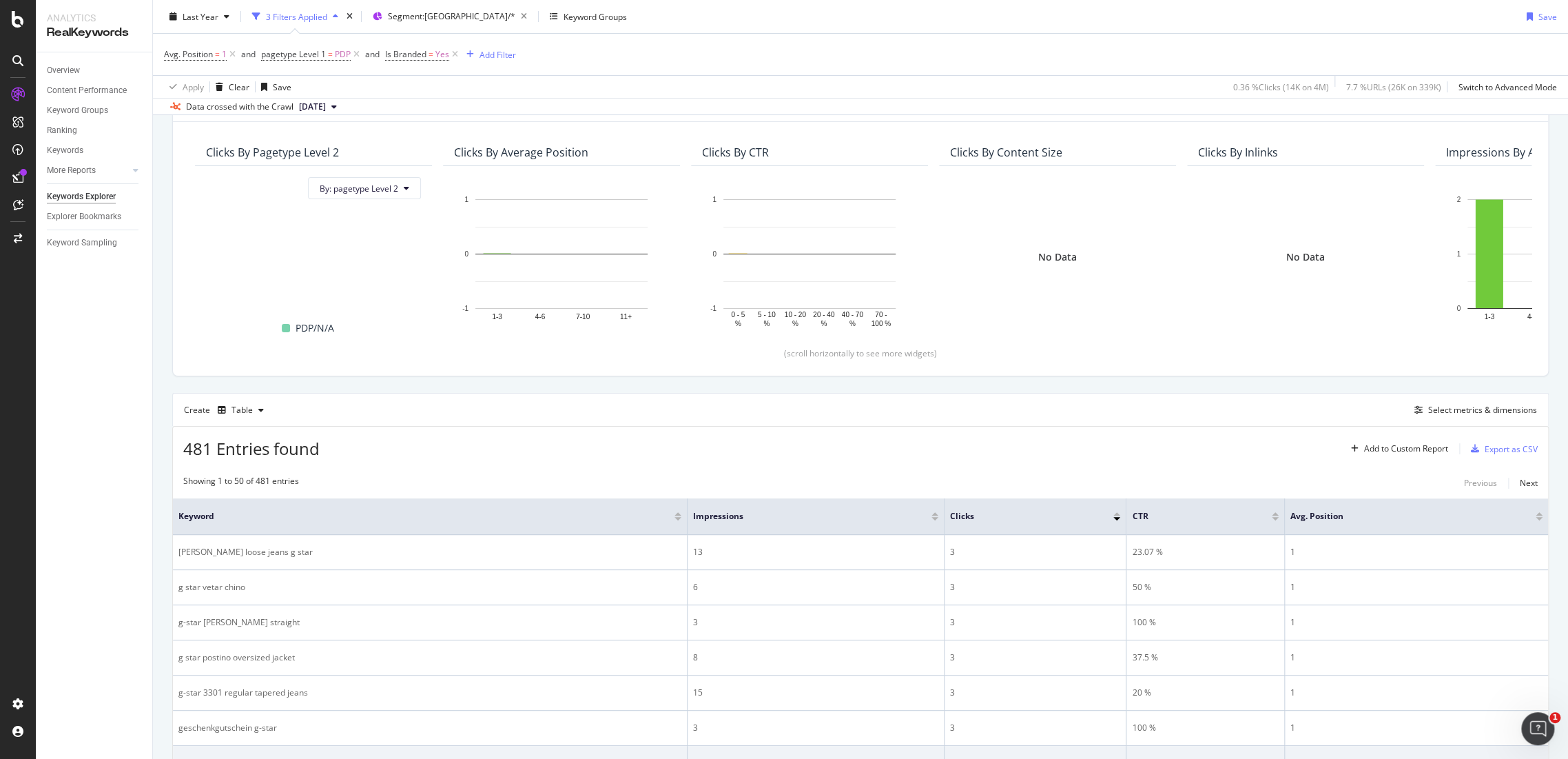
scroll to position [252, 0]
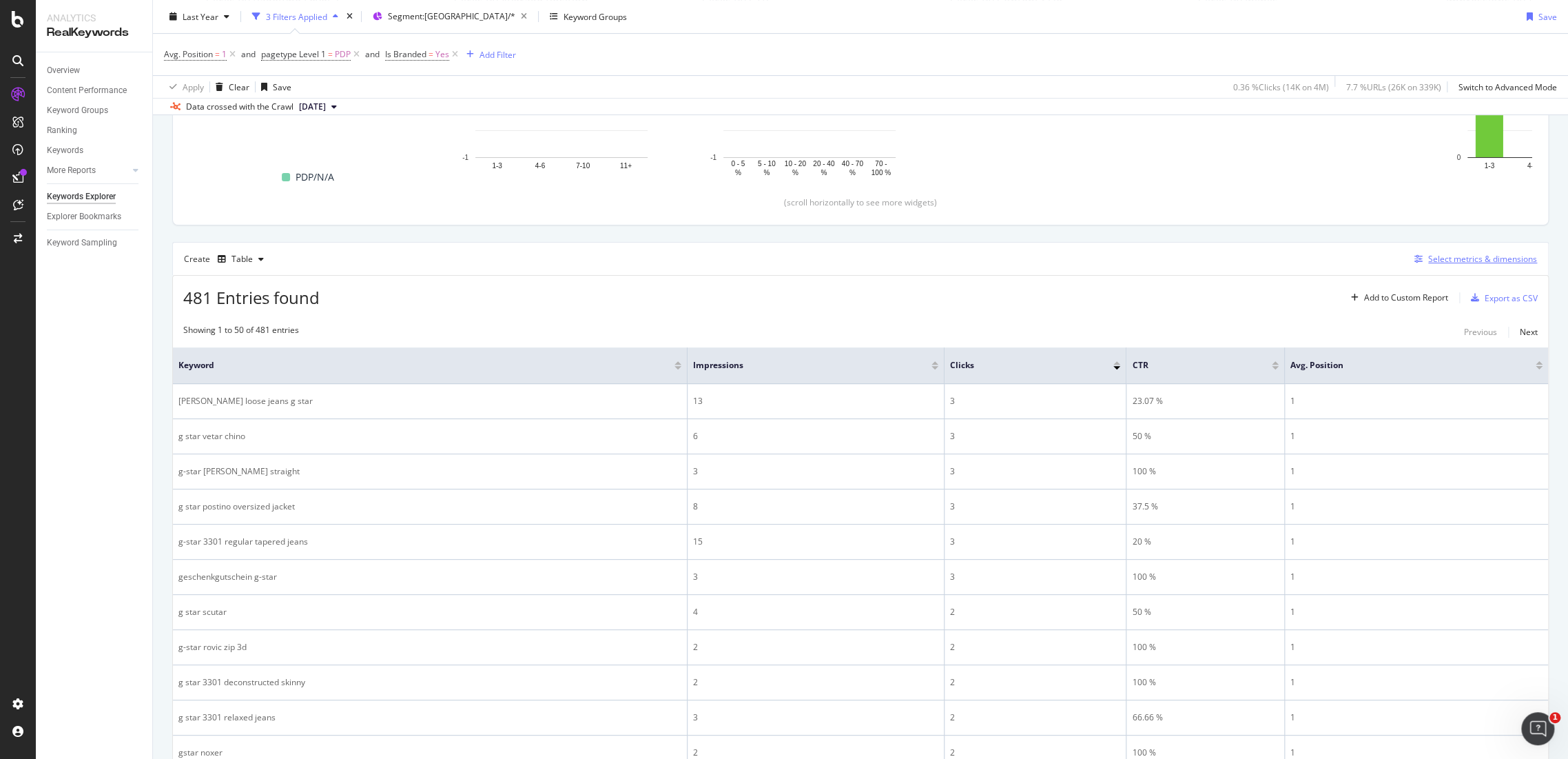
click at [1432, 252] on div "Select metrics & dimensions" at bounding box center [1472, 259] width 128 height 16
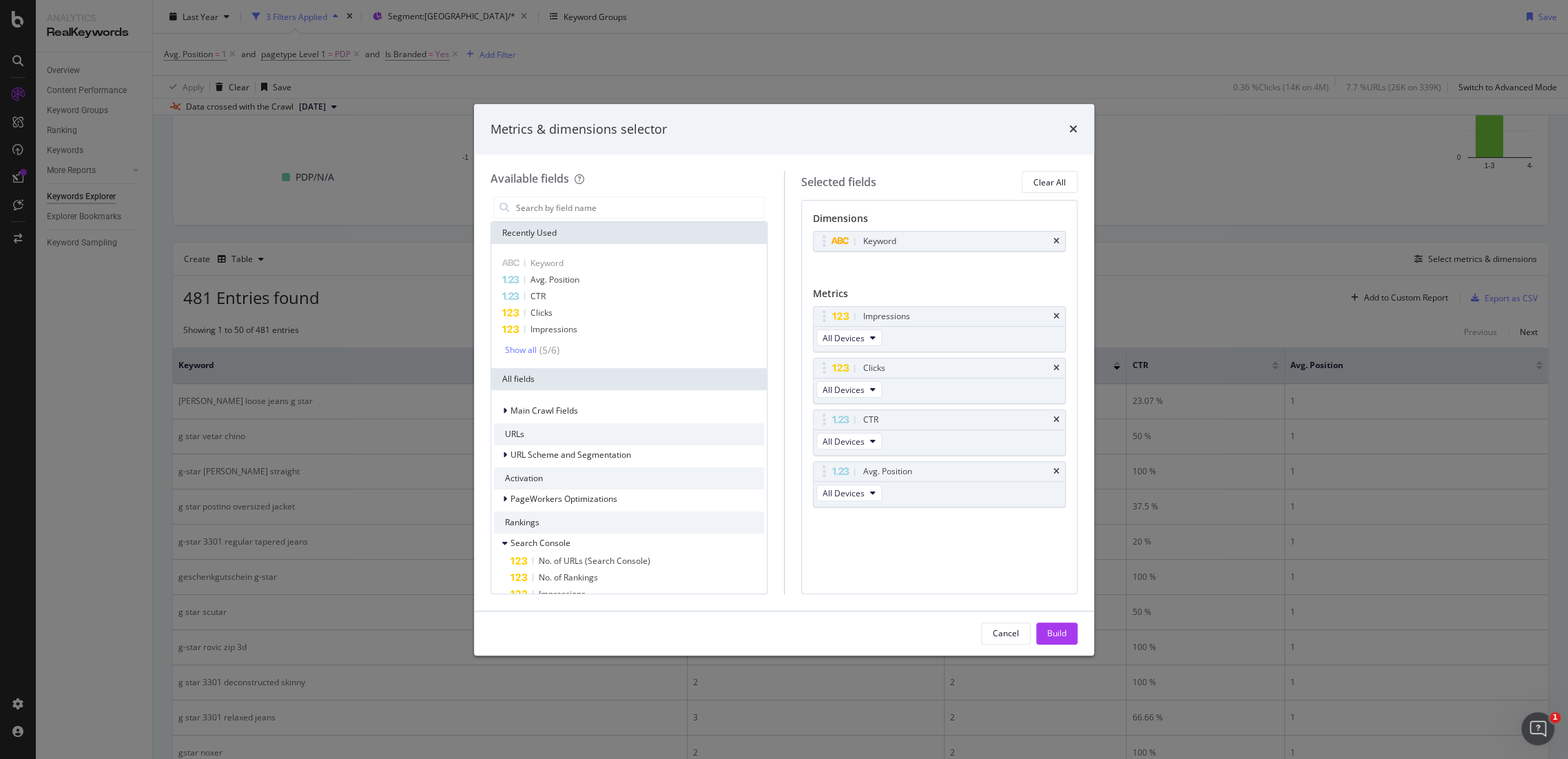
click at [1068, 125] on div "Metrics & dimensions selector" at bounding box center [784, 129] width 587 height 18
click at [1075, 125] on icon "times" at bounding box center [1073, 129] width 9 height 11
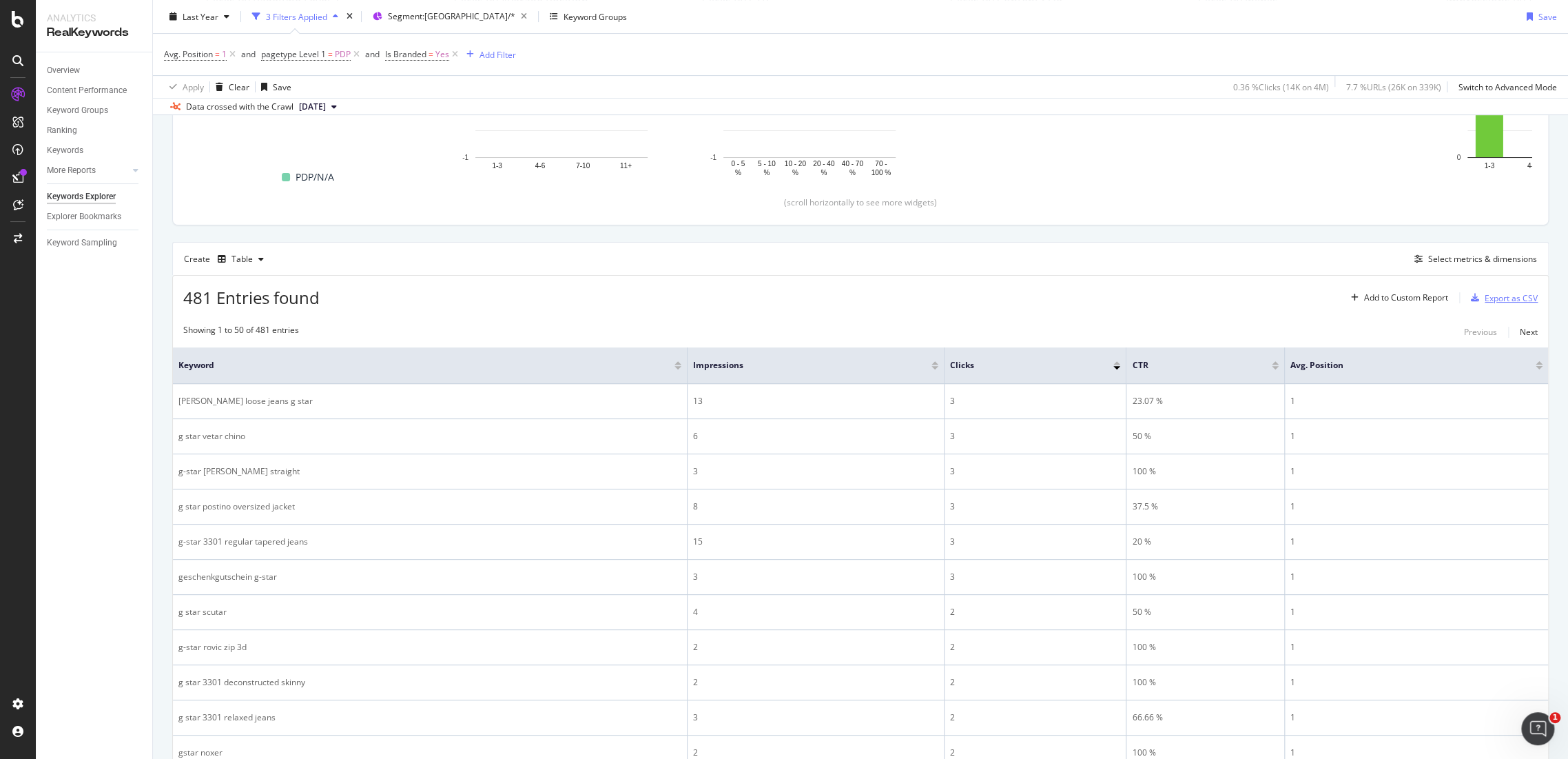
click at [1495, 292] on div "Export as CSV" at bounding box center [1511, 298] width 53 height 12
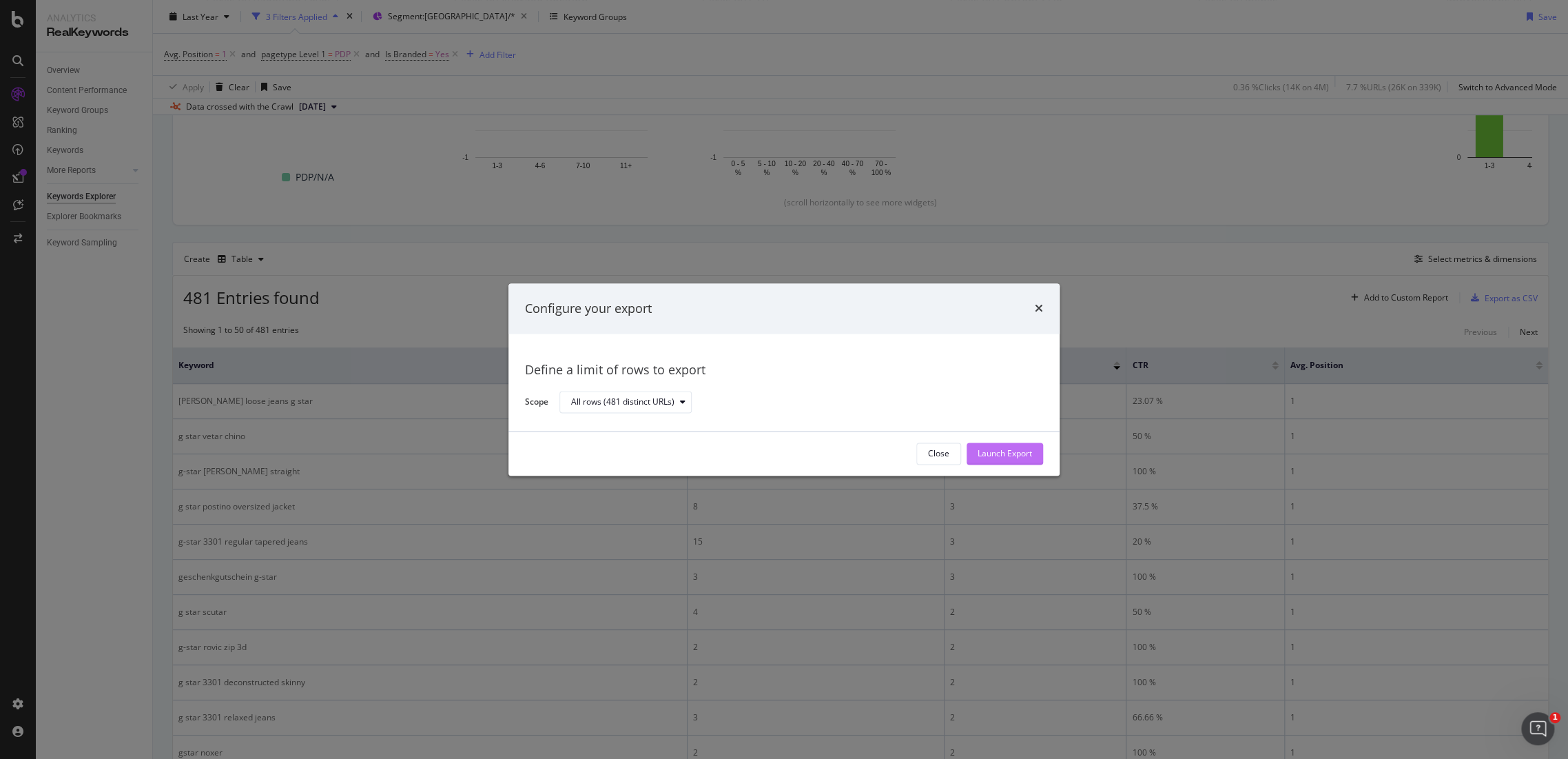
click at [993, 452] on div "Launch Export" at bounding box center [1005, 454] width 54 height 12
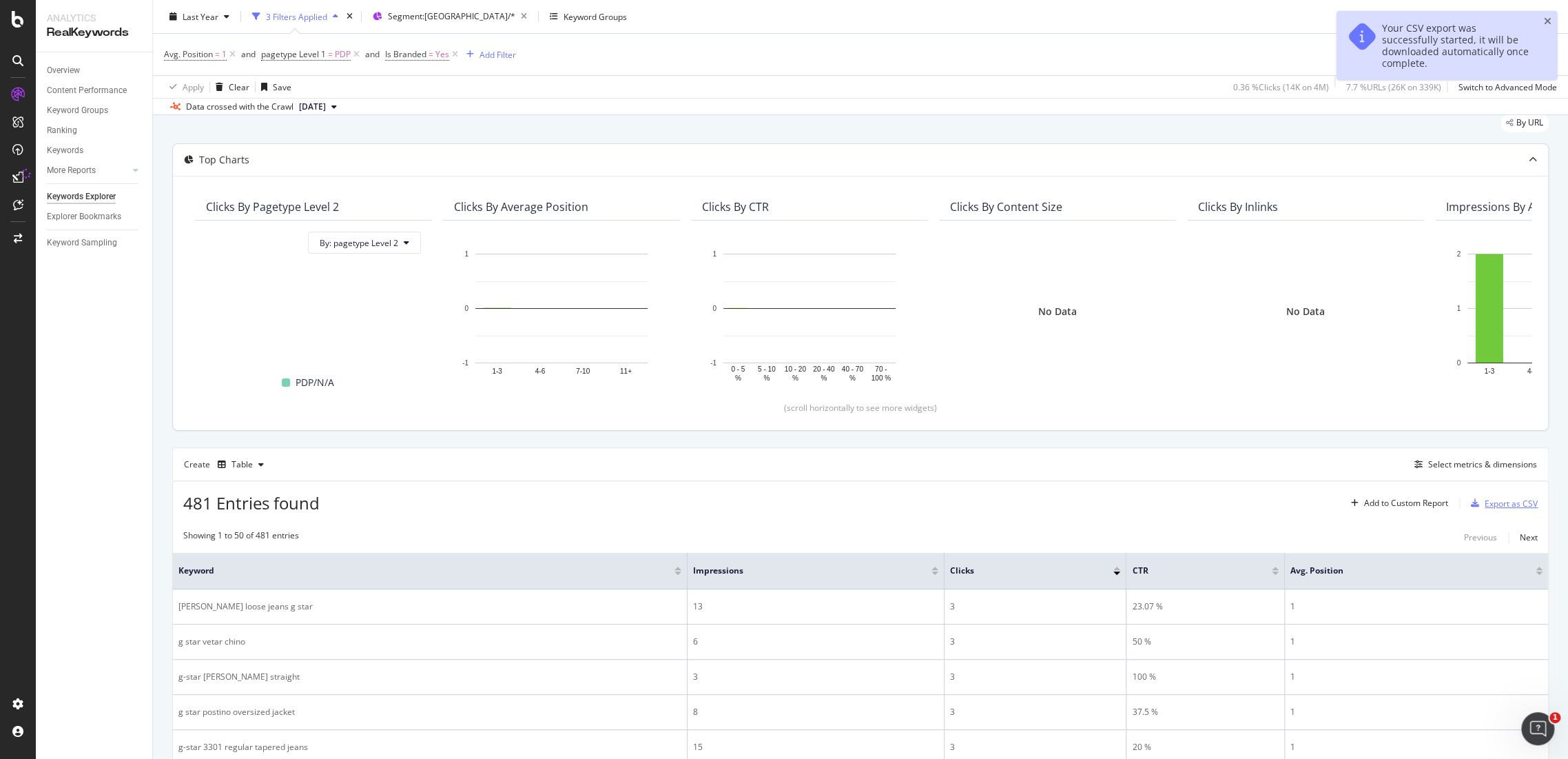
scroll to position [0, 0]
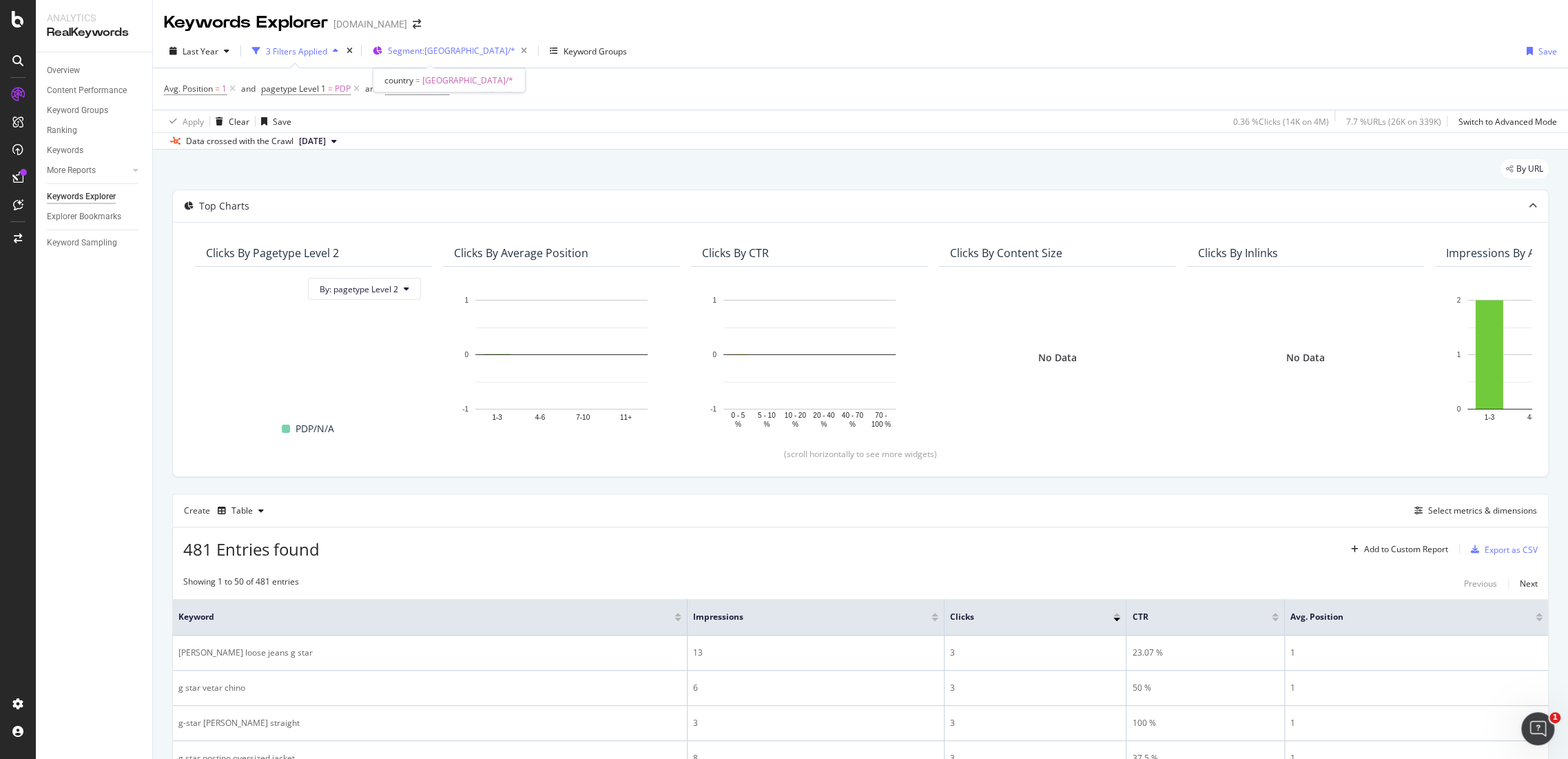
click at [436, 58] on div "Segment: Switzerland/*" at bounding box center [460, 50] width 144 height 19
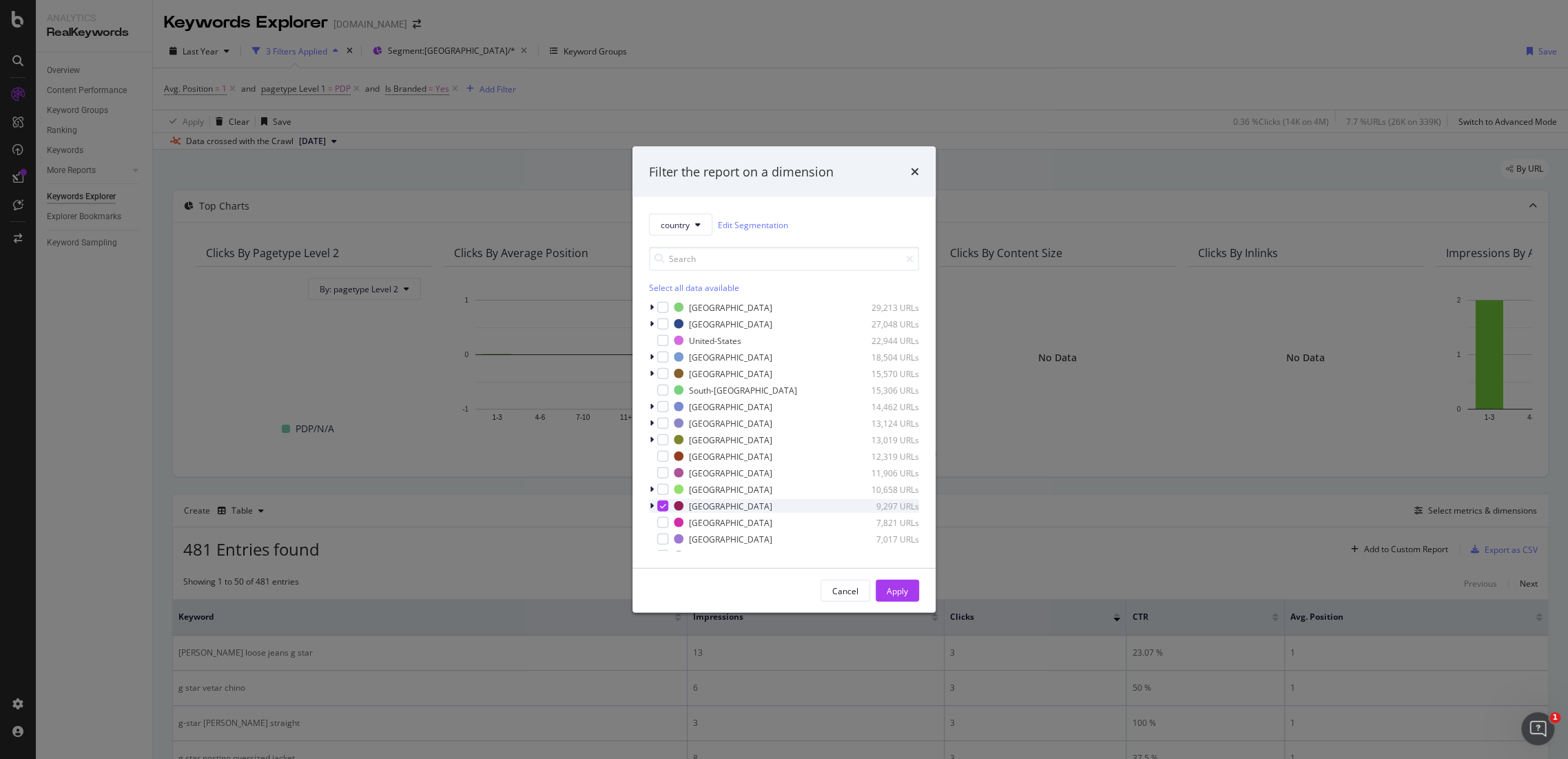
click at [654, 507] on div "modal" at bounding box center [653, 506] width 9 height 14
click at [919, 173] on icon "times" at bounding box center [915, 172] width 9 height 11
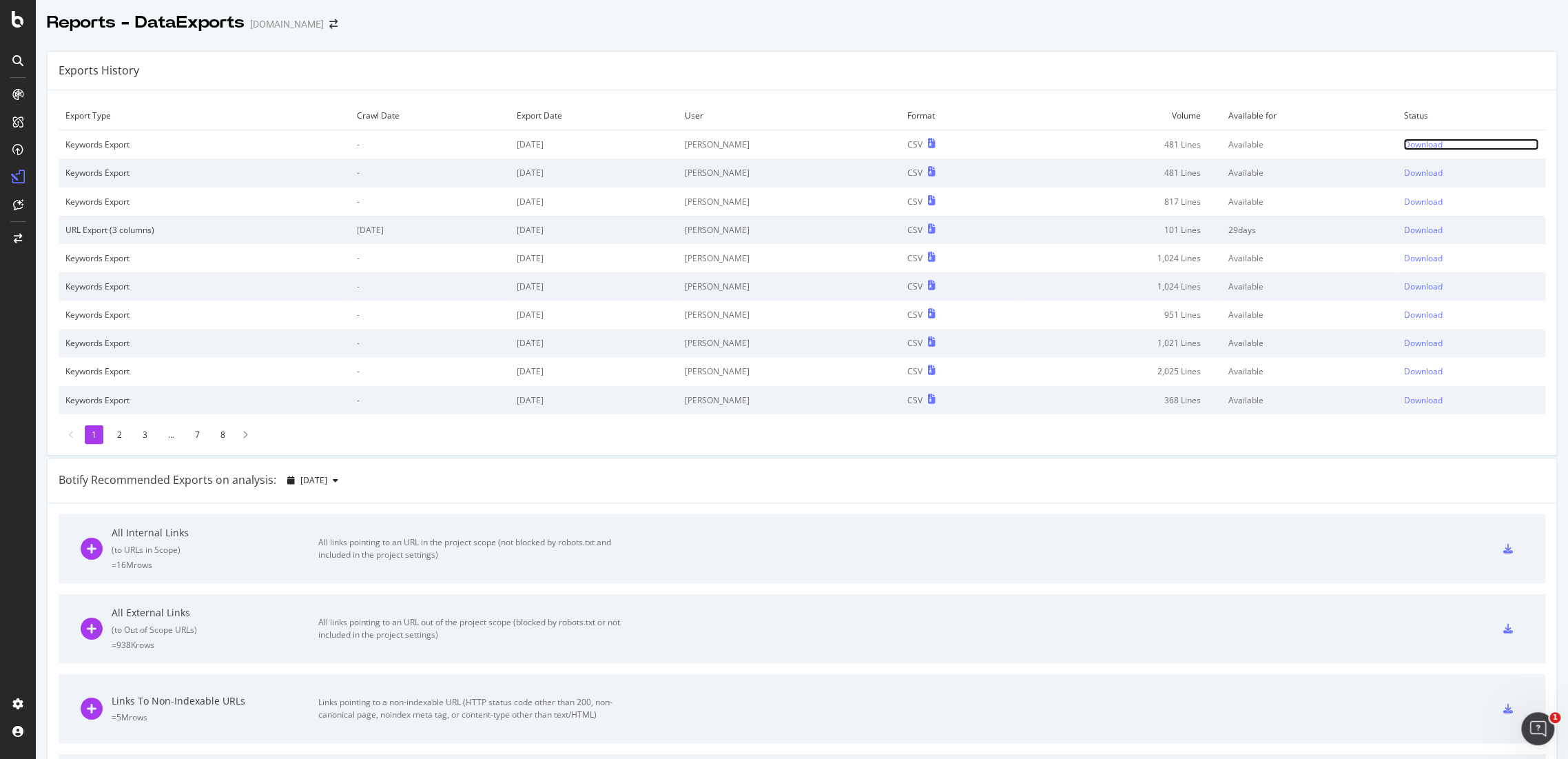
click at [1410, 147] on div "Download" at bounding box center [1423, 144] width 39 height 12
